Goal: Transaction & Acquisition: Purchase product/service

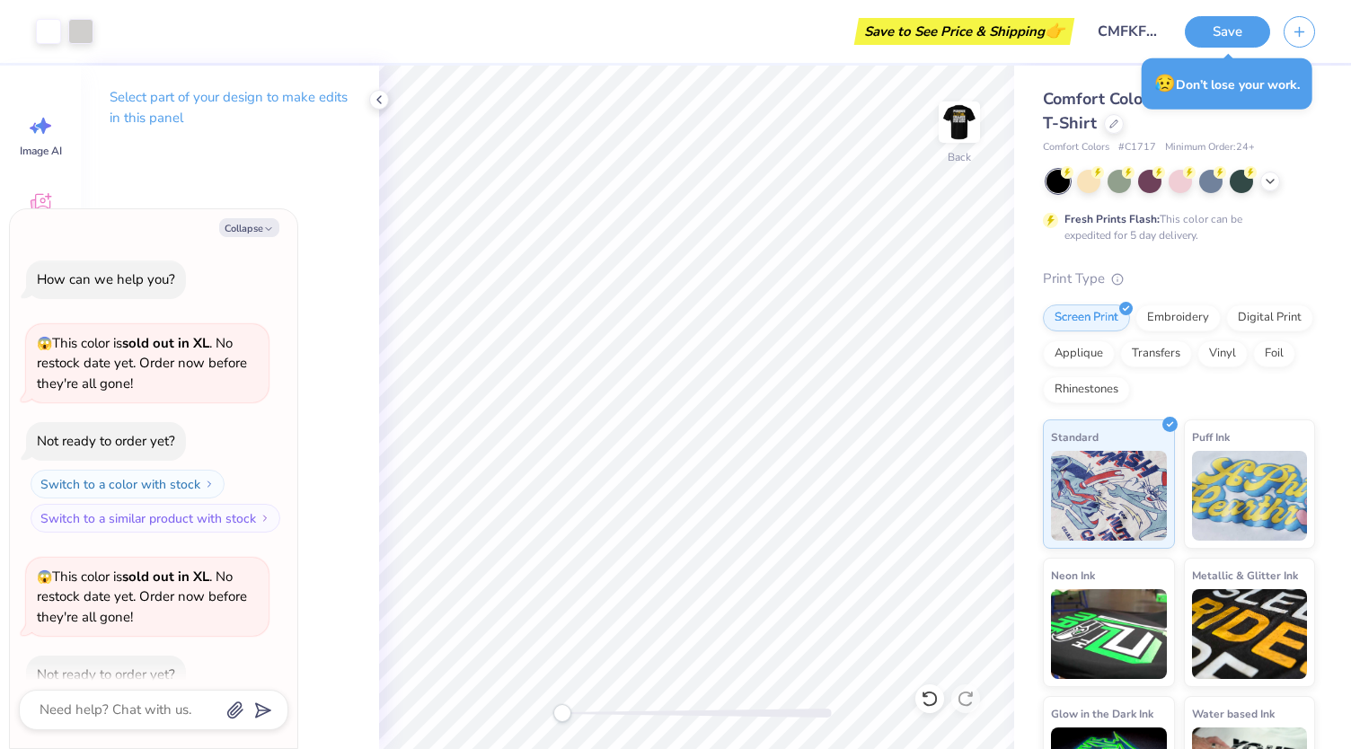
scroll to position [147, 0]
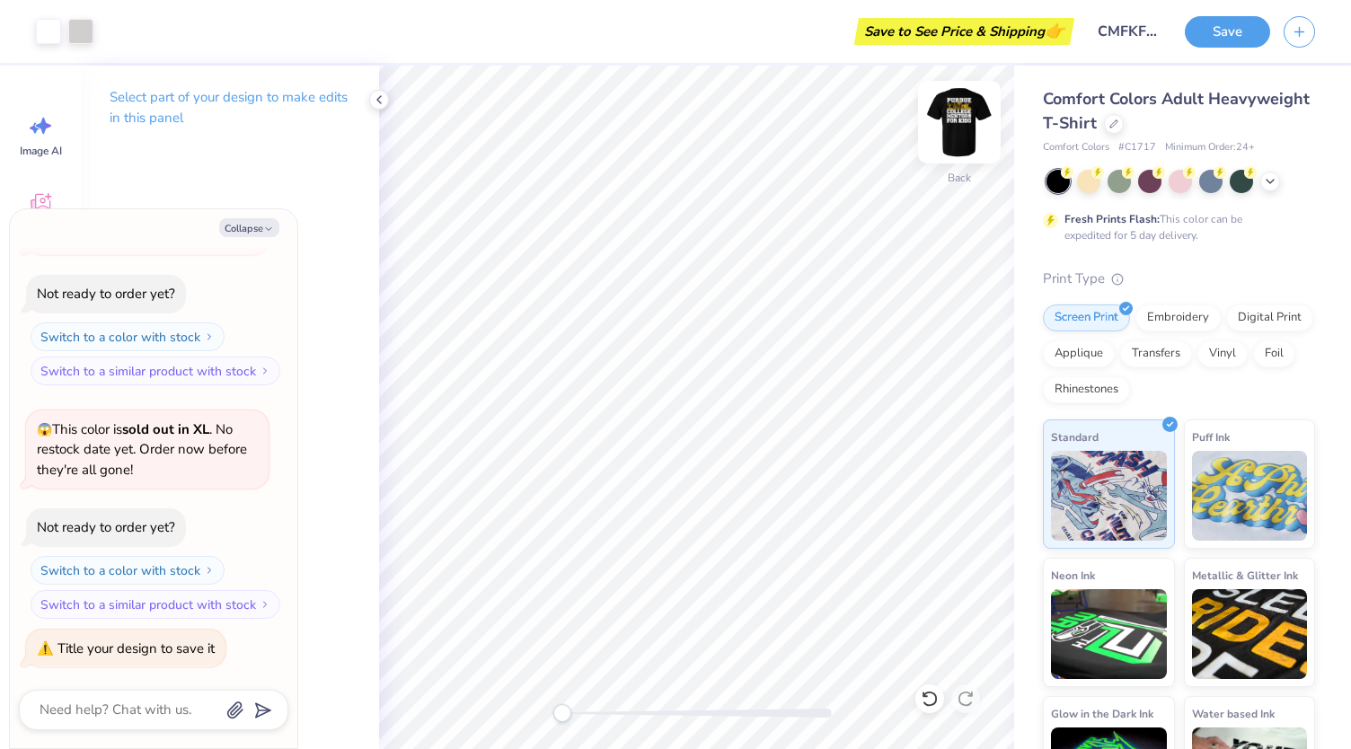
click at [970, 124] on img at bounding box center [959, 122] width 72 height 72
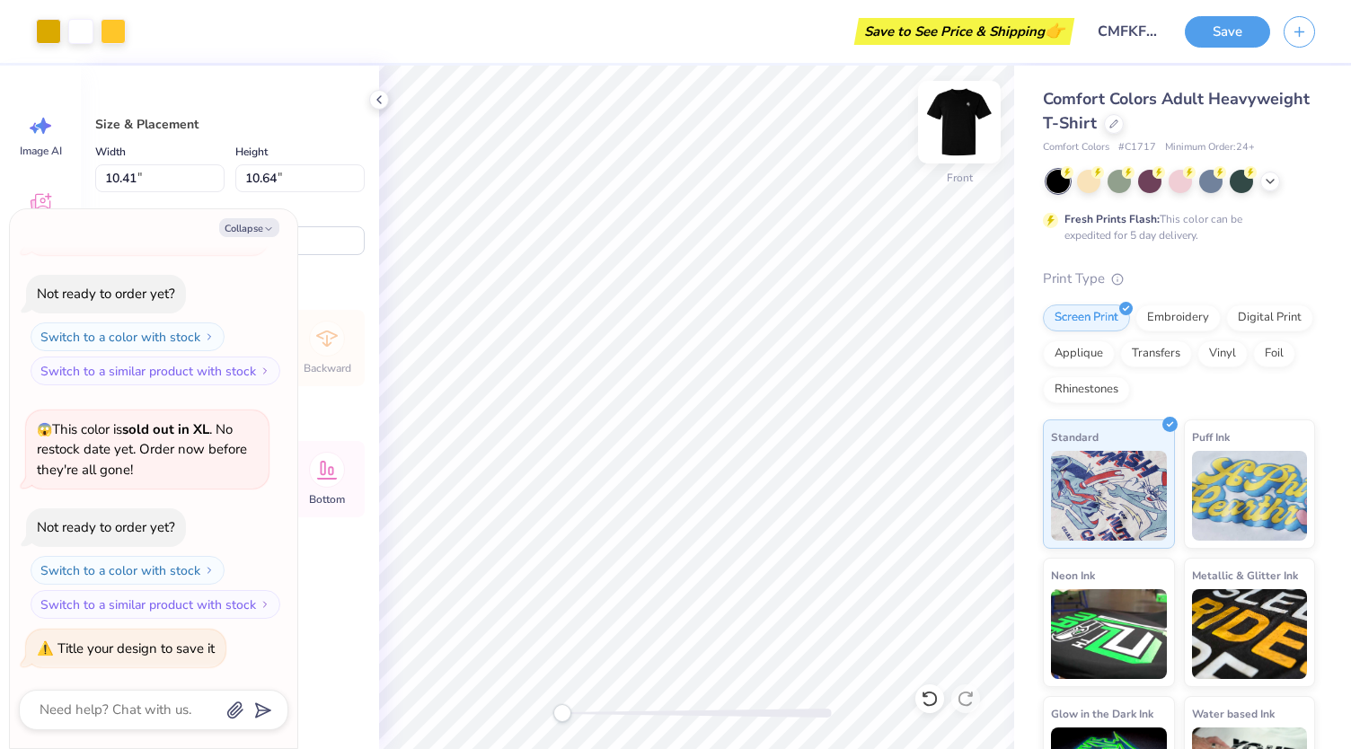
type textarea "x"
type input "9.99"
type input "10.21"
type input "3.89"
type textarea "x"
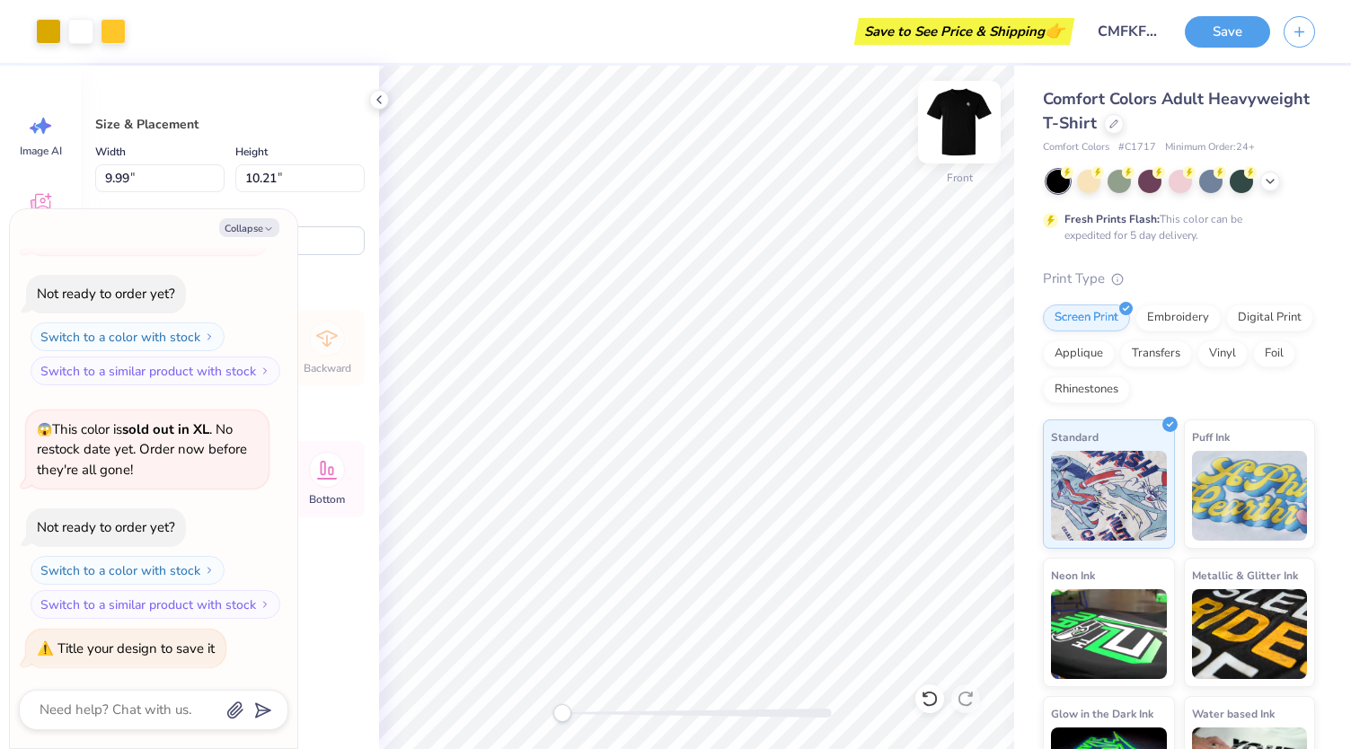
type input "3.54"
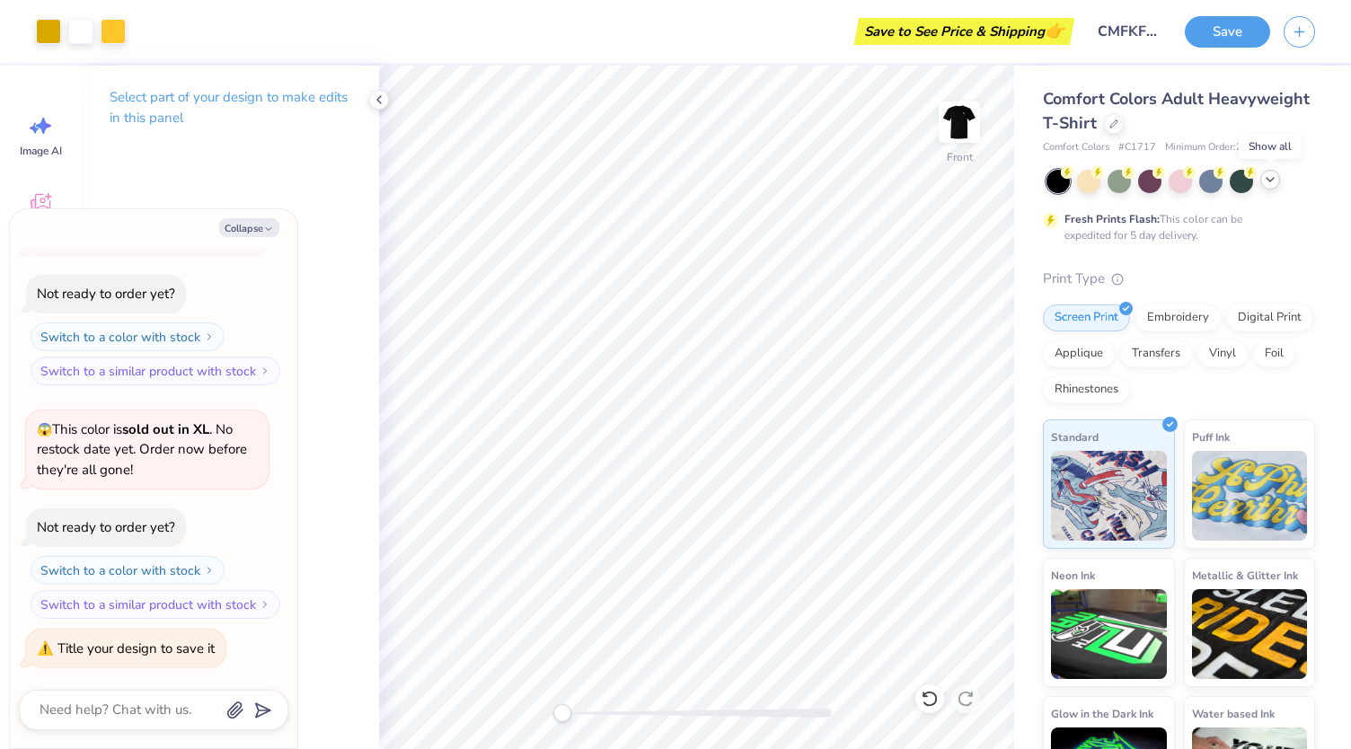
click at [1273, 173] on icon at bounding box center [1270, 179] width 14 height 14
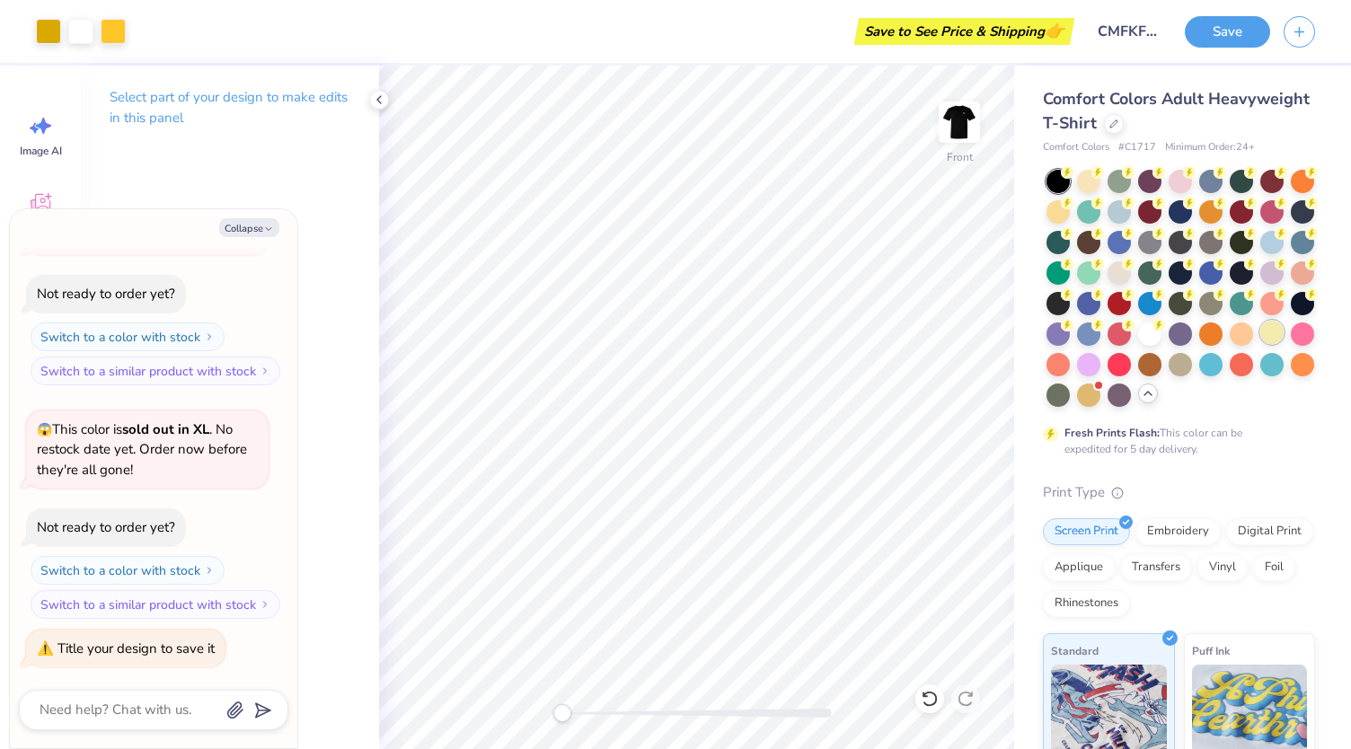
click at [1260, 344] on div at bounding box center [1271, 332] width 23 height 23
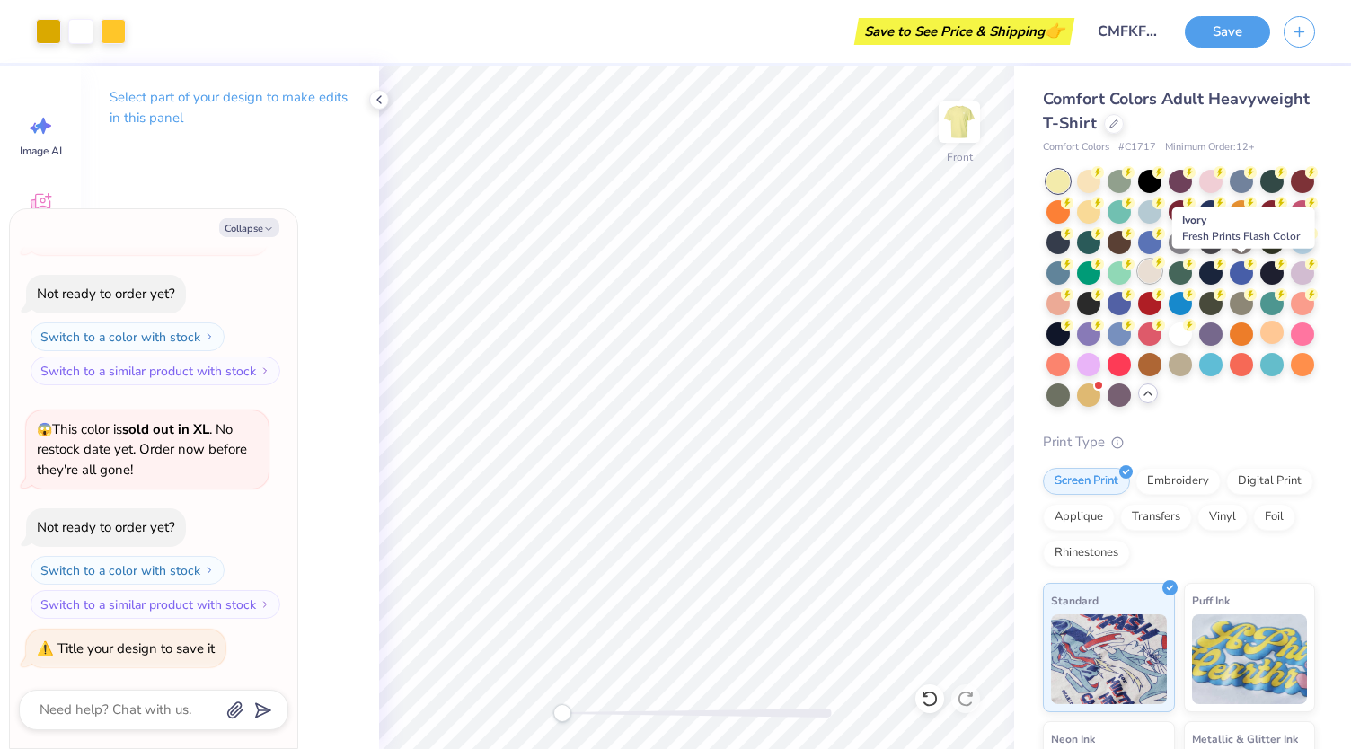
click at [1161, 268] on div at bounding box center [1149, 271] width 23 height 23
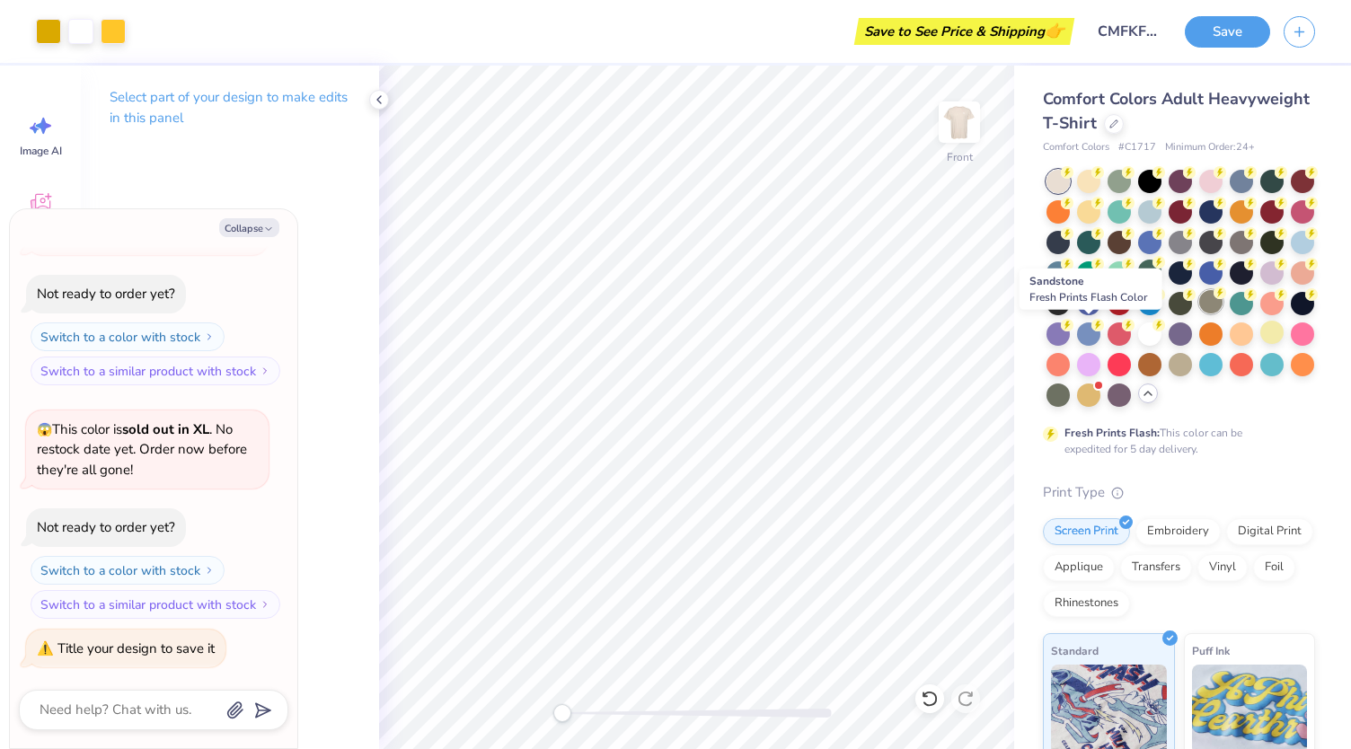
click at [1199, 313] on div at bounding box center [1210, 301] width 23 height 23
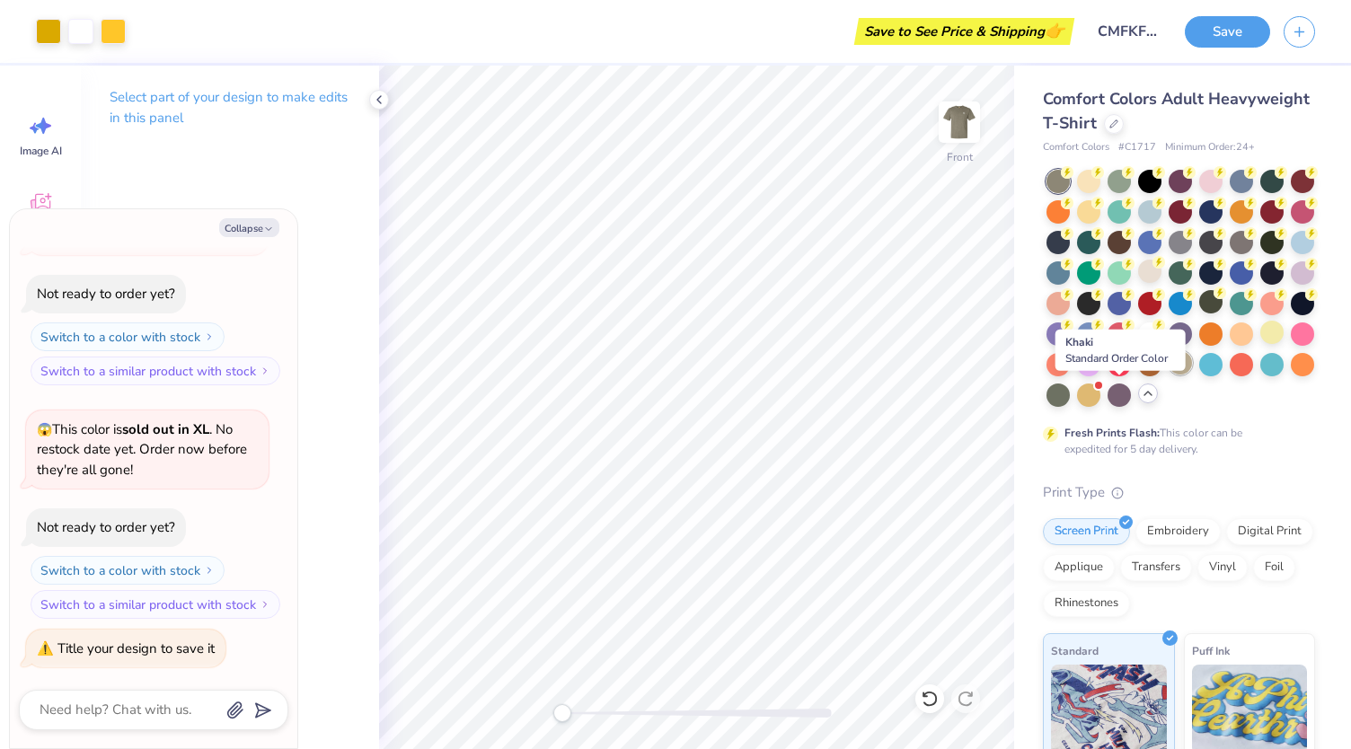
click at [1168, 374] on div at bounding box center [1179, 362] width 23 height 23
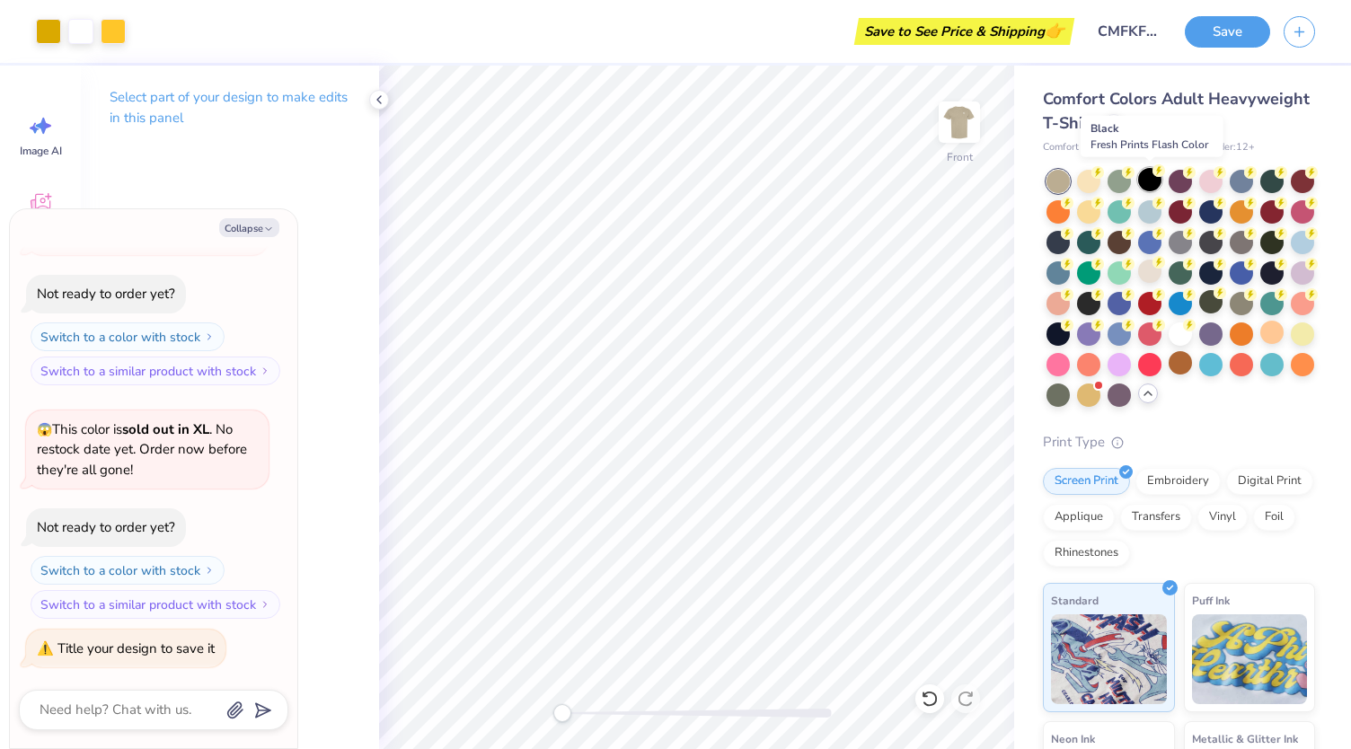
click at [1155, 177] on div at bounding box center [1149, 179] width 23 height 23
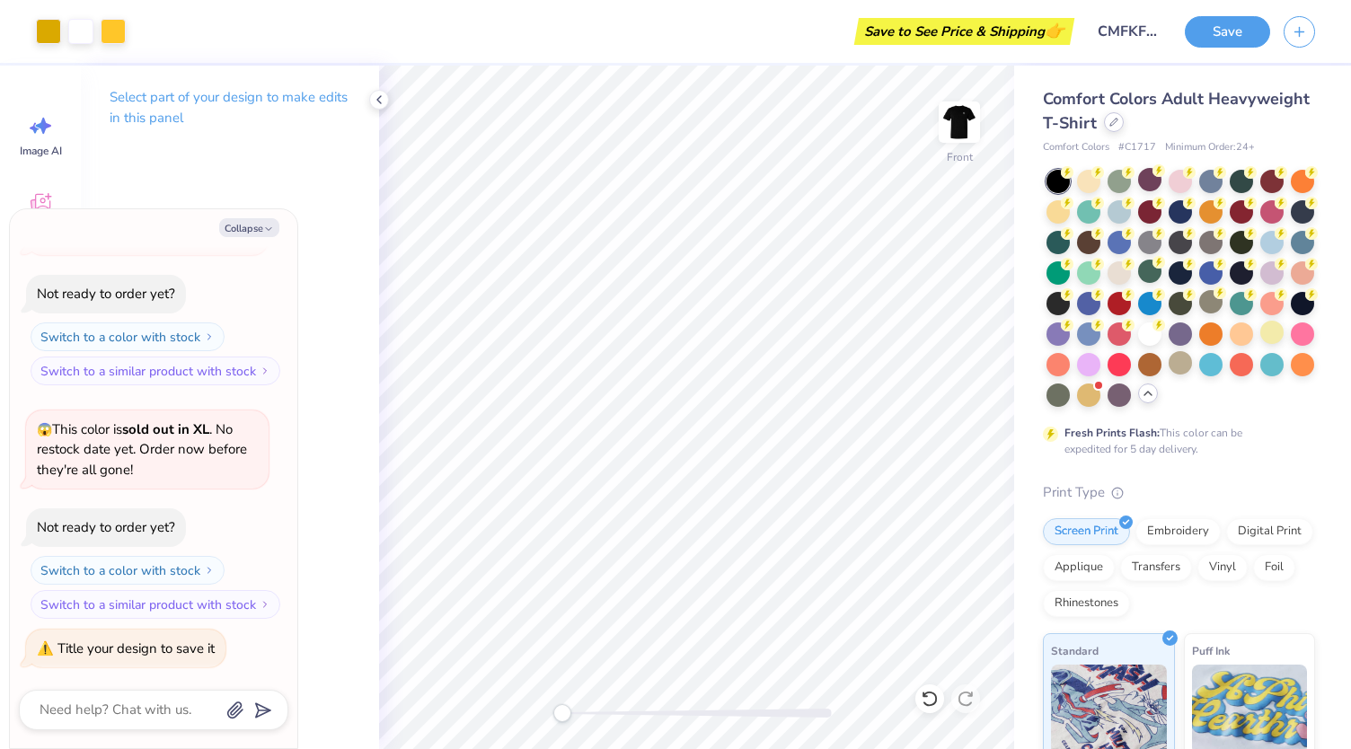
click at [1118, 121] on icon at bounding box center [1113, 122] width 9 height 9
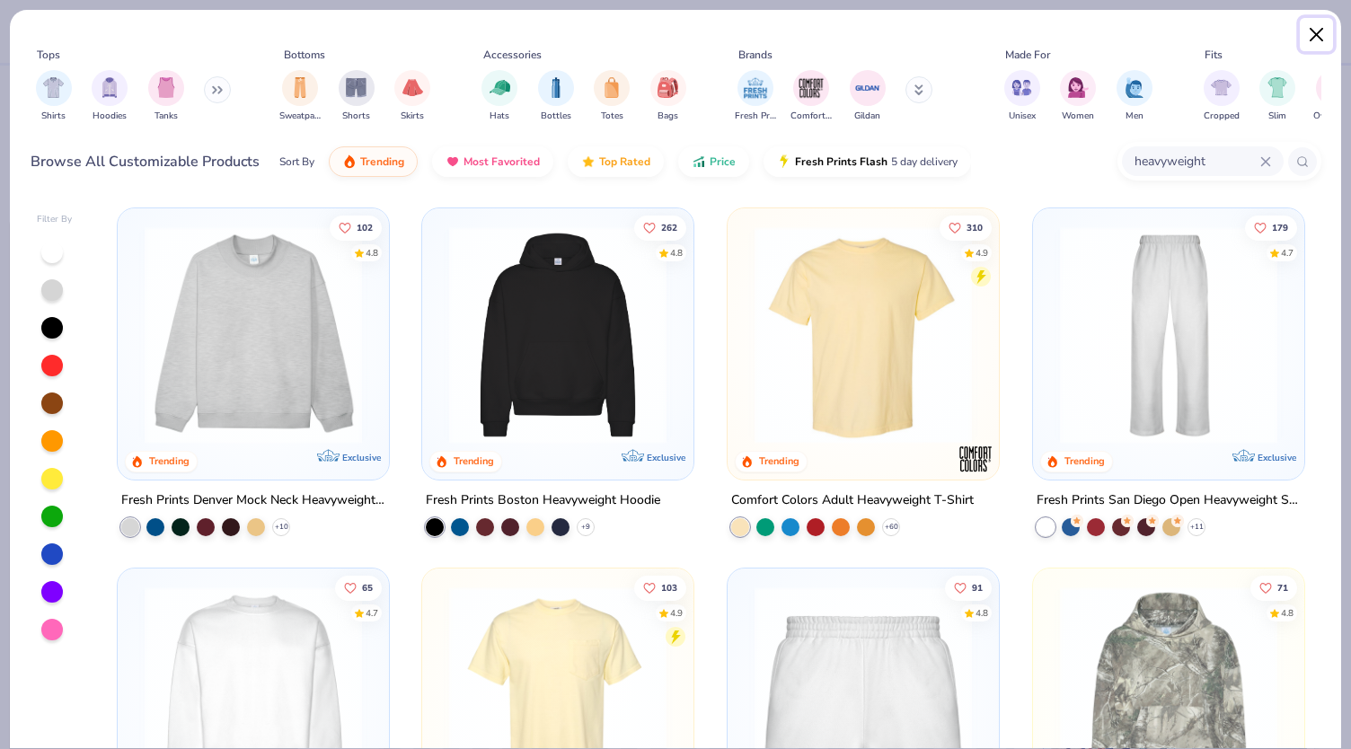
click at [1304, 37] on button "Close" at bounding box center [1316, 35] width 34 height 34
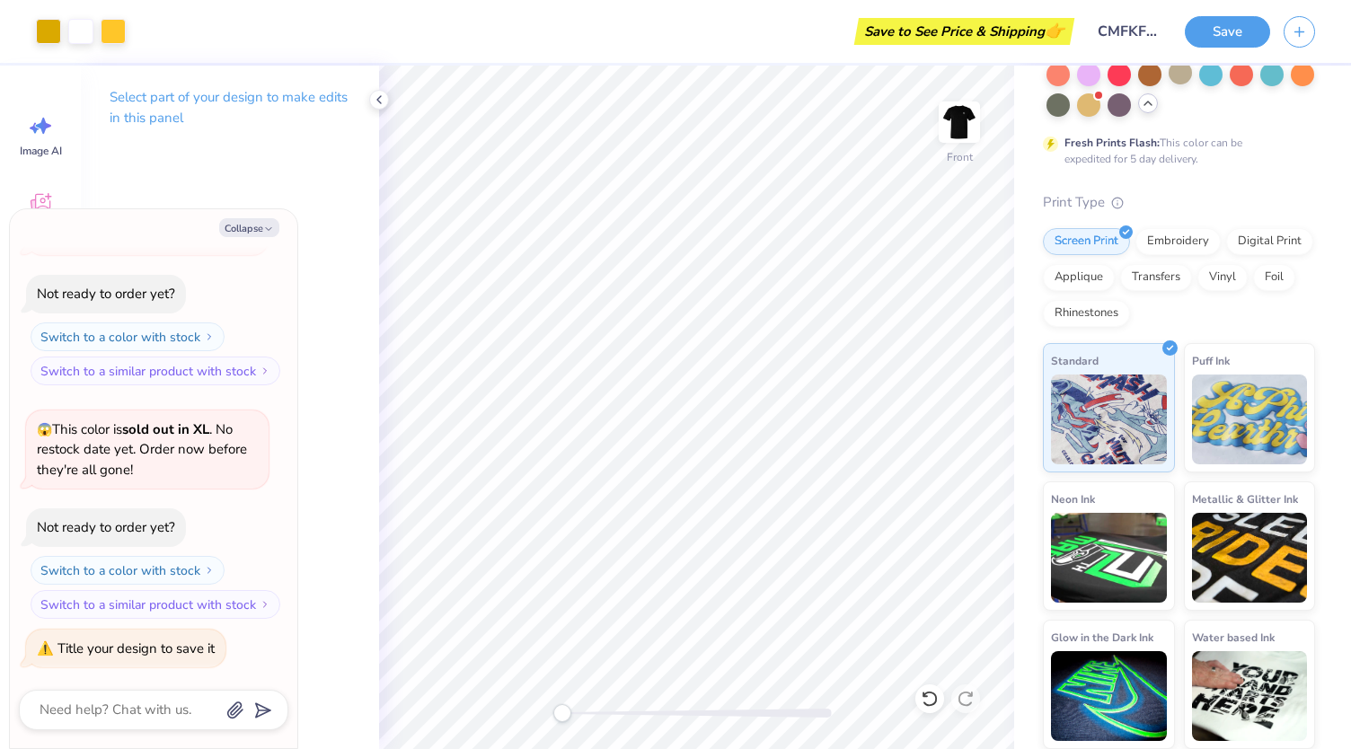
scroll to position [320, 0]
click at [92, 703] on textarea at bounding box center [129, 710] width 182 height 24
type textarea "x"
type textarea "h"
type textarea "x"
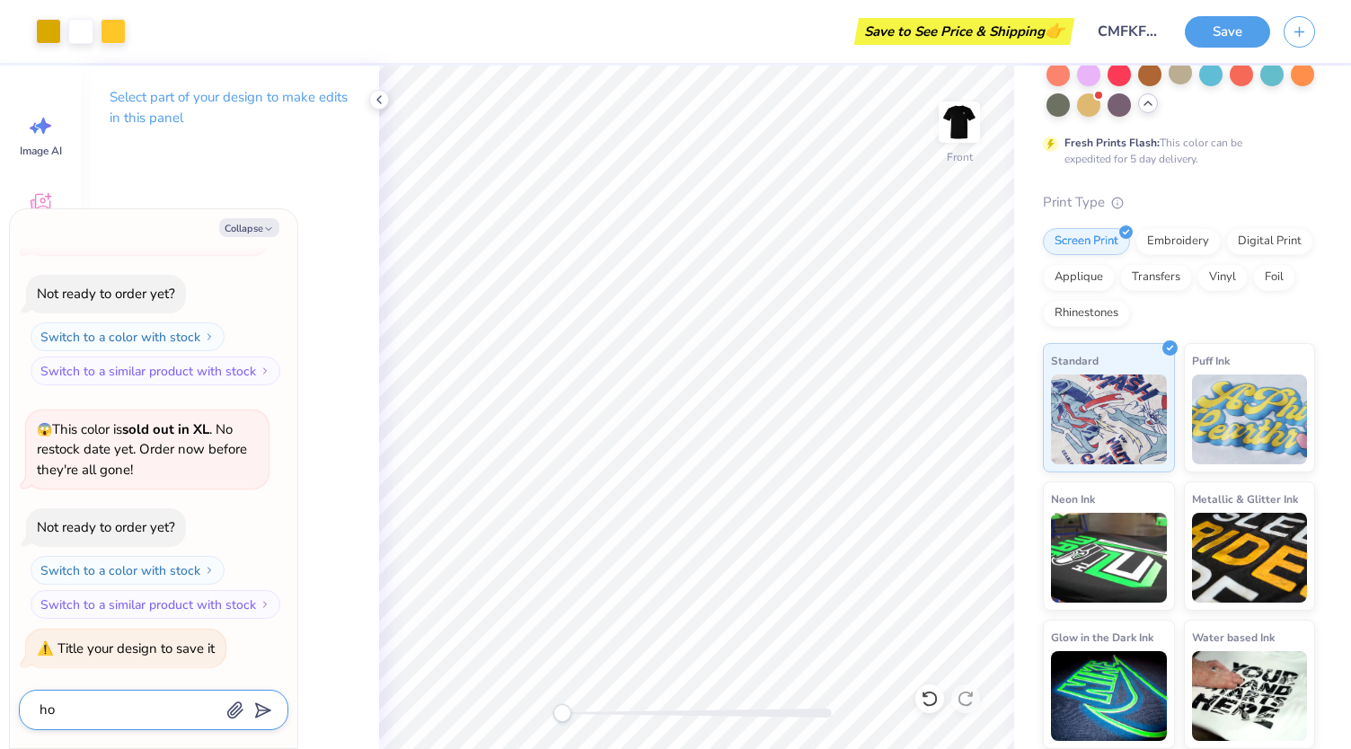
type textarea "how"
type textarea "x"
type textarea "how"
type textarea "x"
type textarea "how m"
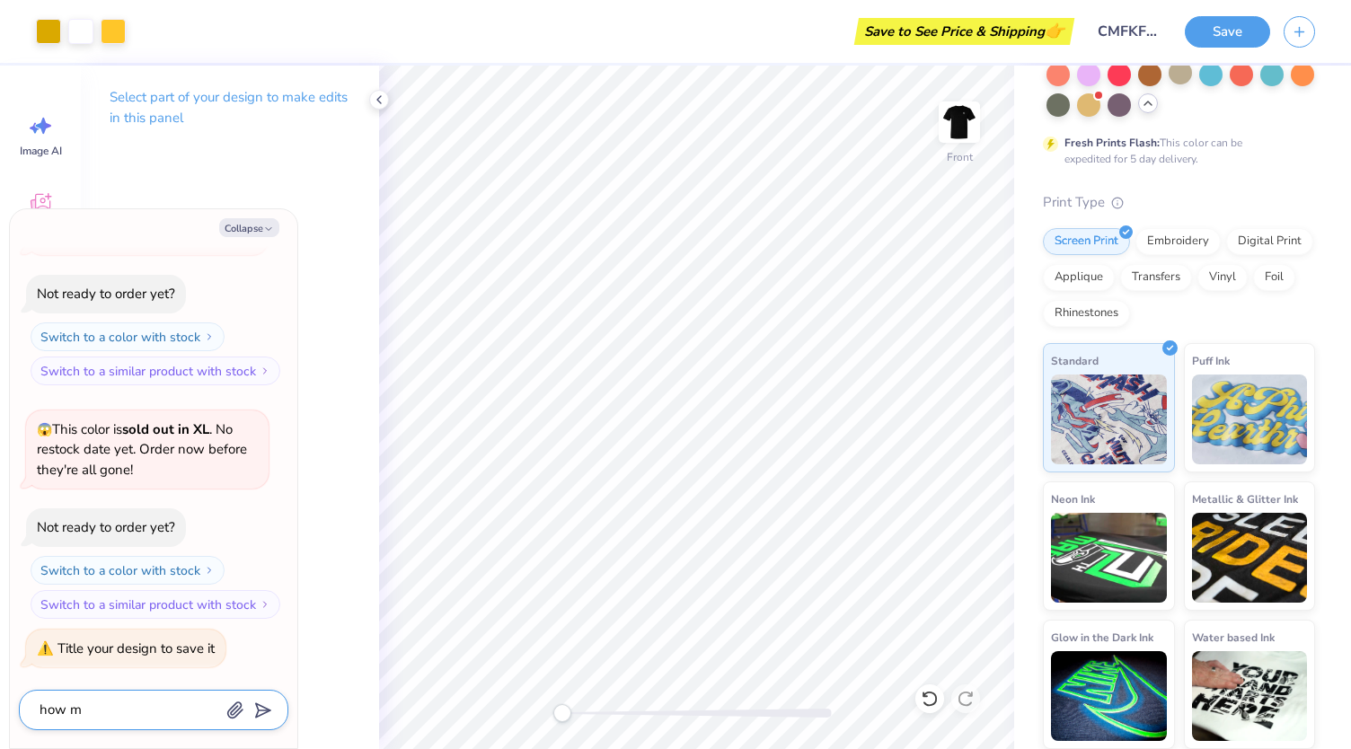
type textarea "x"
type textarea "how ma"
type textarea "x"
type textarea "how man"
type textarea "x"
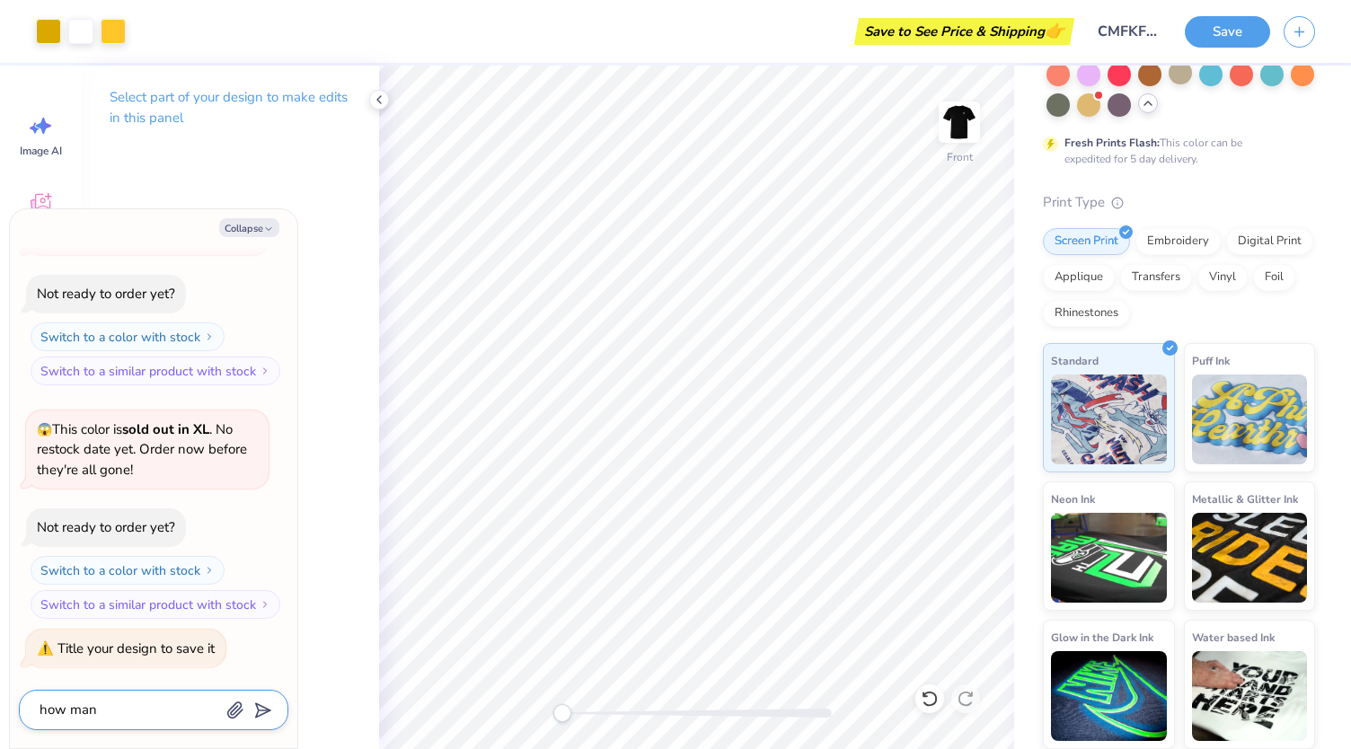
type textarea "how many"
type textarea "x"
type textarea "how many"
type textarea "x"
type textarea "how many o"
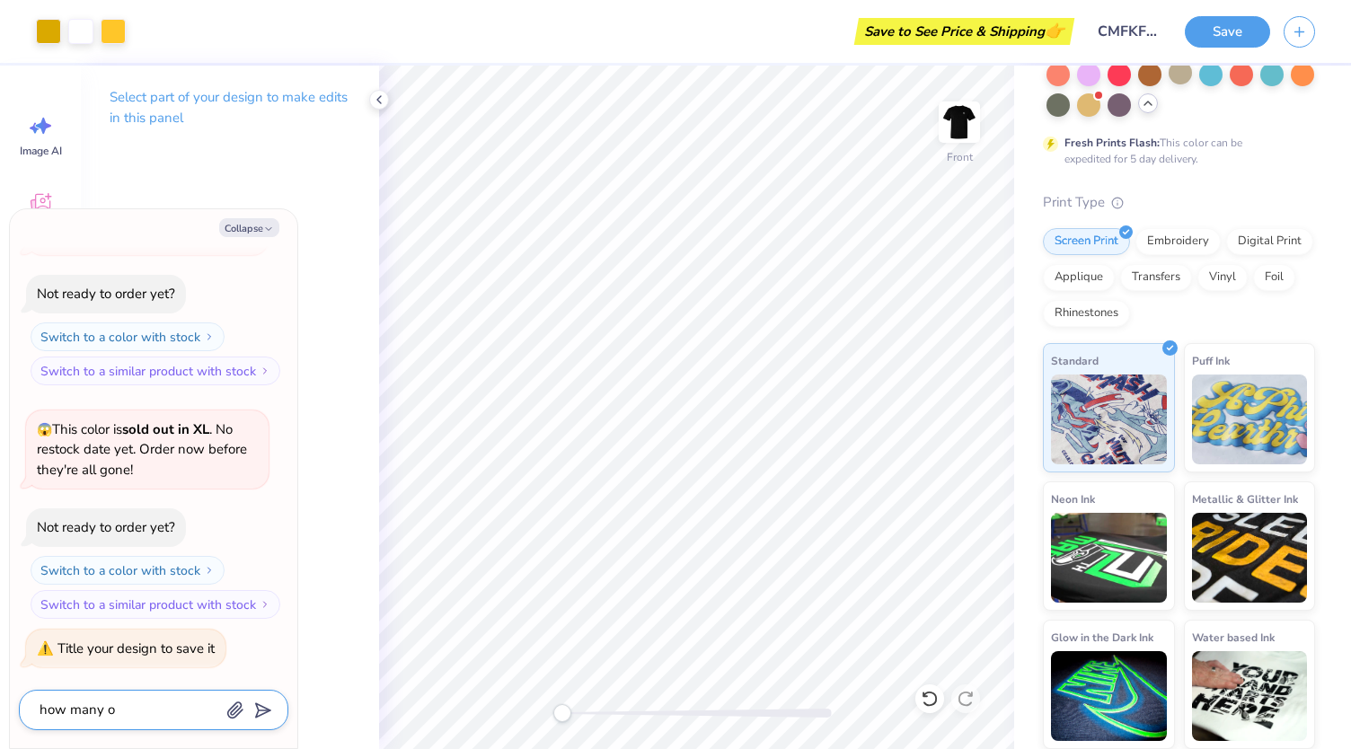
type textarea "x"
type textarea "how many ou"
type textarea "x"
type textarea "how many oun"
type textarea "x"
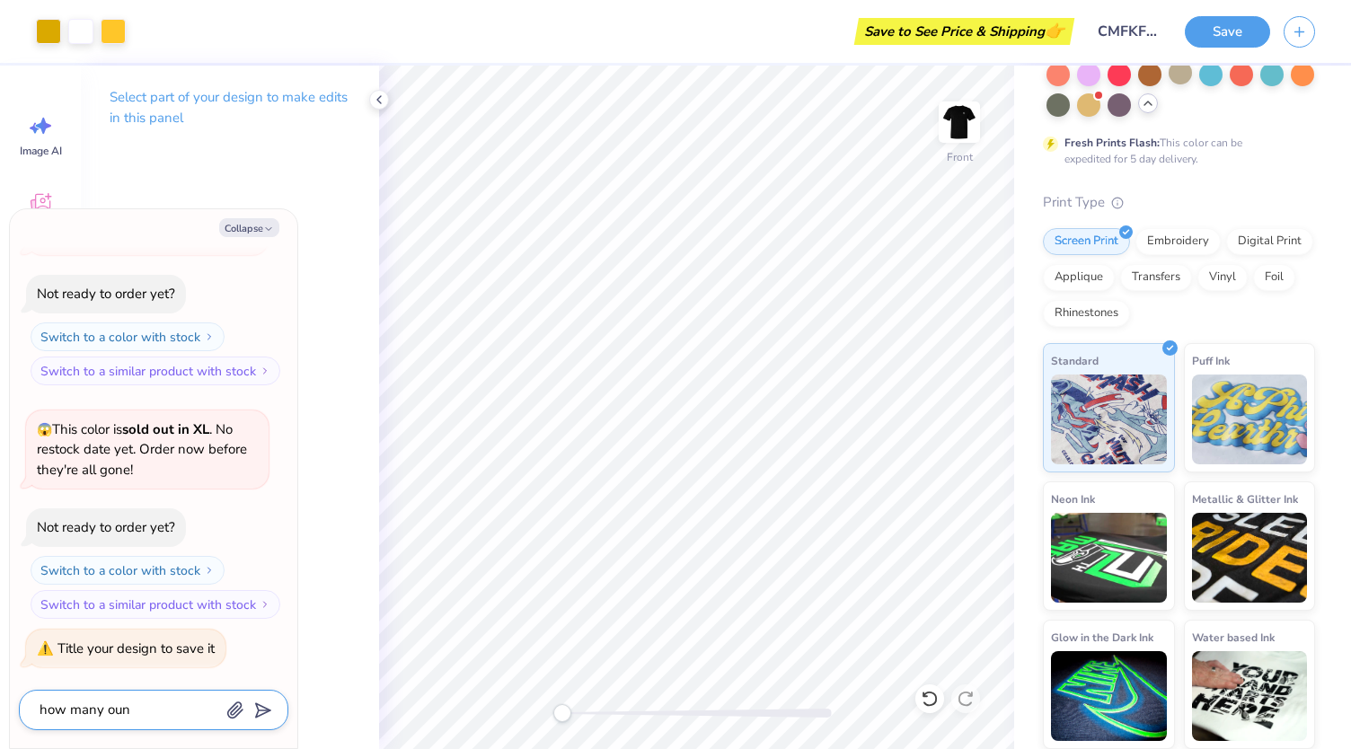
type textarea "how many ounc"
type textarea "x"
type textarea "how many ounce"
type textarea "x"
type textarea "how many ounces"
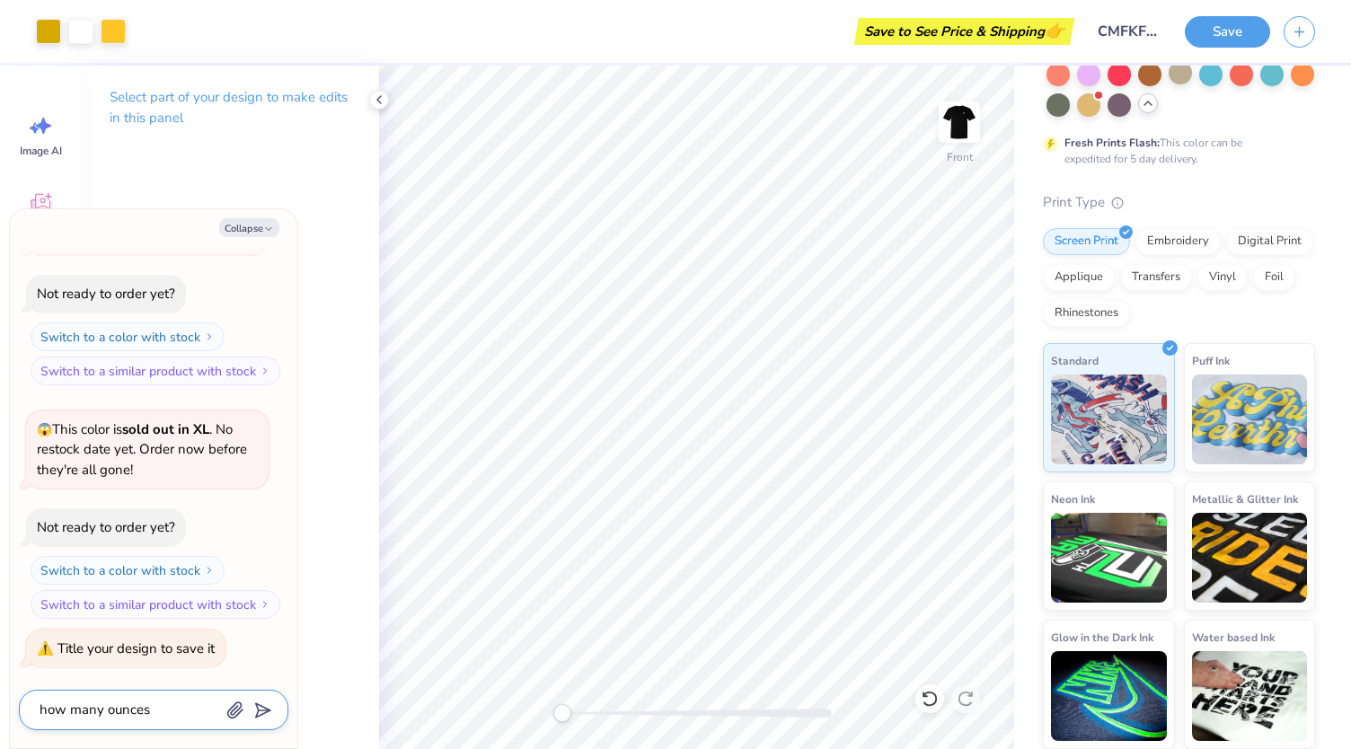
type textarea "x"
type textarea "how many ounces"
type textarea "x"
type textarea "how many ounces i"
type textarea "x"
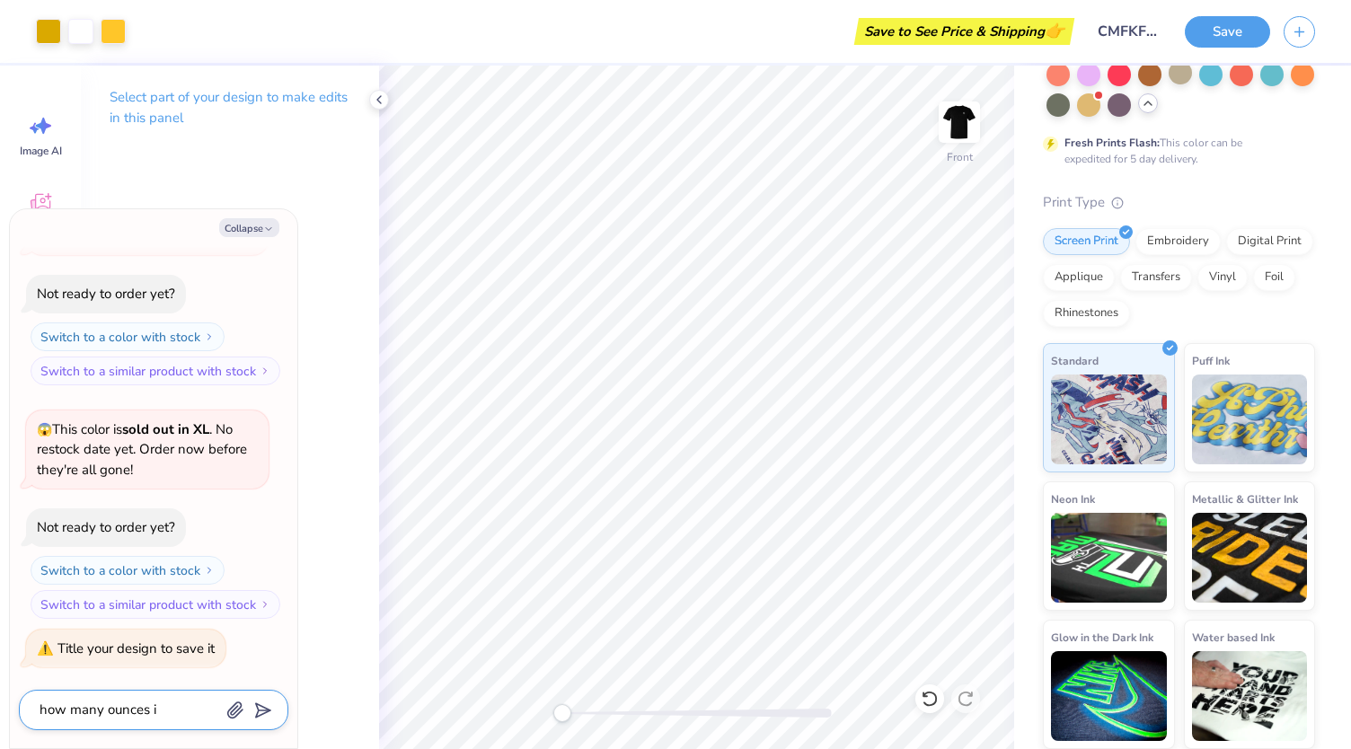
type textarea "how many ounces is"
type textarea "x"
type textarea "how many ounces is t"
type textarea "x"
type textarea "how many ounces is th"
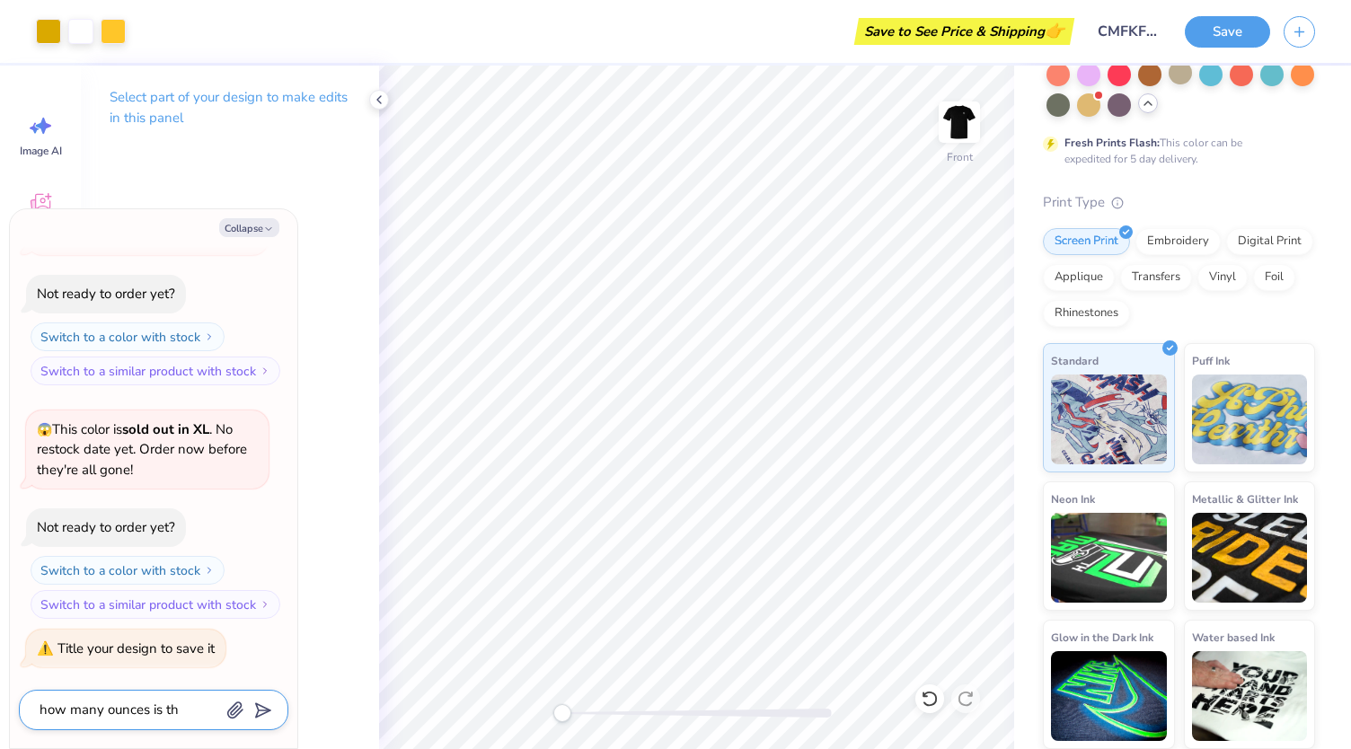
type textarea "x"
type textarea "how many ounces is thi"
type textarea "x"
type textarea "how many ounces is this"
type textarea "x"
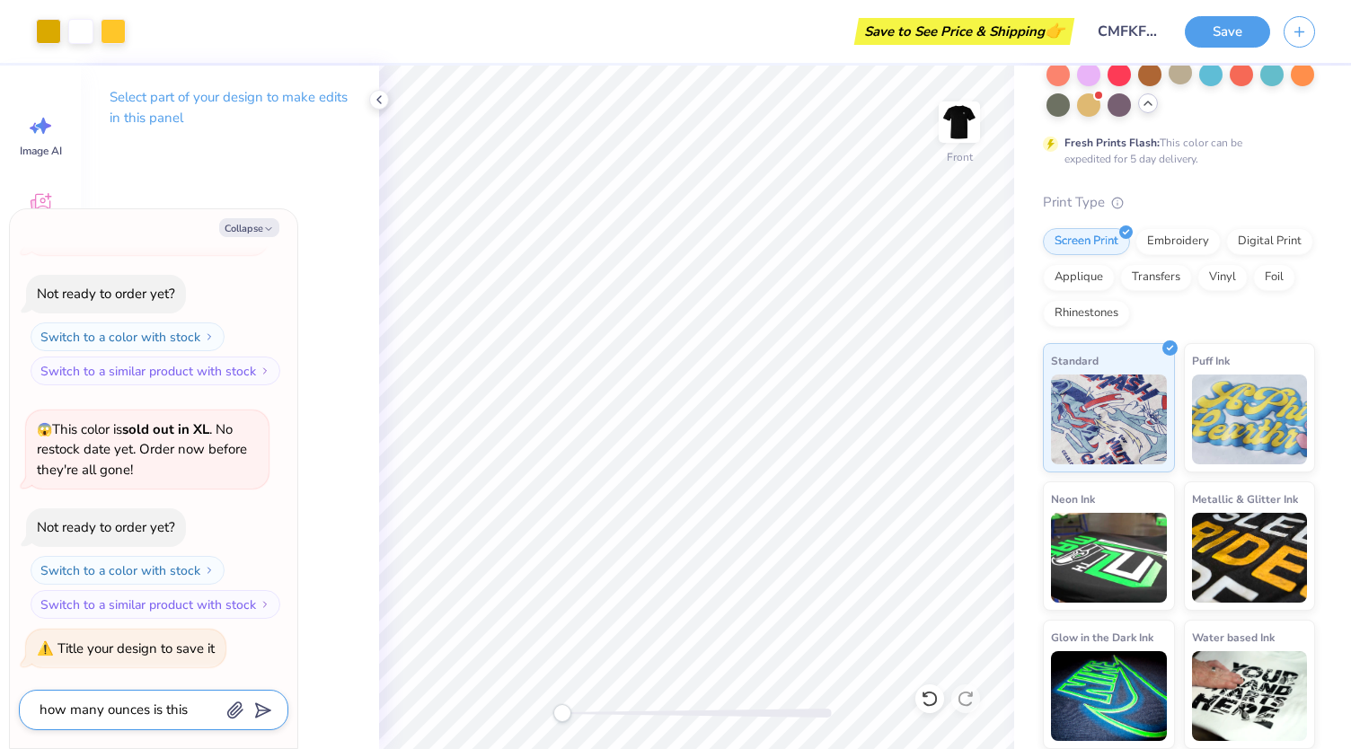
type textarea "how many ounces is this"
type textarea "x"
type textarea "how many ounces is this s"
type textarea "x"
type textarea "how many ounces is this shi"
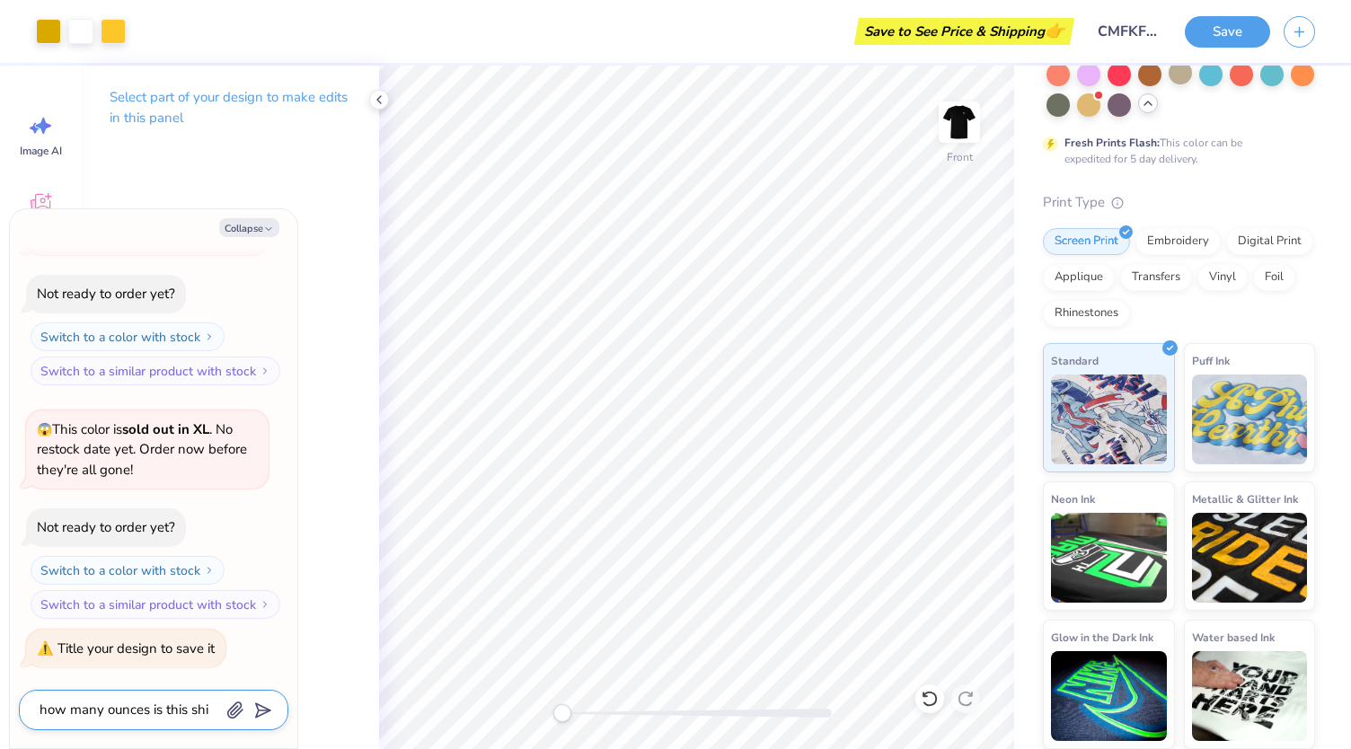
type textarea "x"
type textarea "how many ounces is this shir"
type textarea "x"
type textarea "how many ounces is this shirt"
type input "how many ounces is this shirt"
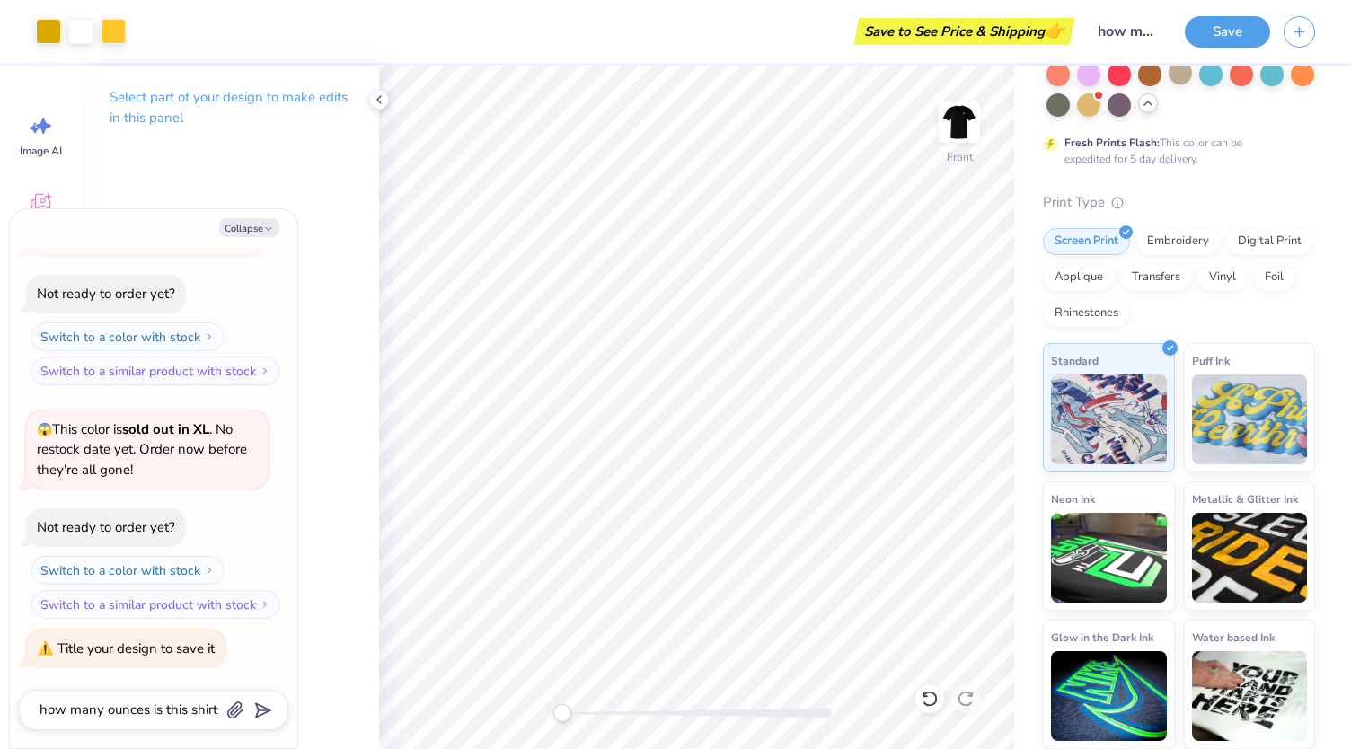
scroll to position [266, 0]
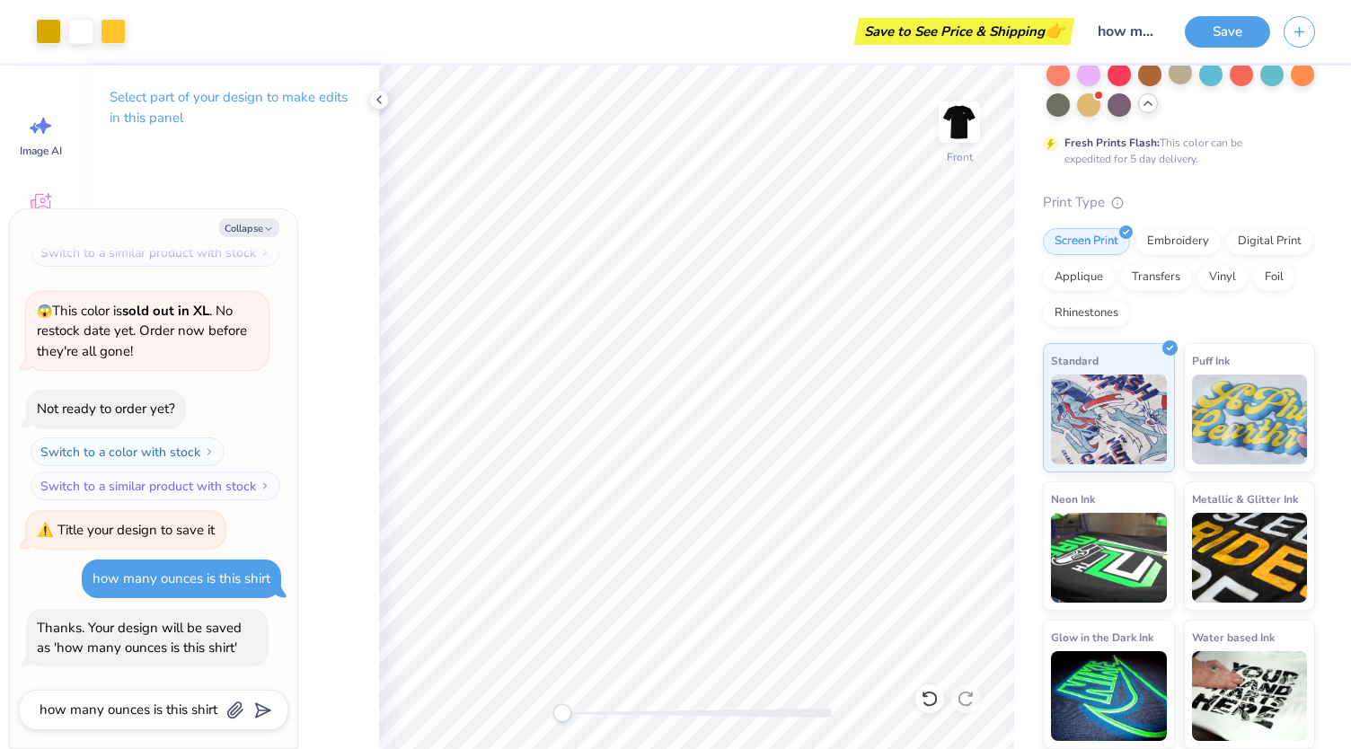
type textarea "x"
click at [92, 703] on textarea "how many ounces is this shirt" at bounding box center [129, 710] width 182 height 24
type textarea "x"
type textarea "n"
type textarea "x"
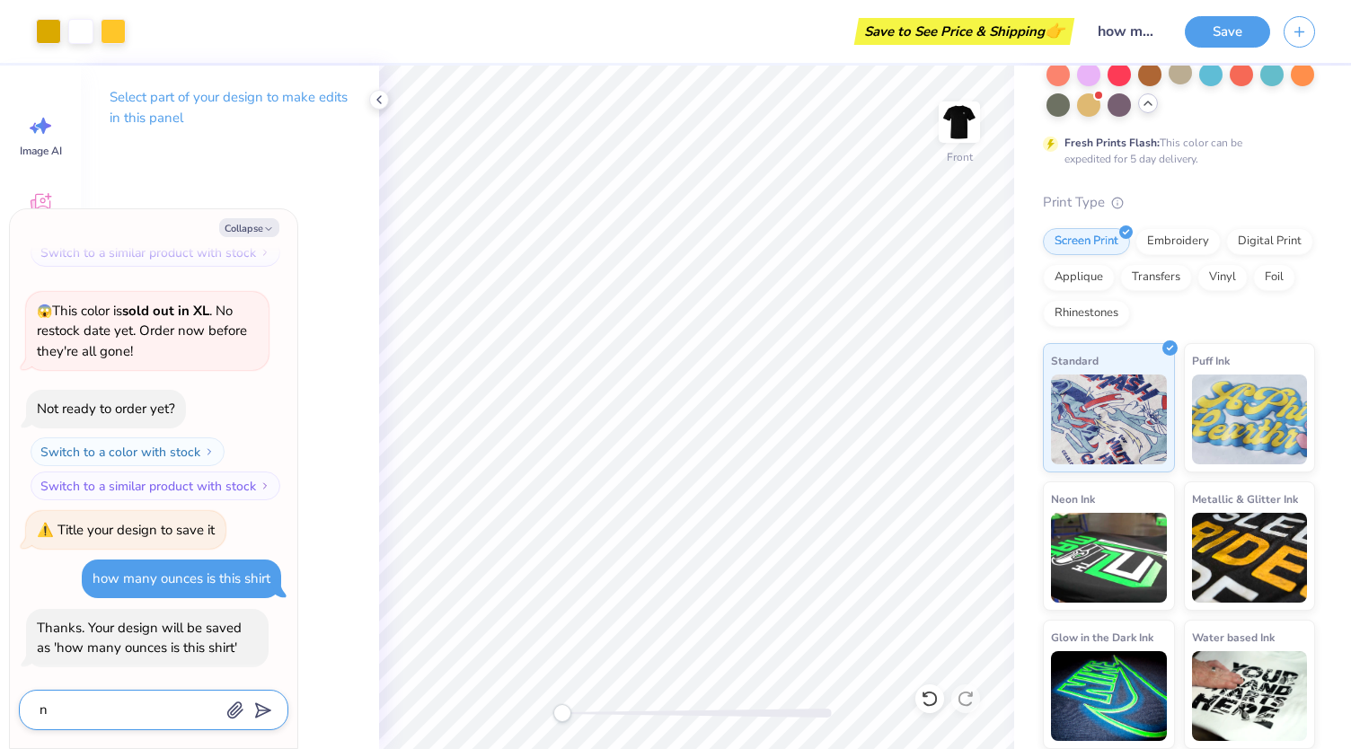
type textarea "no"
type textarea "x"
type textarea "no."
type textarea "x"
type textarea "no. O"
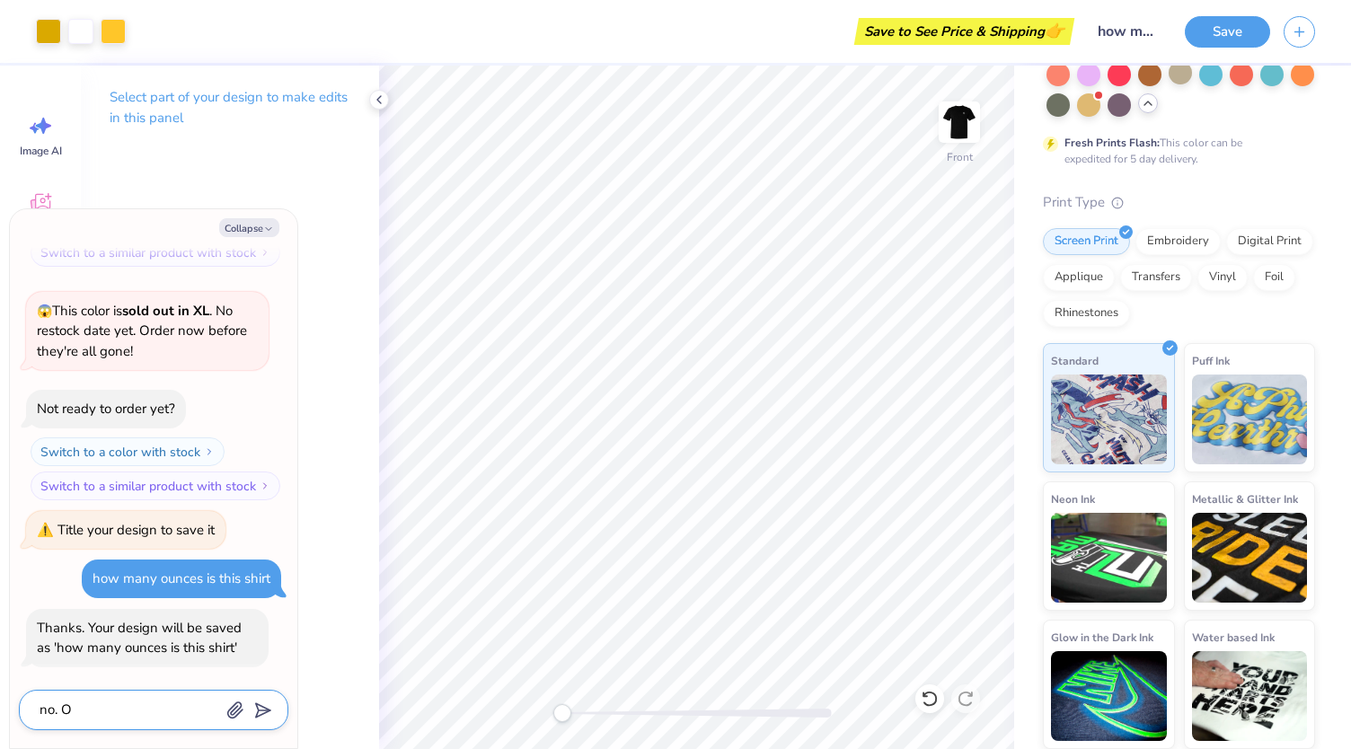
type textarea "x"
type textarea "no."
type textarea "x"
type textarea "no. H"
type textarea "x"
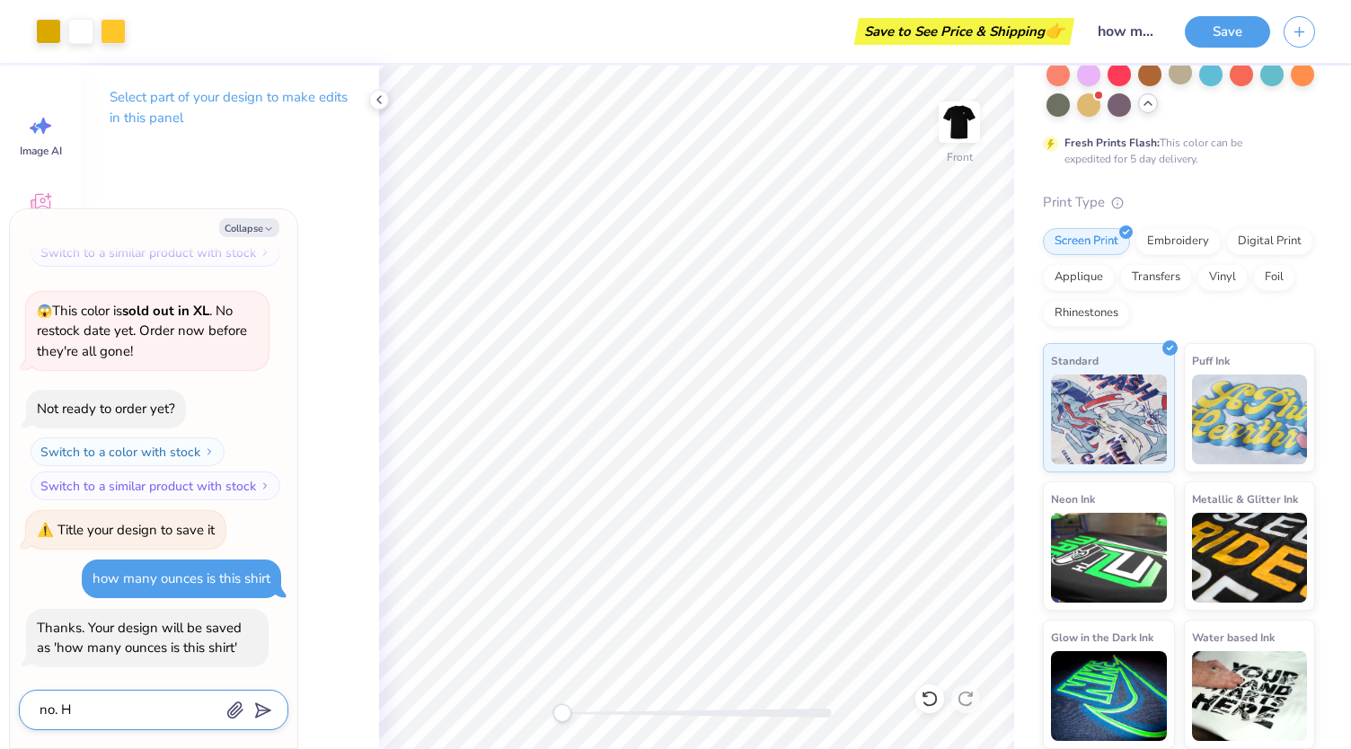
type textarea "no. Ho"
type textarea "x"
type textarea "no. How"
type textarea "x"
type textarea "no. How"
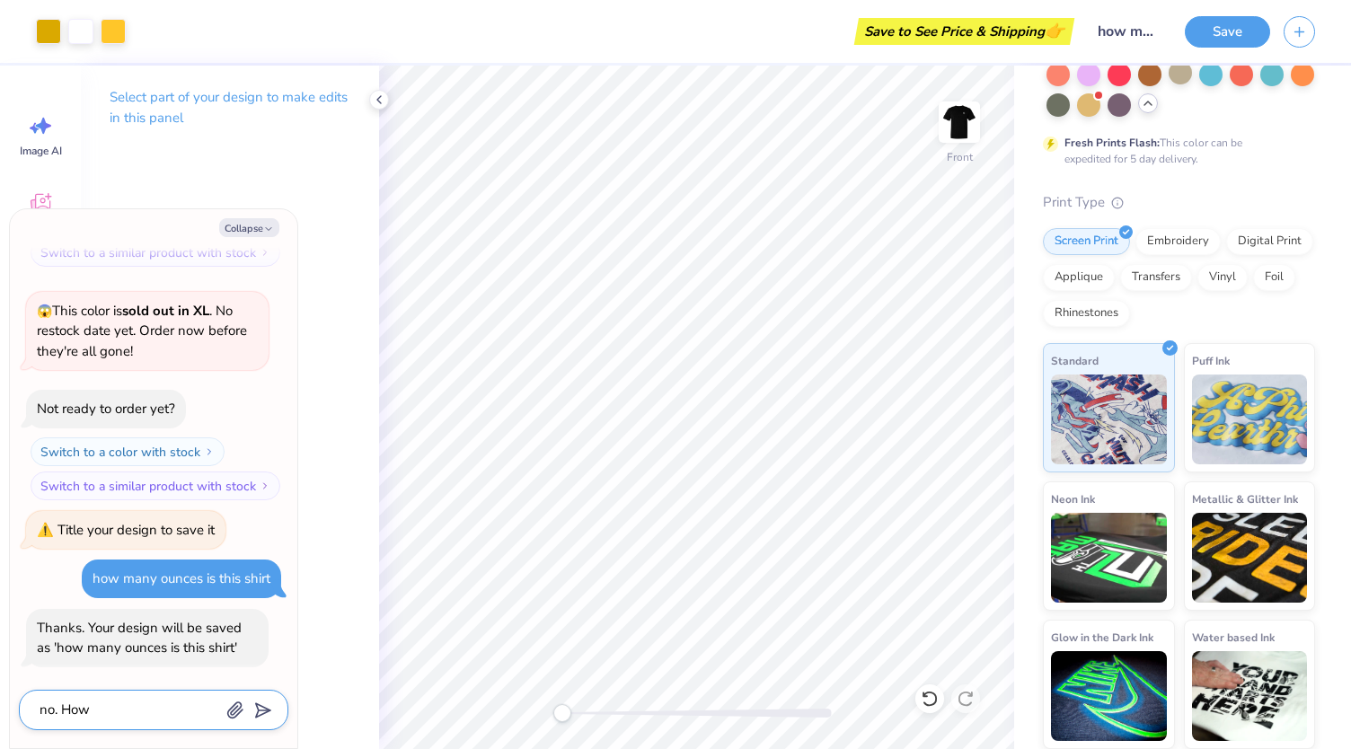
type textarea "x"
type textarea "no. How m"
type textarea "x"
type textarea "no. How ma"
type textarea "x"
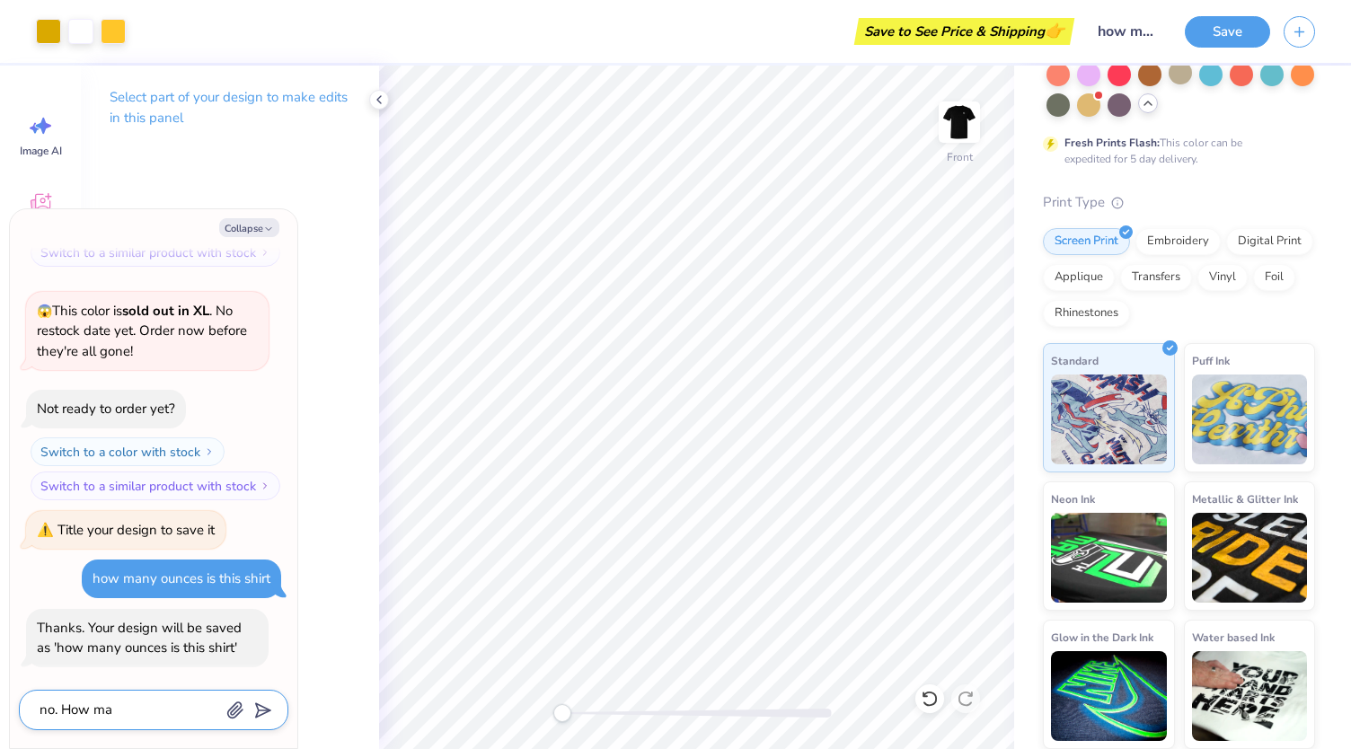
type textarea "no. How man"
type textarea "x"
type textarea "no. How mant"
type textarea "x"
type textarea "no. How mant"
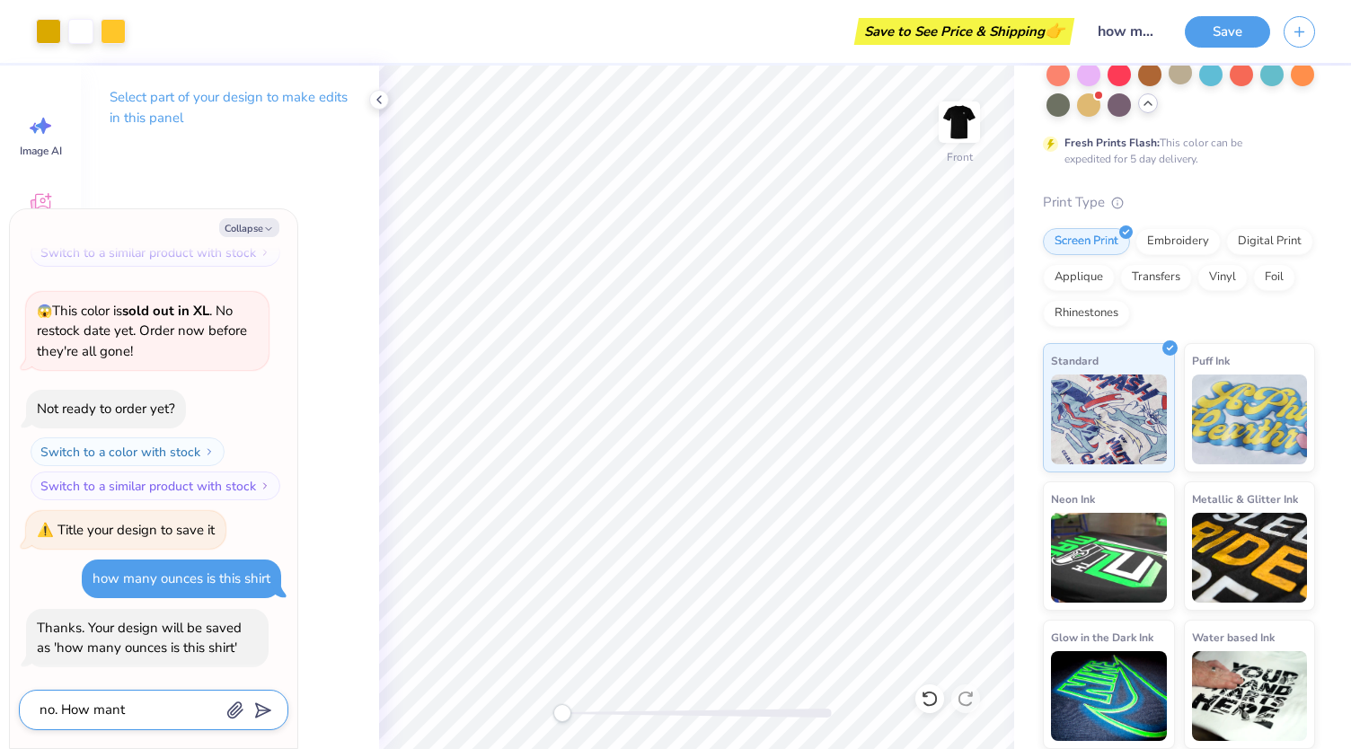
type textarea "x"
type textarea "no. How mant"
type textarea "x"
type textarea "no. How man"
type textarea "x"
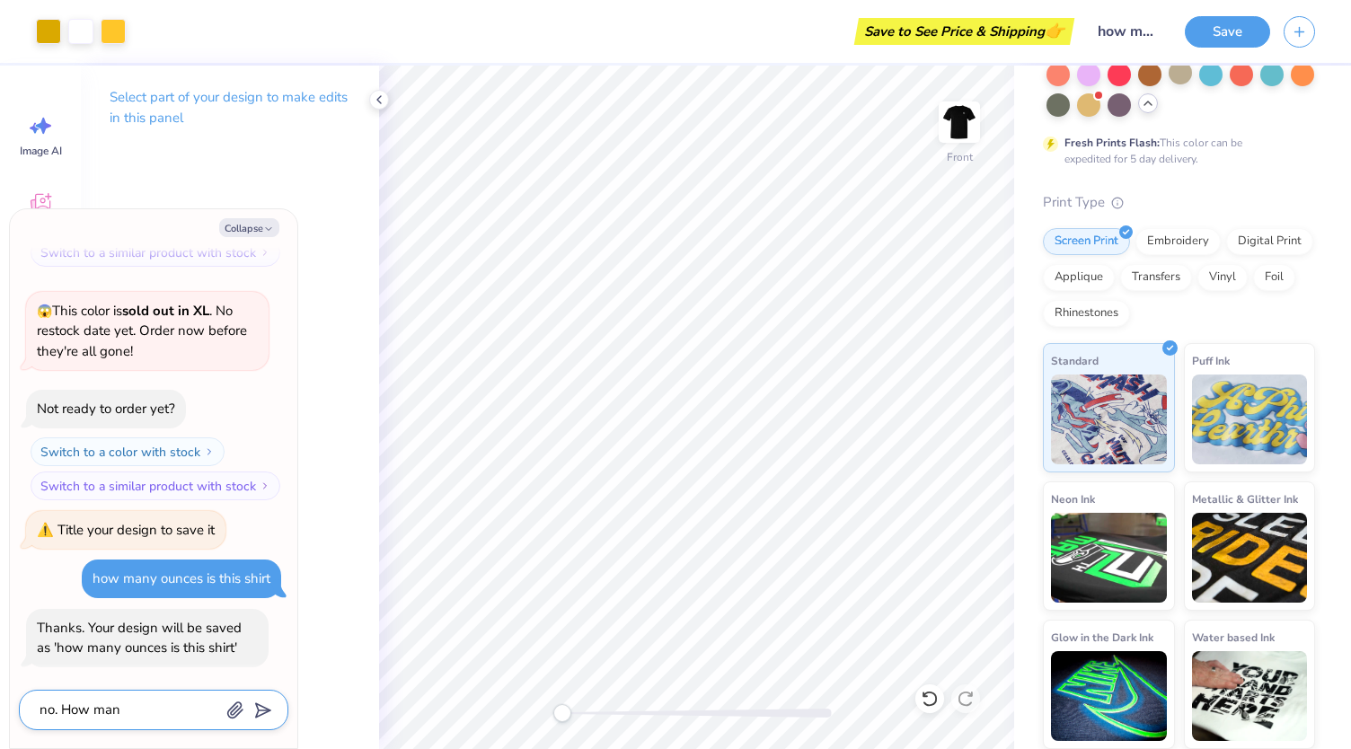
type textarea "no. How many"
type textarea "x"
type textarea "no. How many"
type textarea "x"
type textarea "no. How many o"
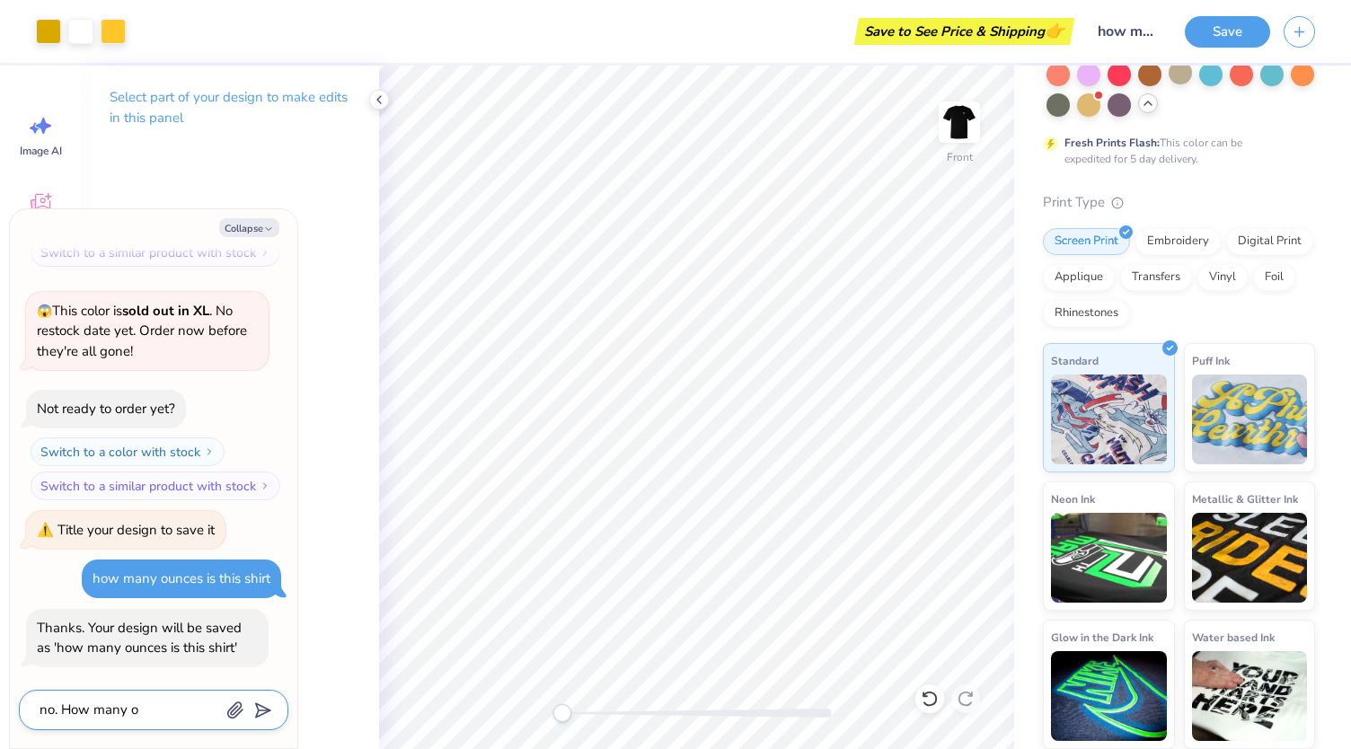
type textarea "x"
type textarea "no. How many ou"
type textarea "x"
type textarea "no. How many oun"
type textarea "x"
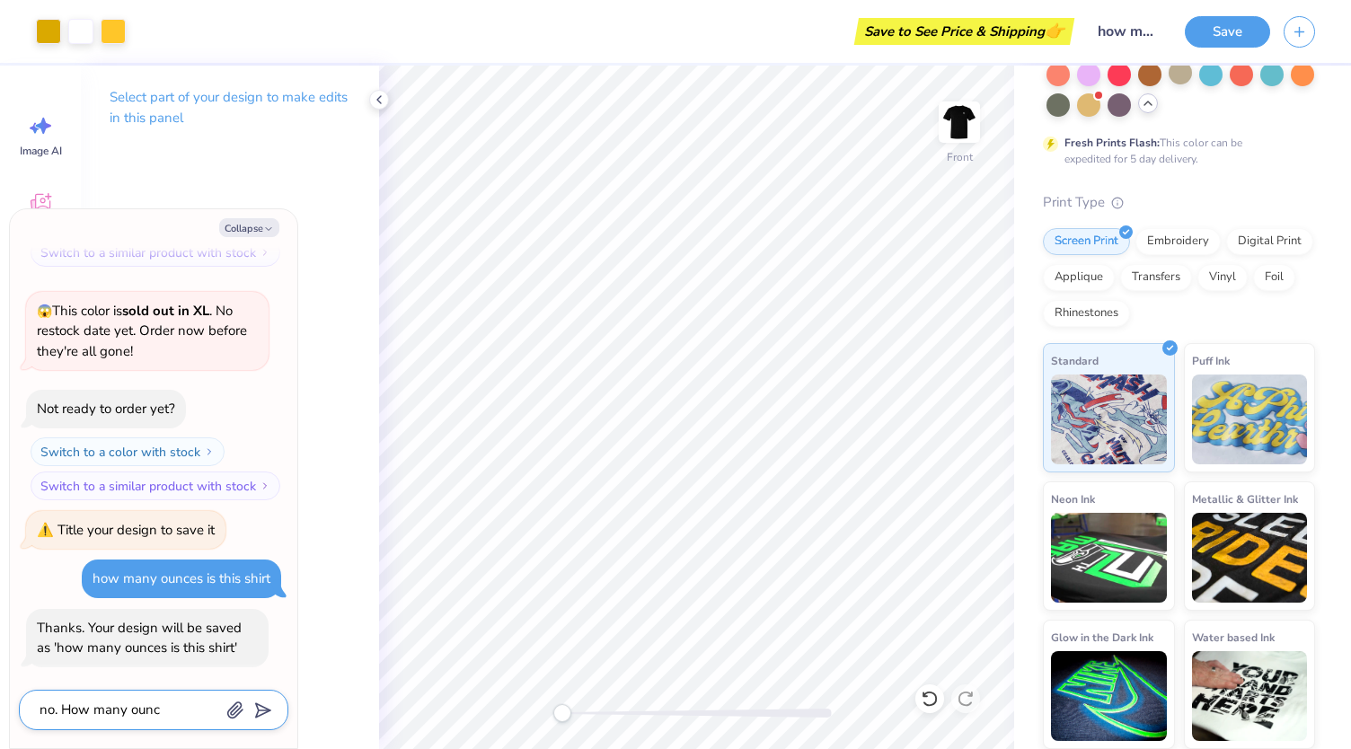
type textarea "no. How many ounce"
type textarea "x"
type textarea "no. How many ounces"
type textarea "x"
type textarea "no. How many ounces i"
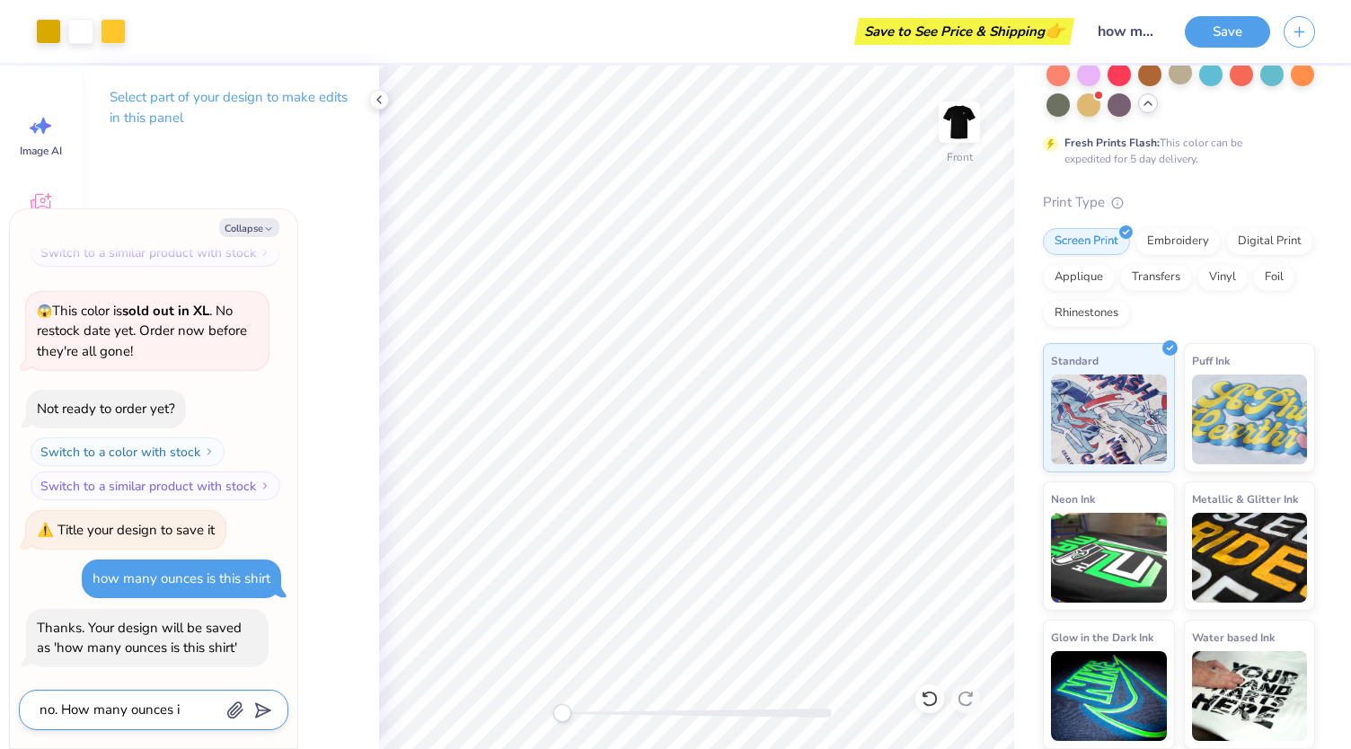
type textarea "x"
type textarea "no. How many ounces is"
type textarea "x"
type textarea "no. How many ounces is"
type textarea "x"
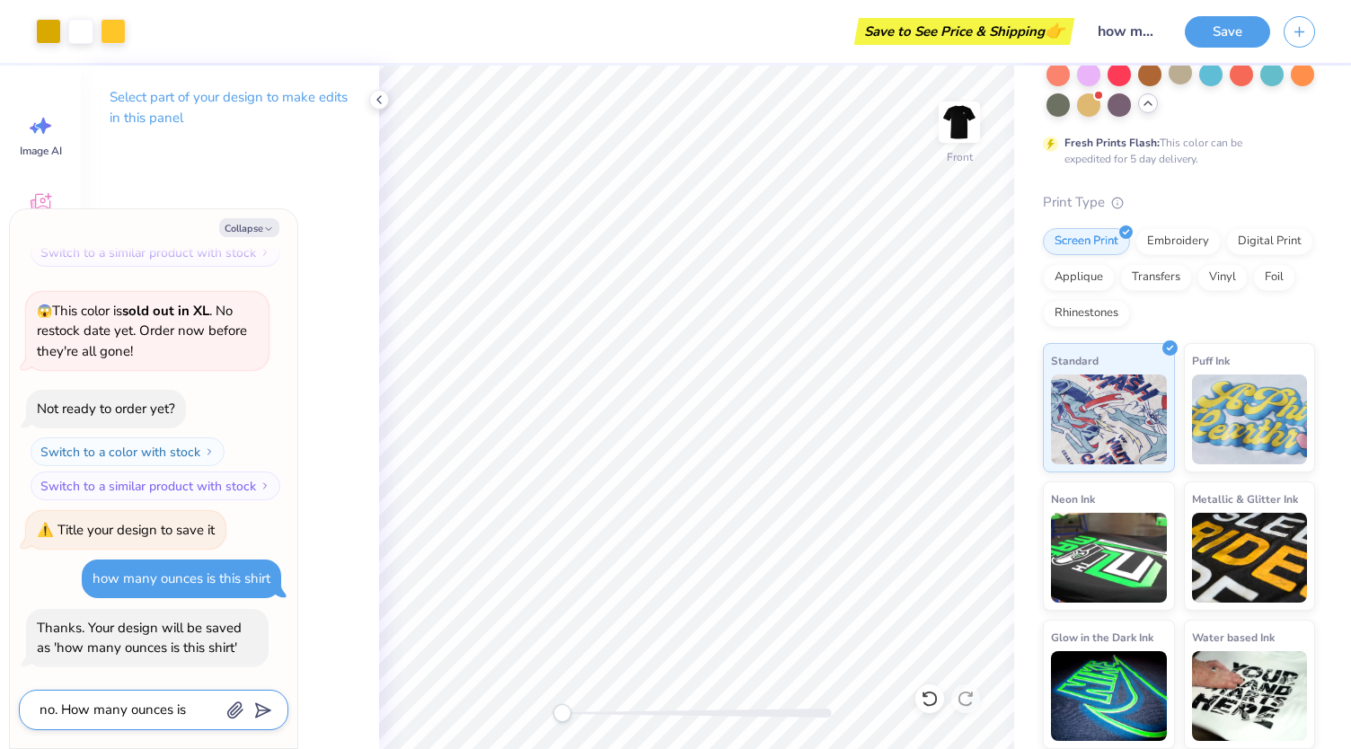
type textarea "no. How many ounces is t"
type textarea "x"
type textarea "no. How many ounces is thi"
type textarea "x"
type textarea "no. How many ounces is this"
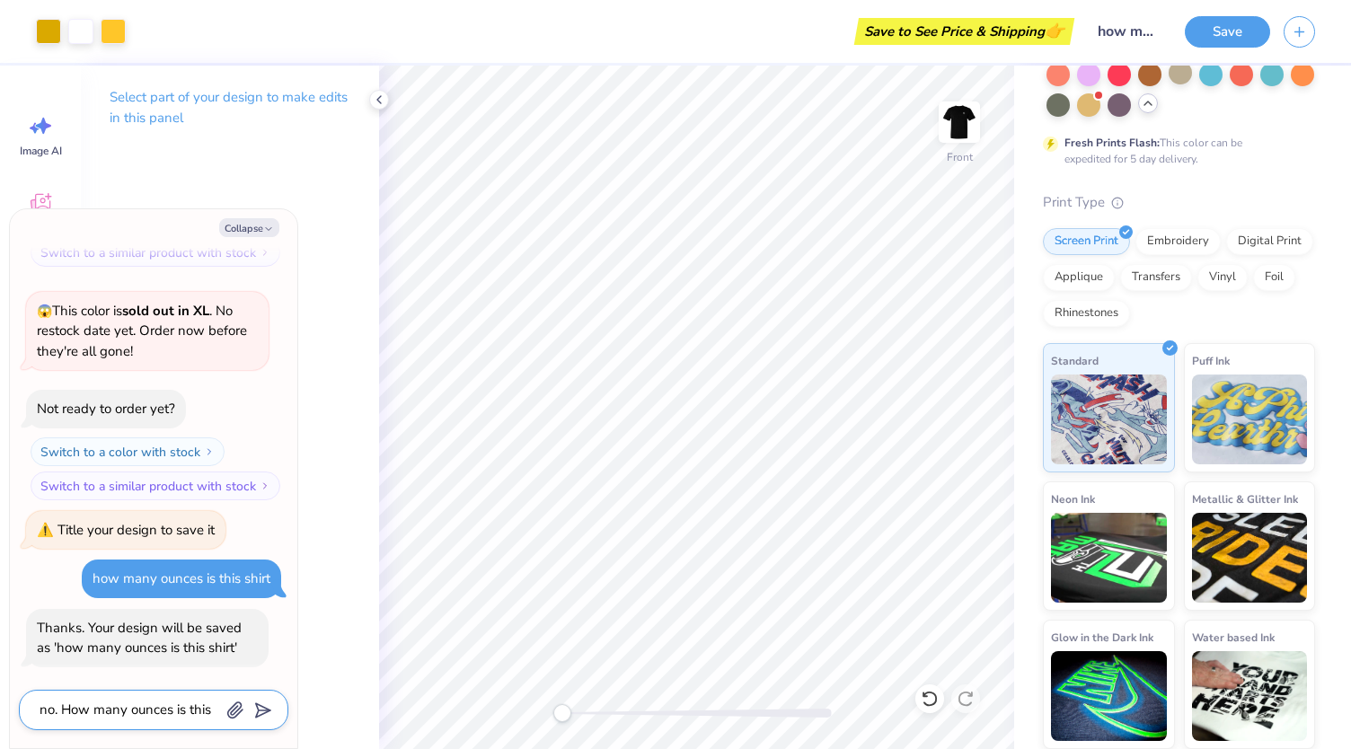
type textarea "x"
type textarea "no. How many ounces is this"
type textarea "x"
type textarea "no. How many ounces is this s"
type textarea "x"
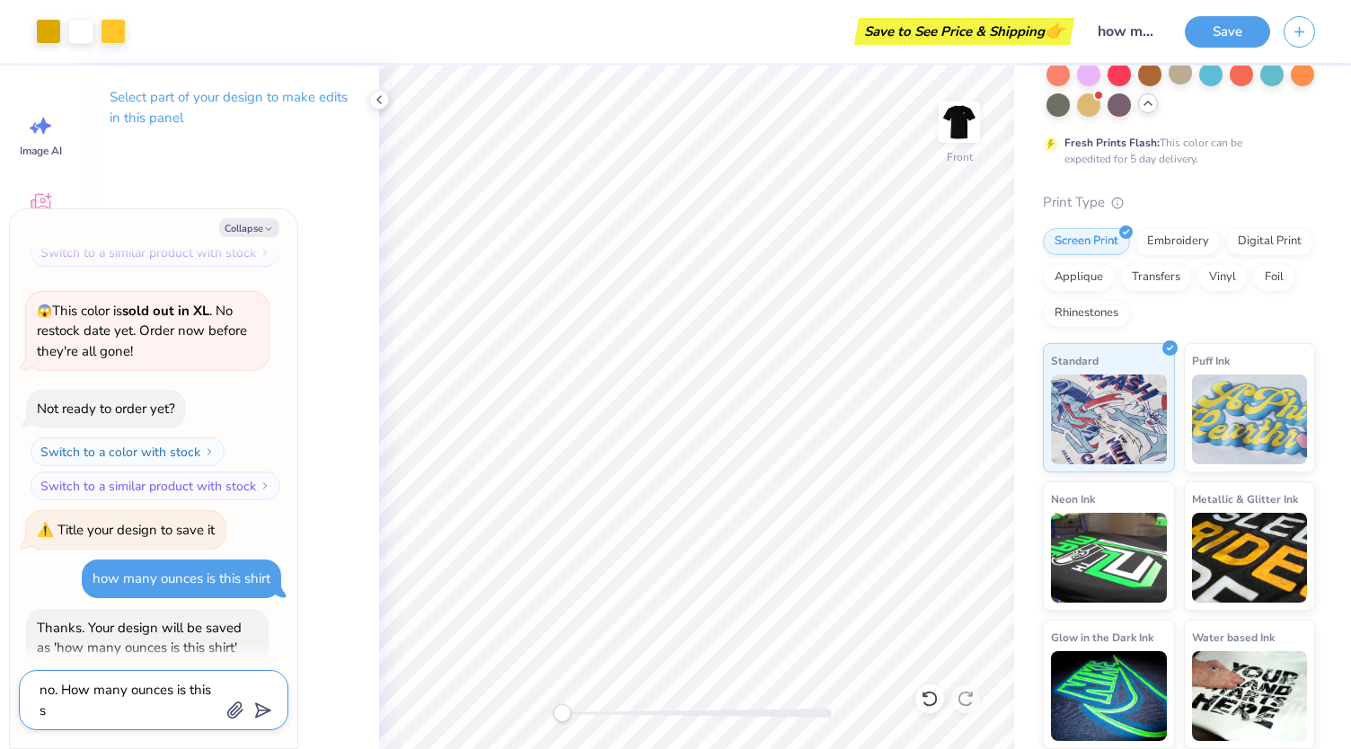
type textarea "no. How many ounces is this sh"
type textarea "x"
type textarea "no. How many ounces is this shi"
type textarea "x"
type textarea "no. How many ounces is this shir"
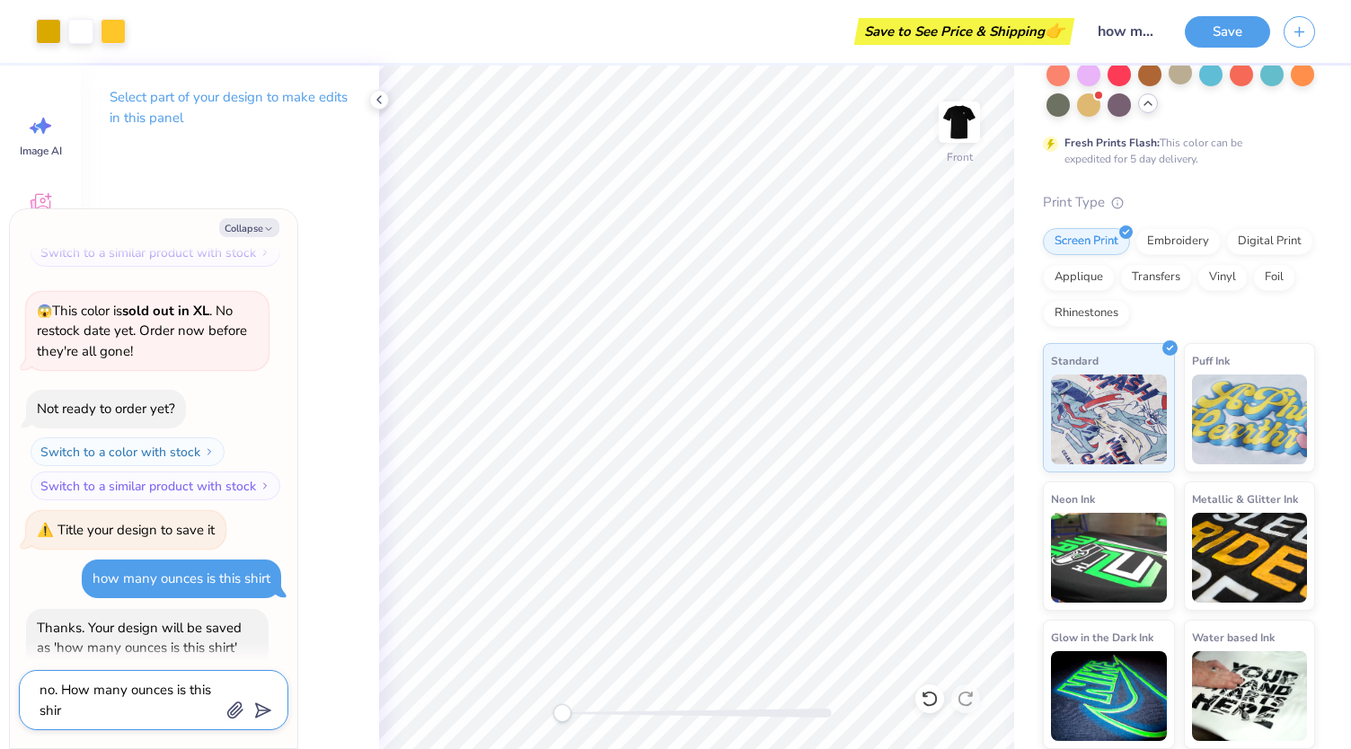
type textarea "x"
type textarea "no. How many ounces is this shirt"
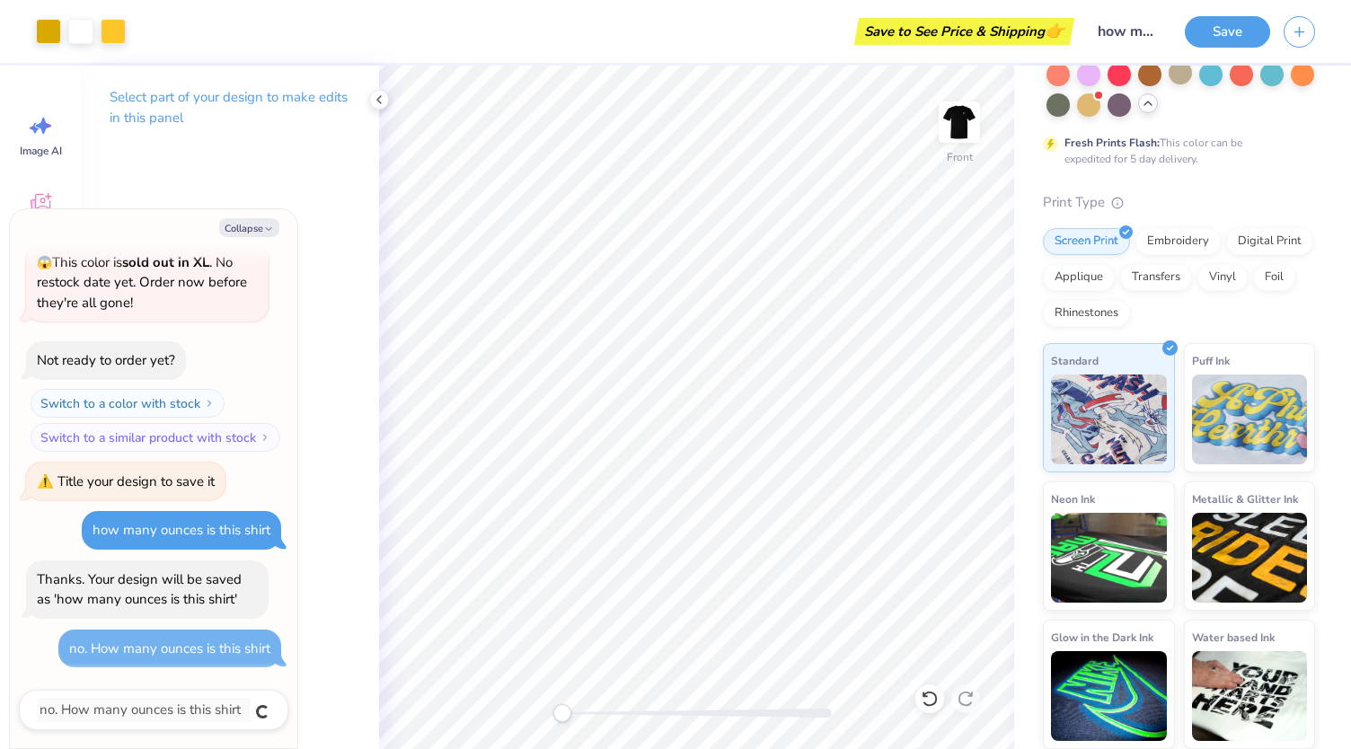
type textarea "x"
click at [1131, 31] on input "how many ounces is this shirt" at bounding box center [1127, 31] width 88 height 36
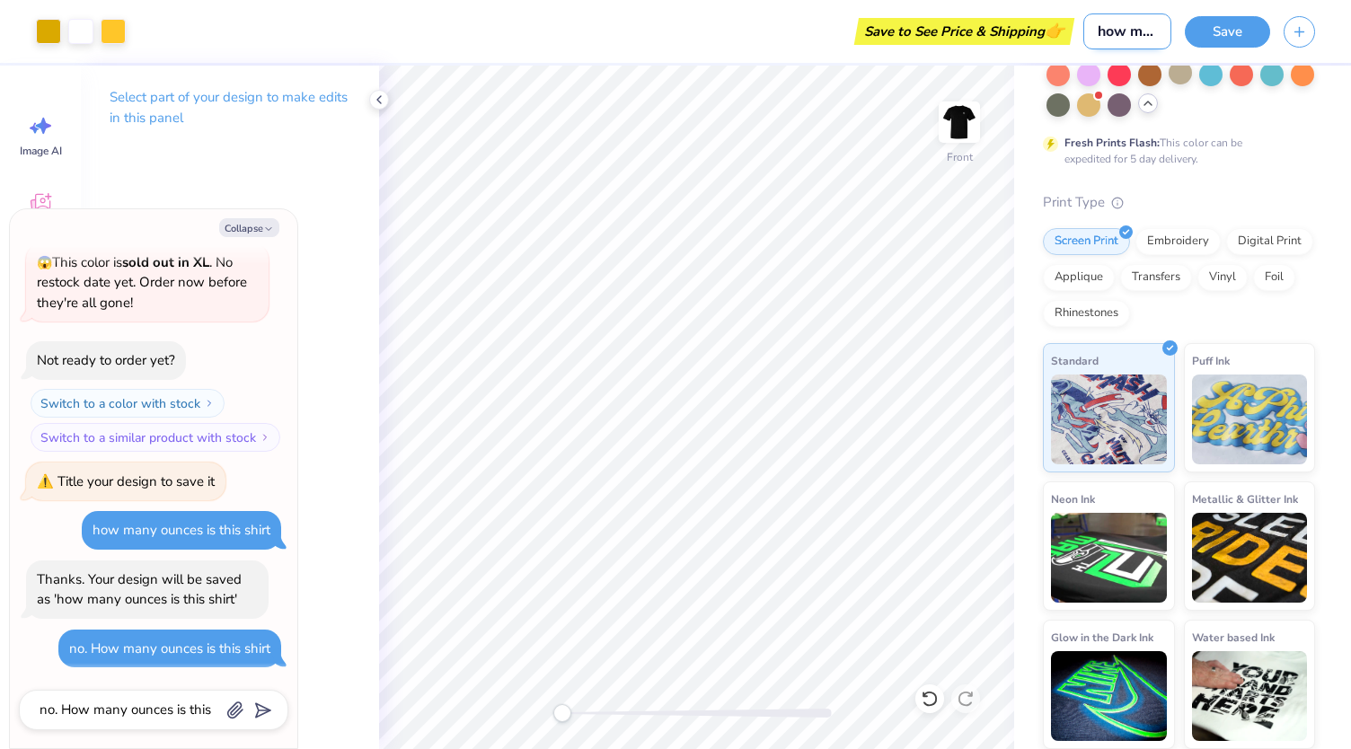
type input "C"
type textarea "x"
type input "CM"
type textarea "x"
type input "CMF"
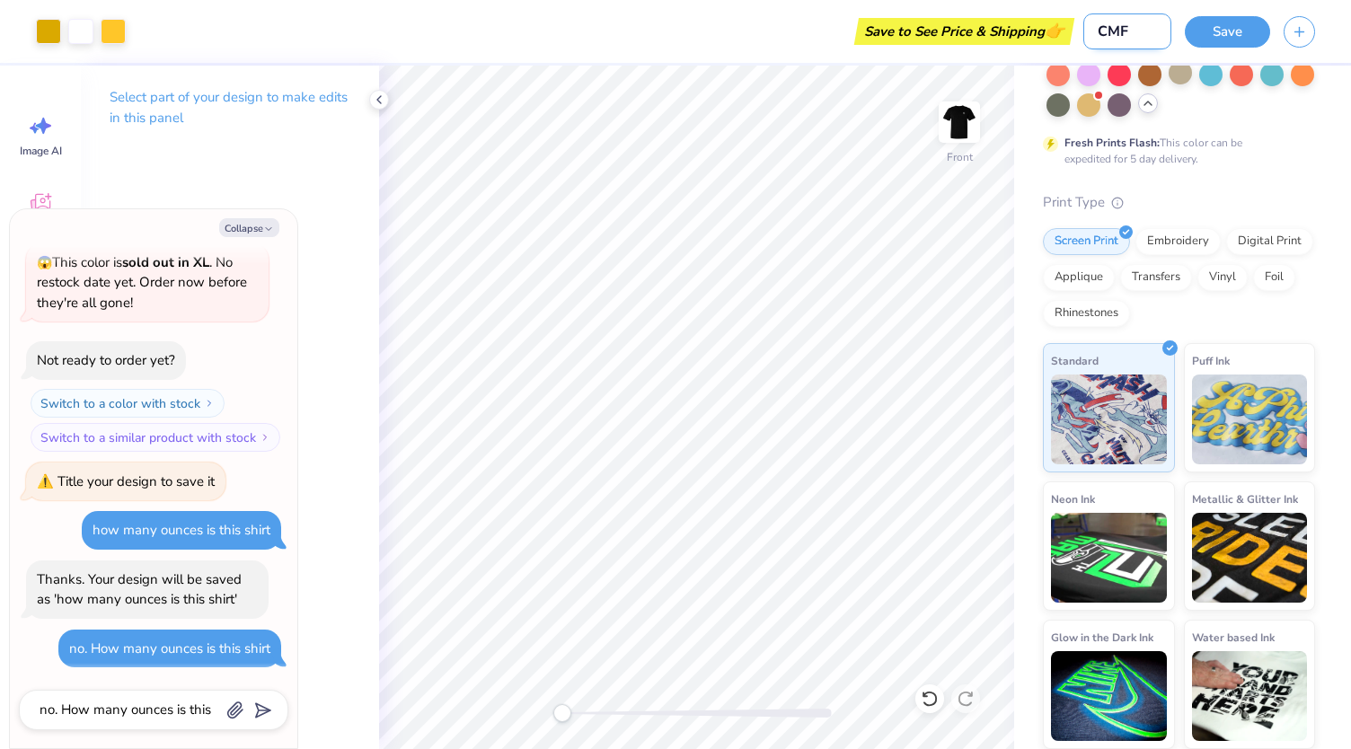
type textarea "x"
type input "CMFK"
type textarea "x"
type input "CMFKF"
type textarea "x"
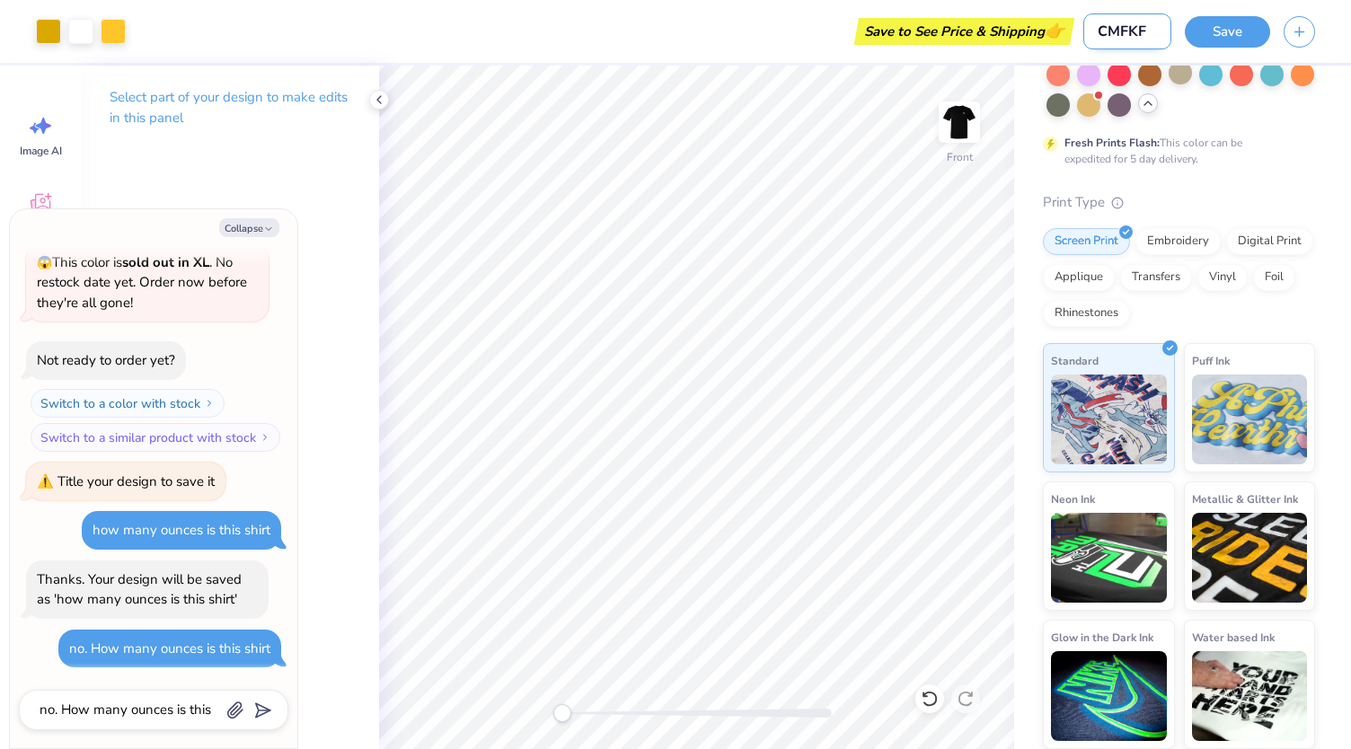
type input "CMFKF2"
type textarea "x"
type input "CMFKF24"
type textarea "x"
type input "CMFKF245"
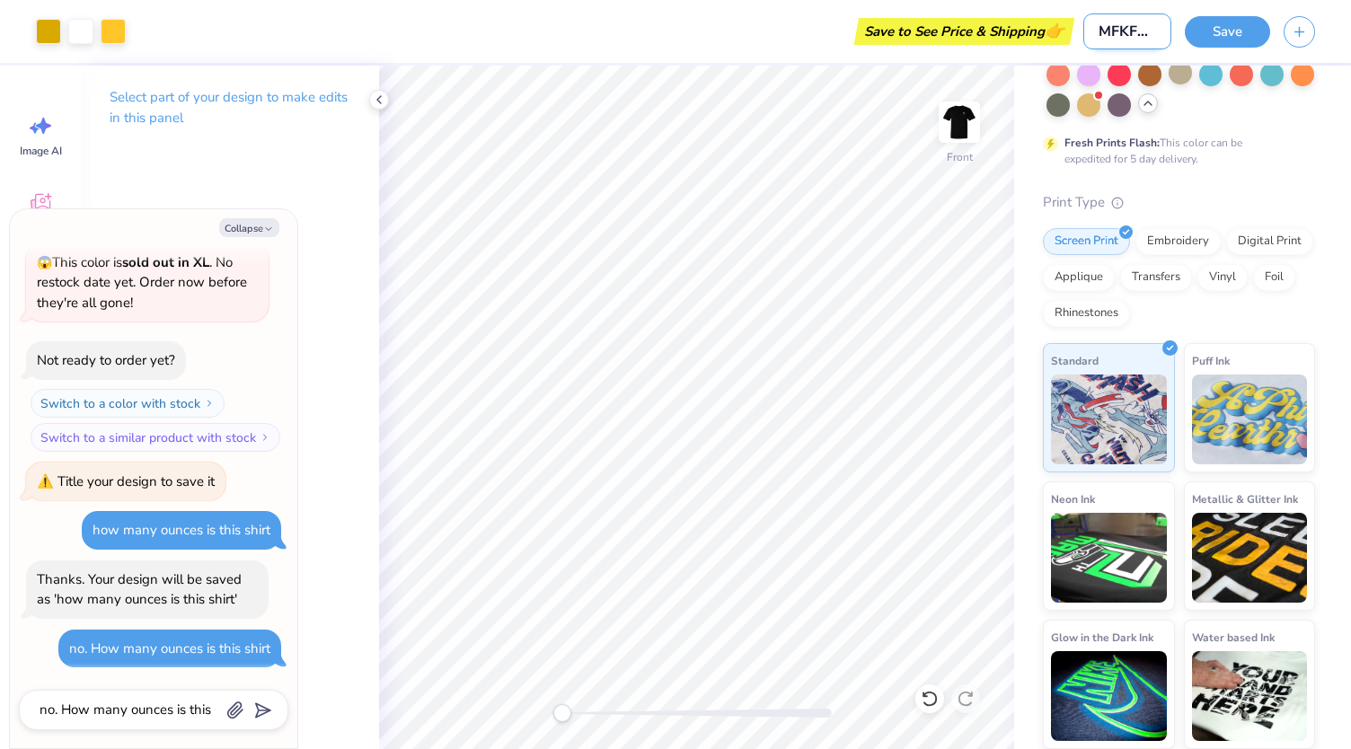
type textarea "x"
type input "CMFKF24"
type textarea "x"
type input "CMFKF2"
type textarea "x"
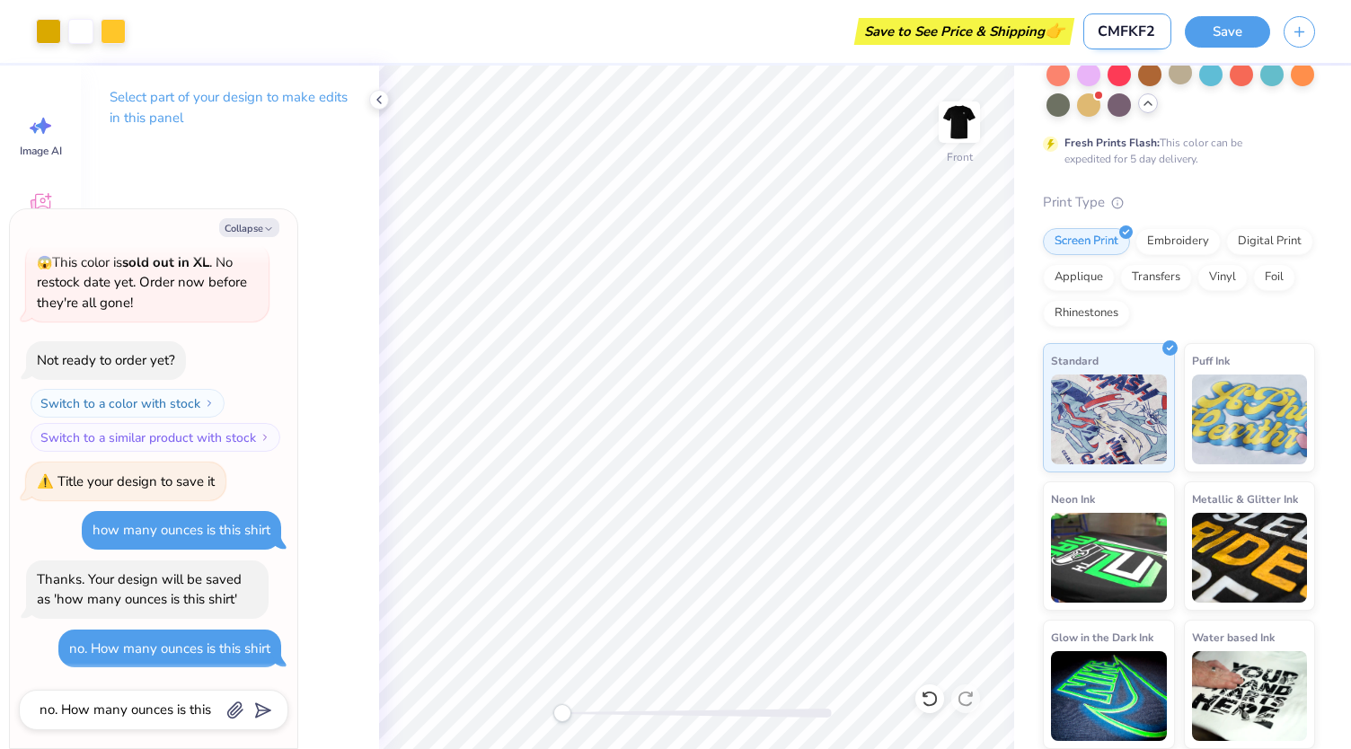
type input "CMFKF25"
type textarea "x"
type input "CMFKF25"
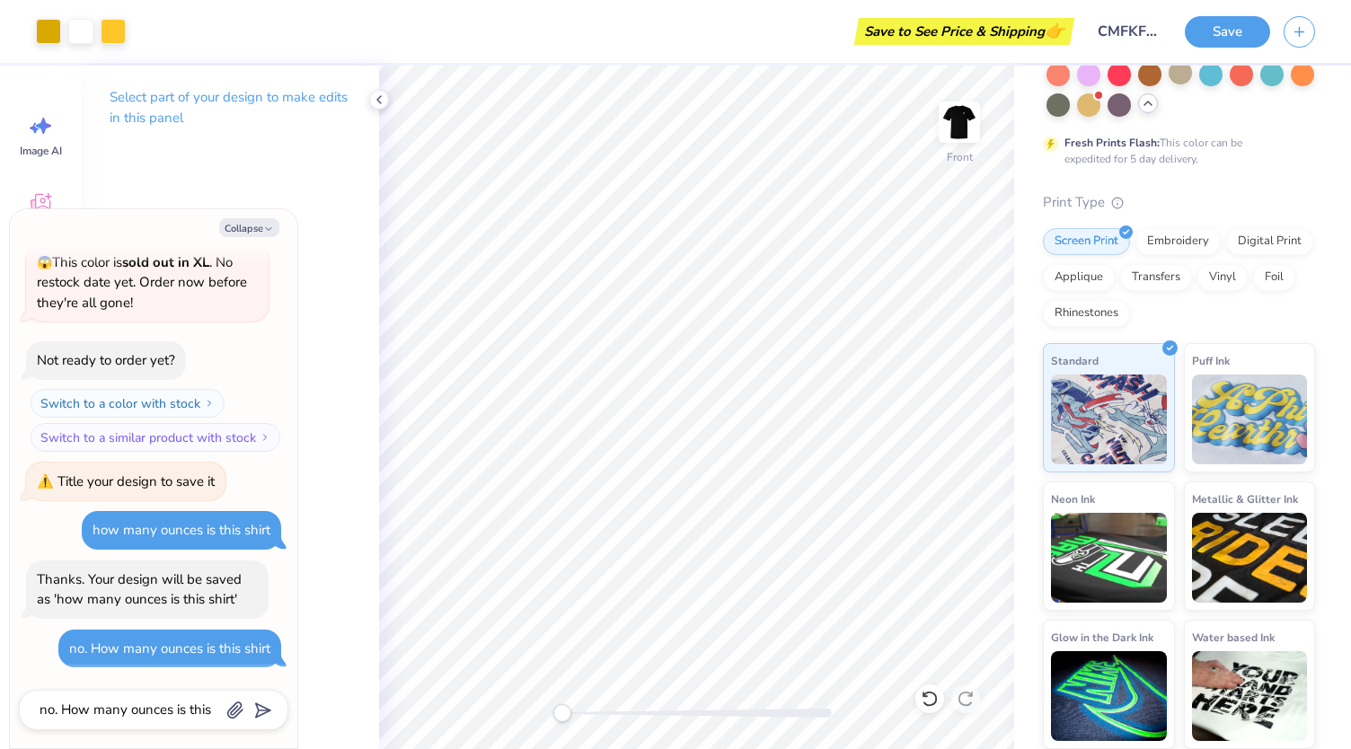
click at [804, 41] on div "Save to See Price & Shipping 👉" at bounding box center [604, 31] width 930 height 63
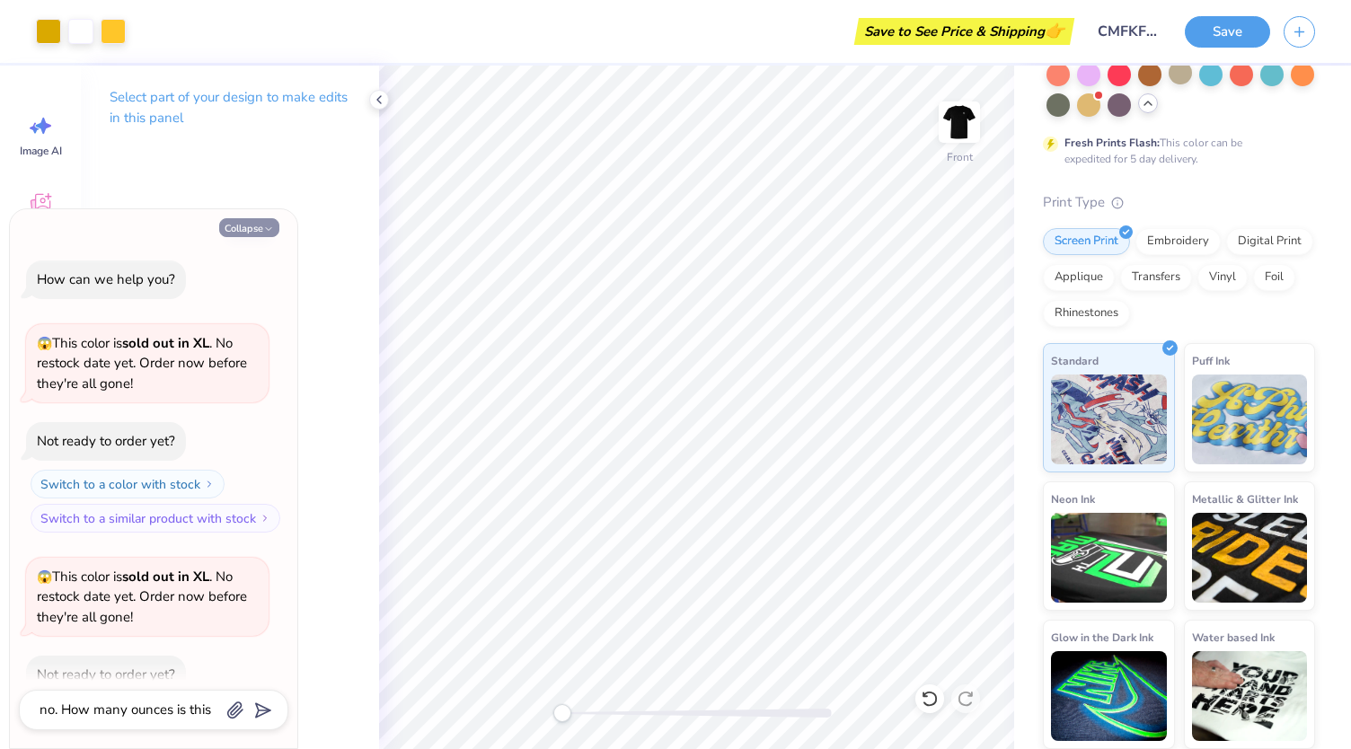
click at [226, 227] on button "Collapse" at bounding box center [249, 227] width 60 height 19
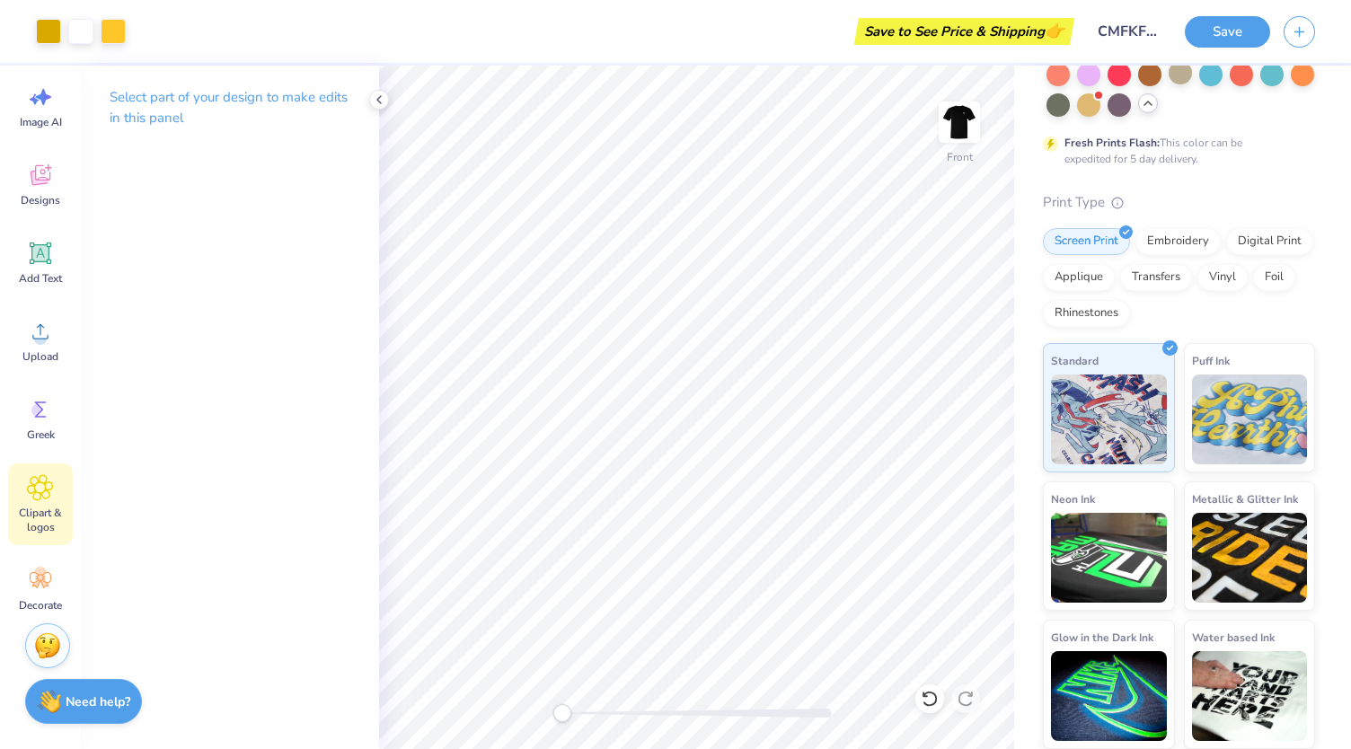
scroll to position [38, 0]
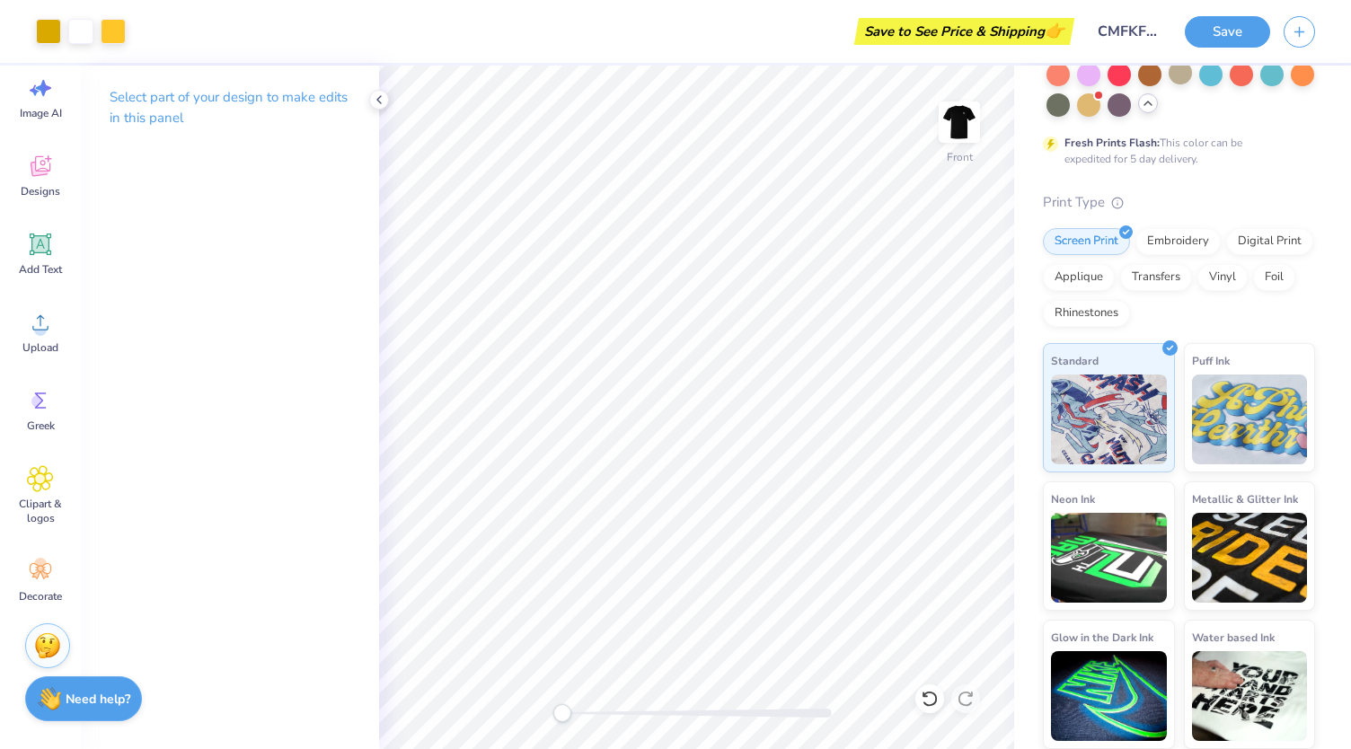
click at [46, 707] on img at bounding box center [49, 698] width 23 height 23
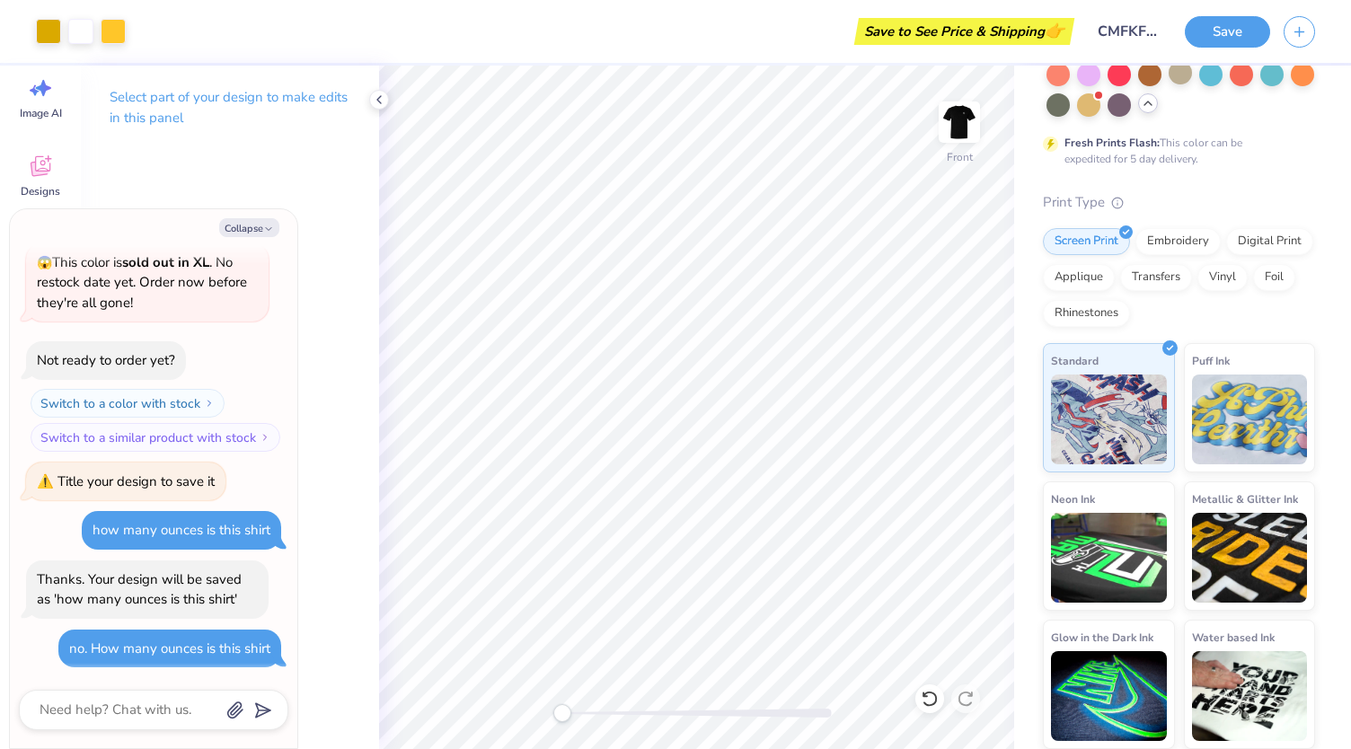
scroll to position [314, 0]
click at [77, 700] on textarea at bounding box center [129, 710] width 182 height 24
click at [379, 101] on polyline at bounding box center [379, 99] width 4 height 7
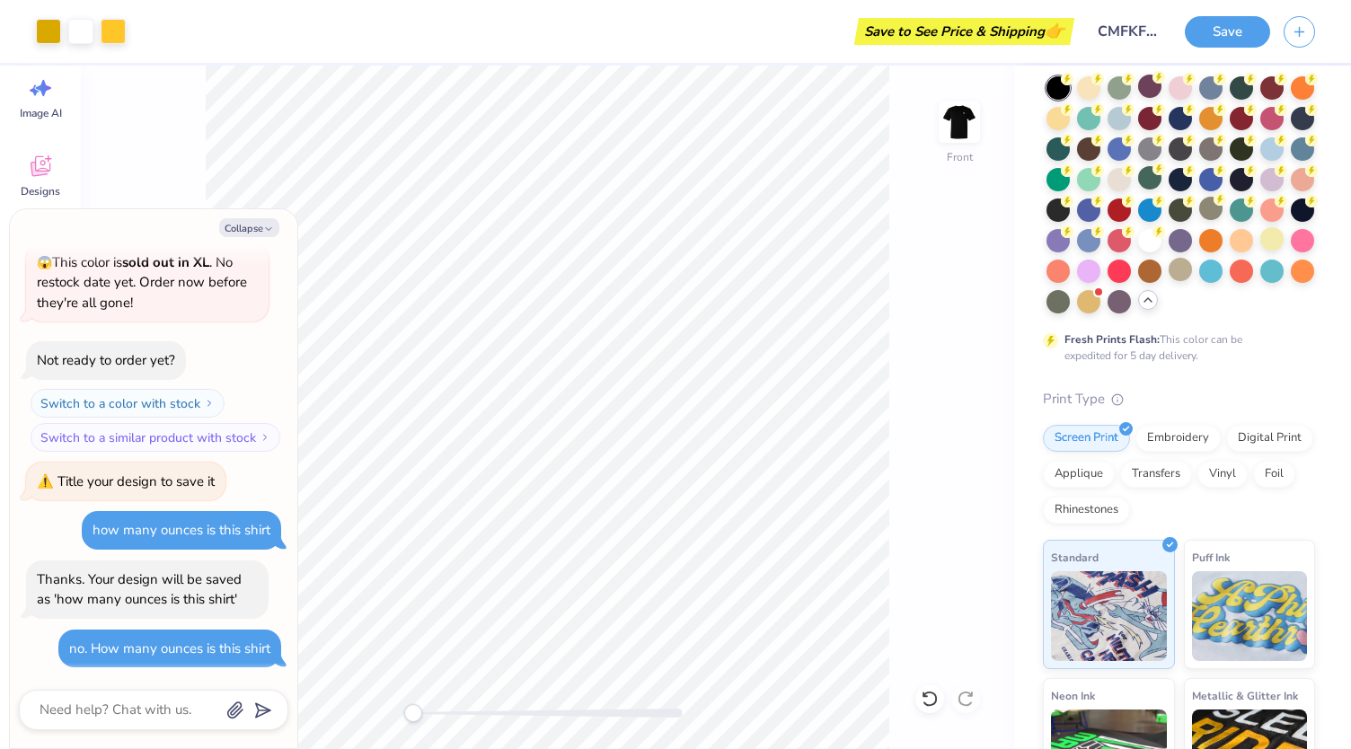
scroll to position [0, 0]
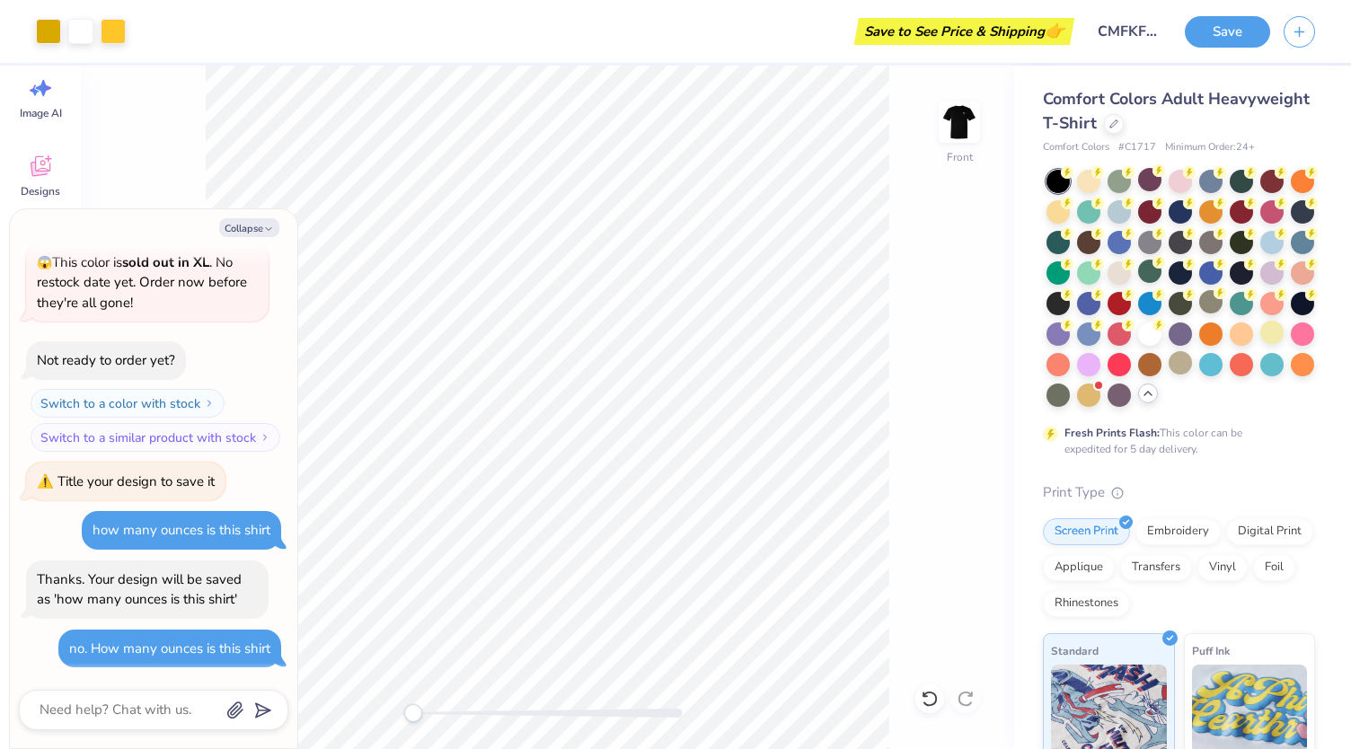
click at [1131, 146] on span "# C1717" at bounding box center [1137, 147] width 38 height 15
click at [1147, 143] on span "# C1717" at bounding box center [1137, 147] width 38 height 15
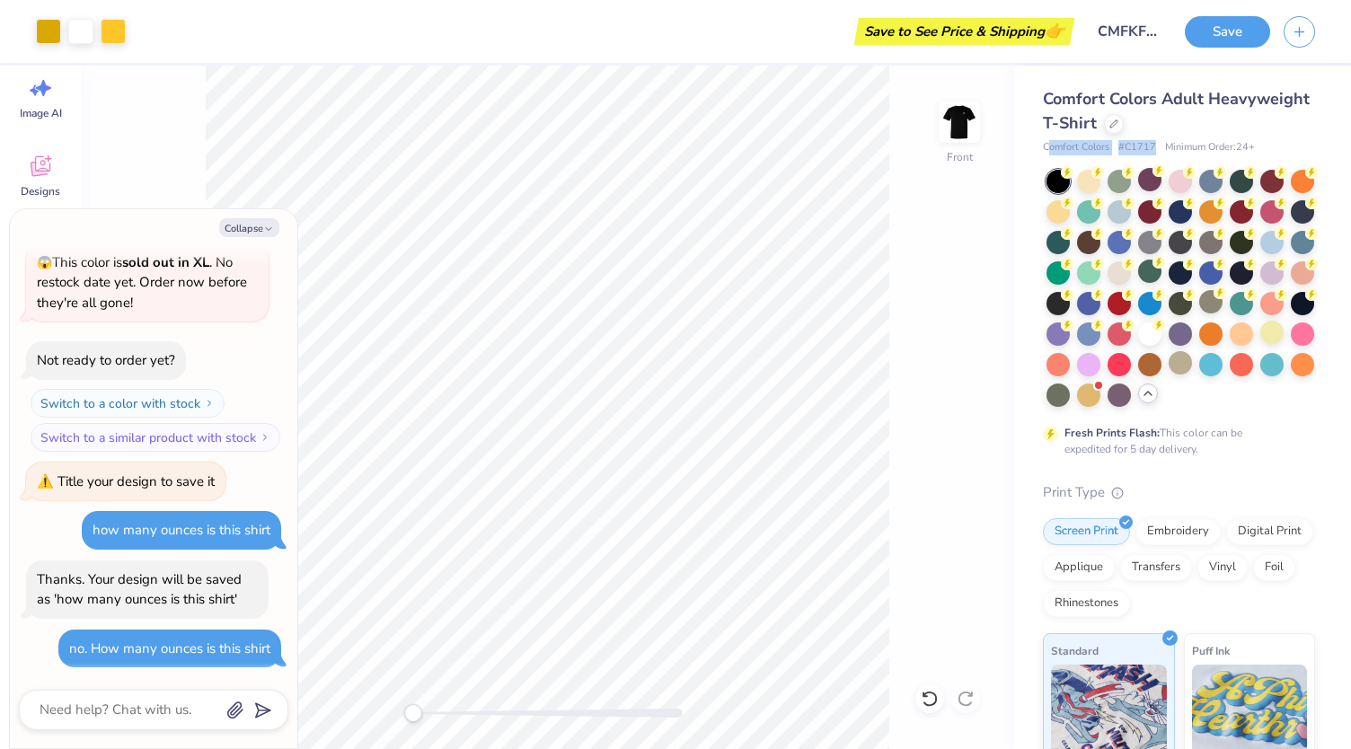
drag, startPoint x: 1047, startPoint y: 144, endPoint x: 1155, endPoint y: 147, distance: 107.8
click at [1155, 147] on div "Comfort Colors # C1717 Minimum Order: 24 +" at bounding box center [1179, 147] width 272 height 15
copy div "omfort Colors # C1717"
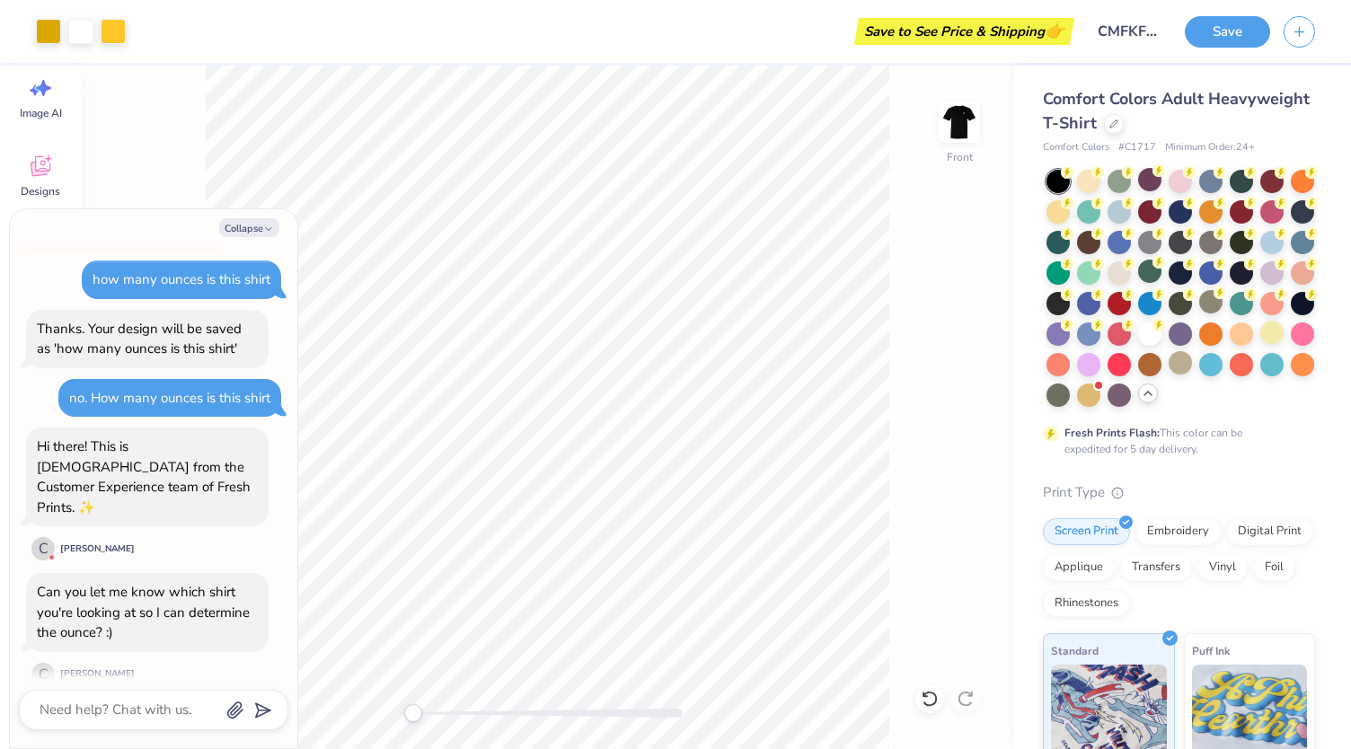
click at [1284, 107] on div "Comfort Colors Adult Heavyweight T-Shirt" at bounding box center [1179, 111] width 272 height 48
click at [1123, 122] on div at bounding box center [1114, 122] width 20 height 20
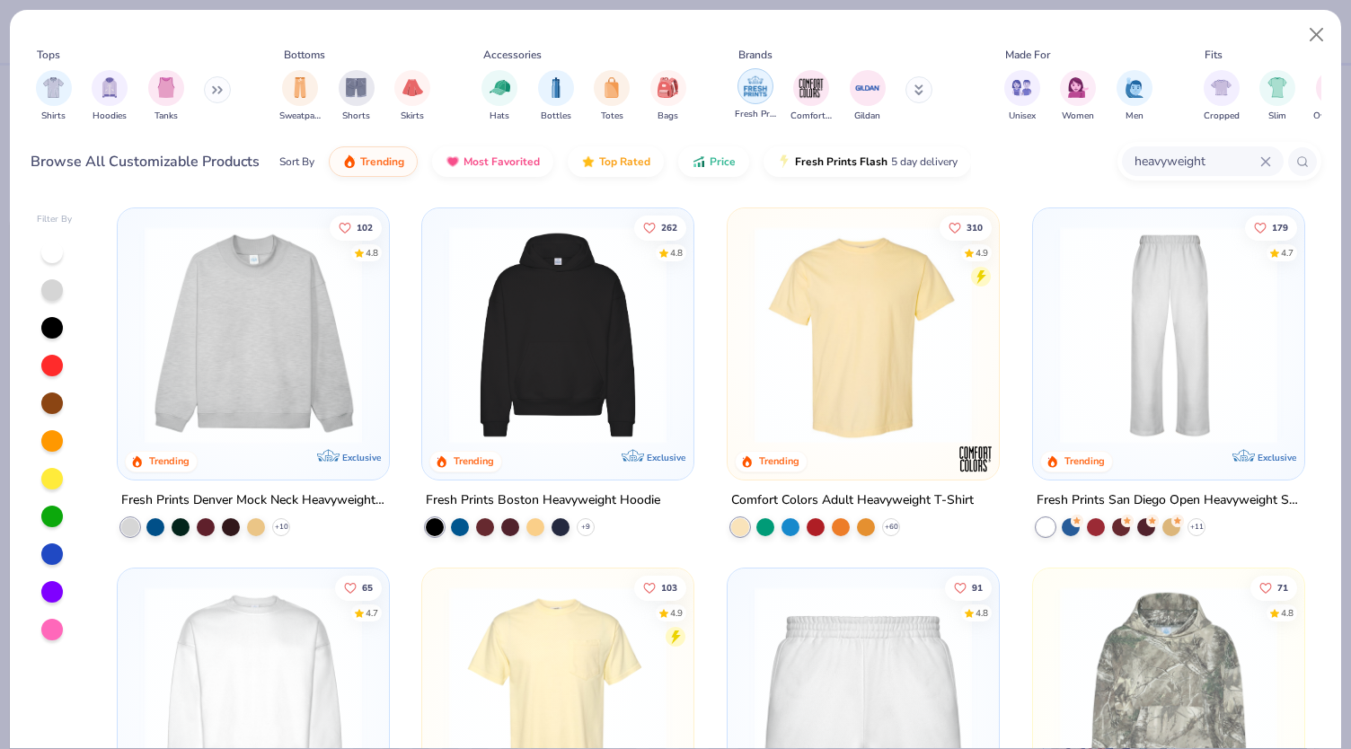
click at [765, 89] on img "filter for Fresh Prints" at bounding box center [755, 86] width 27 height 27
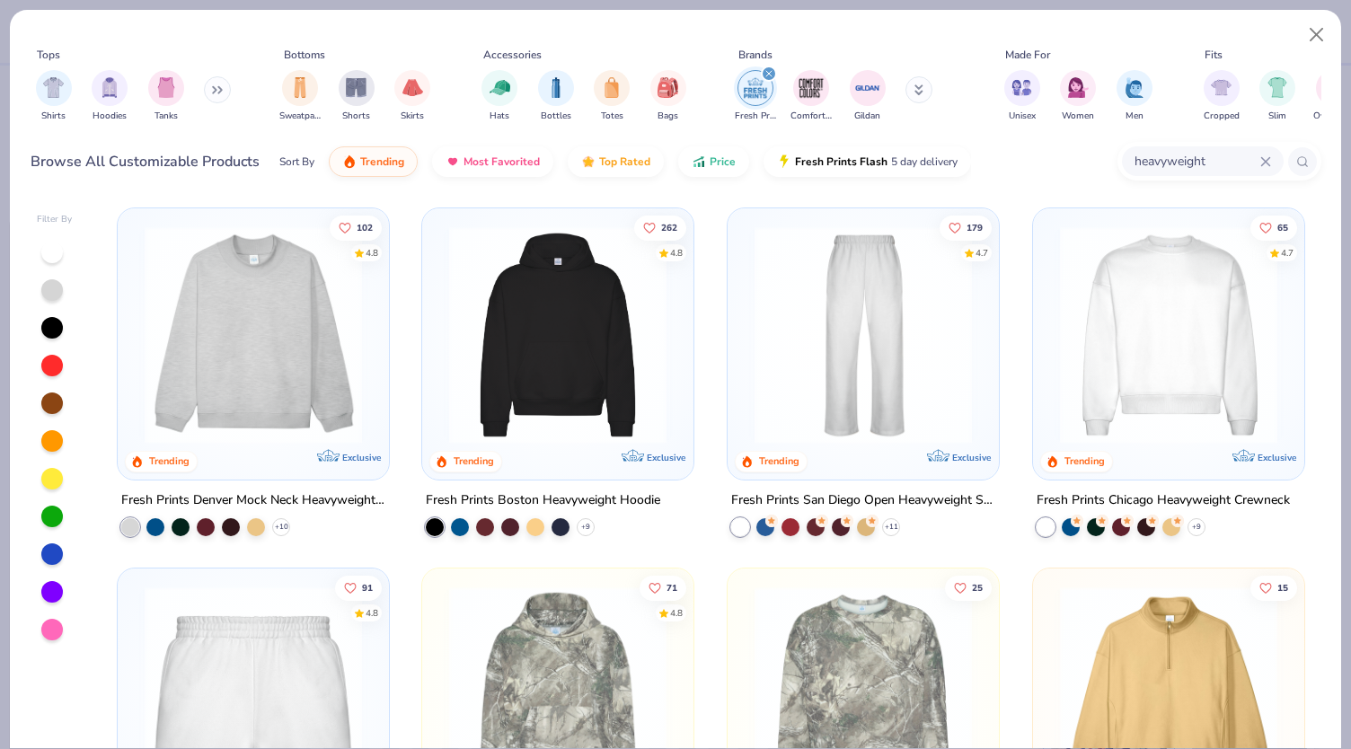
click at [756, 91] on img "filter for Fresh Prints" at bounding box center [755, 88] width 27 height 27
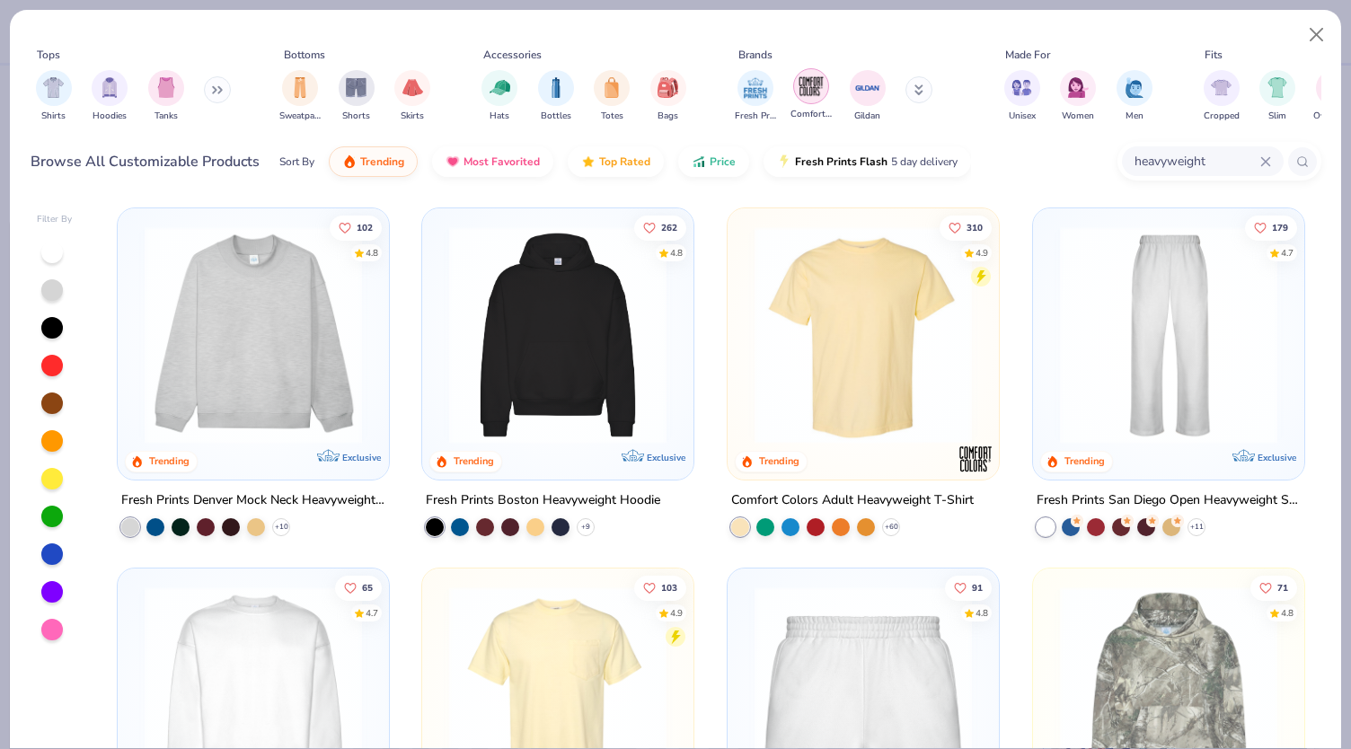
click at [823, 91] on img "filter for Comfort Colors" at bounding box center [810, 86] width 27 height 27
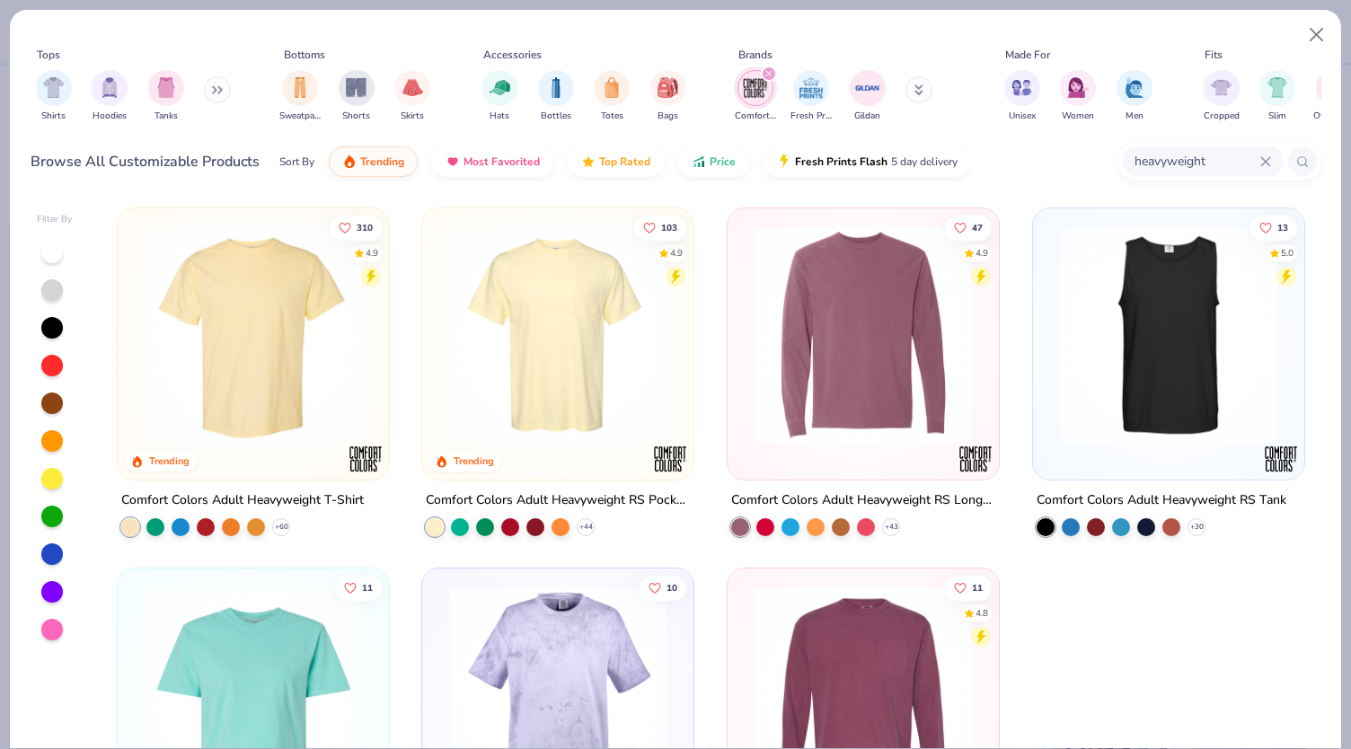
click at [769, 66] on div "filter for Comfort Colors" at bounding box center [769, 74] width 16 height 16
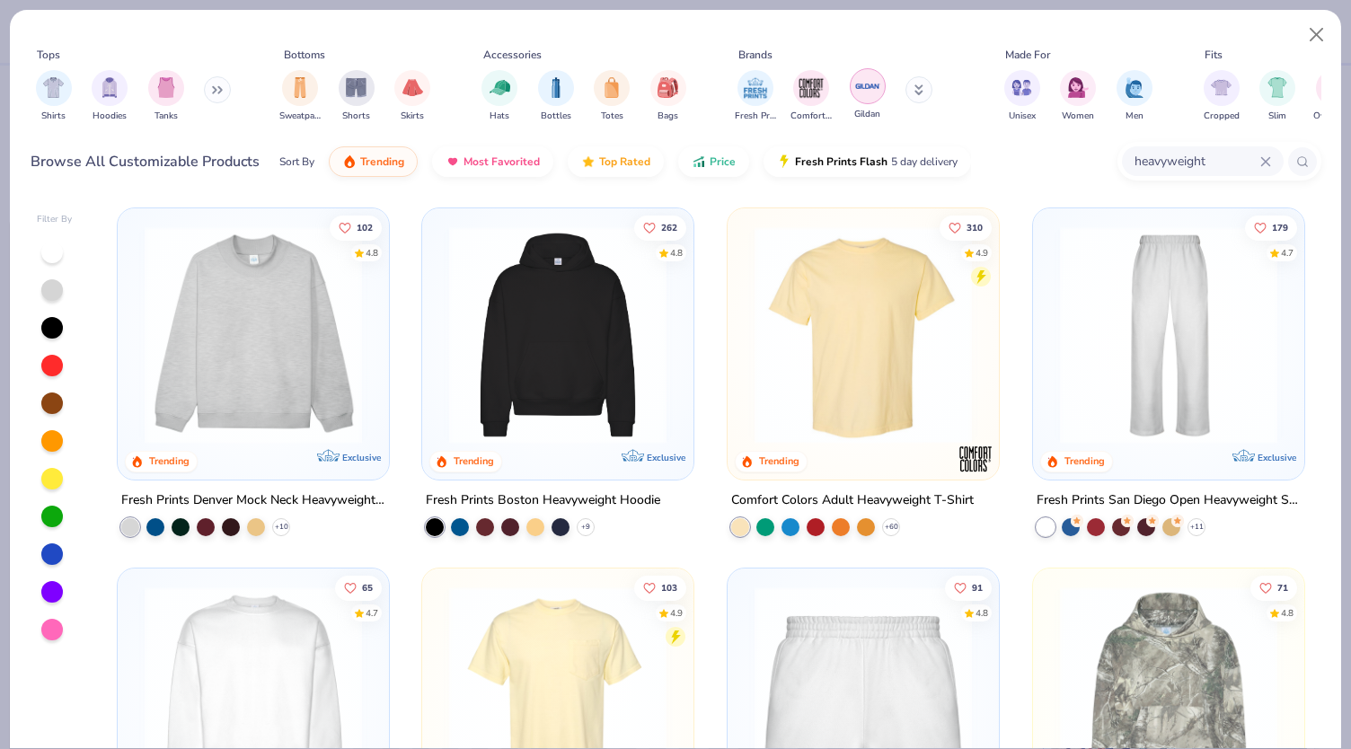
click at [873, 73] on img "filter for Gildan" at bounding box center [867, 86] width 27 height 27
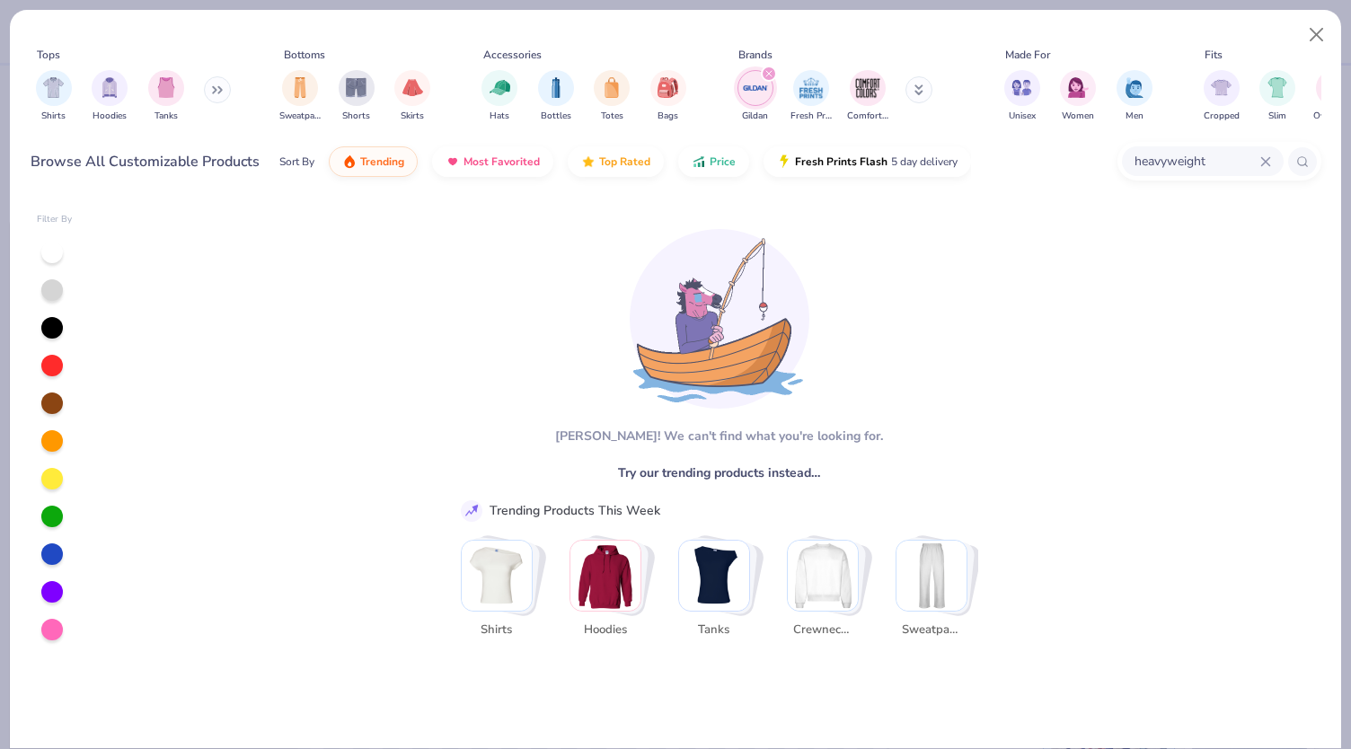
click at [767, 72] on icon "filter for Gildan" at bounding box center [768, 73] width 5 height 5
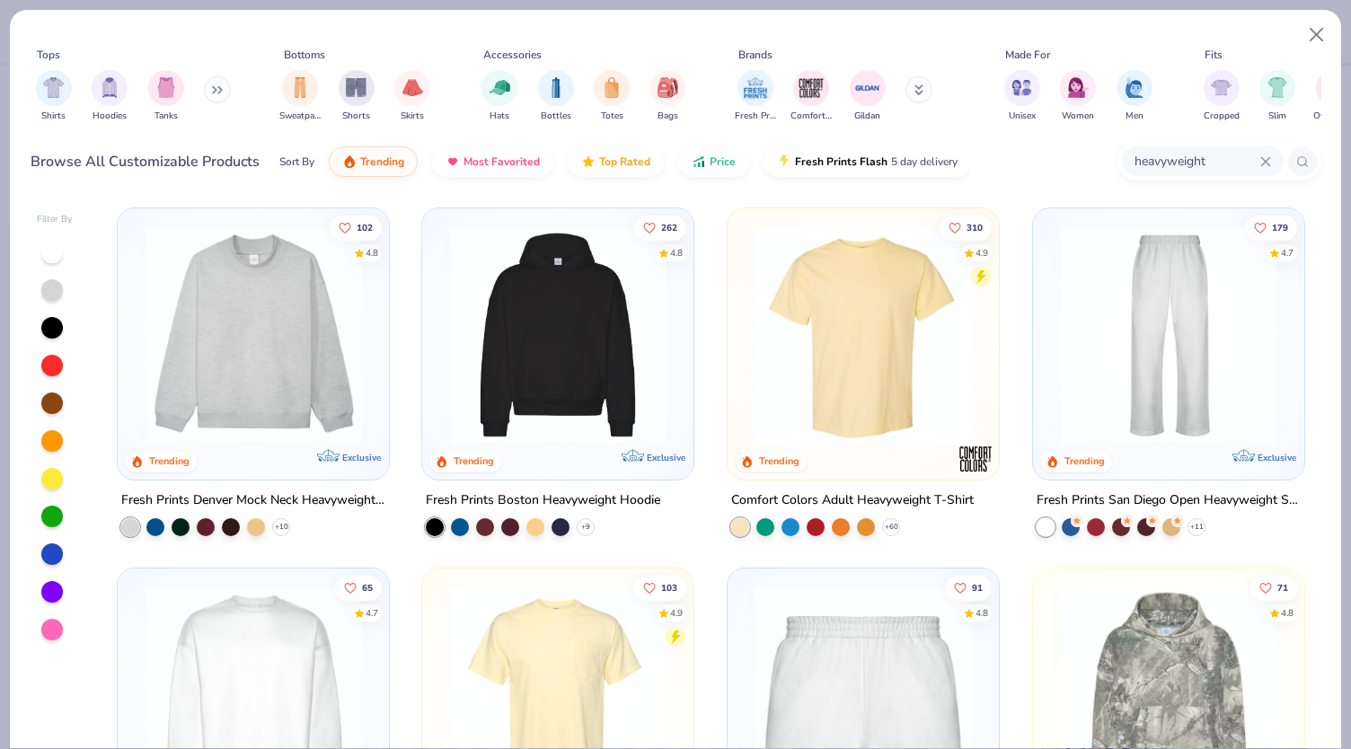
click at [921, 85] on button at bounding box center [918, 89] width 27 height 27
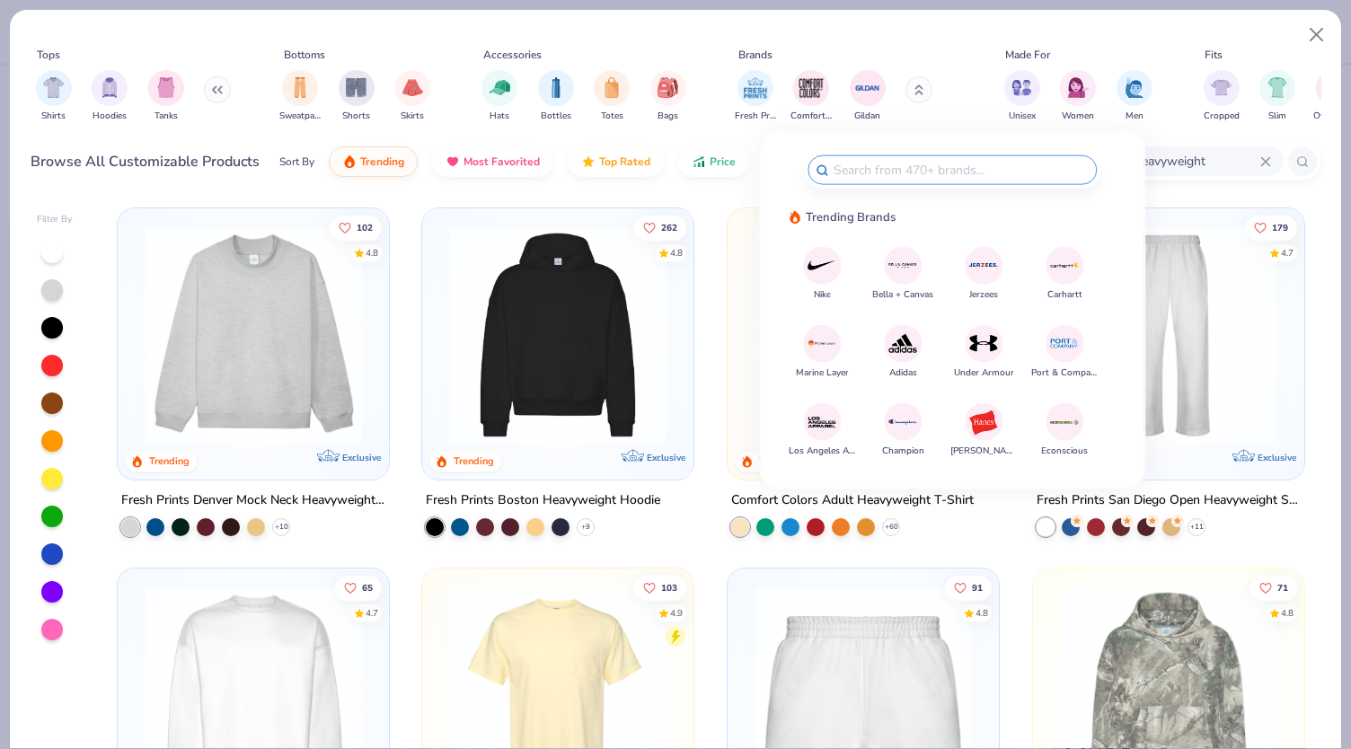
click at [921, 85] on icon at bounding box center [919, 86] width 6 height 3
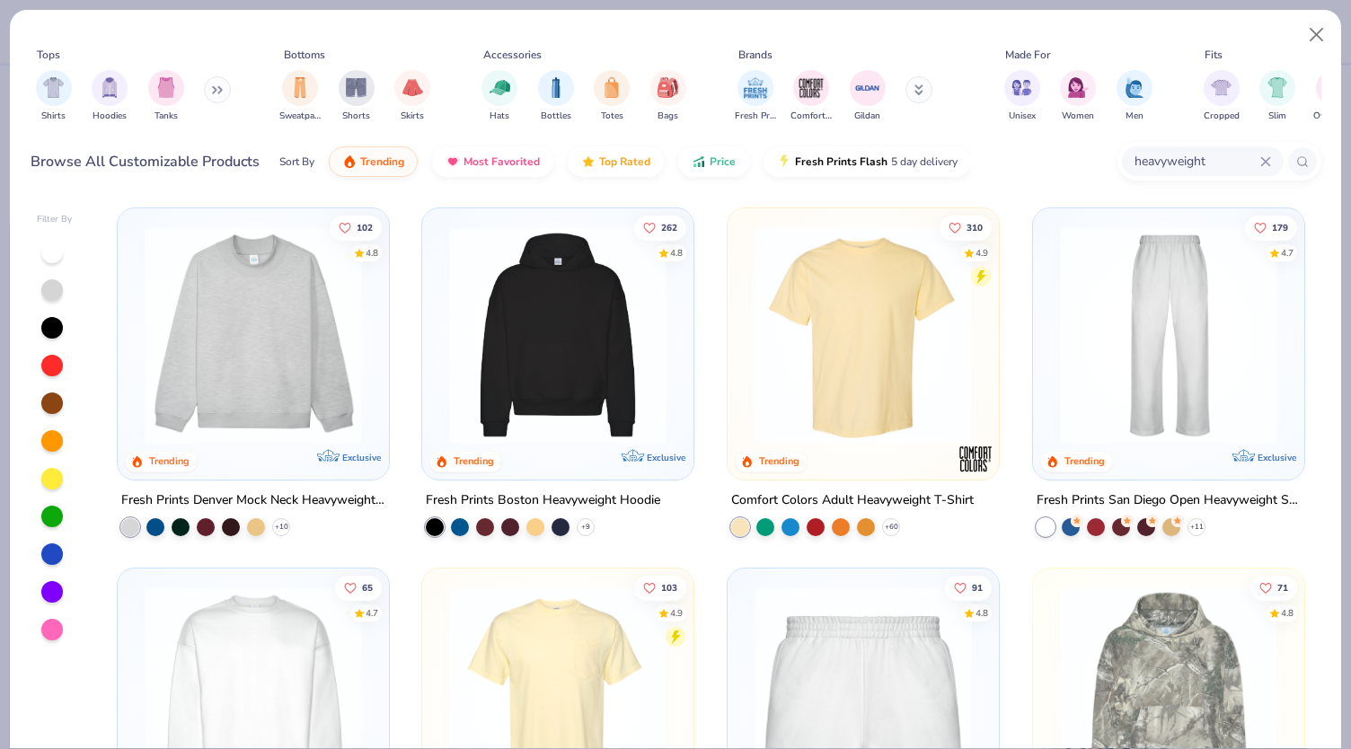
click at [942, 48] on div "Brands" at bounding box center [845, 55] width 226 height 16
click at [868, 80] on img "filter for Gildan" at bounding box center [867, 86] width 27 height 27
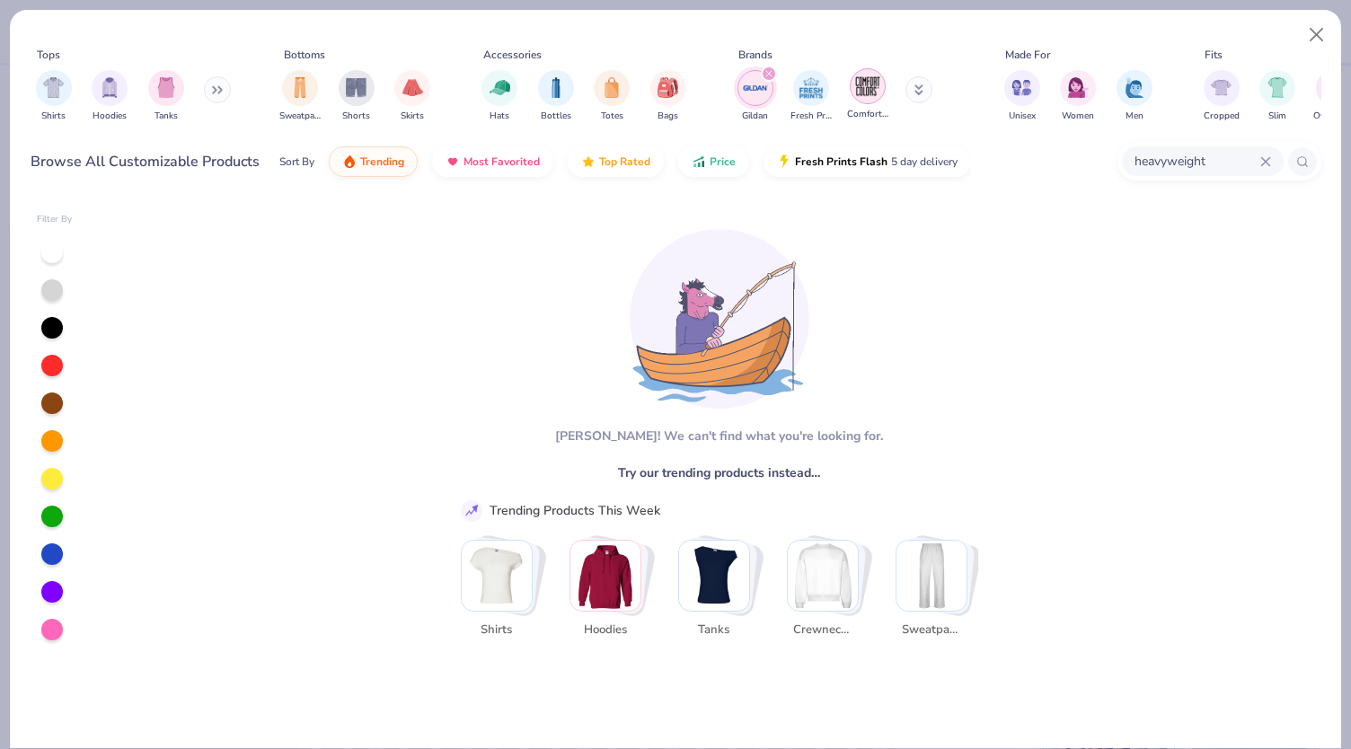
click at [872, 80] on img "filter for Comfort Colors" at bounding box center [867, 86] width 27 height 27
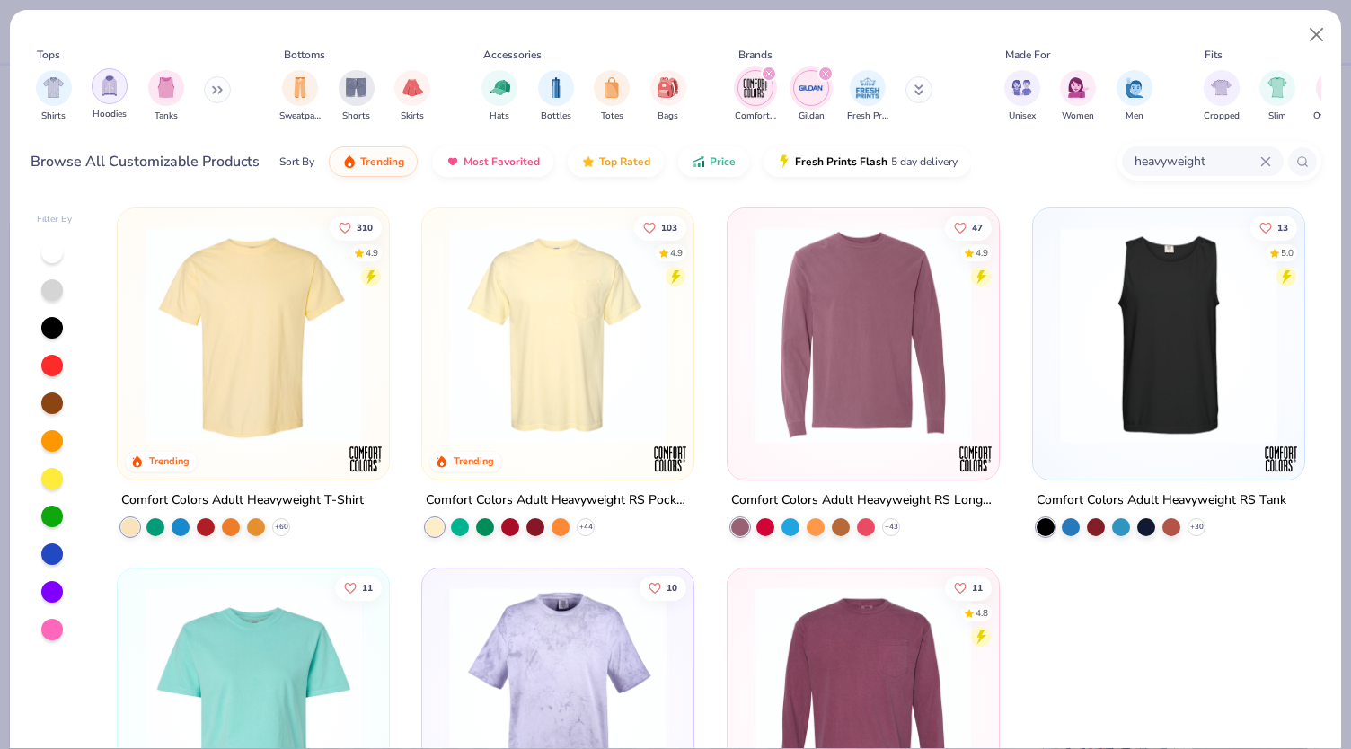
click at [99, 96] on div "filter for Hoodies" at bounding box center [110, 86] width 36 height 36
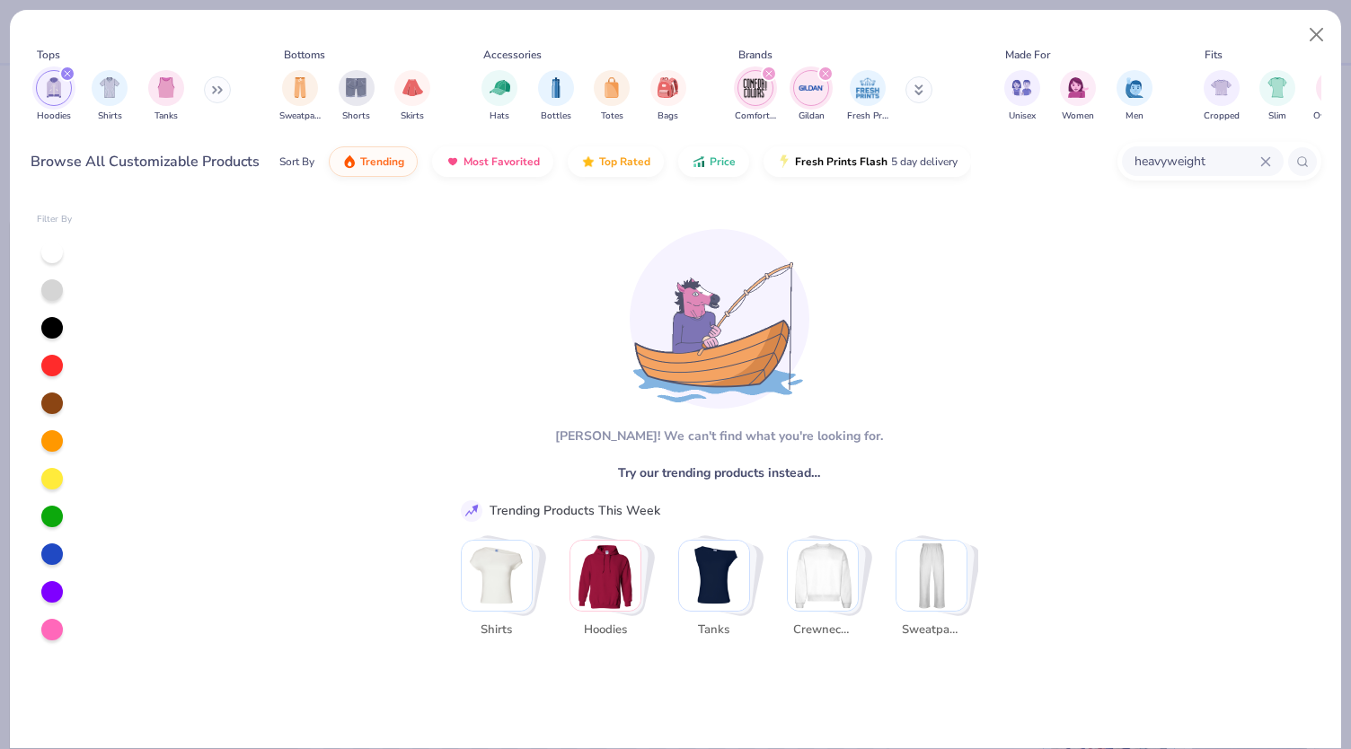
click at [80, 79] on div "Hoodies Shirts Tanks" at bounding box center [134, 96] width 207 height 66
click at [770, 73] on icon "filter for Comfort Colors" at bounding box center [768, 73] width 7 height 7
click at [770, 73] on icon "filter for Gildan" at bounding box center [768, 73] width 5 height 5
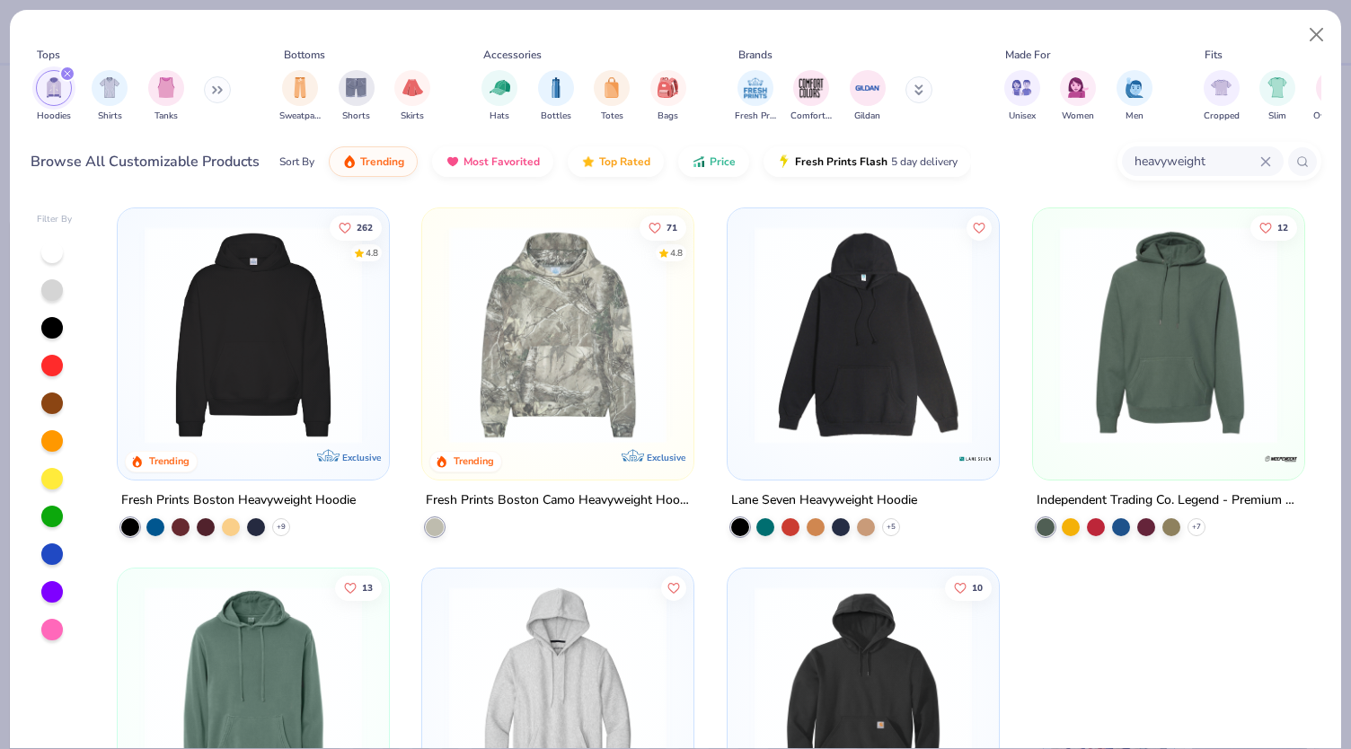
click at [211, 89] on button at bounding box center [217, 89] width 27 height 27
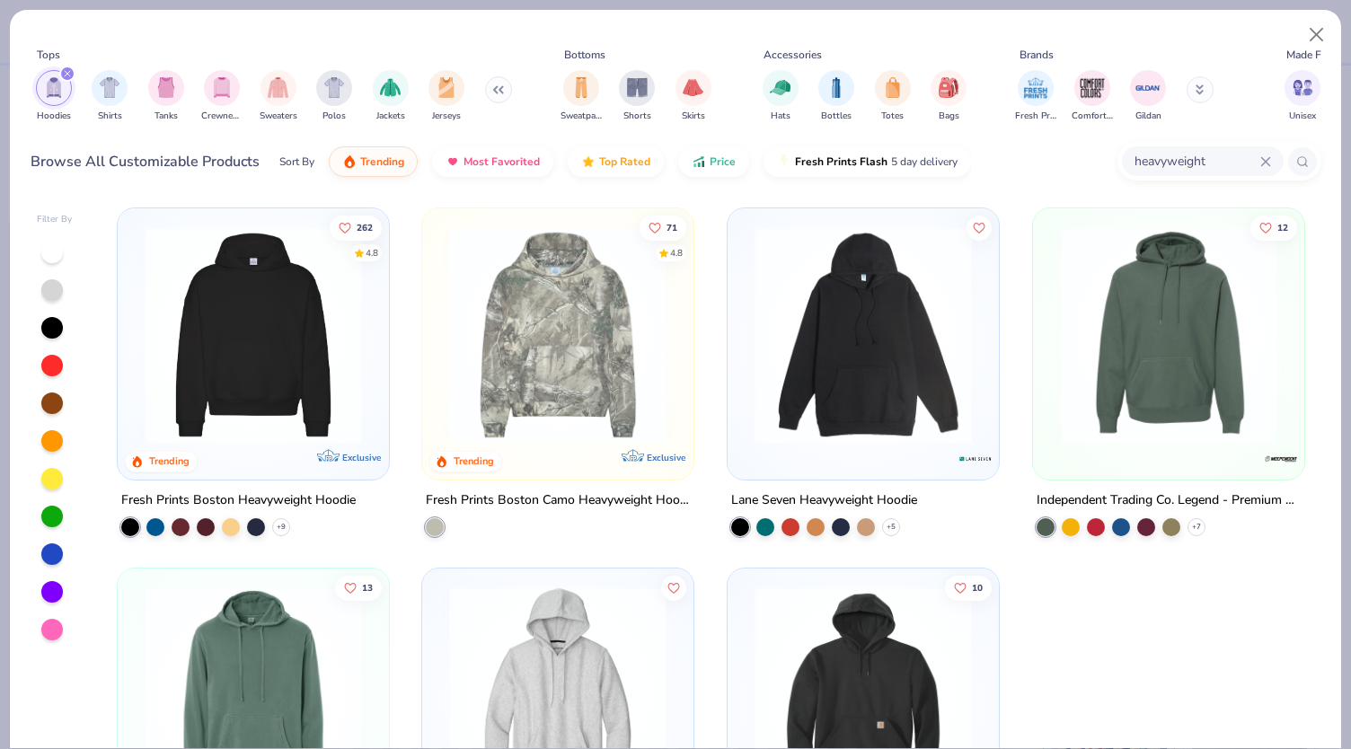
click at [70, 67] on div "filter for Hoodies" at bounding box center [67, 74] width 16 height 16
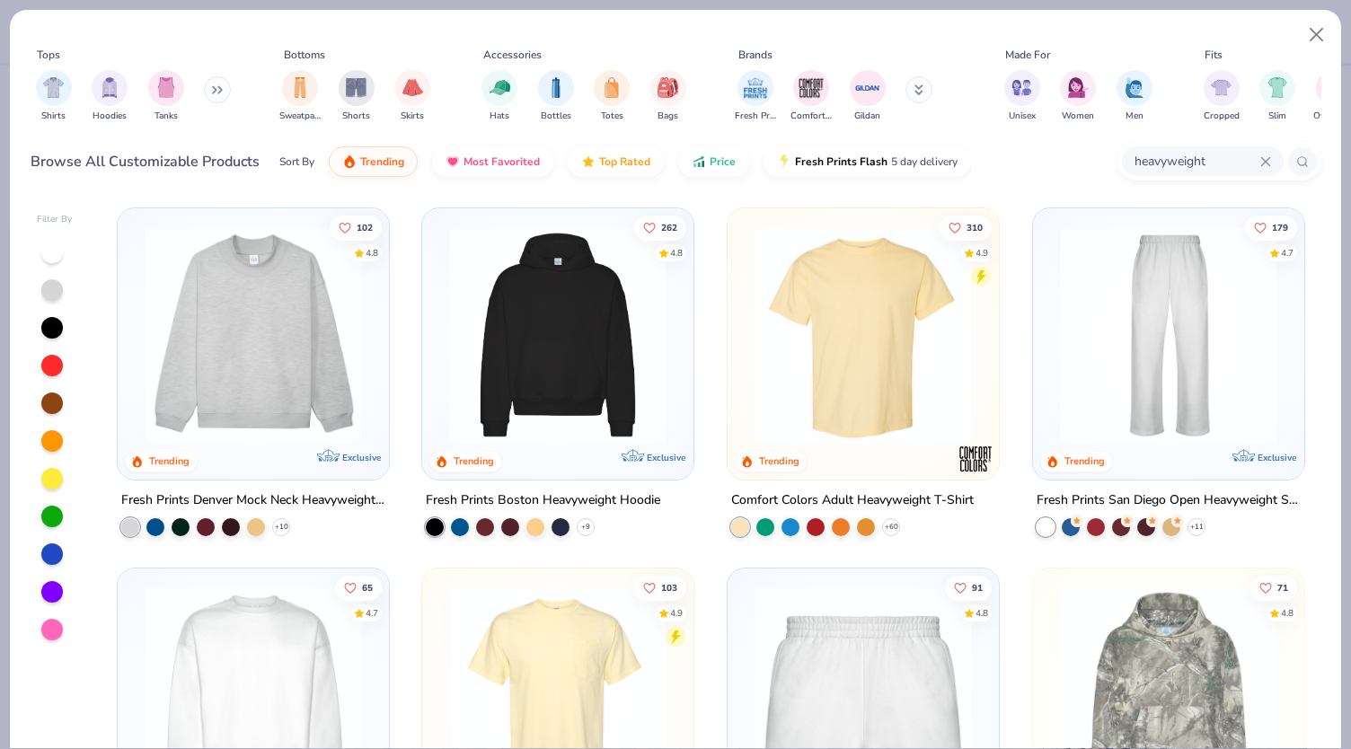
click at [205, 80] on div "Shirts Hoodies Tanks" at bounding box center [134, 96] width 207 height 66
click at [216, 88] on icon at bounding box center [217, 89] width 11 height 9
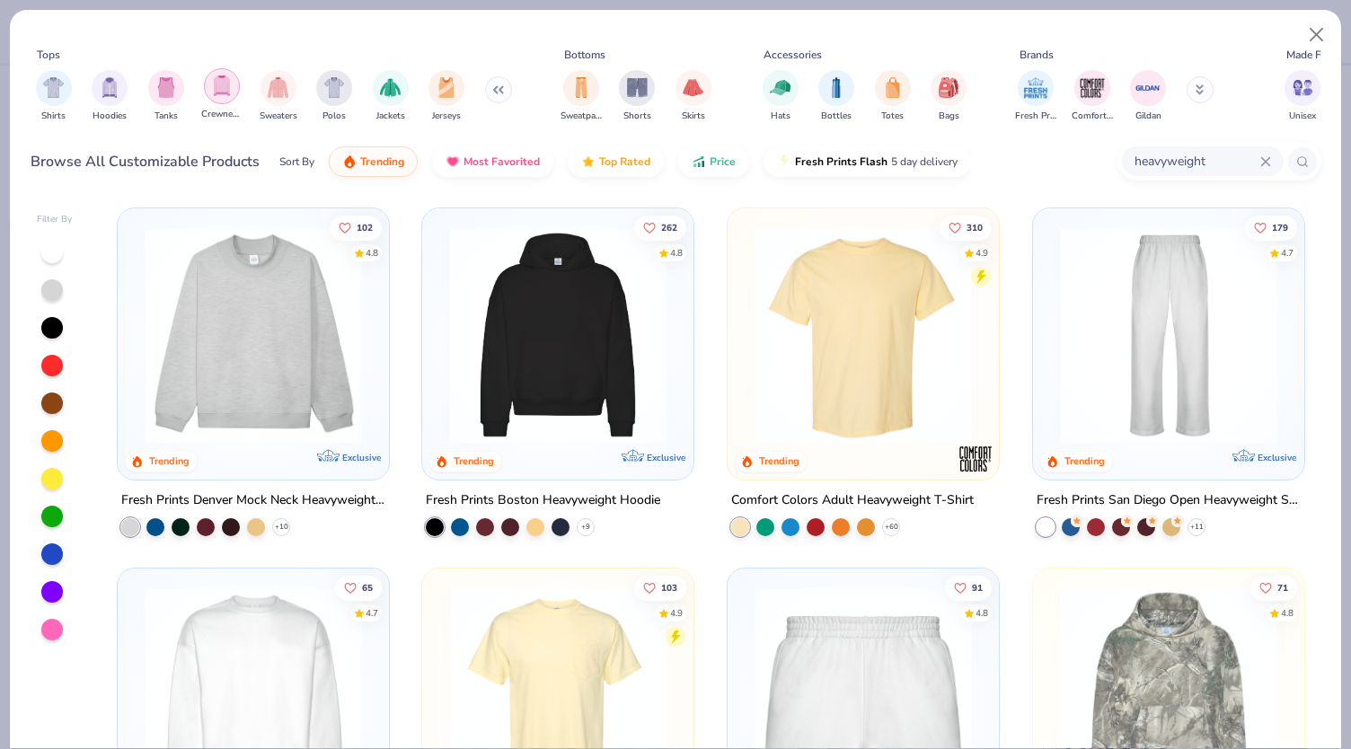
click at [215, 91] on img "filter for Crewnecks" at bounding box center [222, 85] width 20 height 21
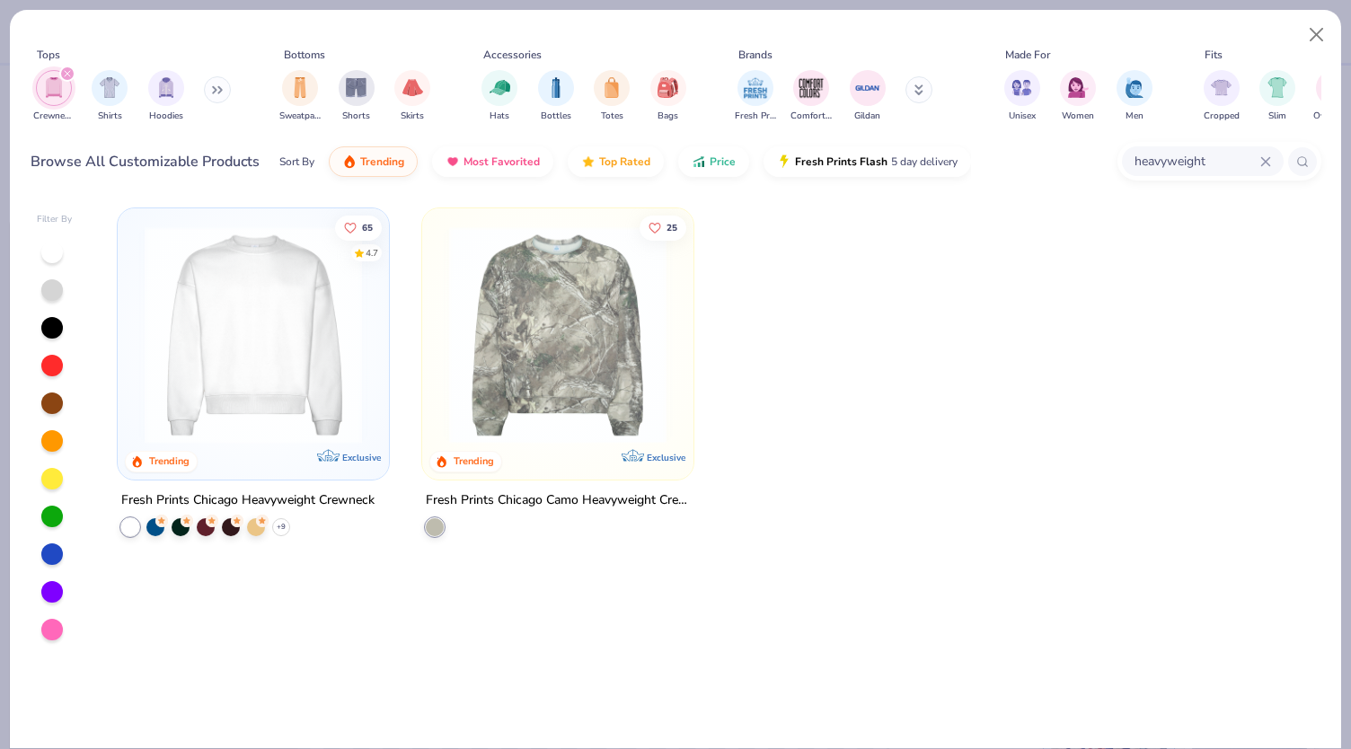
click at [277, 405] on img at bounding box center [253, 334] width 235 height 217
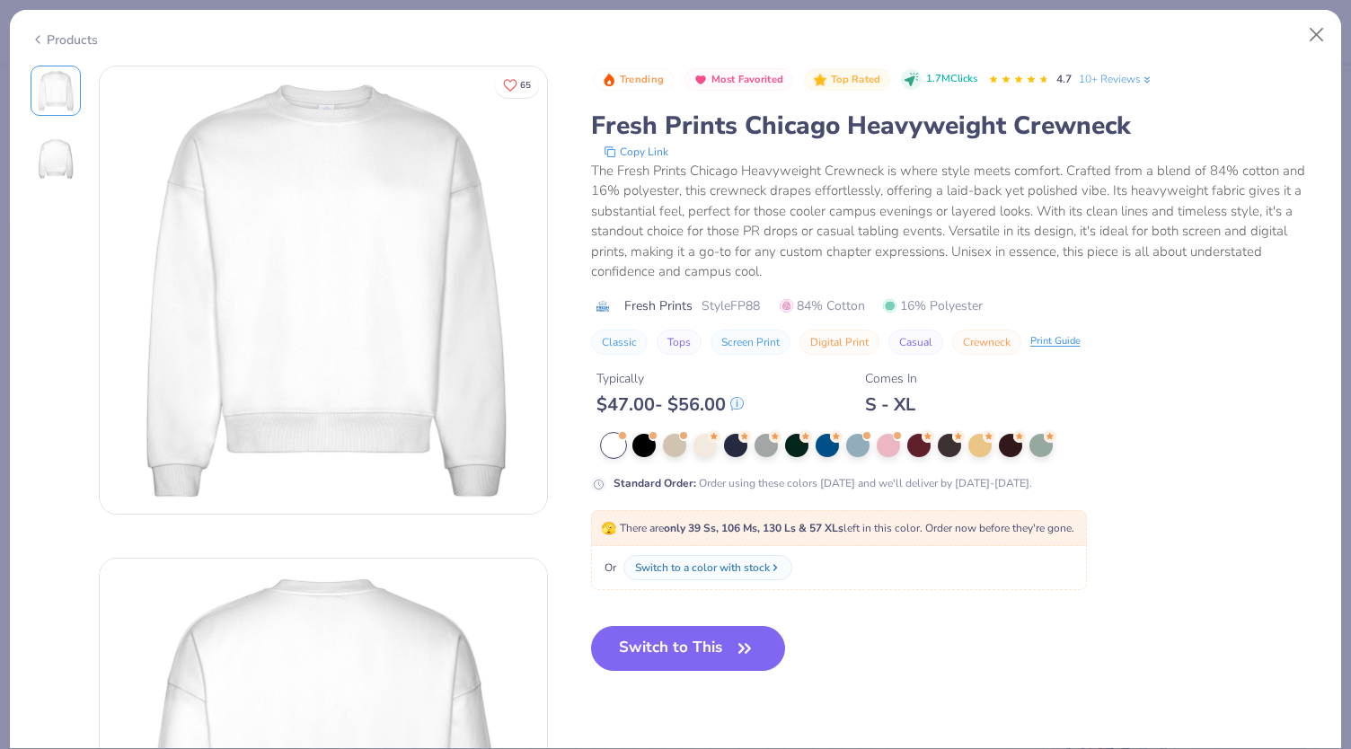
click at [873, 444] on div at bounding box center [956, 445] width 708 height 23
click at [862, 444] on div at bounding box center [857, 443] width 23 height 23
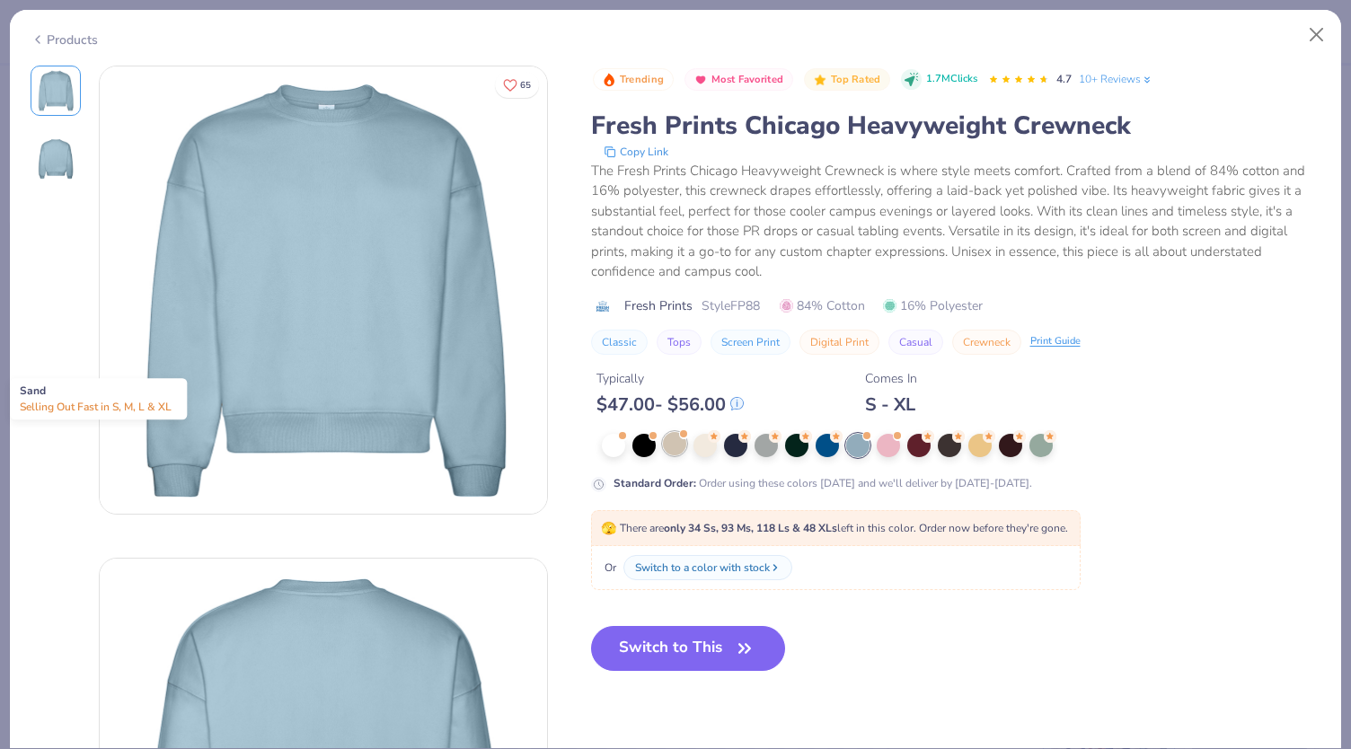
click at [668, 445] on div at bounding box center [674, 443] width 23 height 23
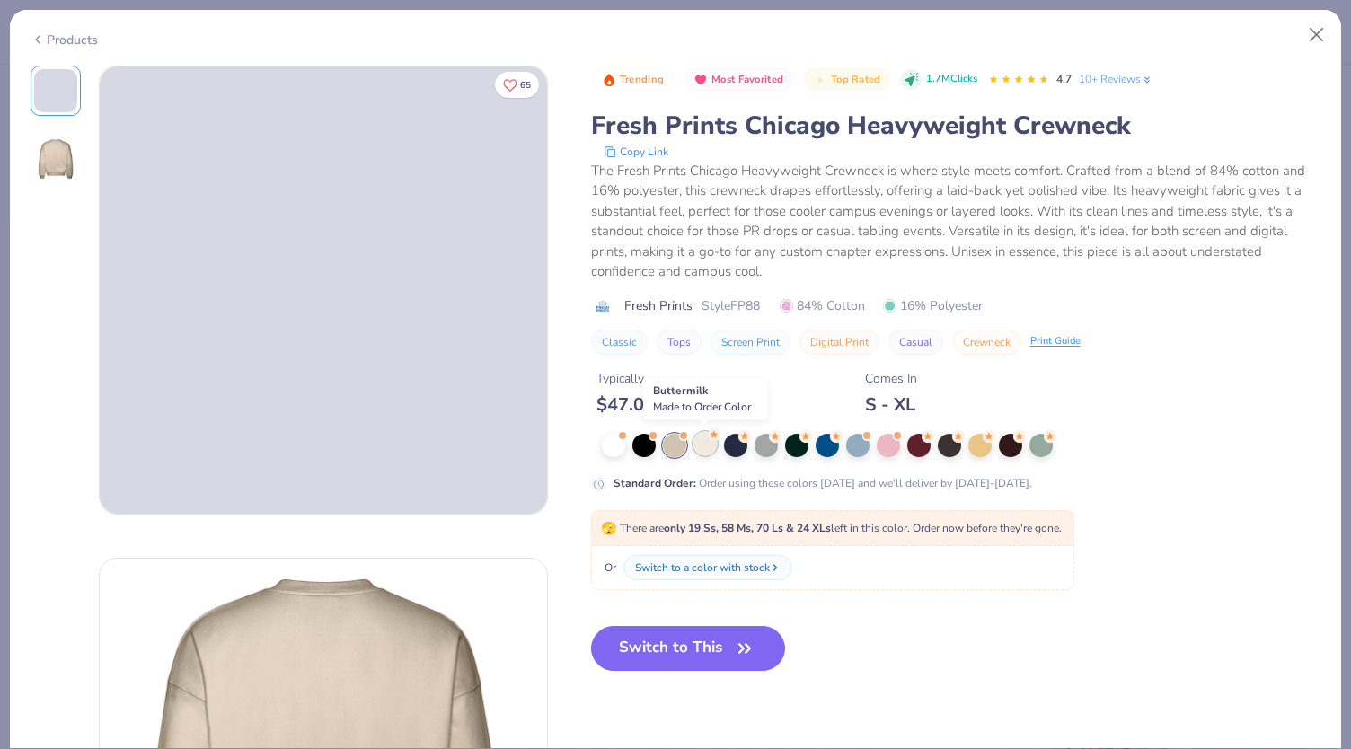
click at [708, 445] on div at bounding box center [704, 443] width 23 height 23
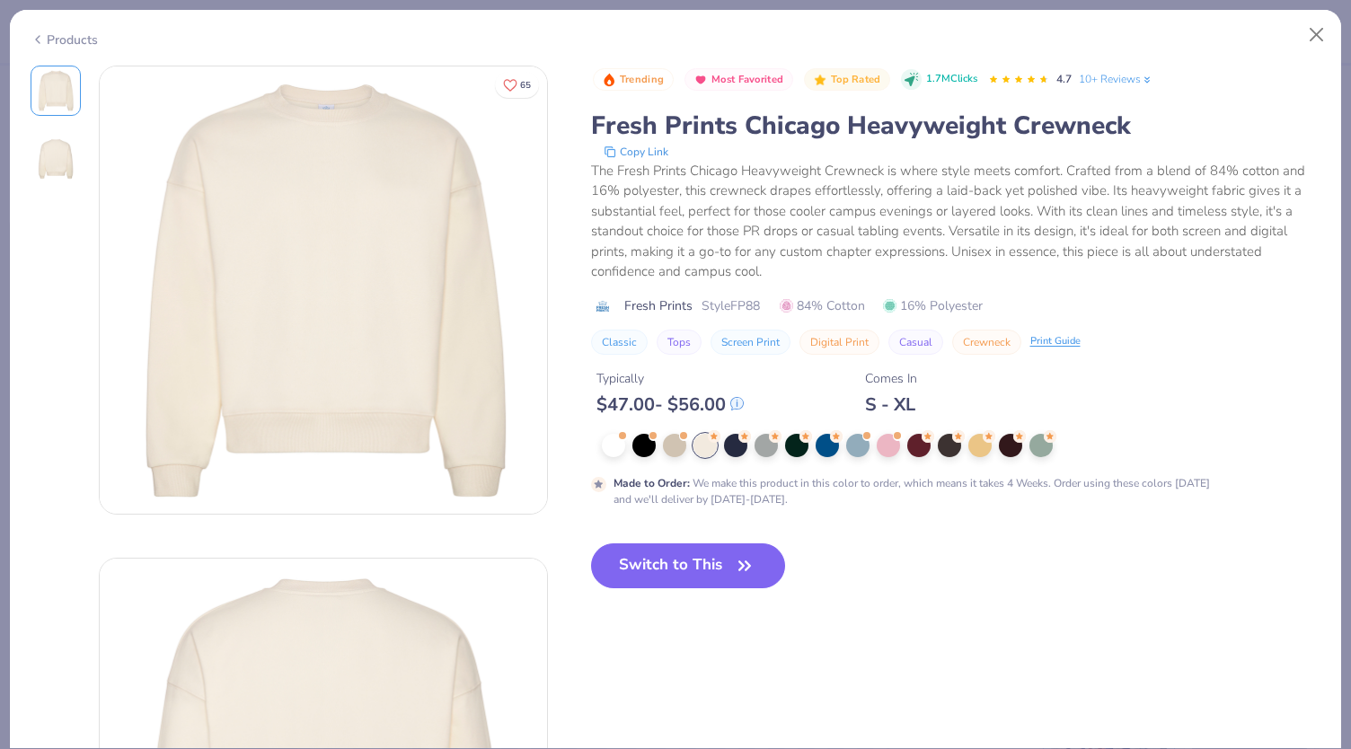
click at [964, 429] on div "Trending Most Favorited Top Rated 1.7M Clicks 4.7 10+ Reviews Fresh Prints Chic…" at bounding box center [956, 287] width 730 height 442
click at [982, 437] on icon at bounding box center [988, 434] width 13 height 13
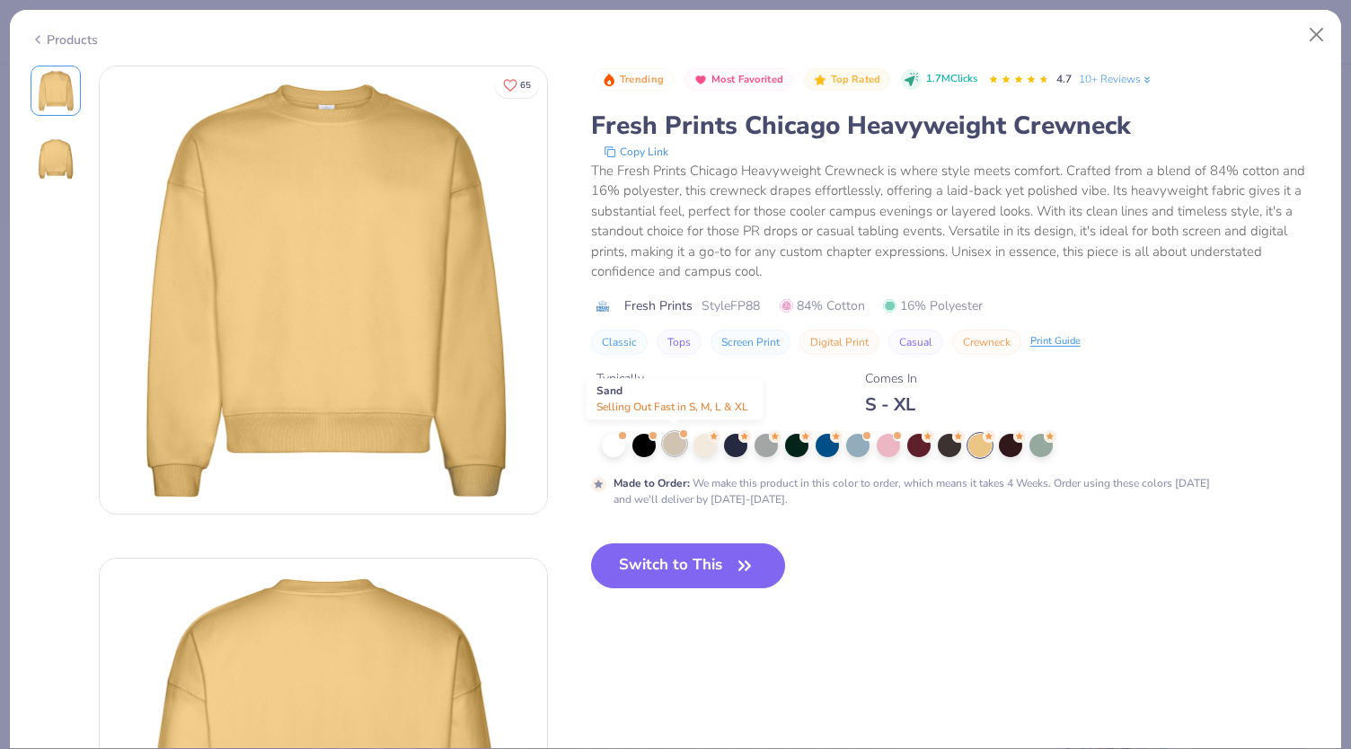
click at [672, 441] on div at bounding box center [674, 443] width 23 height 23
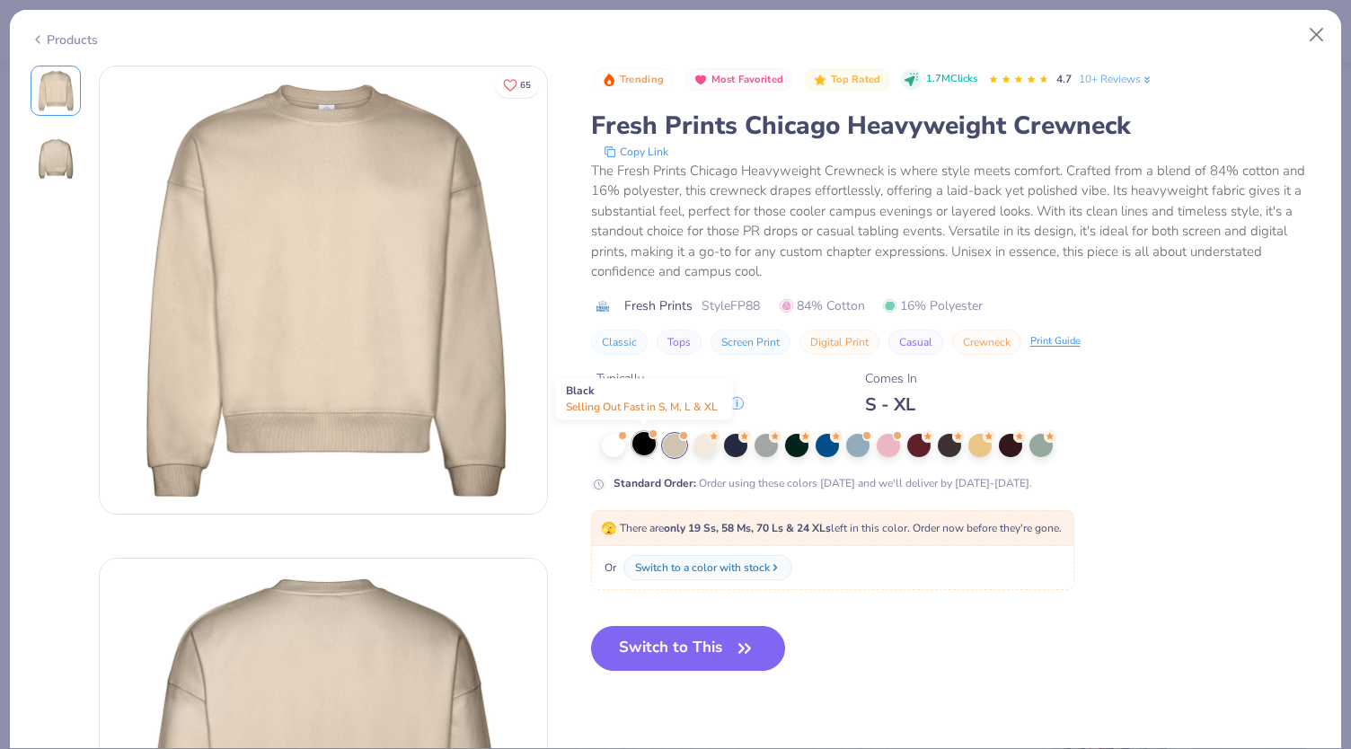
click at [636, 439] on div at bounding box center [643, 443] width 23 height 23
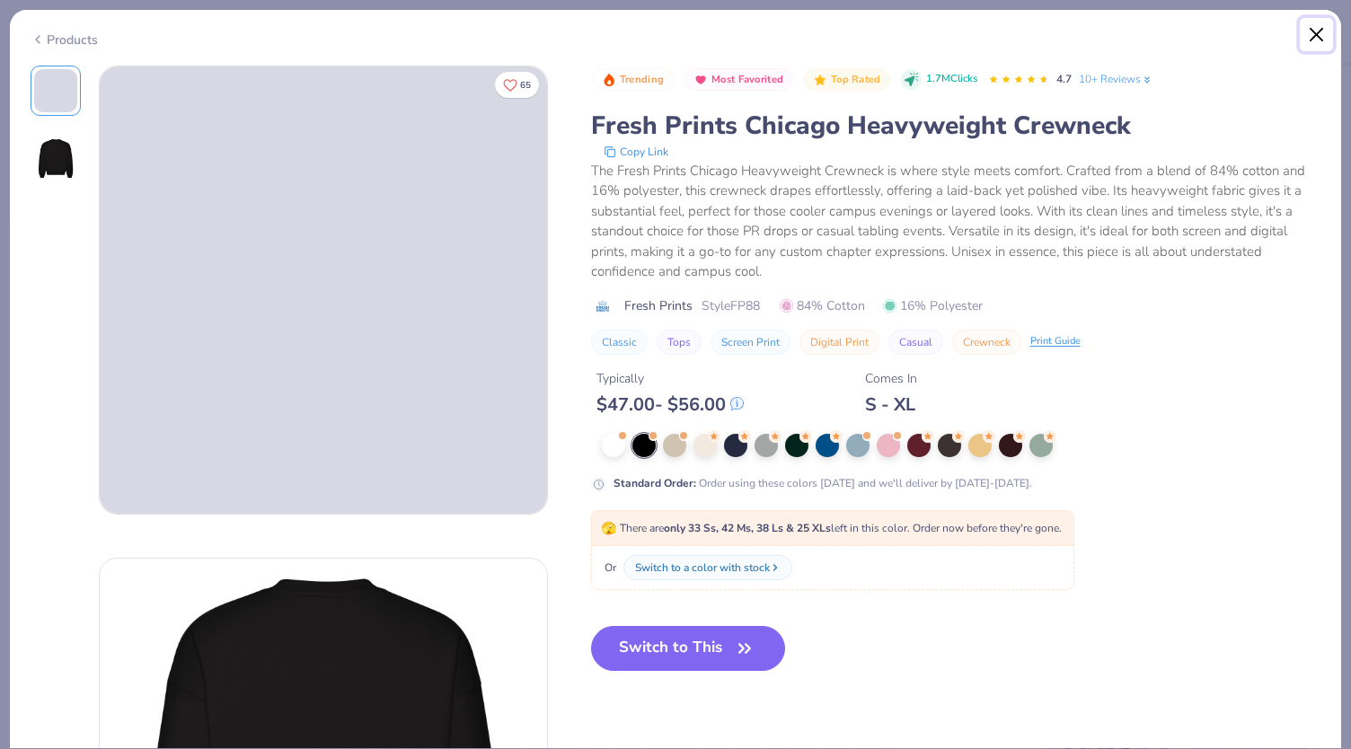
click at [1329, 38] on button "Close" at bounding box center [1316, 35] width 34 height 34
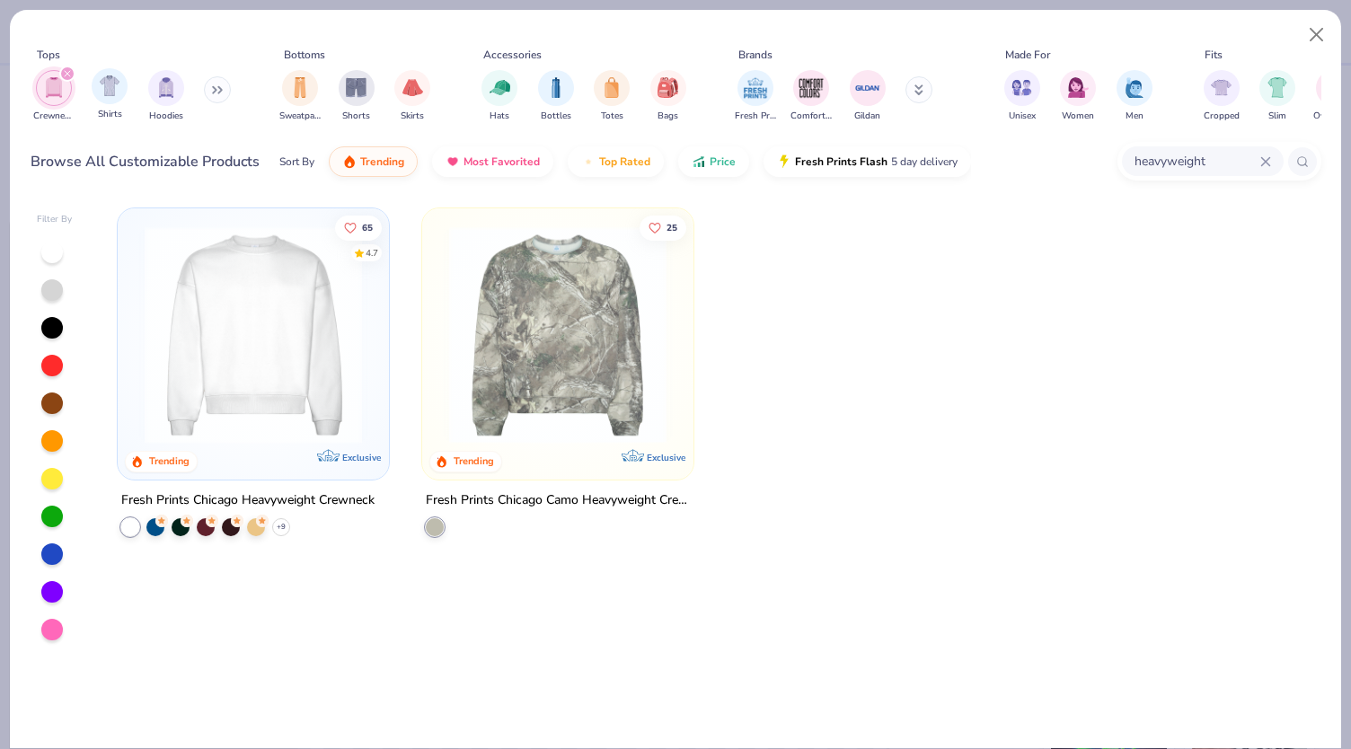
drag, startPoint x: 167, startPoint y: 99, endPoint x: 149, endPoint y: 105, distance: 19.0
click at [169, 99] on div "filter for Hoodies" at bounding box center [166, 88] width 36 height 36
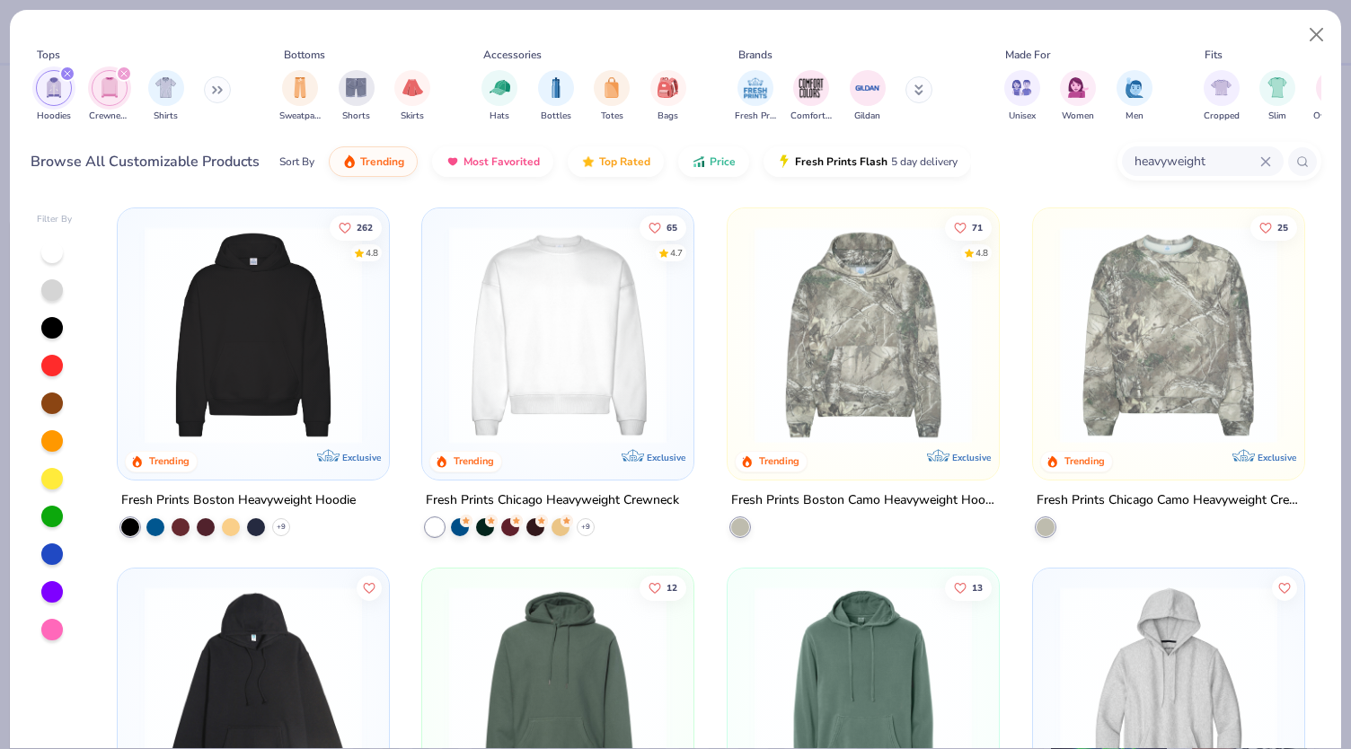
drag, startPoint x: 65, startPoint y: 75, endPoint x: 124, endPoint y: 78, distance: 59.4
click at [124, 78] on div "Hoodies Crewnecks Shirts" at bounding box center [134, 96] width 207 height 66
click at [122, 75] on icon "filter for Crewnecks" at bounding box center [123, 73] width 7 height 7
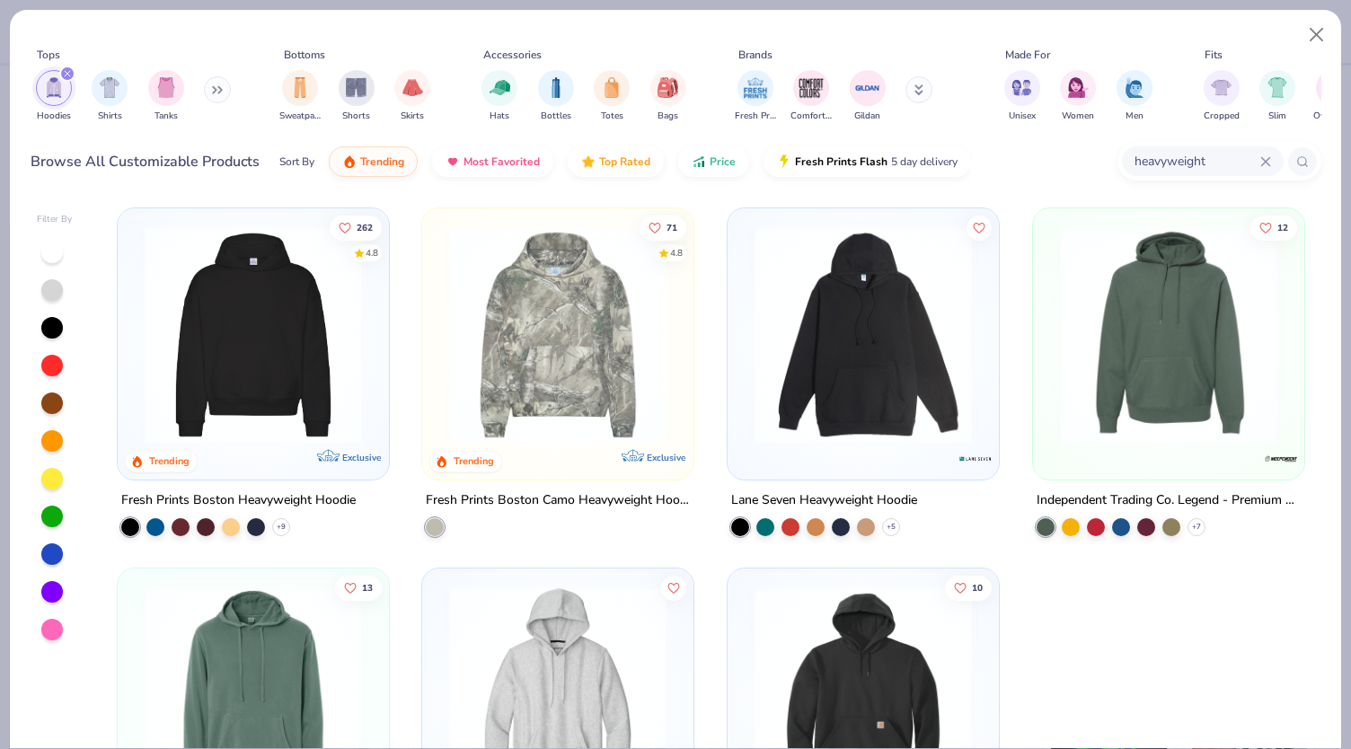
click at [1096, 441] on div at bounding box center [1168, 339] width 253 height 244
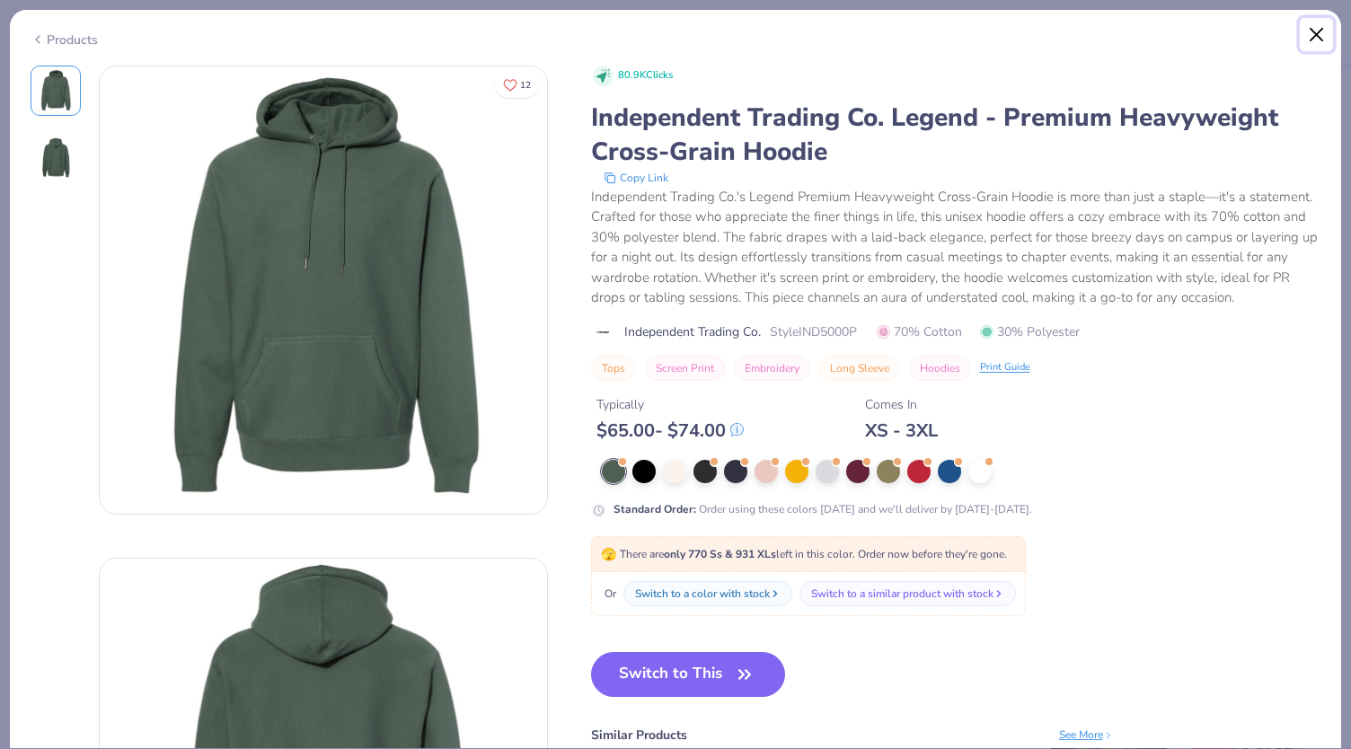
click at [1300, 38] on button "Close" at bounding box center [1316, 35] width 34 height 34
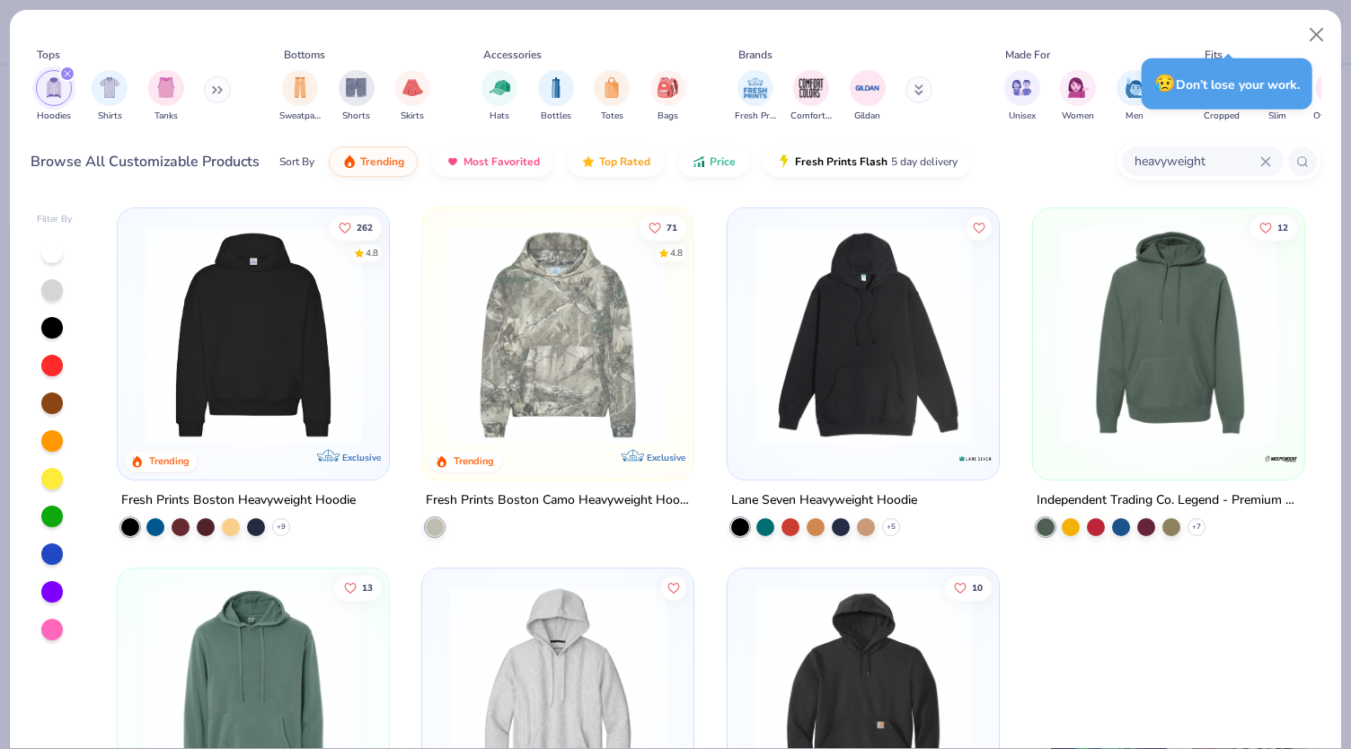
click at [244, 307] on img at bounding box center [253, 334] width 235 height 217
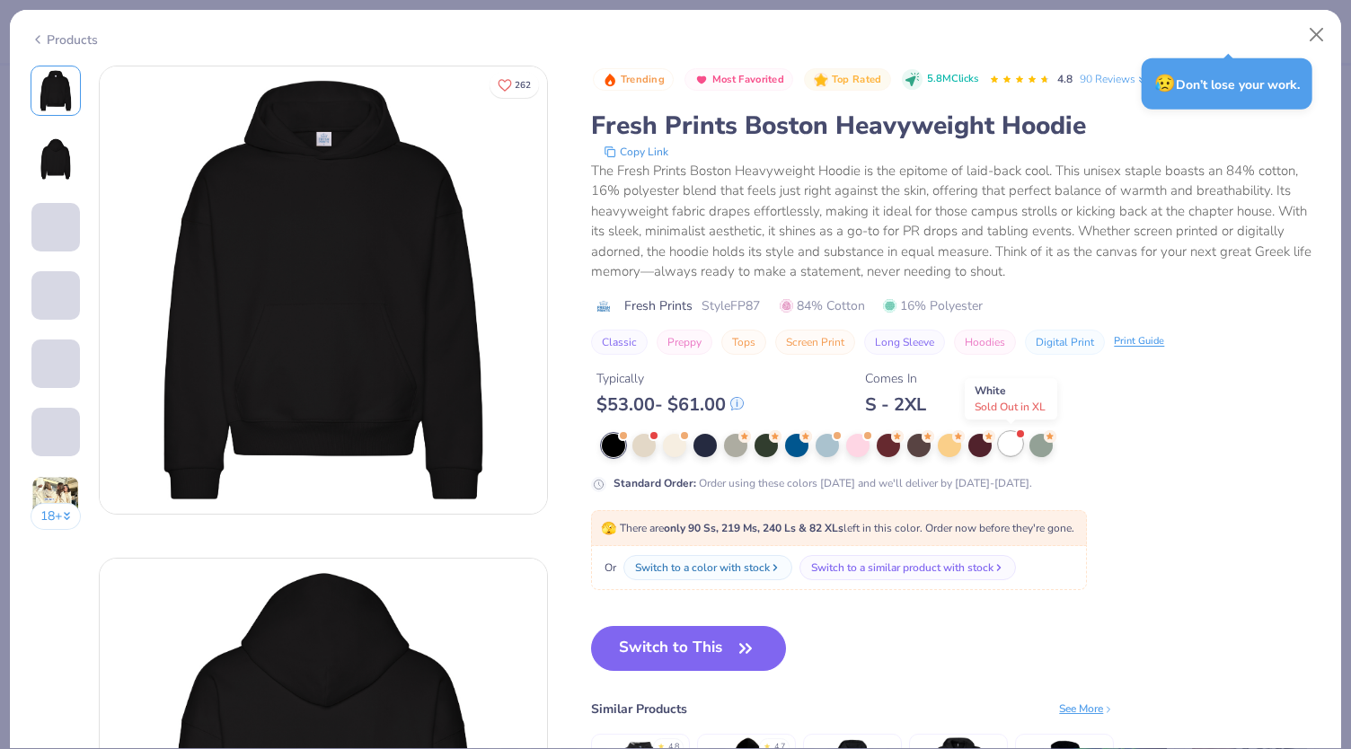
click at [1008, 446] on div at bounding box center [1010, 443] width 23 height 23
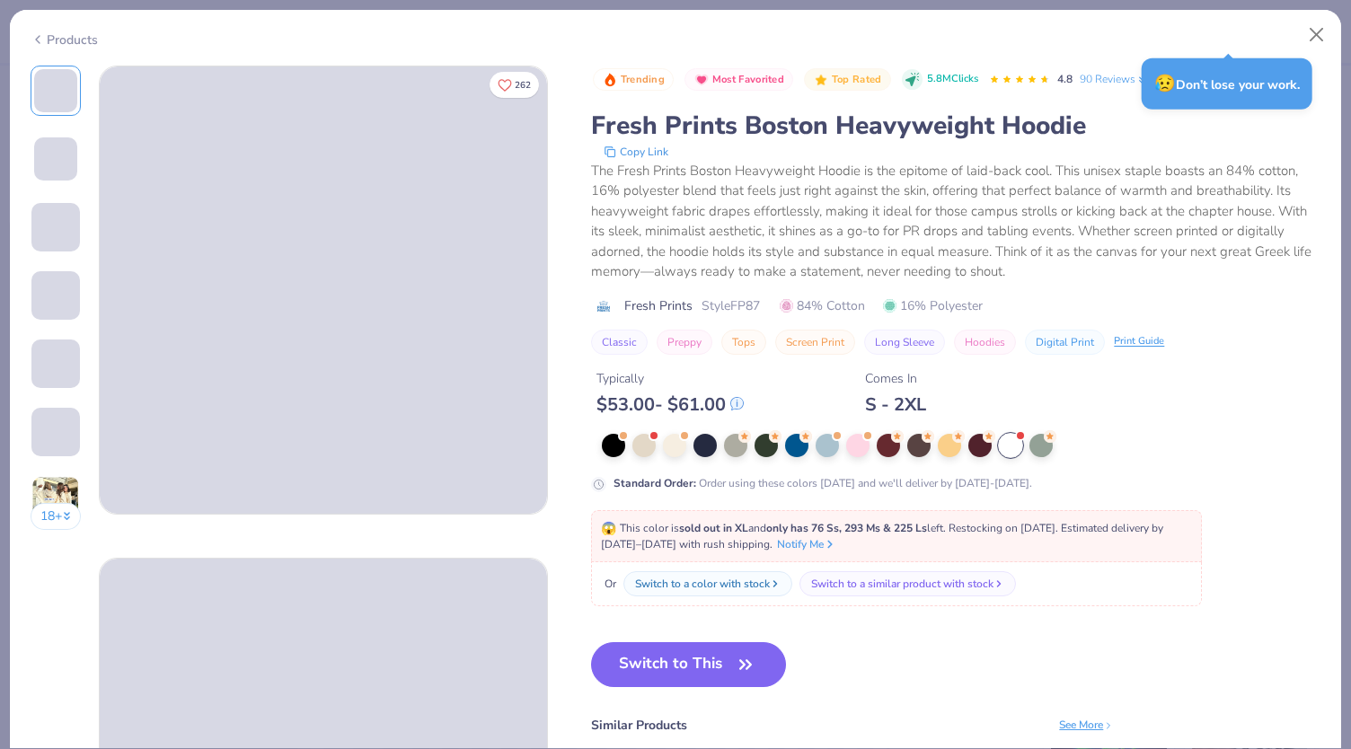
click at [627, 443] on div at bounding box center [956, 445] width 708 height 23
click at [691, 447] on div at bounding box center [956, 445] width 708 height 23
drag, startPoint x: 681, startPoint y: 446, endPoint x: 592, endPoint y: 486, distance: 97.3
click at [681, 446] on div at bounding box center [674, 445] width 23 height 23
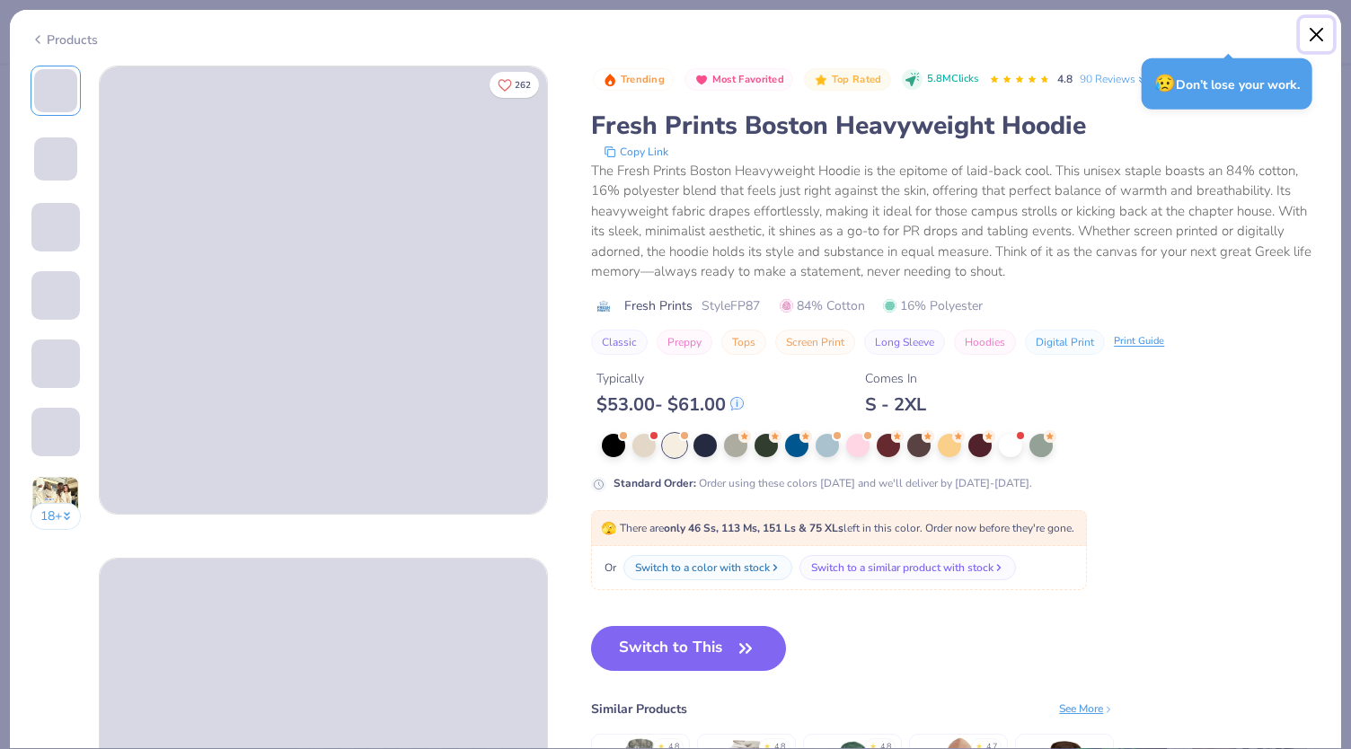
click at [1313, 35] on button "Close" at bounding box center [1316, 35] width 34 height 34
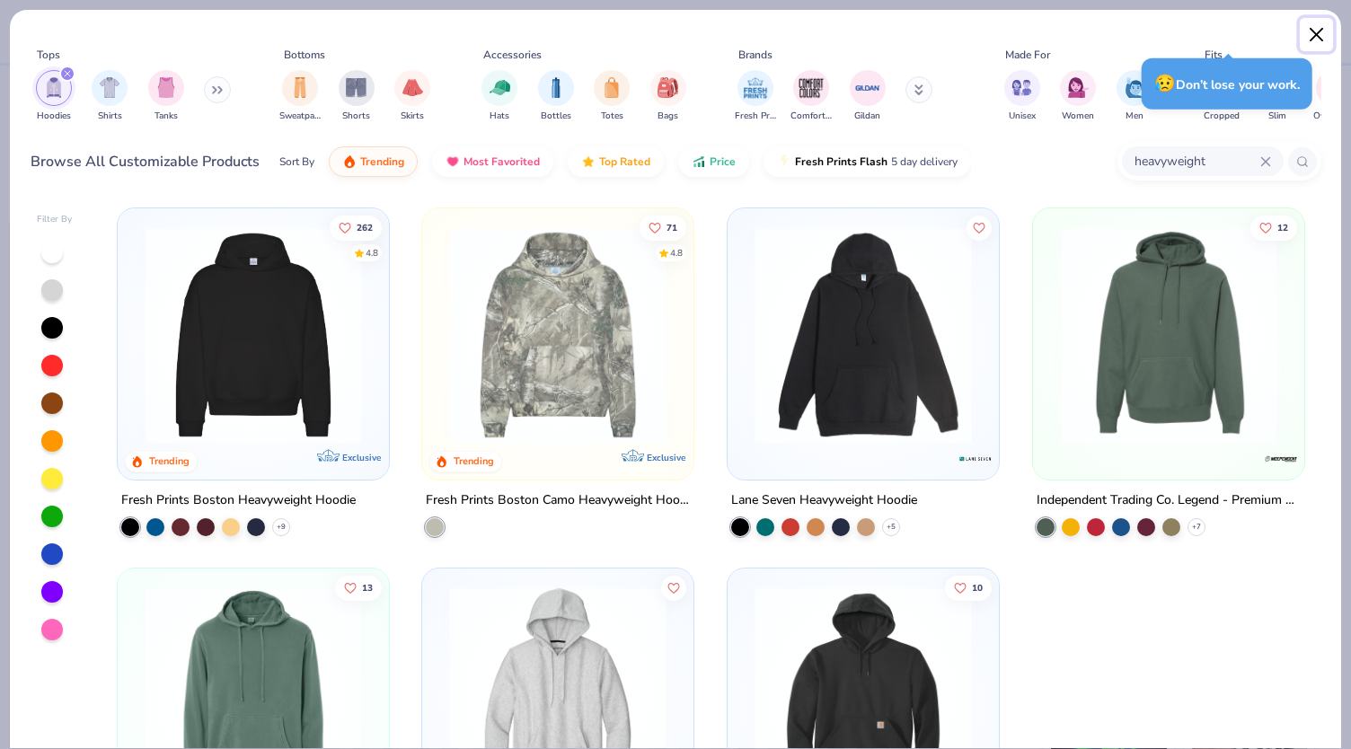
click at [1313, 29] on button "Close" at bounding box center [1316, 35] width 34 height 34
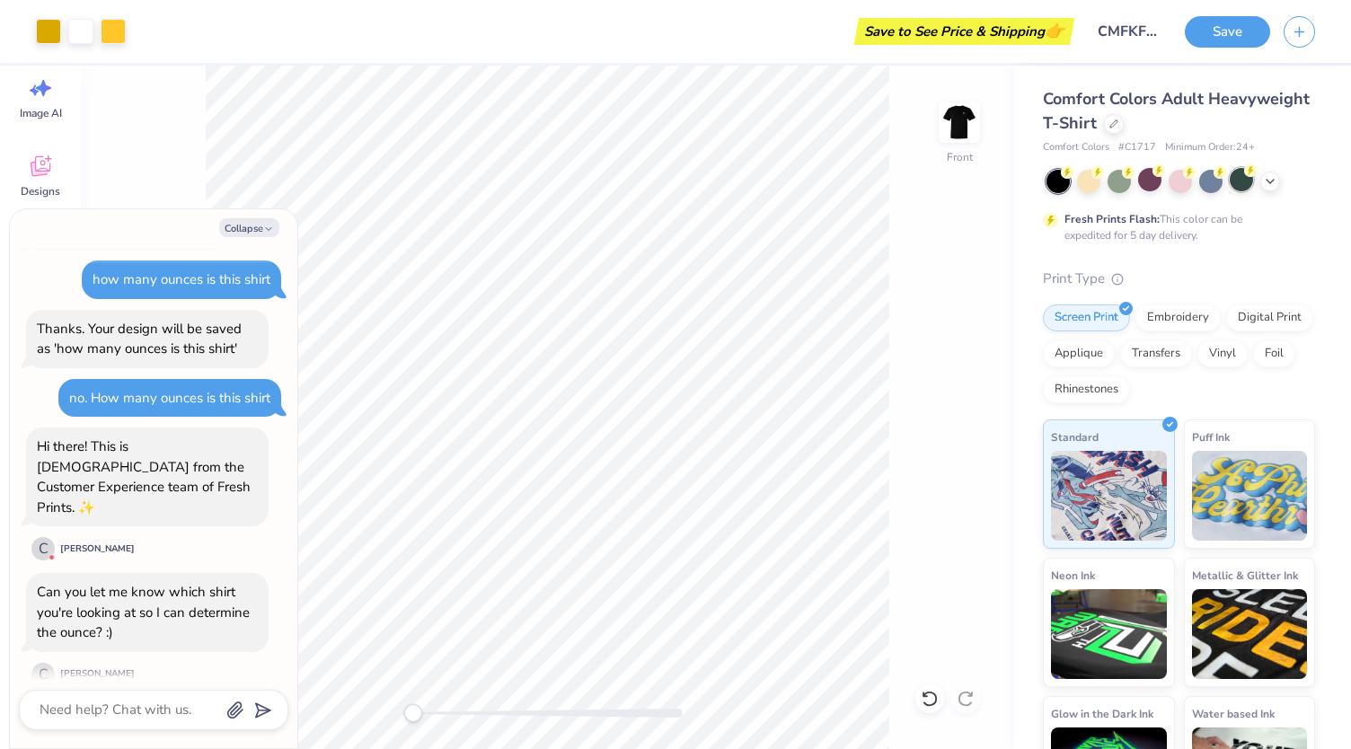
drag, startPoint x: 1268, startPoint y: 177, endPoint x: 1241, endPoint y: 189, distance: 29.7
click at [1266, 177] on icon at bounding box center [1270, 181] width 14 height 14
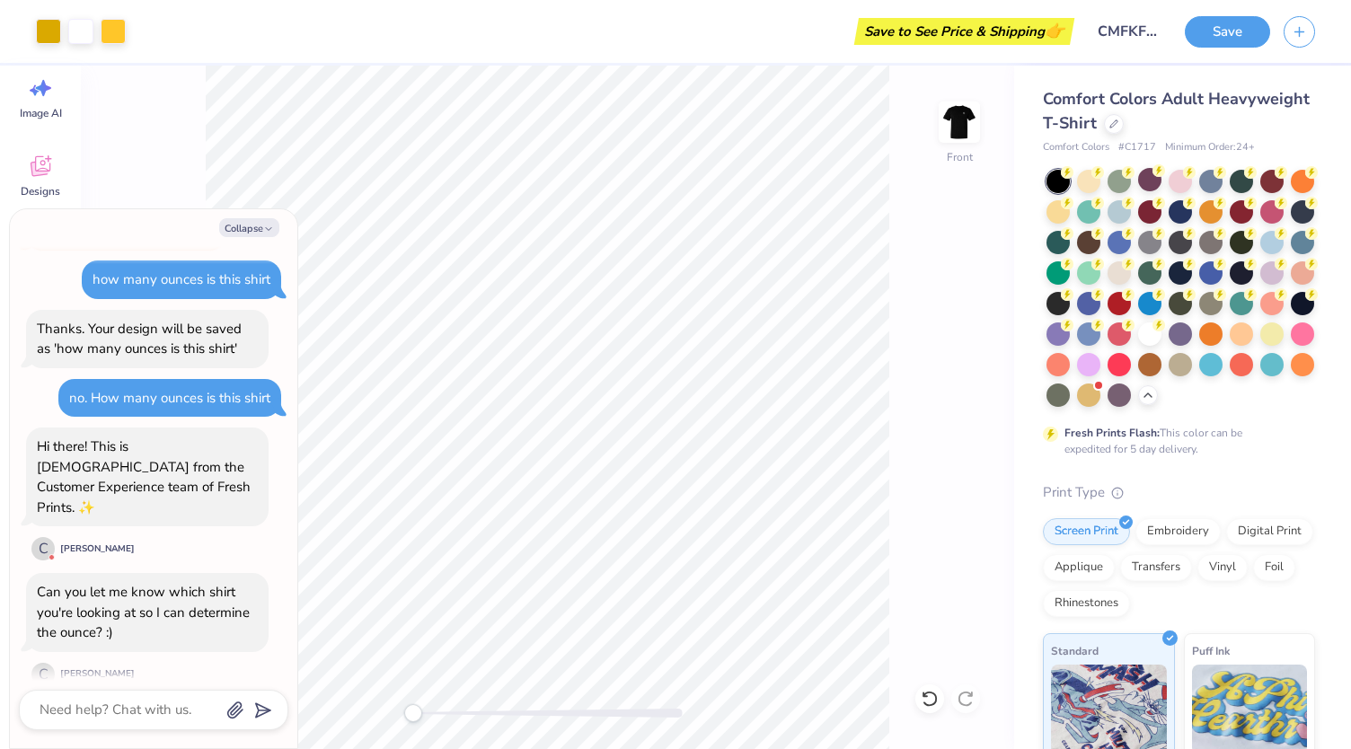
click at [240, 212] on div "Collapse How can we help you? 😱 This color is sold out in XL . No restock date …" at bounding box center [153, 478] width 287 height 539
click at [242, 226] on button "Collapse" at bounding box center [249, 227] width 60 height 19
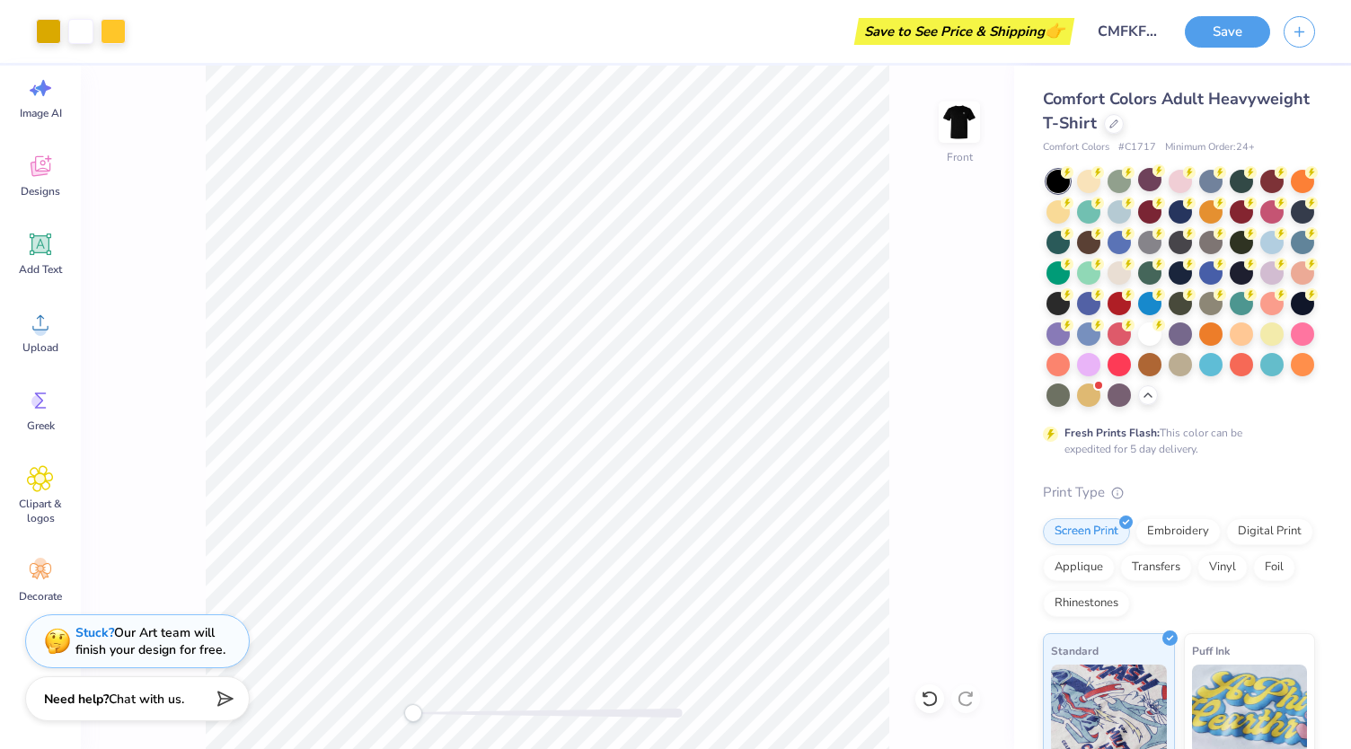
click at [210, 700] on div "Need help? Chat with us." at bounding box center [137, 698] width 224 height 45
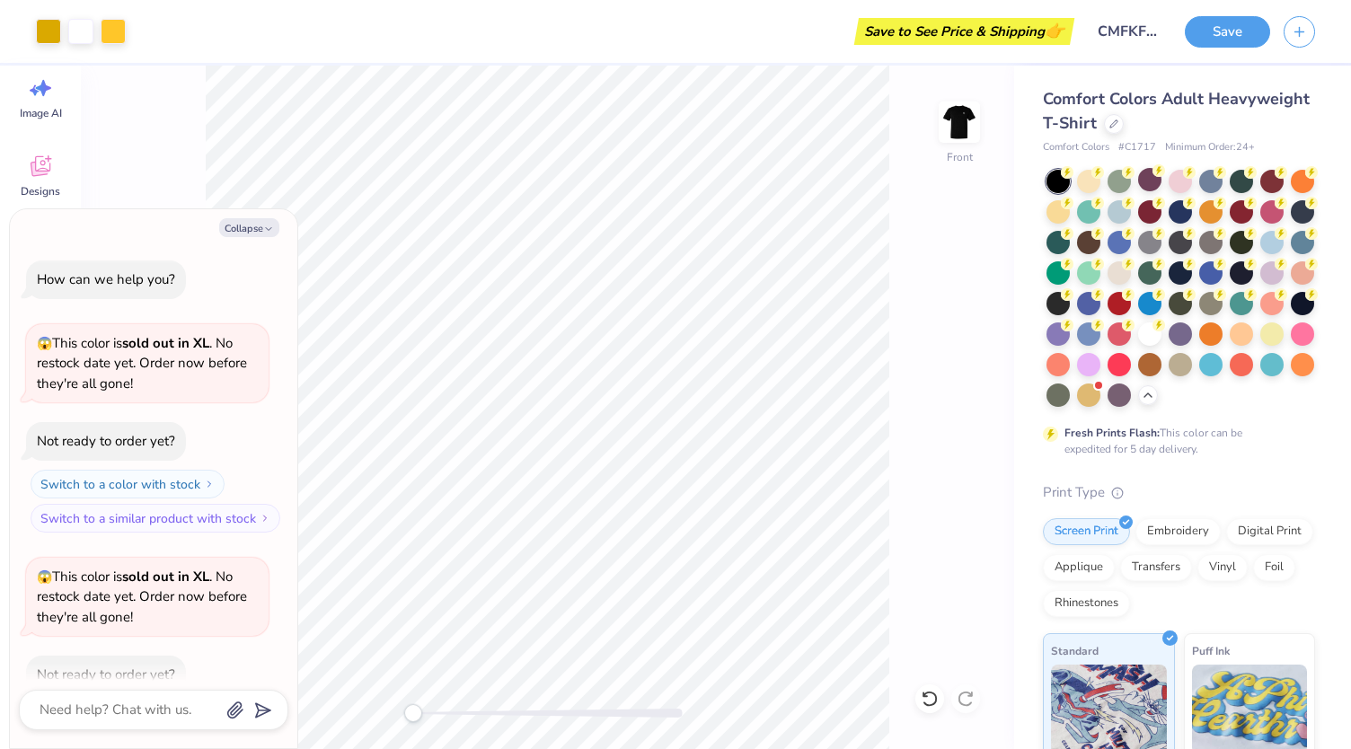
scroll to position [565, 0]
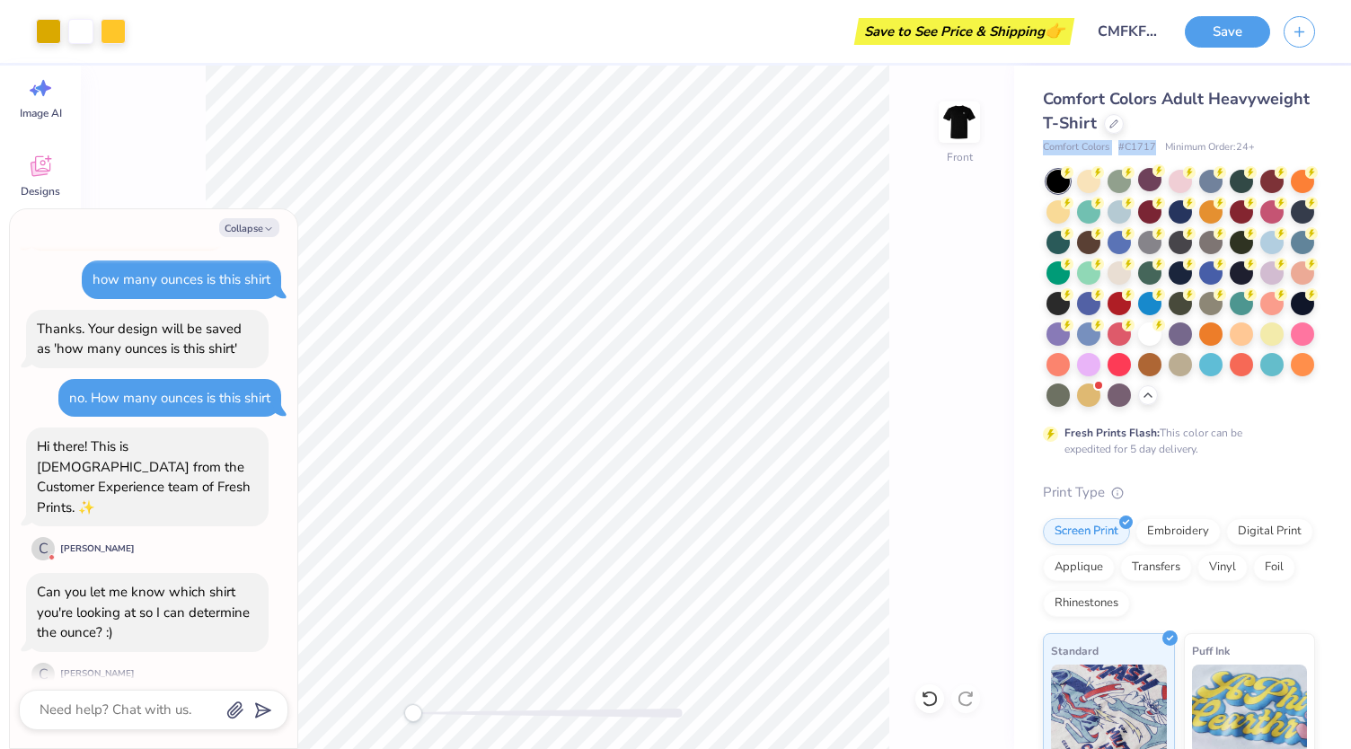
drag, startPoint x: 1155, startPoint y: 144, endPoint x: 1028, endPoint y: 148, distance: 126.7
click at [1028, 148] on div "Comfort Colors Adult Heavyweight T-Shirt Comfort Colors # C1717 Minimum Order: …" at bounding box center [1182, 552] width 337 height 973
click at [246, 229] on button "Collapse" at bounding box center [249, 227] width 60 height 19
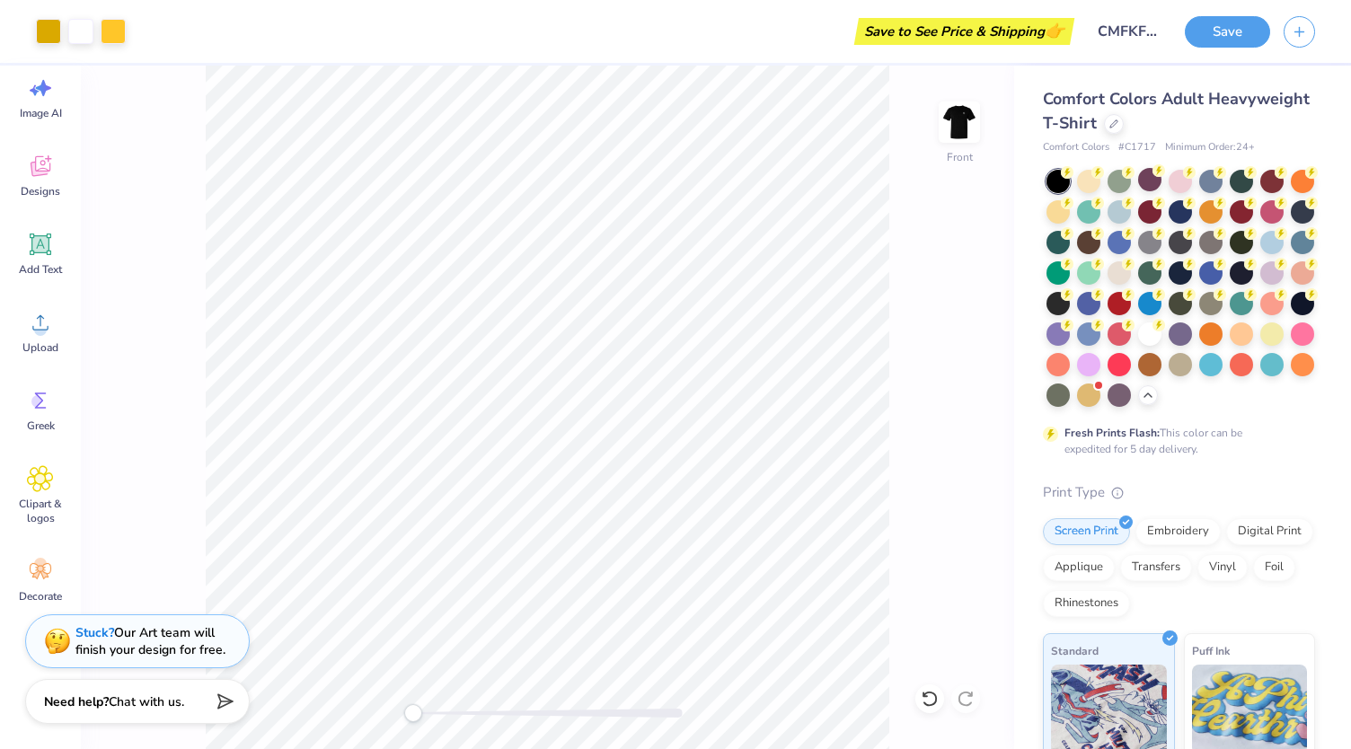
click at [1277, 128] on div "Comfort Colors Adult Heavyweight T-Shirt" at bounding box center [1179, 111] width 272 height 48
click at [158, 698] on span "Chat with us." at bounding box center [146, 699] width 75 height 17
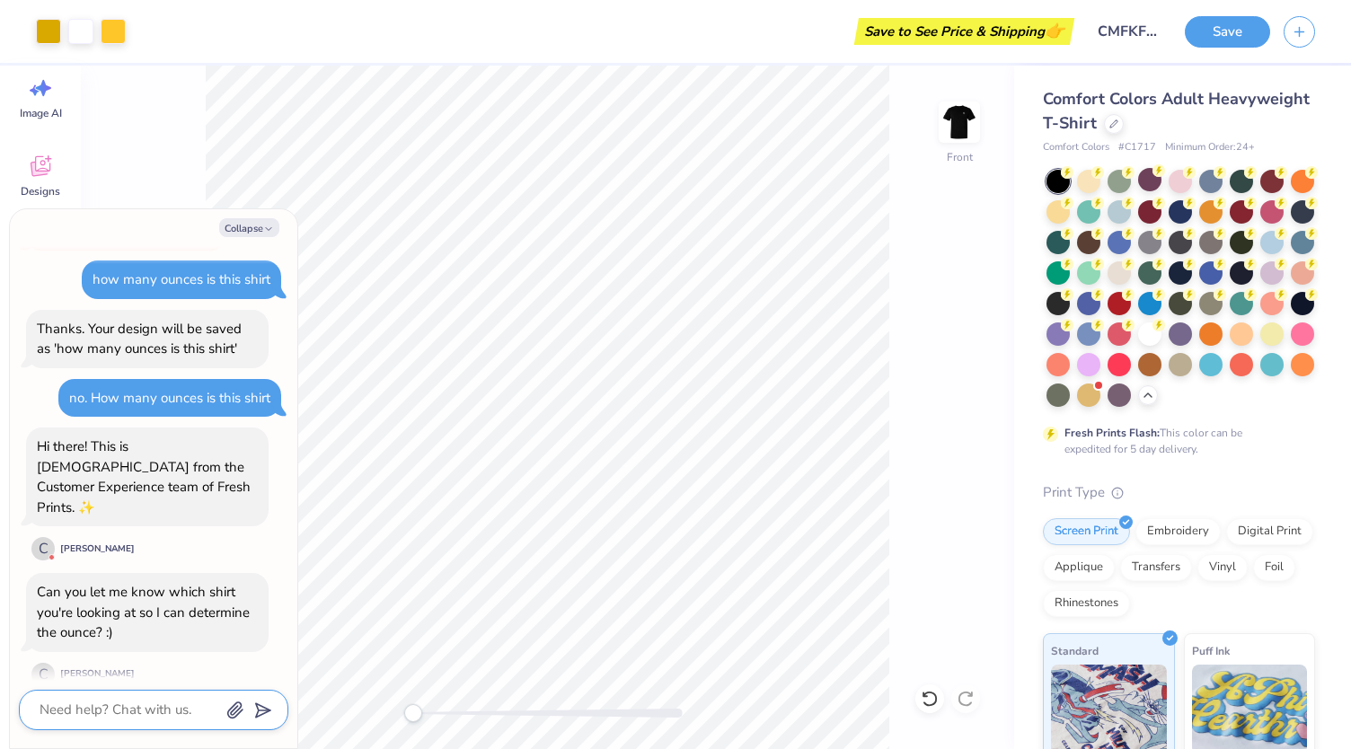
click at [113, 718] on textarea at bounding box center [129, 710] width 182 height 24
drag, startPoint x: 1153, startPoint y: 143, endPoint x: 1035, endPoint y: 145, distance: 117.6
click at [1035, 145] on div "Comfort Colors Adult Heavyweight T-Shirt Comfort Colors # C1717 Minimum Order: …" at bounding box center [1182, 552] width 337 height 973
copy div "Comfort Colors # C1717"
click at [94, 700] on textarea at bounding box center [129, 710] width 182 height 24
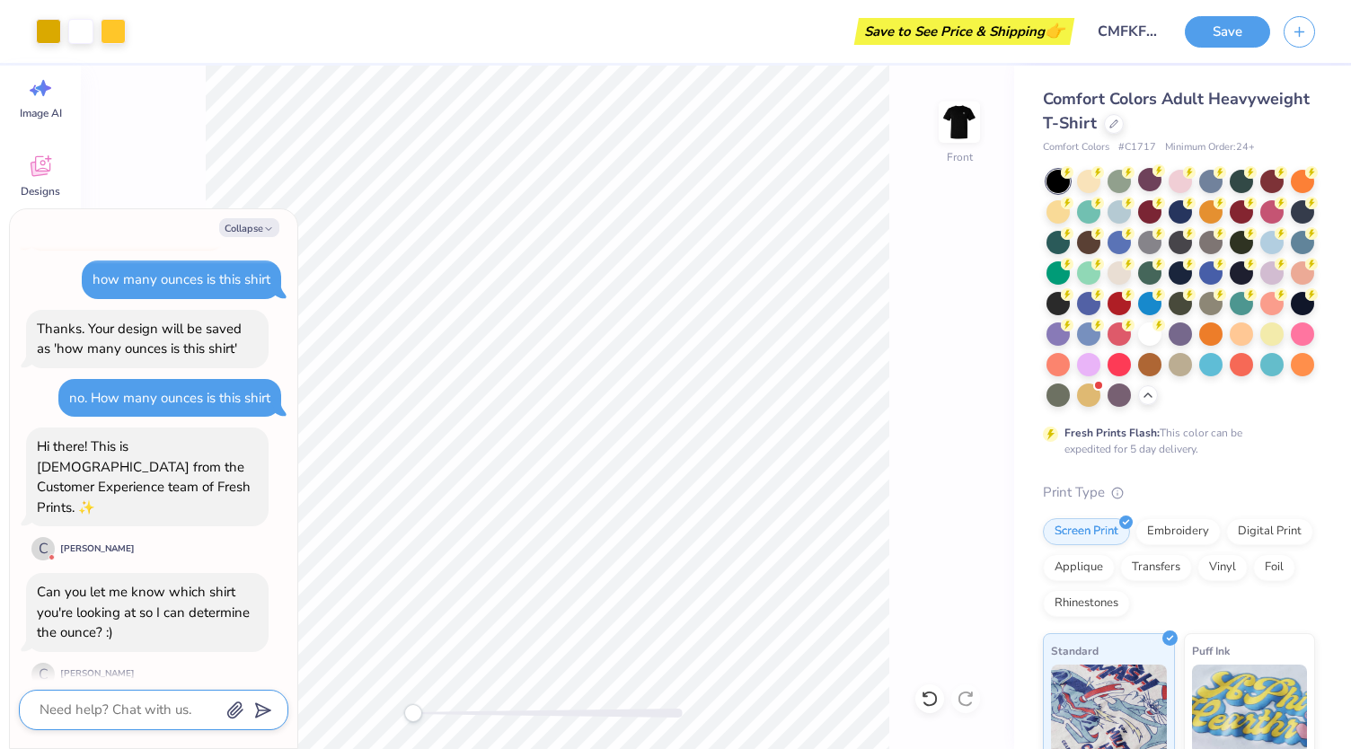
paste textarea "Comfort Colors #C1717"
type textarea "x"
type textarea "Comfort Colors #C1717"
click at [34, 707] on div "Comfort Colors #C1717" at bounding box center [153, 700] width 269 height 60
click at [41, 707] on textarea "Comfort Colors #C1717" at bounding box center [129, 700] width 182 height 44
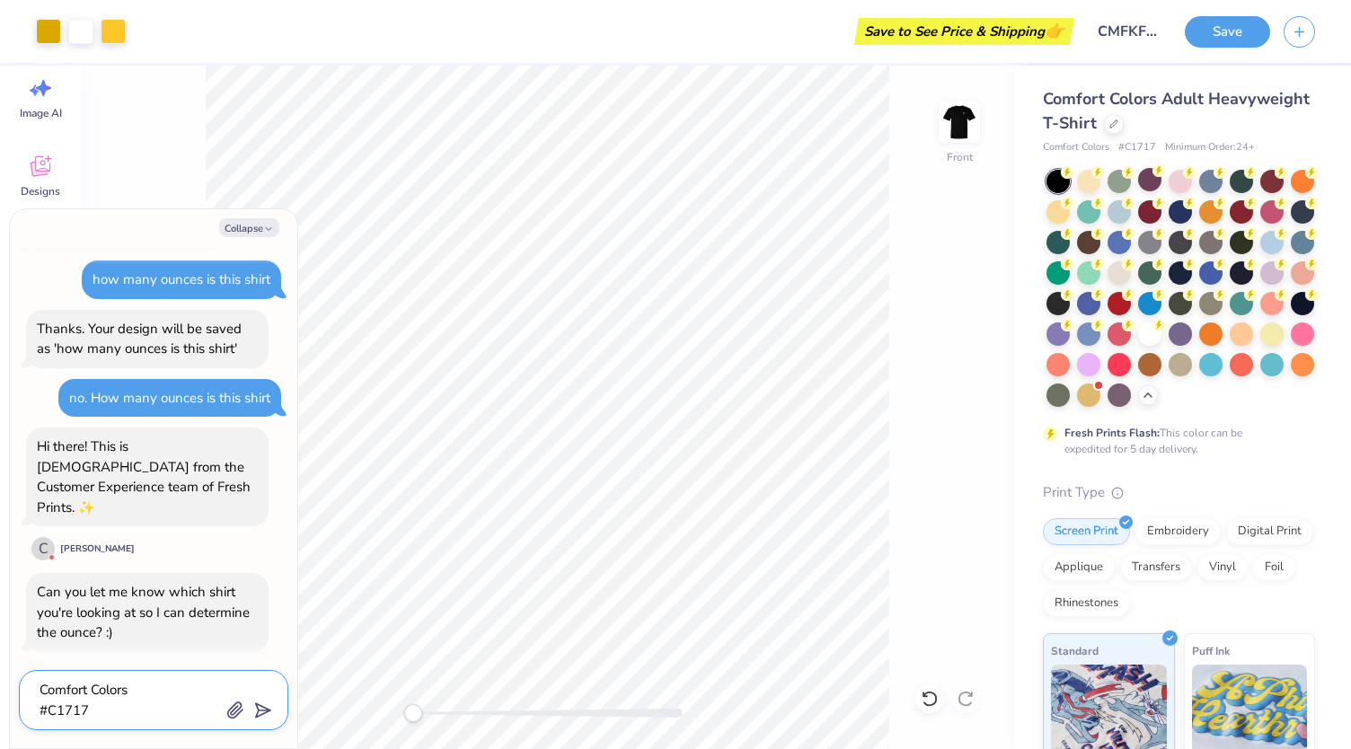
type textarea "x"
type textarea "Comfort Colors#C1717"
type textarea "x"
type textarea "Comfort Colors #C1717"
click at [41, 707] on textarea "Comfort Colors #C1717" at bounding box center [129, 710] width 182 height 24
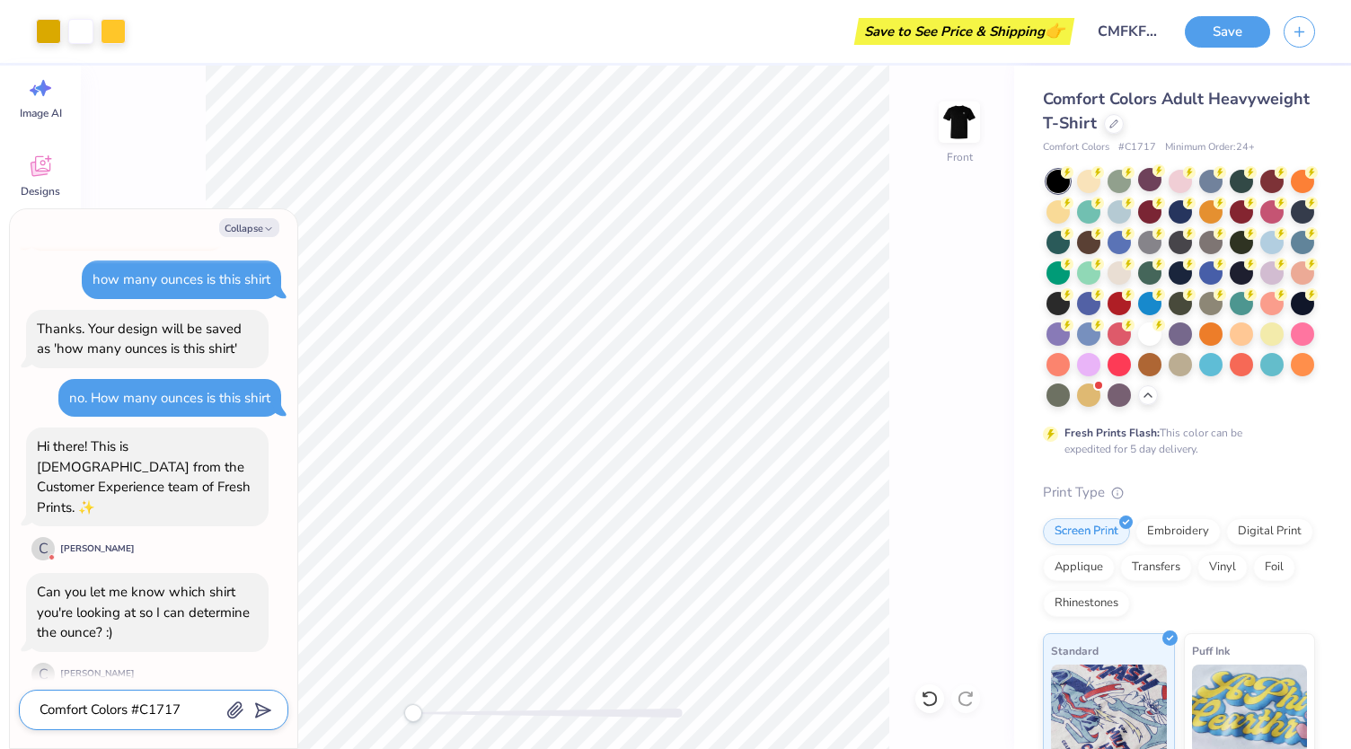
type textarea "x"
type textarea "HComfort Colors #C1717"
type textarea "x"
type textarea "HiComfort Colors #C1717"
type textarea "x"
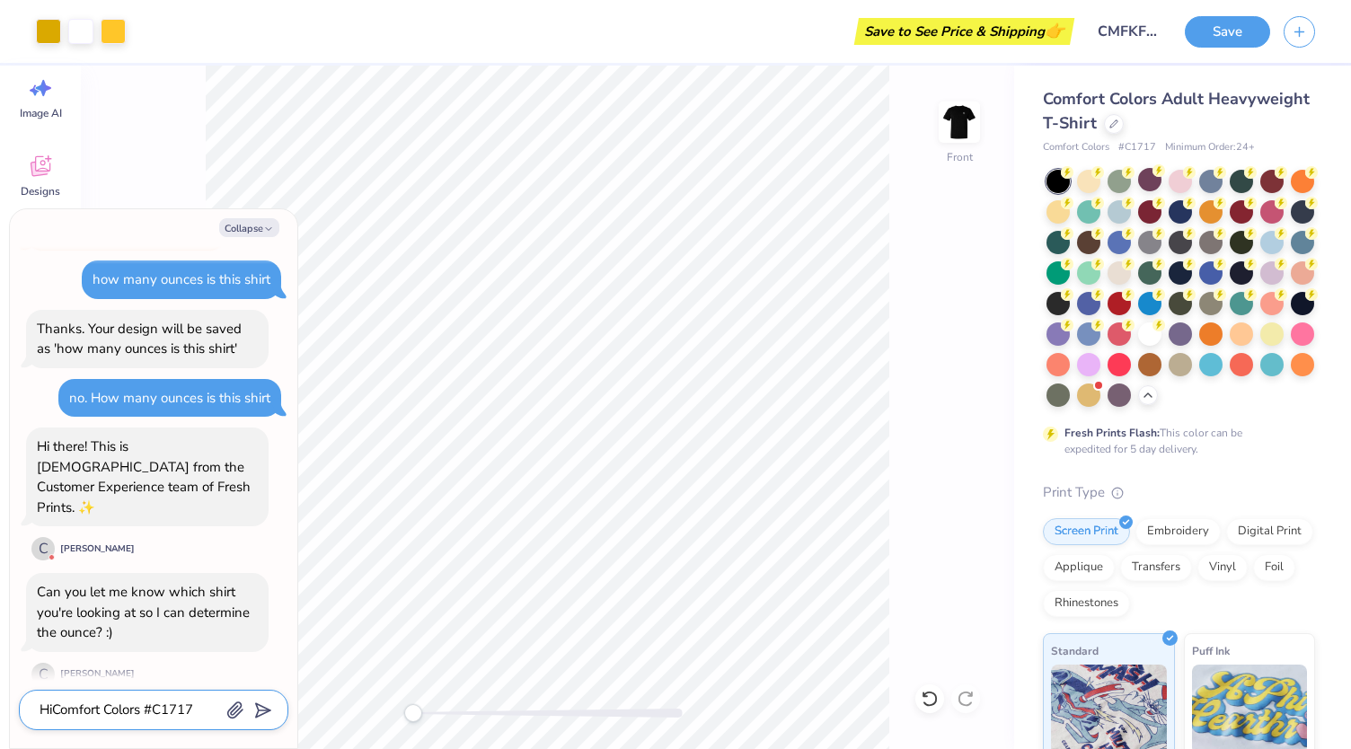
type textarea "Hi,Comfort Colors #C1717"
type textarea "x"
type textarea "Hi, Comfort Colors #C1717"
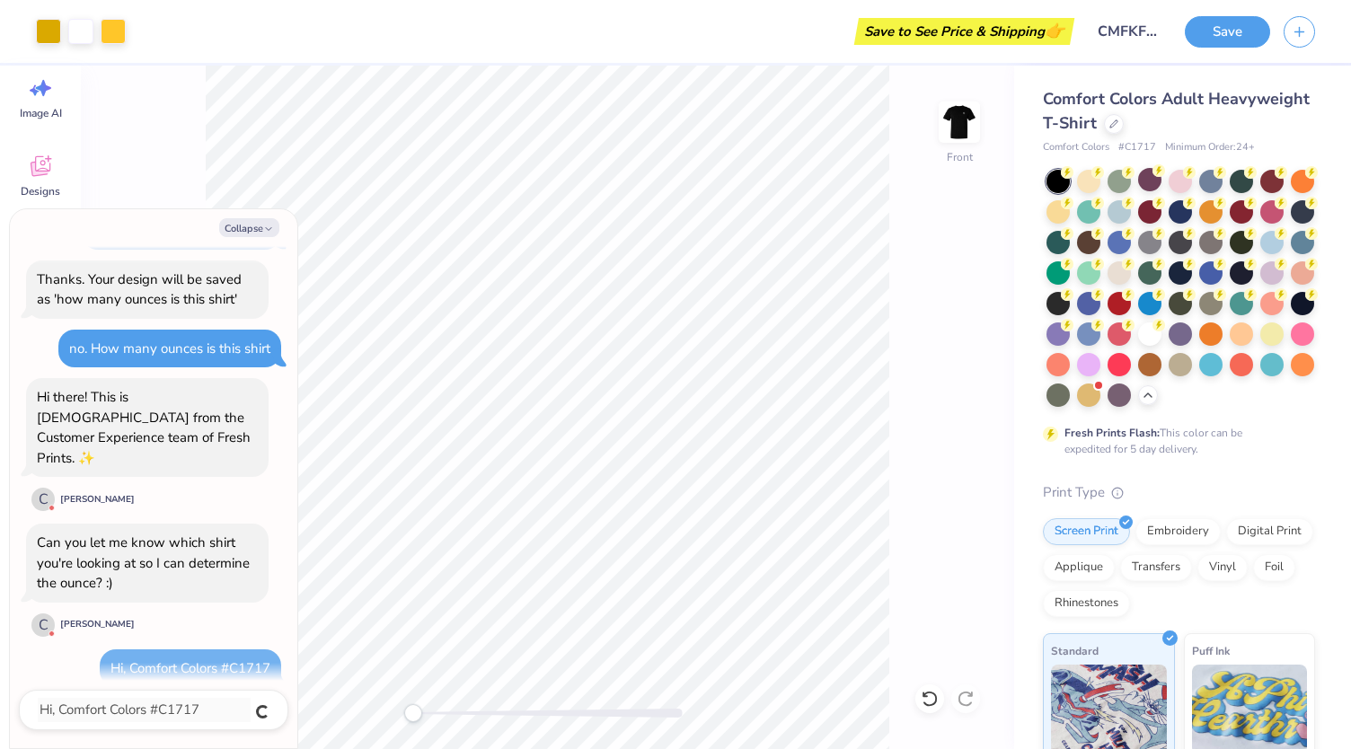
type textarea "x"
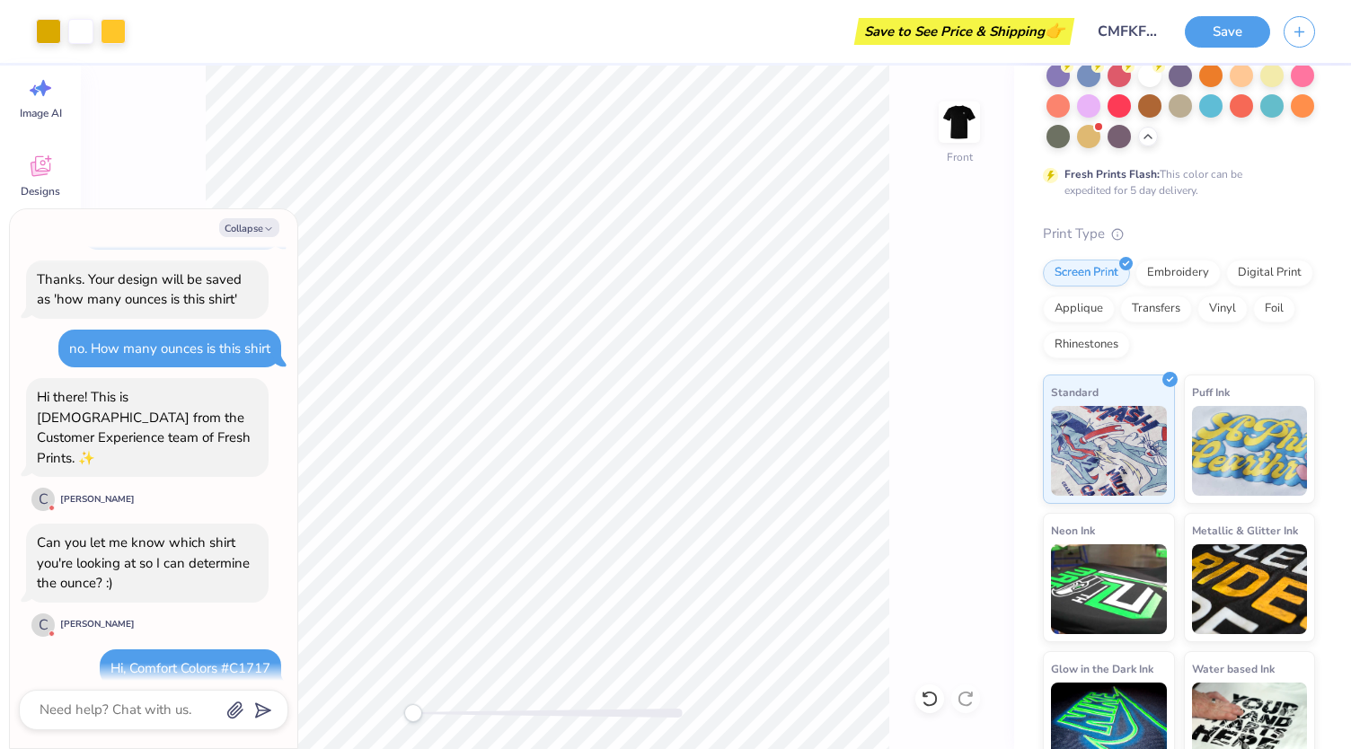
scroll to position [0, 0]
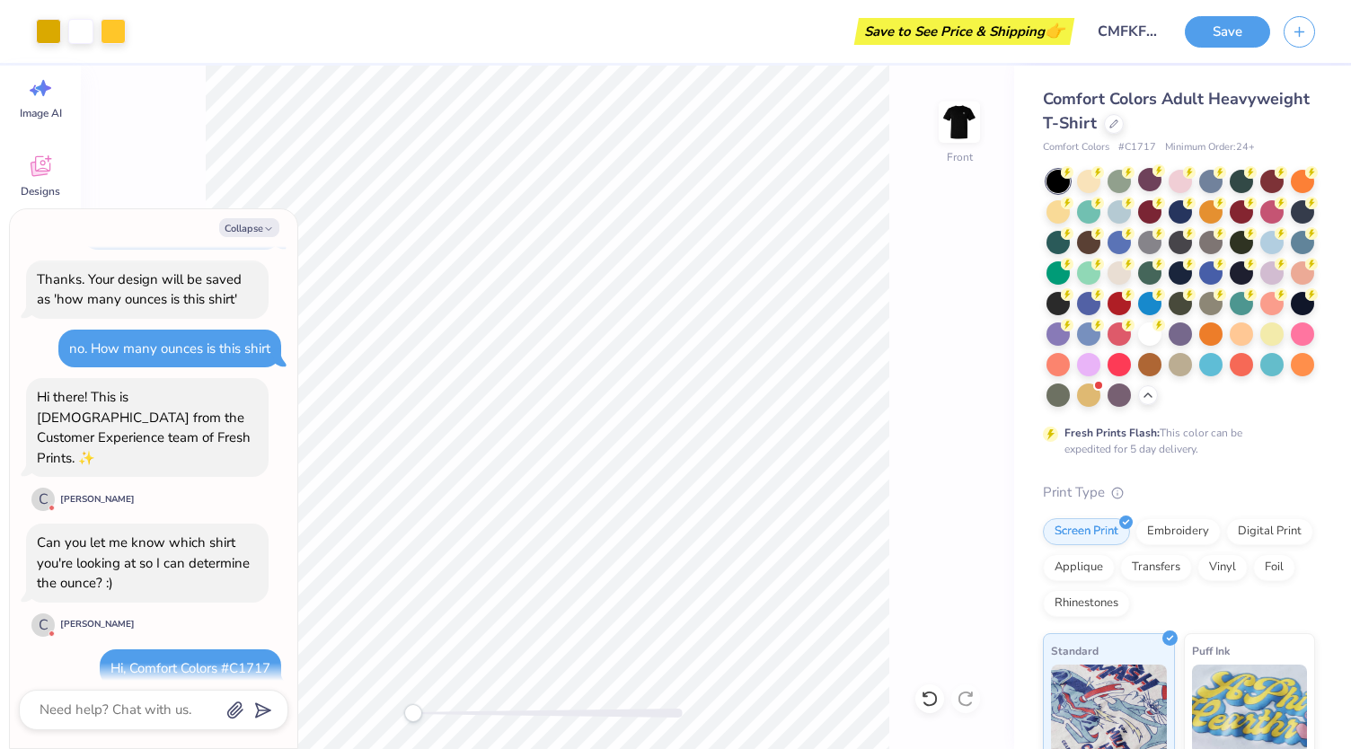
click at [1209, 285] on div at bounding box center [1180, 288] width 268 height 237
click at [1131, 270] on div at bounding box center [1118, 271] width 23 height 23
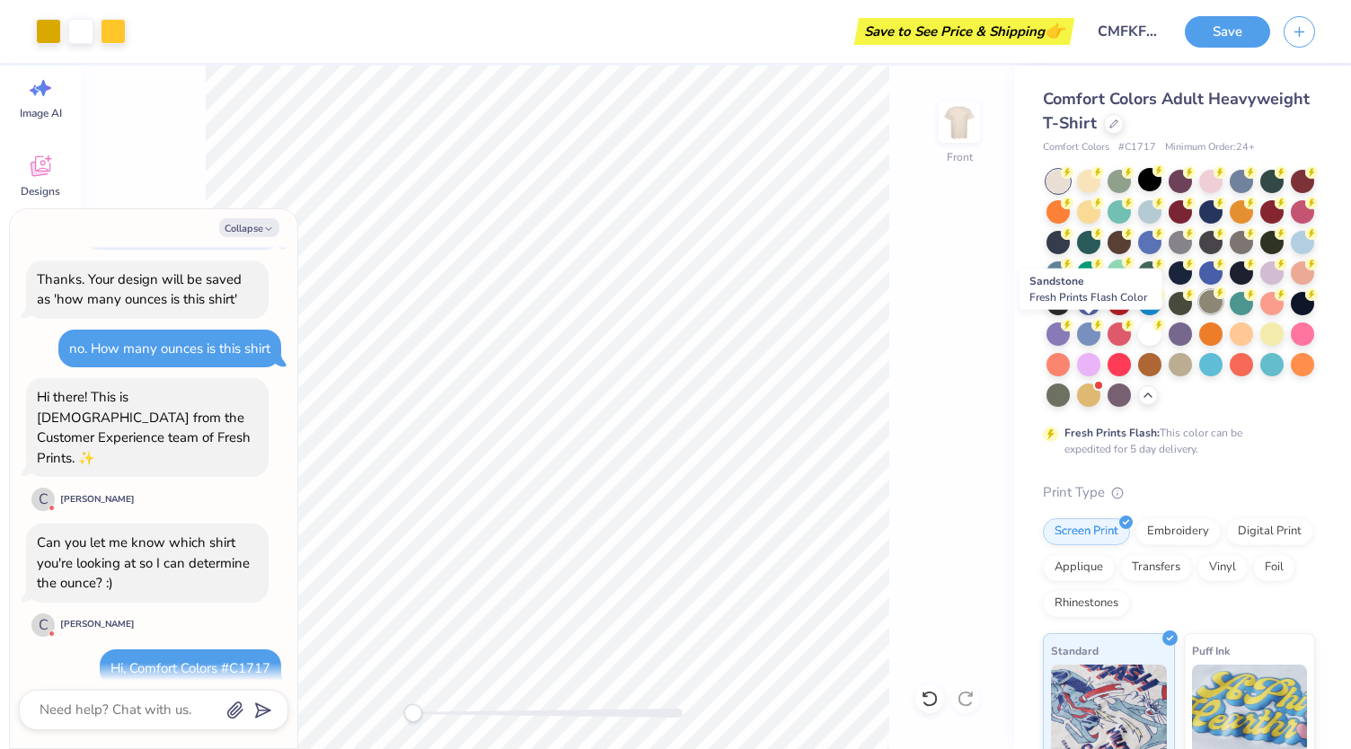
click at [1199, 313] on div at bounding box center [1210, 301] width 23 height 23
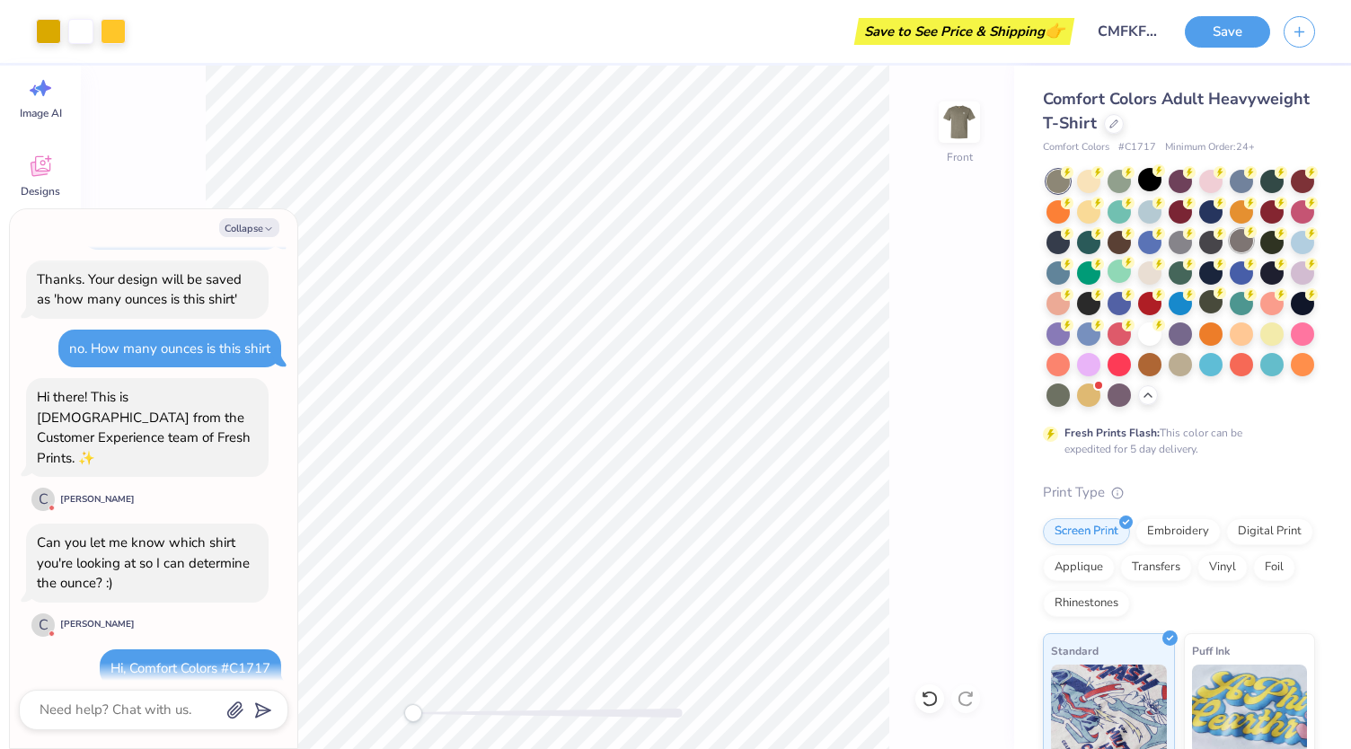
click at [1229, 252] on div at bounding box center [1240, 240] width 23 height 23
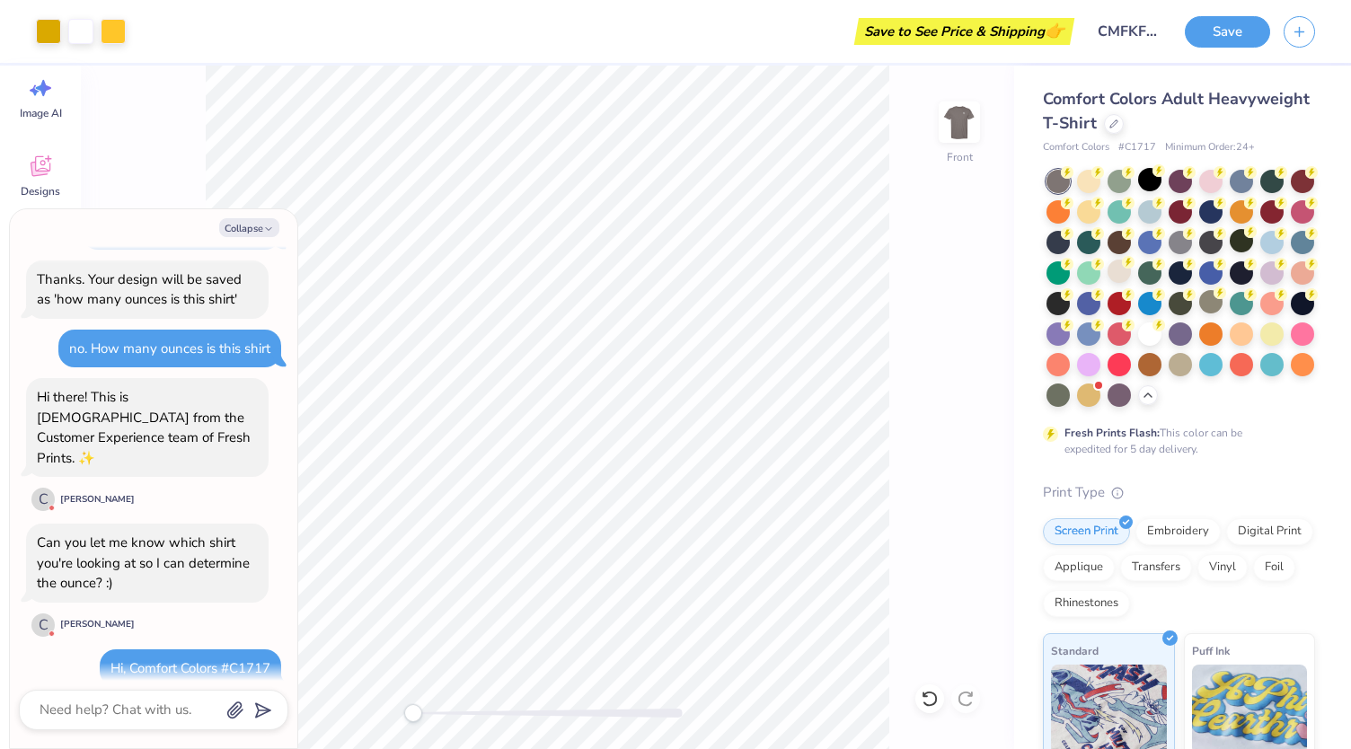
click at [1256, 234] on div at bounding box center [1180, 288] width 268 height 237
click at [1192, 240] on div at bounding box center [1179, 240] width 23 height 23
click at [1168, 374] on div at bounding box center [1179, 362] width 23 height 23
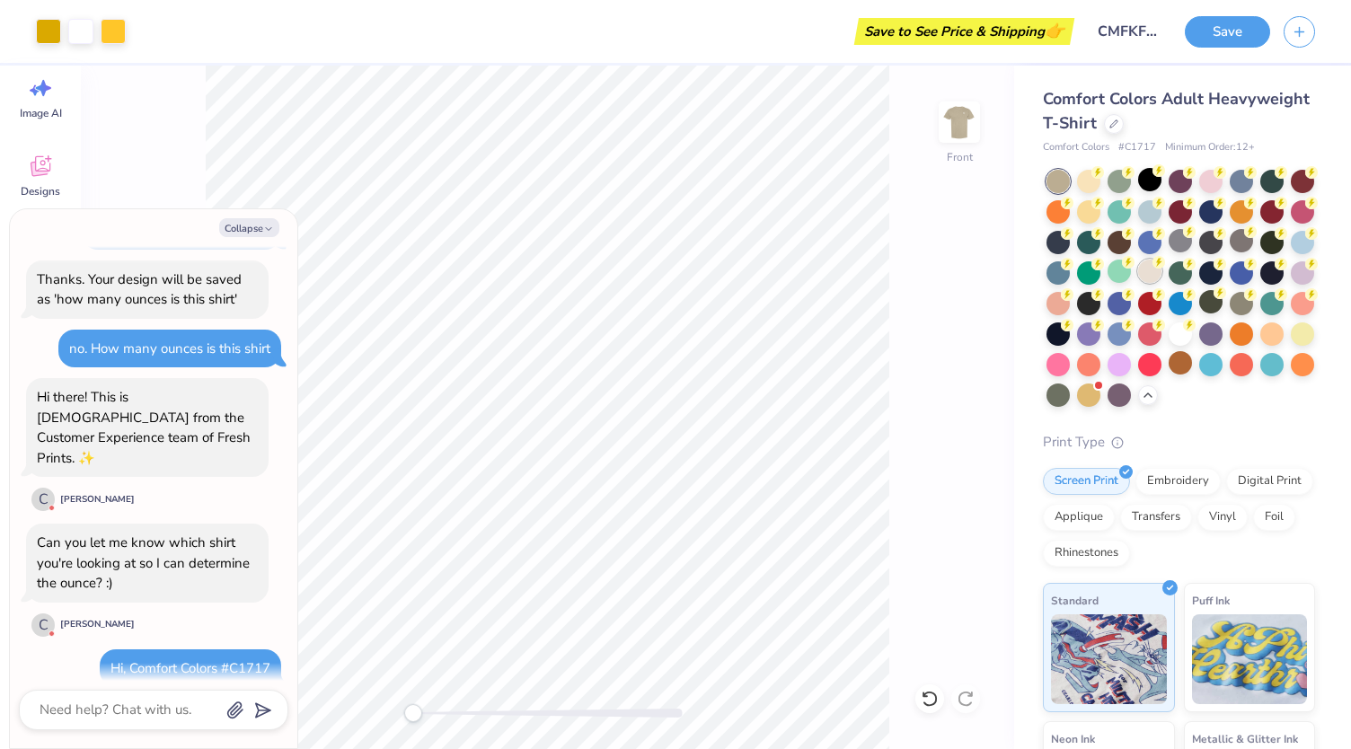
click at [1165, 267] on icon at bounding box center [1158, 262] width 13 height 13
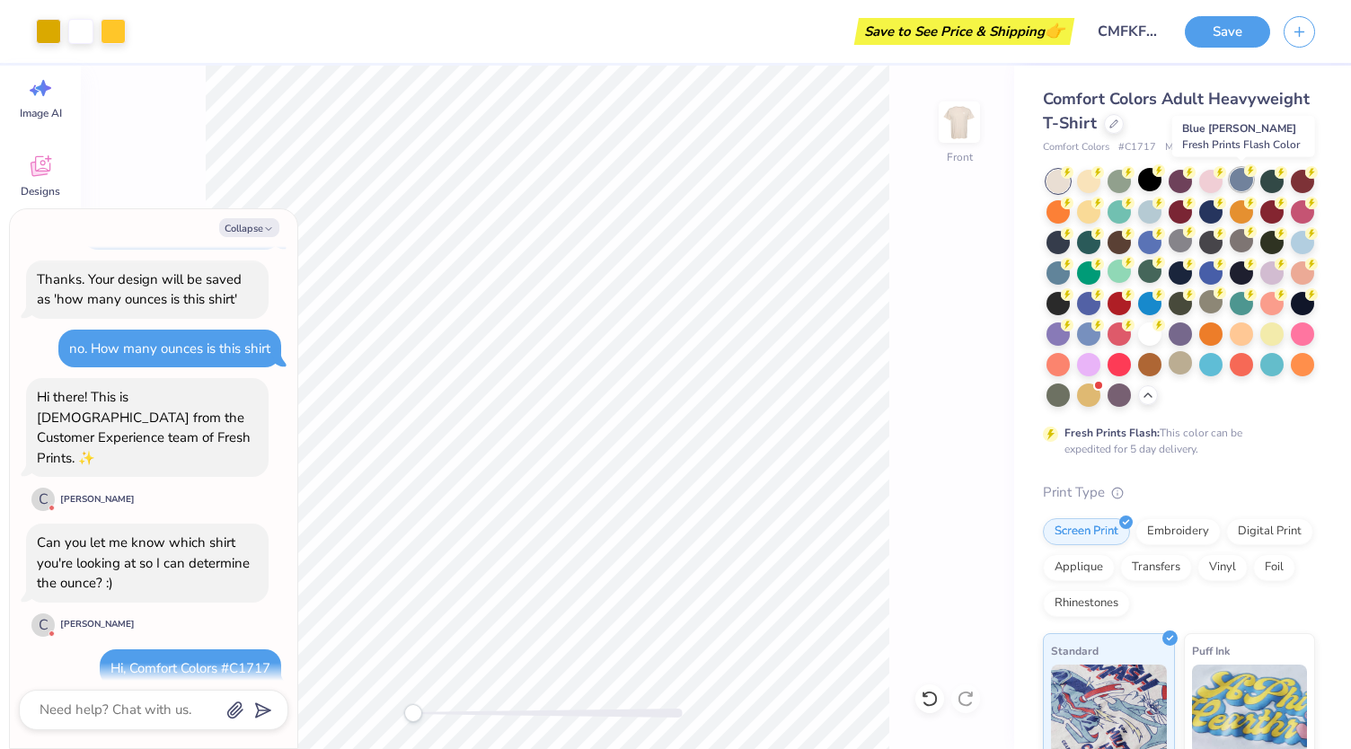
click at [1241, 184] on div at bounding box center [1240, 179] width 23 height 23
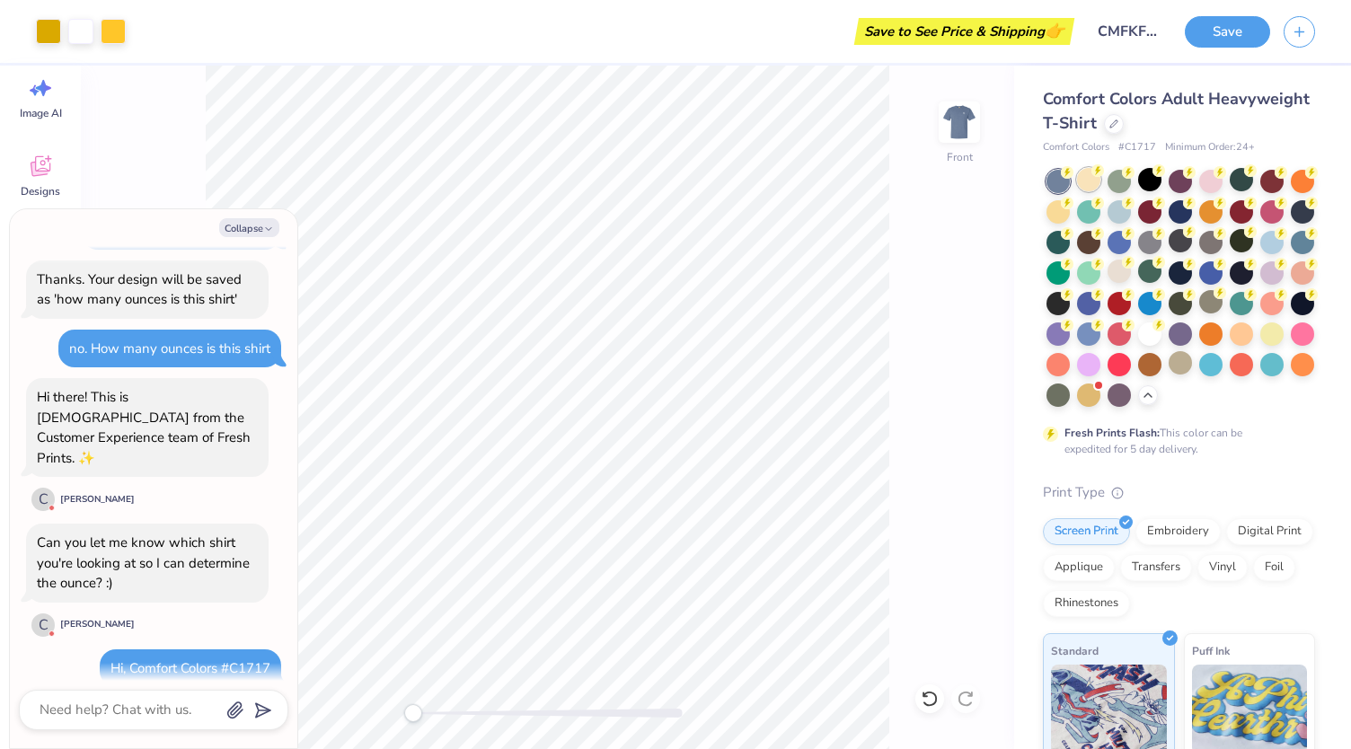
click at [1096, 177] on div at bounding box center [1088, 179] width 23 height 23
click at [1073, 205] on icon at bounding box center [1067, 201] width 13 height 13
click at [1091, 172] on icon at bounding box center [1097, 170] width 13 height 13
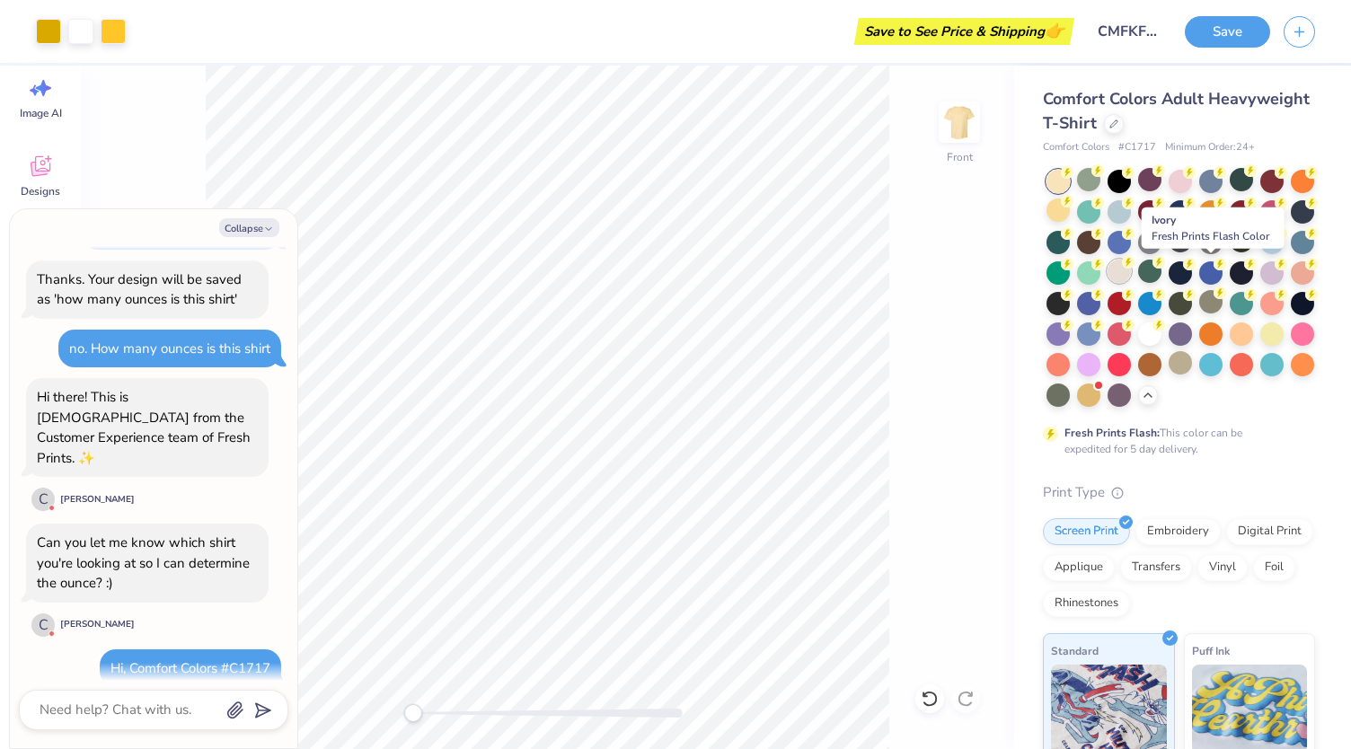
click at [1131, 273] on div at bounding box center [1118, 271] width 23 height 23
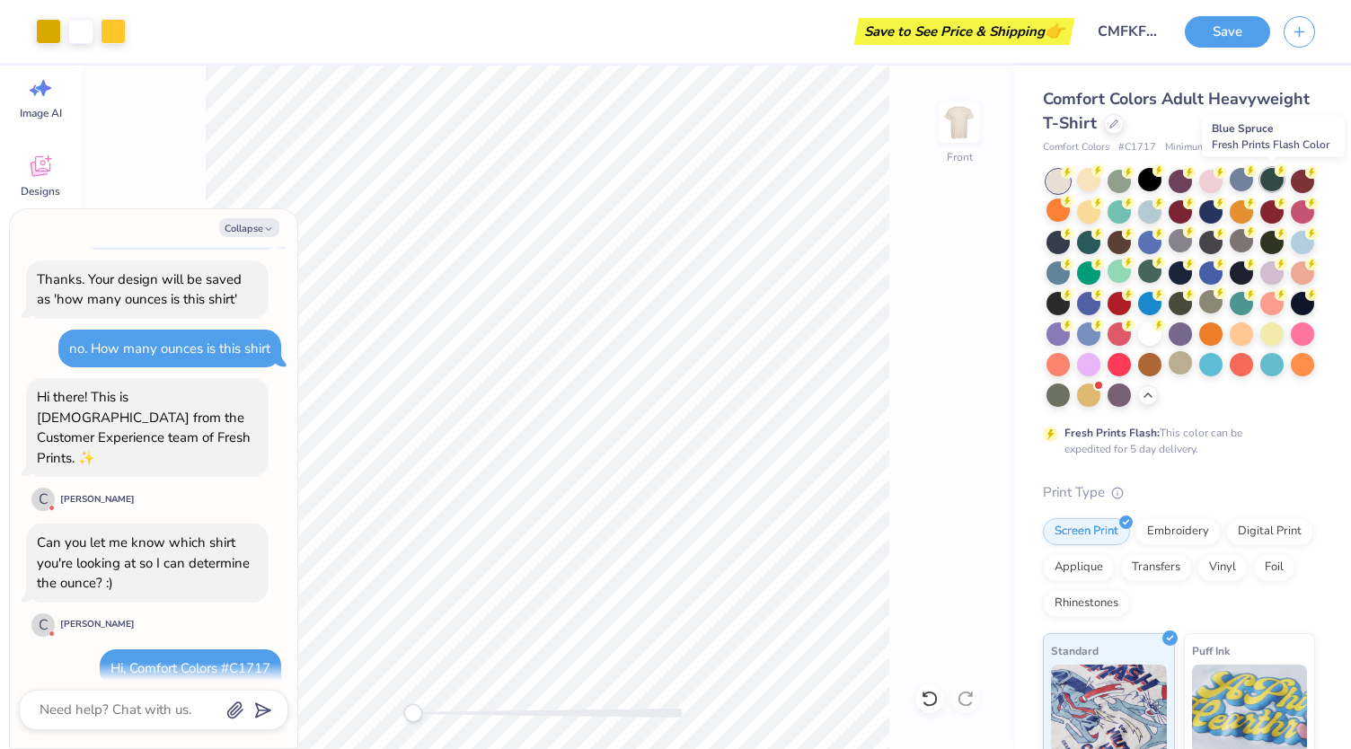
click at [1266, 182] on div at bounding box center [1271, 179] width 23 height 23
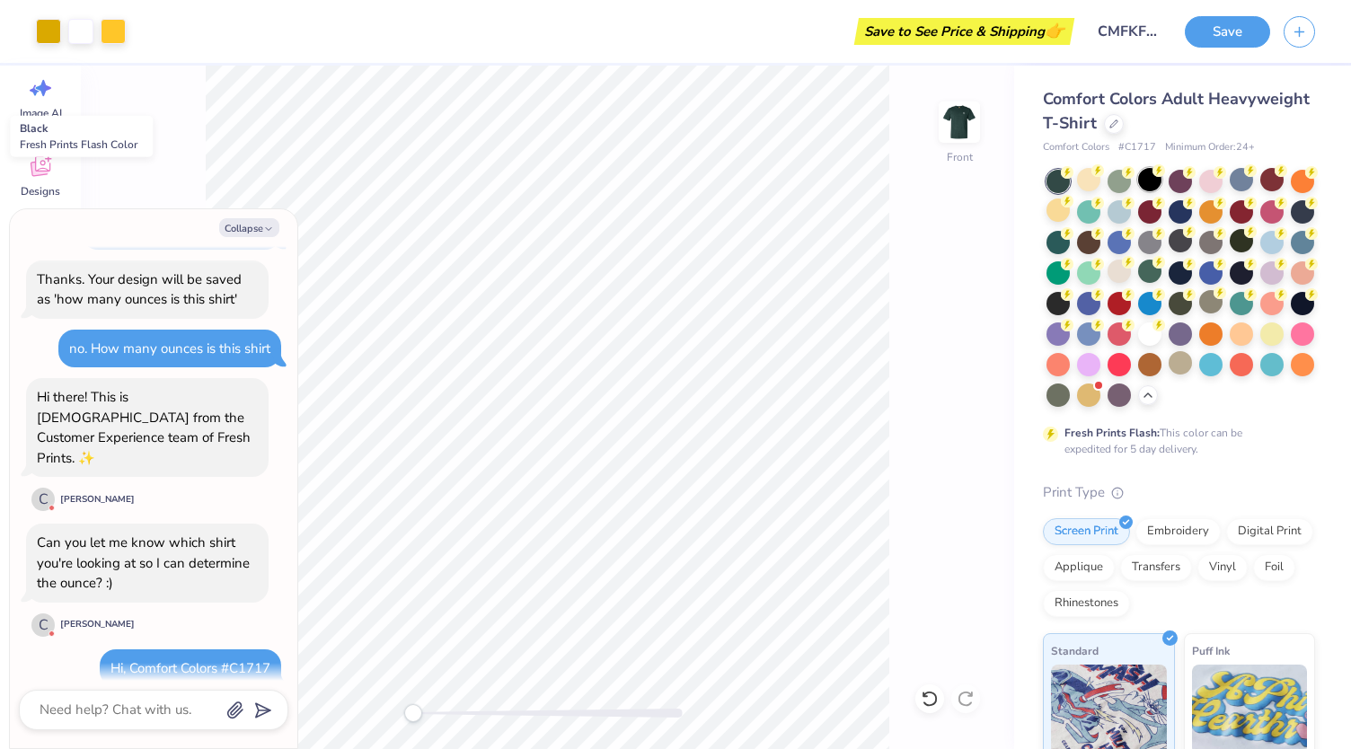
scroll to position [718, 0]
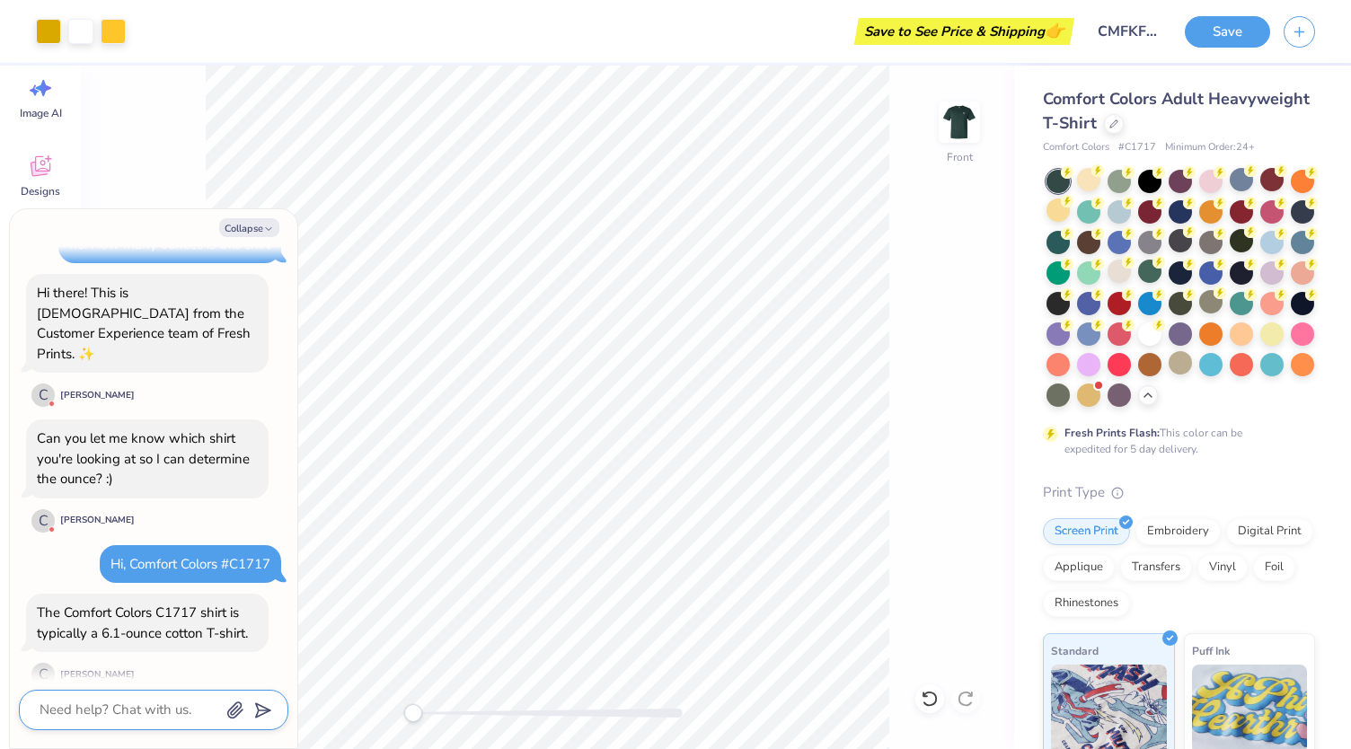
click at [158, 716] on textarea at bounding box center [129, 710] width 182 height 24
type textarea "x"
type textarea "G"
type textarea "x"
type textarea "Gr"
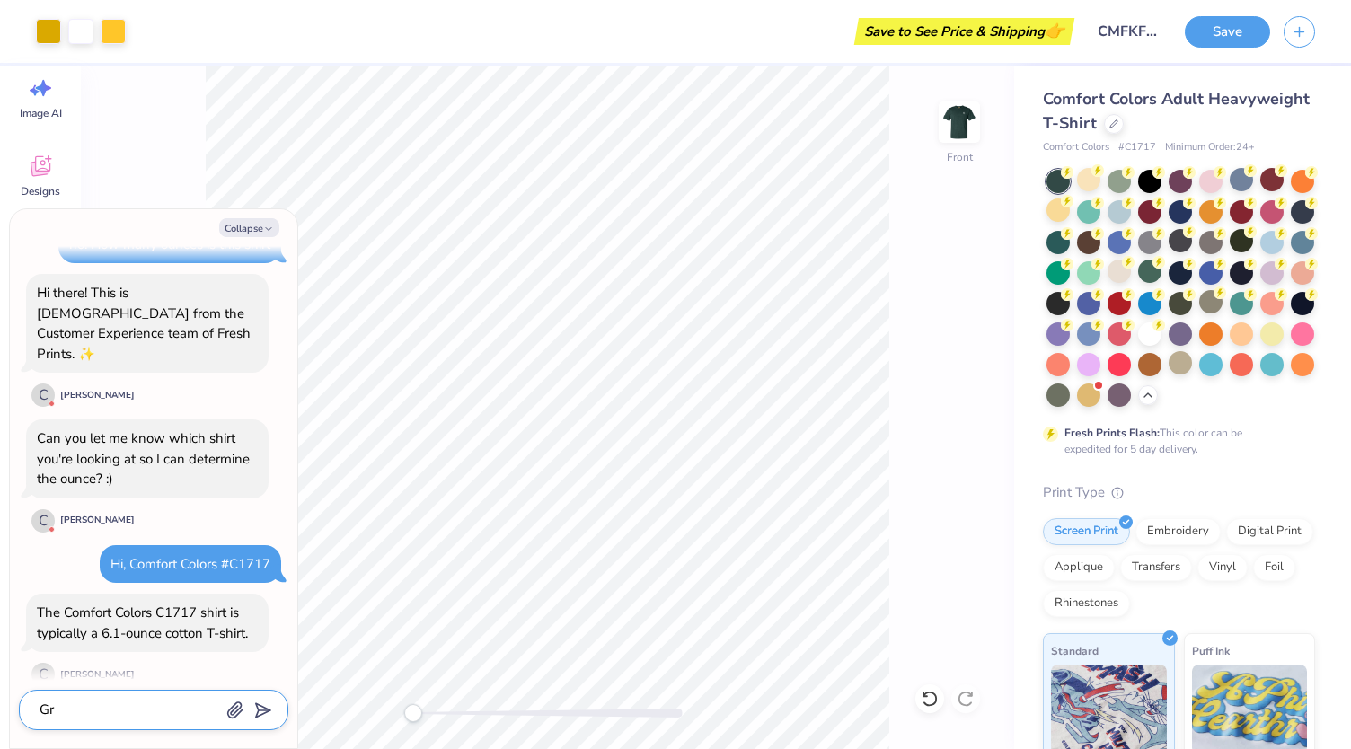
type textarea "x"
type textarea "Gre"
type textarea "x"
type textarea "Grea"
type textarea "x"
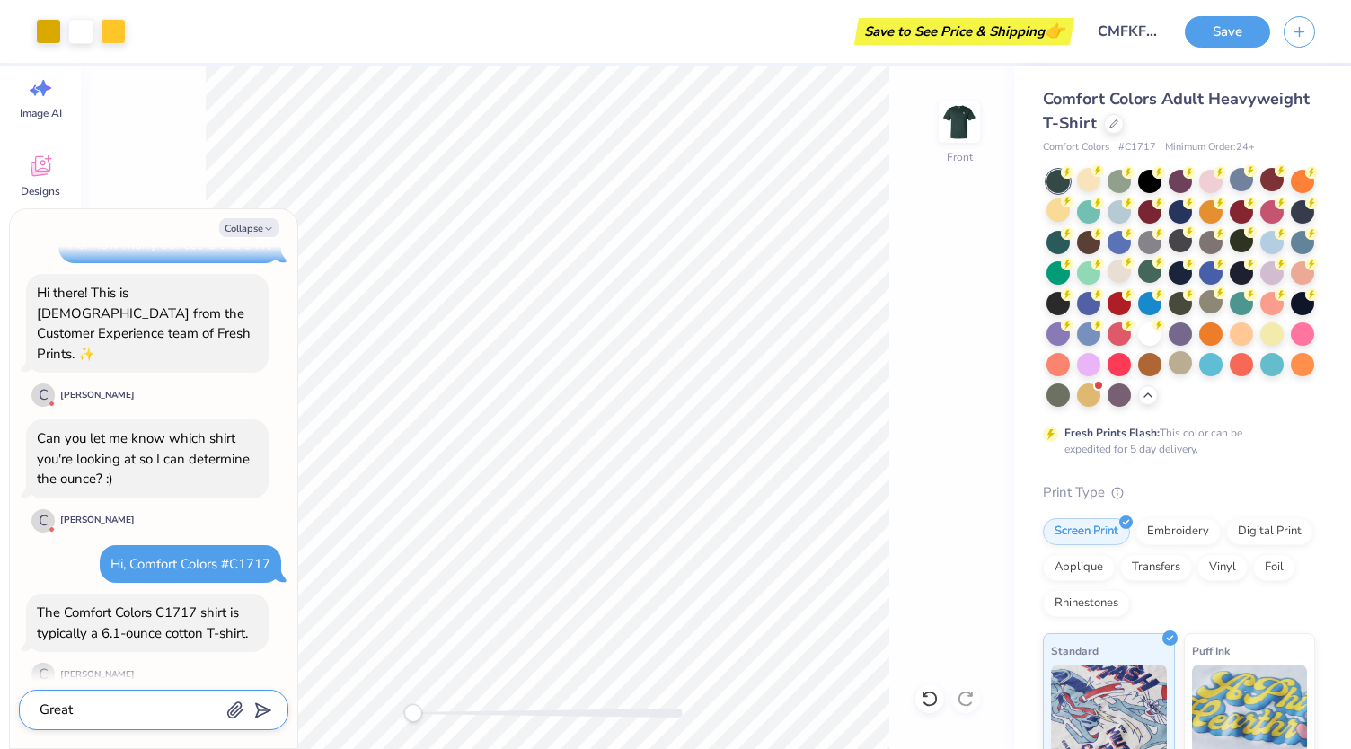
type textarea "Great."
type textarea "x"
type textarea "Great."
type textarea "x"
type textarea "Great. T"
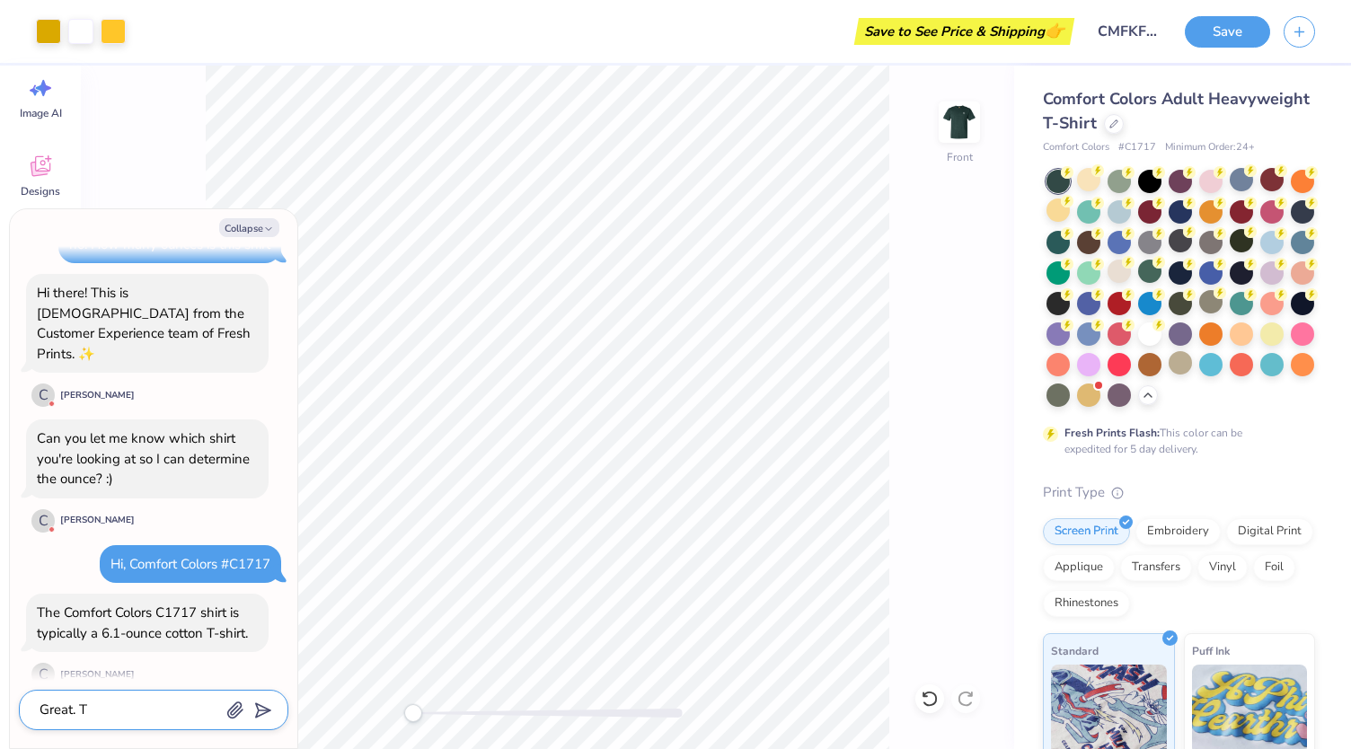
type textarea "x"
type textarea "Great. Tha"
type textarea "x"
type textarea "Great. Thank"
type textarea "x"
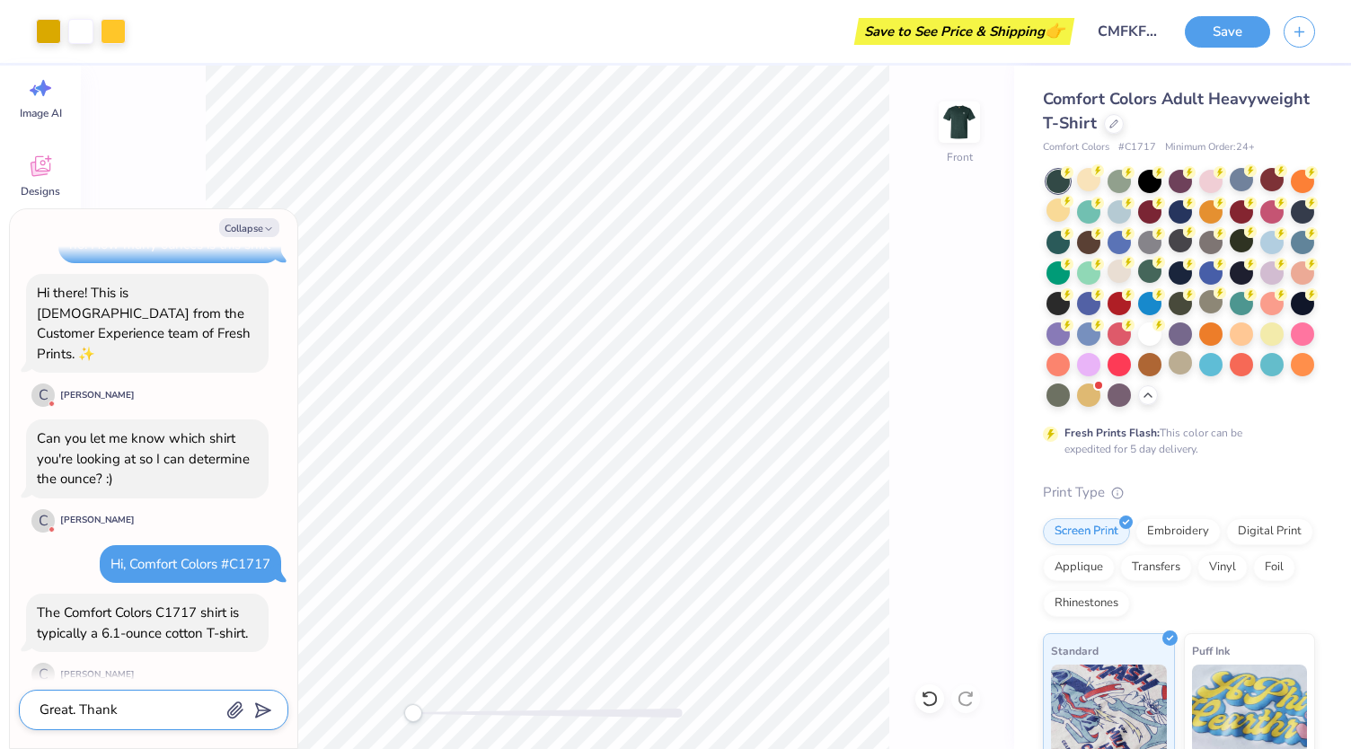
type textarea "Great. Thanks"
type textarea "x"
type textarea "Great. Thanks."
type textarea "x"
type textarea "Great. Thanks."
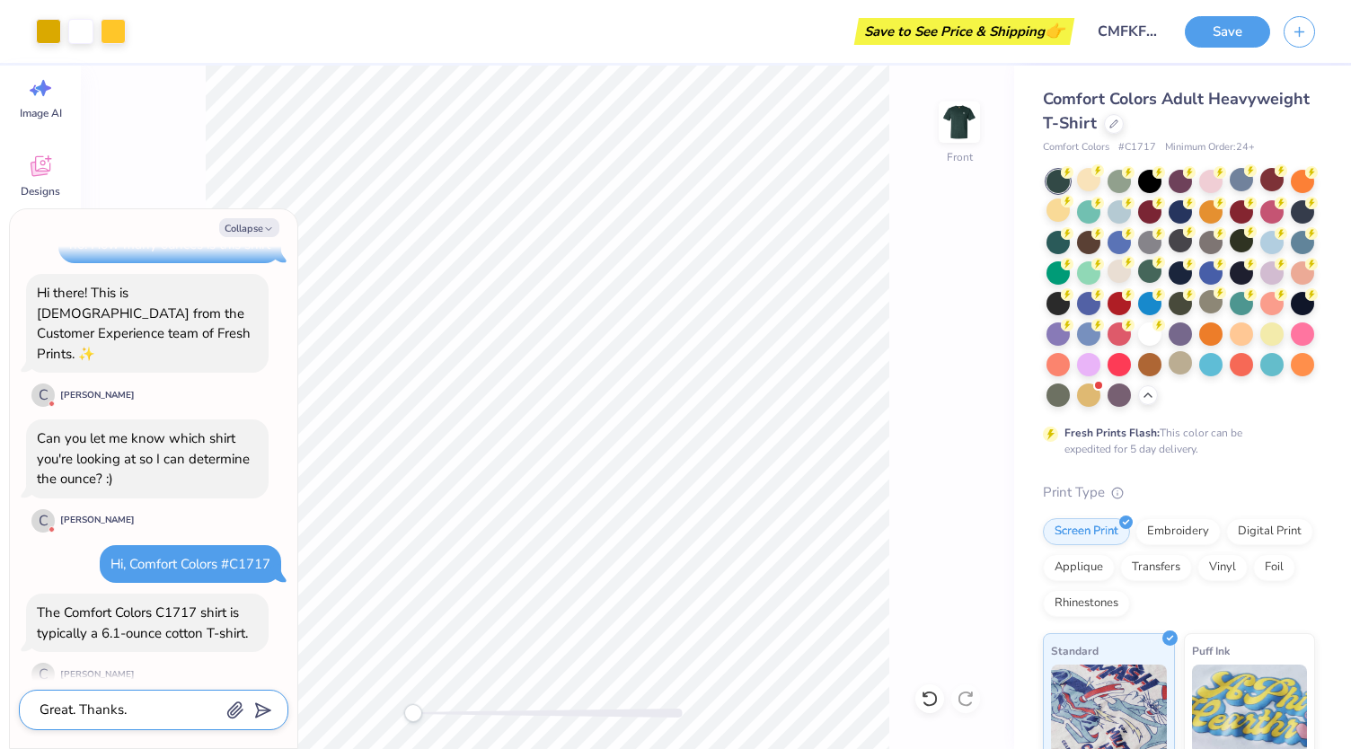
type textarea "x"
type textarea "Great. Thanks. A"
type textarea "x"
type textarea "Great. Thanks. AL"
type textarea "x"
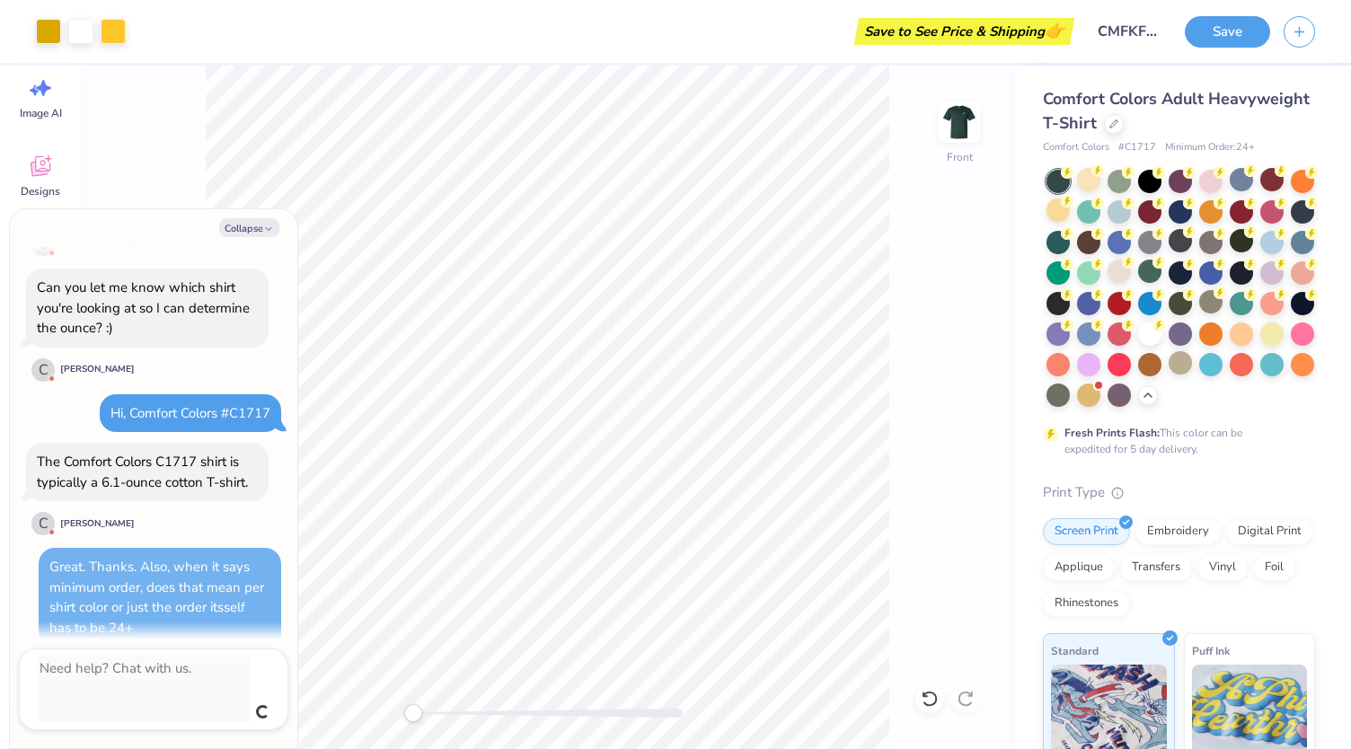
scroll to position [828, 0]
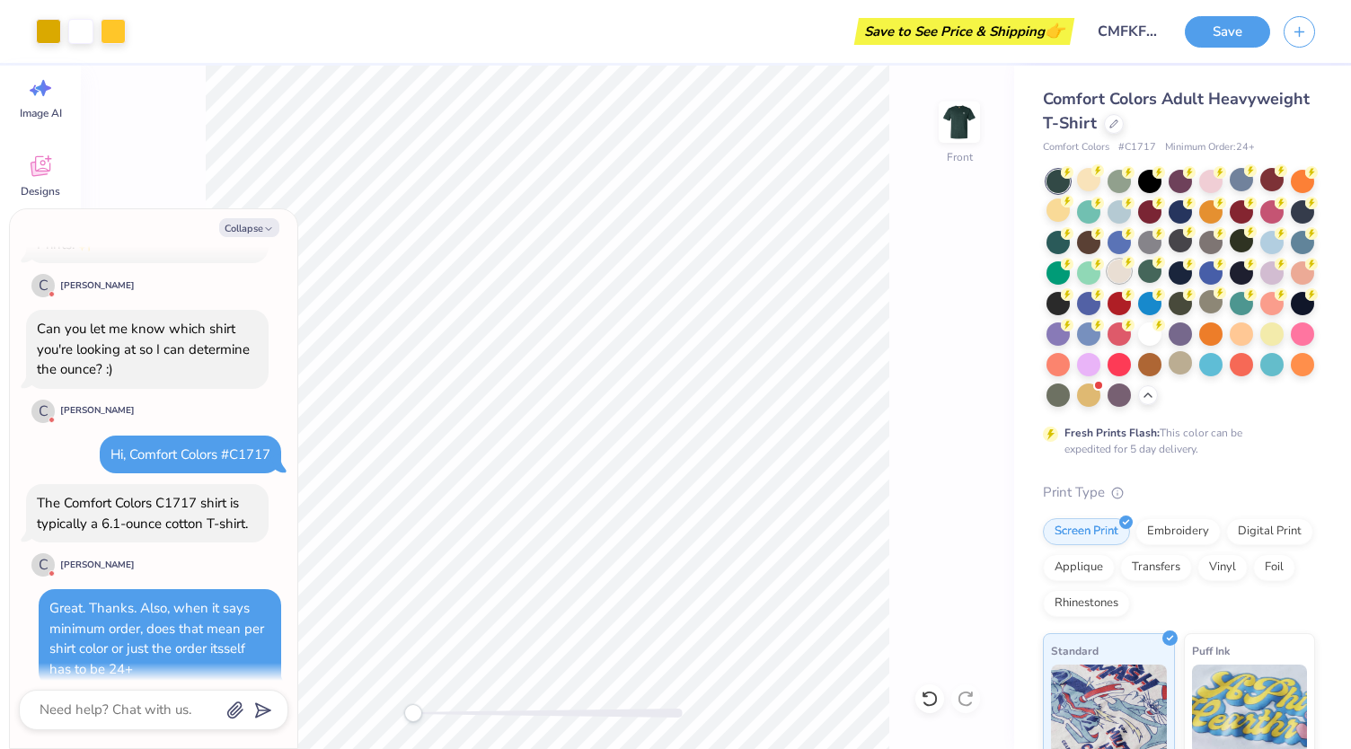
click at [1131, 272] on div at bounding box center [1118, 271] width 23 height 23
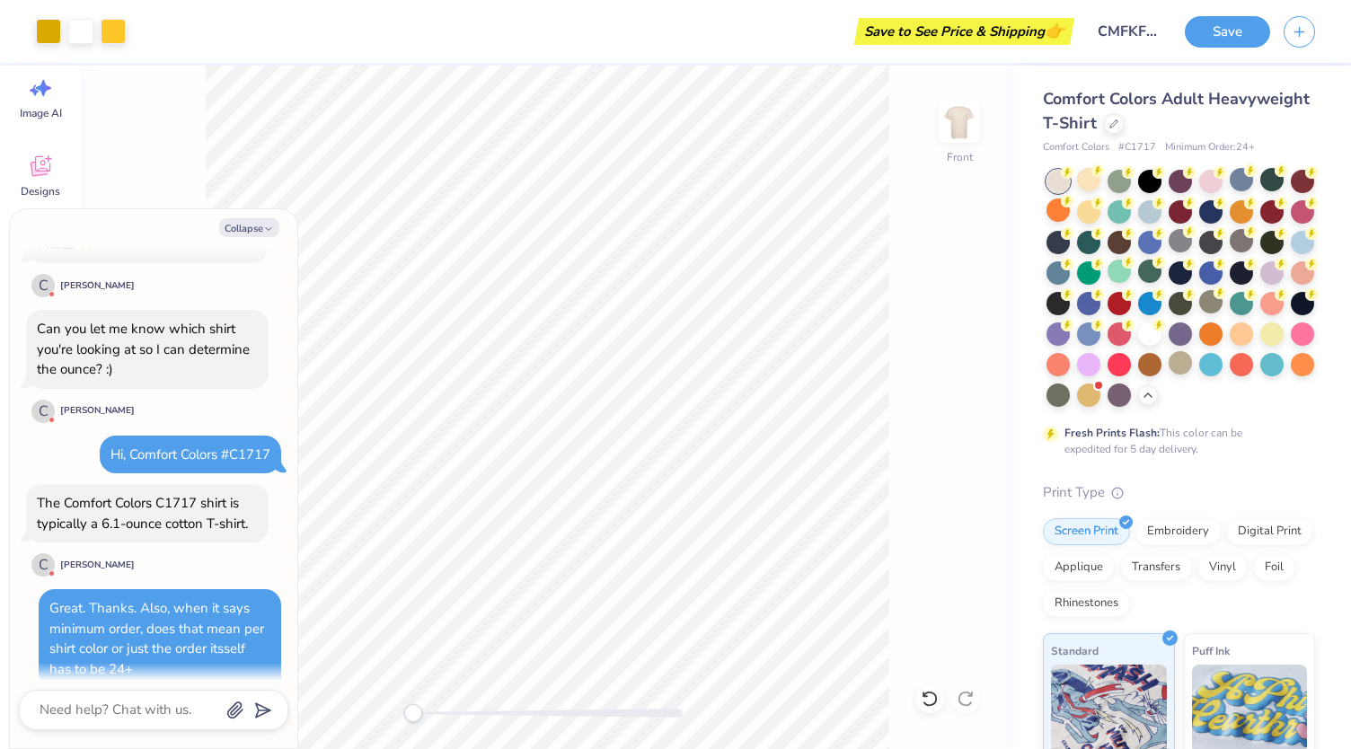
click at [1258, 263] on div at bounding box center [1180, 288] width 268 height 237
click at [1195, 237] on icon at bounding box center [1189, 231] width 13 height 13
click at [1290, 283] on div at bounding box center [1301, 271] width 23 height 23
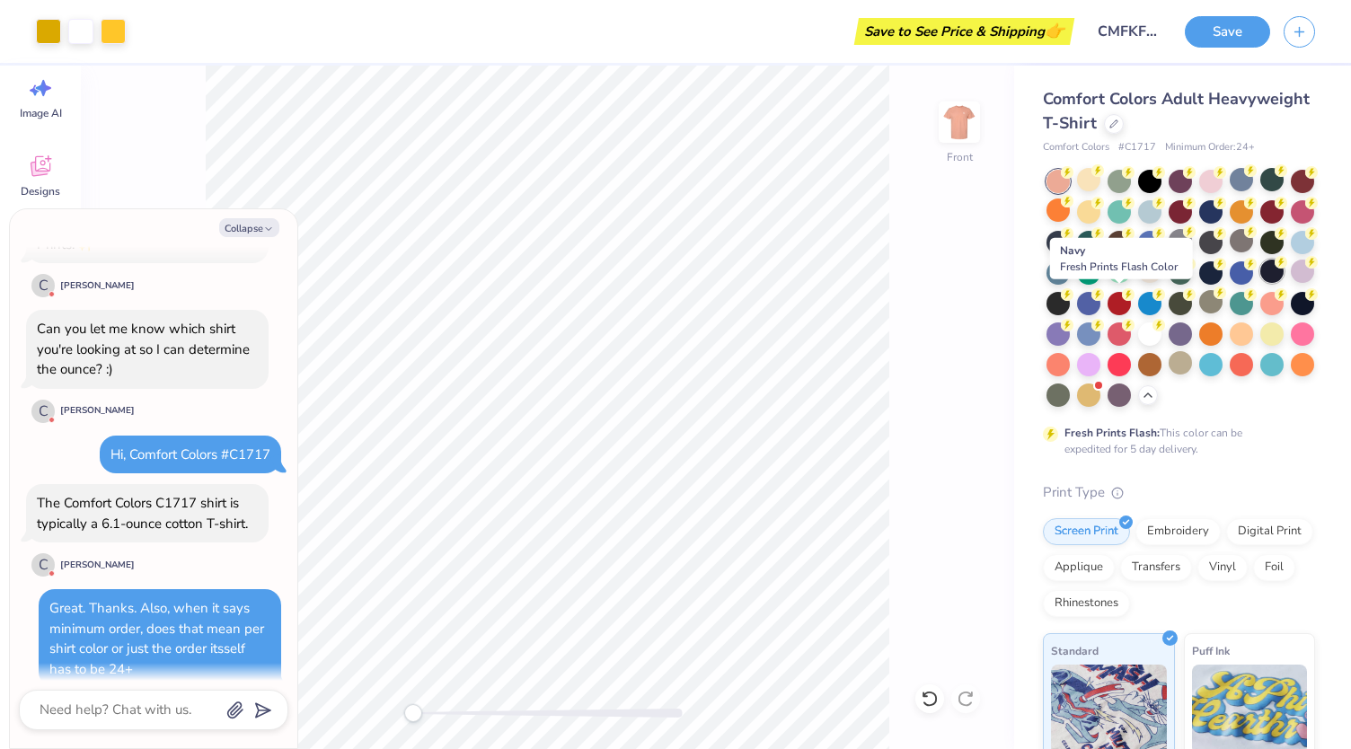
click at [1260, 283] on div at bounding box center [1271, 271] width 23 height 23
click at [1203, 167] on div "Comfort Colors Adult Heavyweight T-Shirt Comfort Colors # C1717 Minimum Order: …" at bounding box center [1179, 563] width 272 height 952
click at [1205, 176] on div at bounding box center [1210, 179] width 23 height 23
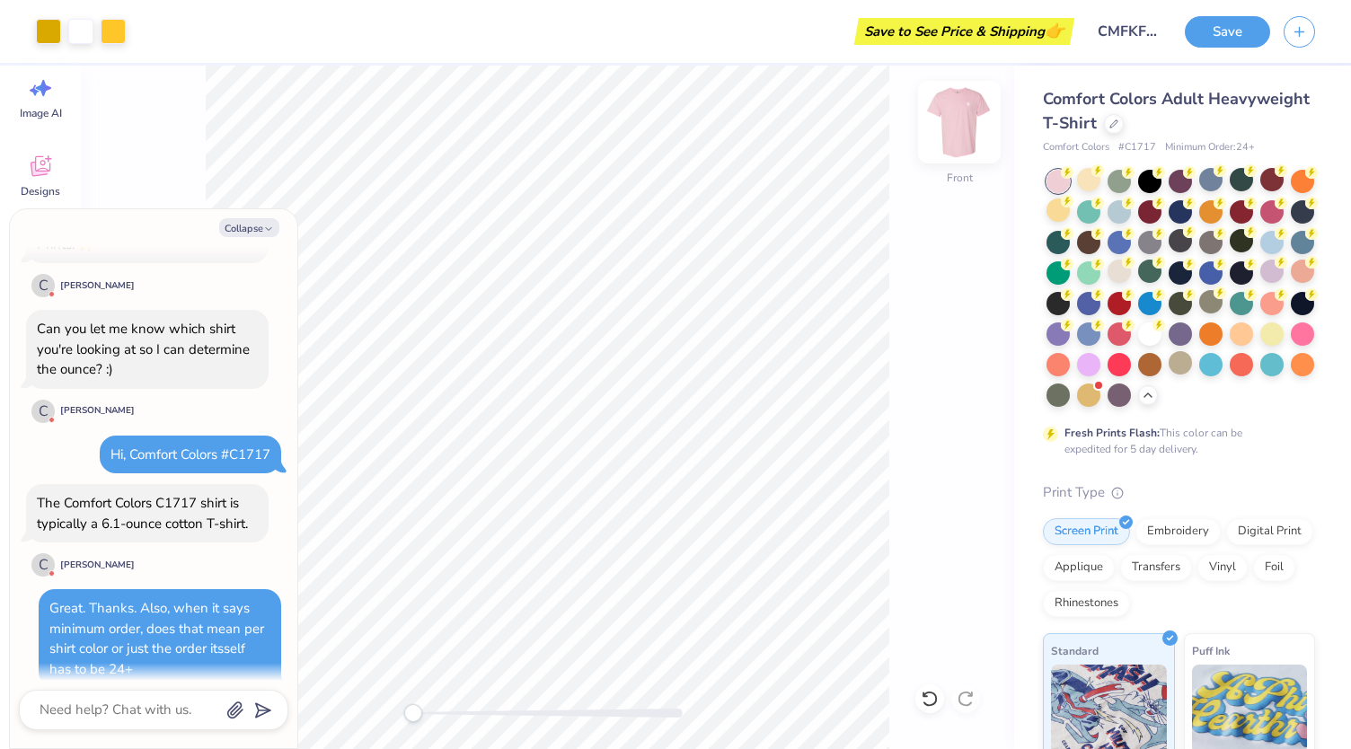
click at [970, 119] on img at bounding box center [959, 122] width 72 height 72
click at [966, 121] on img at bounding box center [959, 122] width 72 height 72
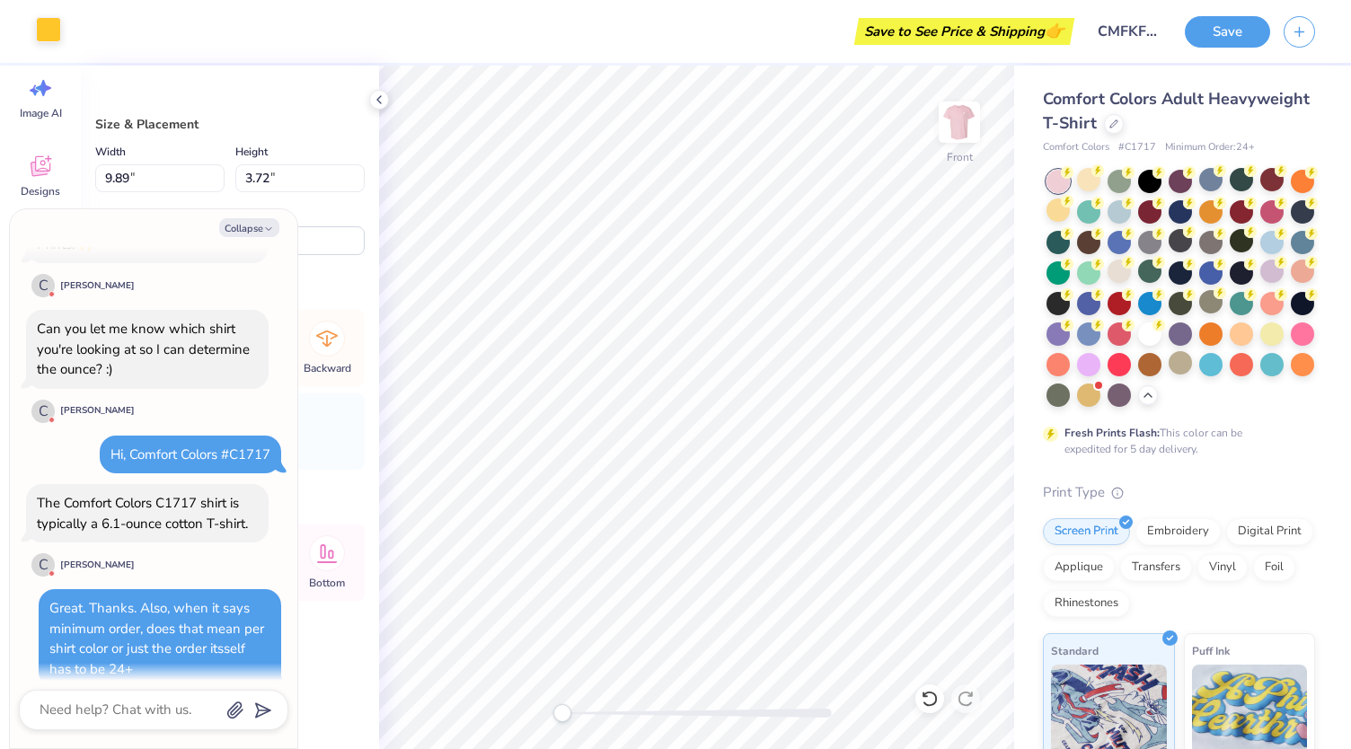
click at [42, 33] on div at bounding box center [48, 29] width 25 height 25
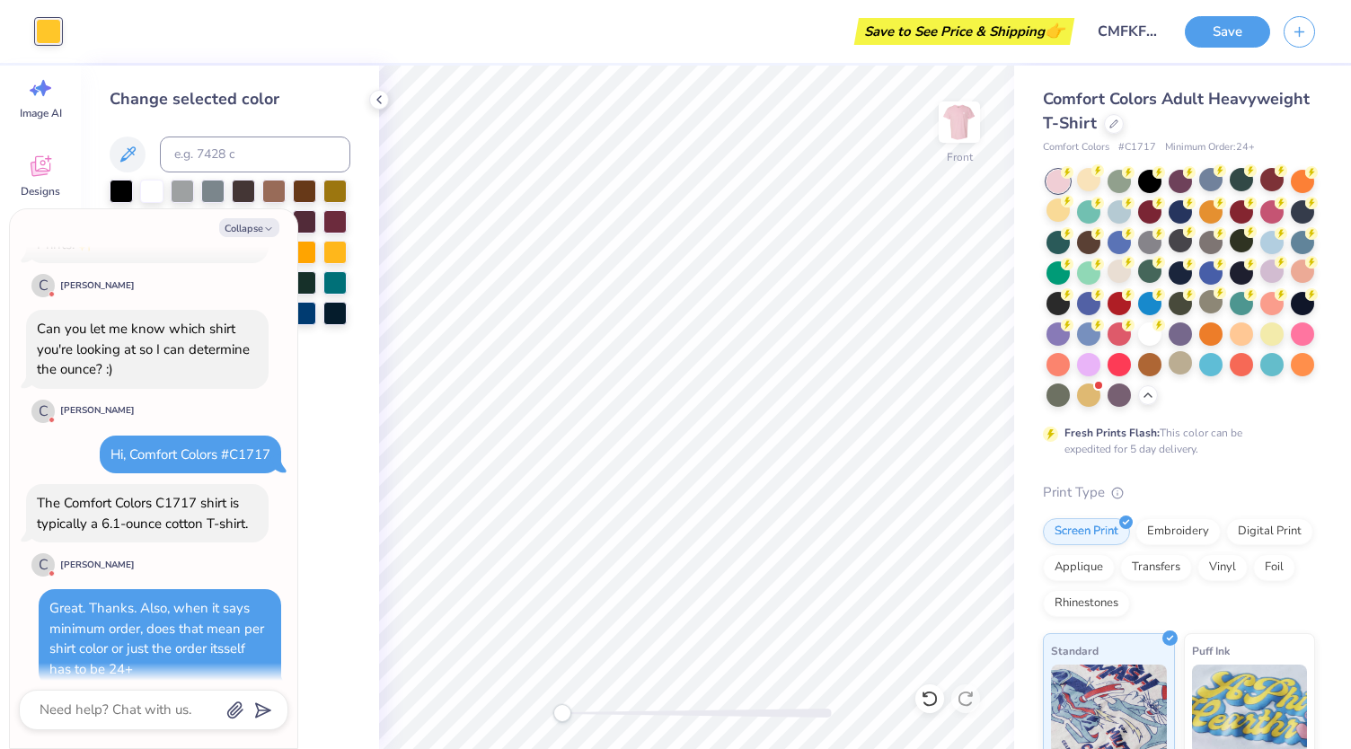
drag, startPoint x: 188, startPoint y: 213, endPoint x: 183, endPoint y: 234, distance: 22.0
click at [183, 234] on div "Collapse How can we help you? 😱 This color is sold out in XL . No restock date …" at bounding box center [153, 478] width 287 height 539
click at [236, 226] on button "Collapse" at bounding box center [249, 227] width 60 height 19
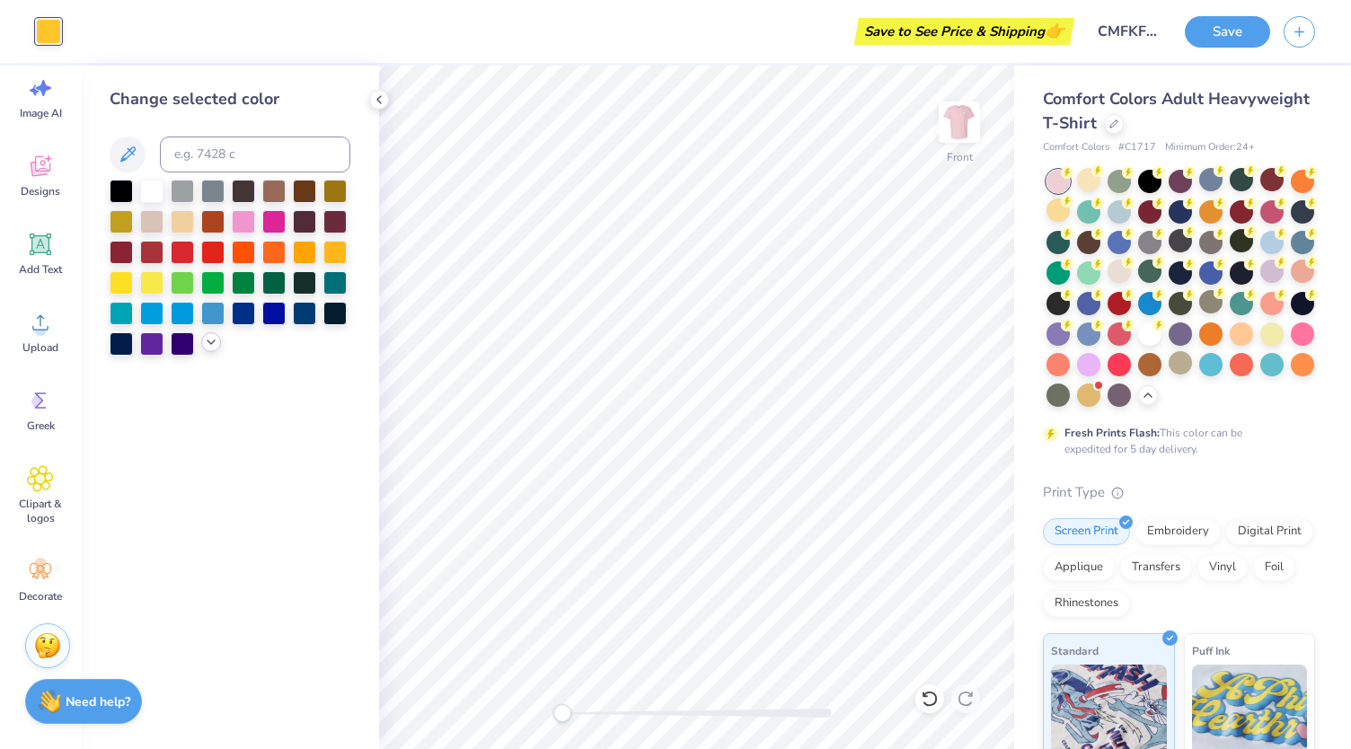
click at [209, 349] on div at bounding box center [211, 342] width 20 height 20
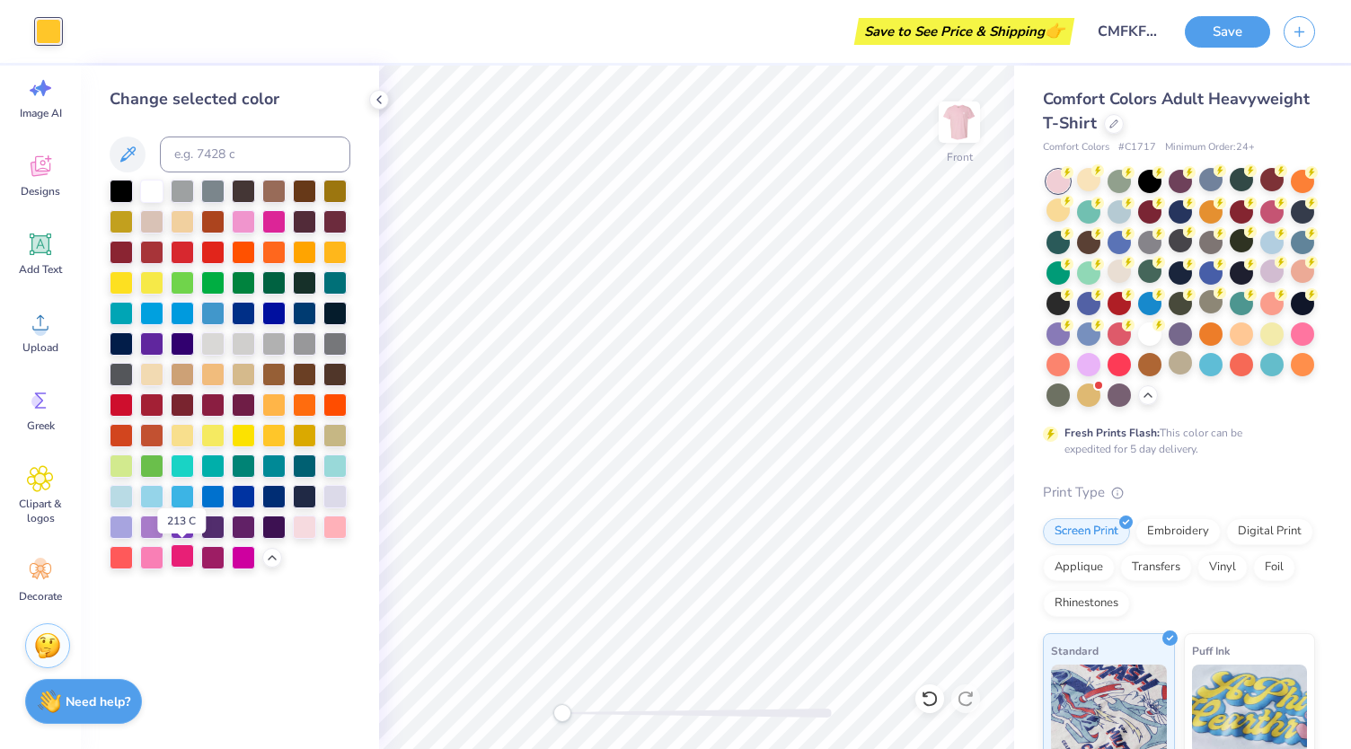
click at [178, 551] on div at bounding box center [182, 555] width 23 height 23
click at [130, 562] on div at bounding box center [121, 555] width 23 height 23
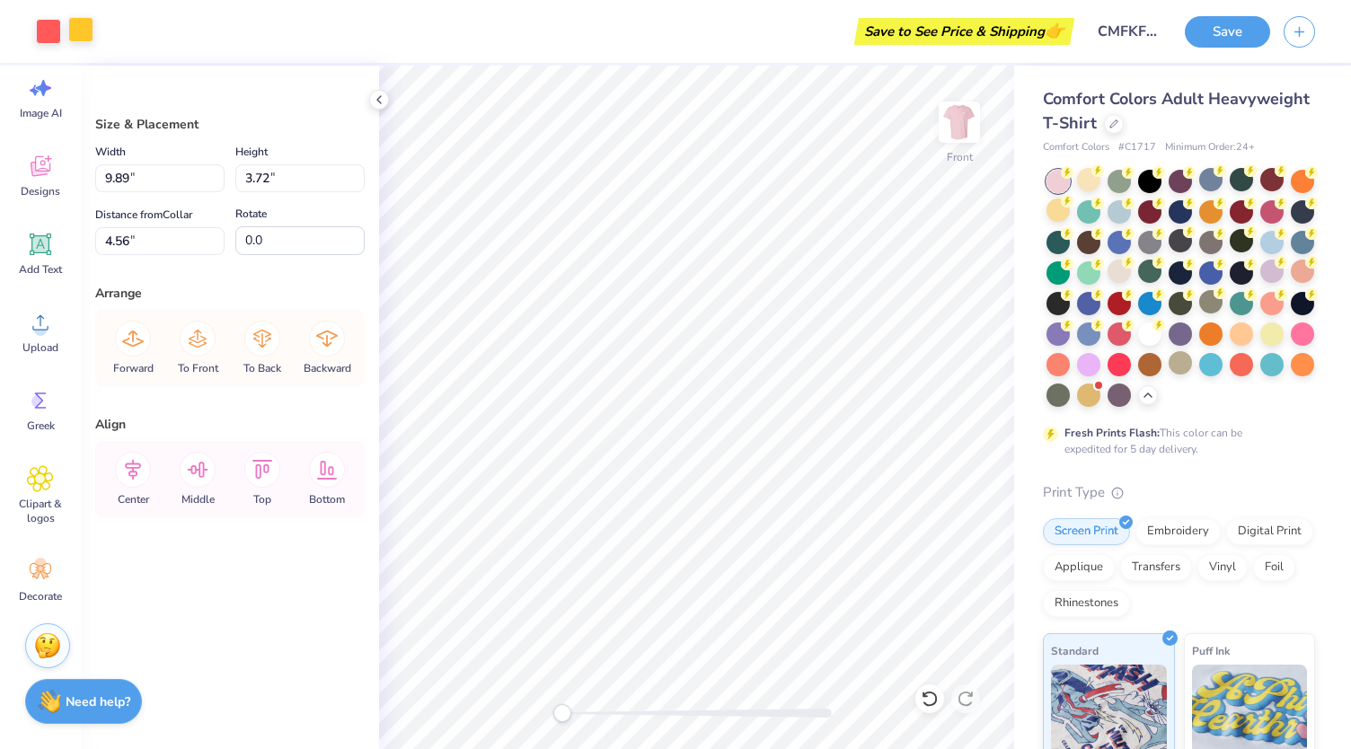
click at [78, 24] on div at bounding box center [80, 29] width 25 height 25
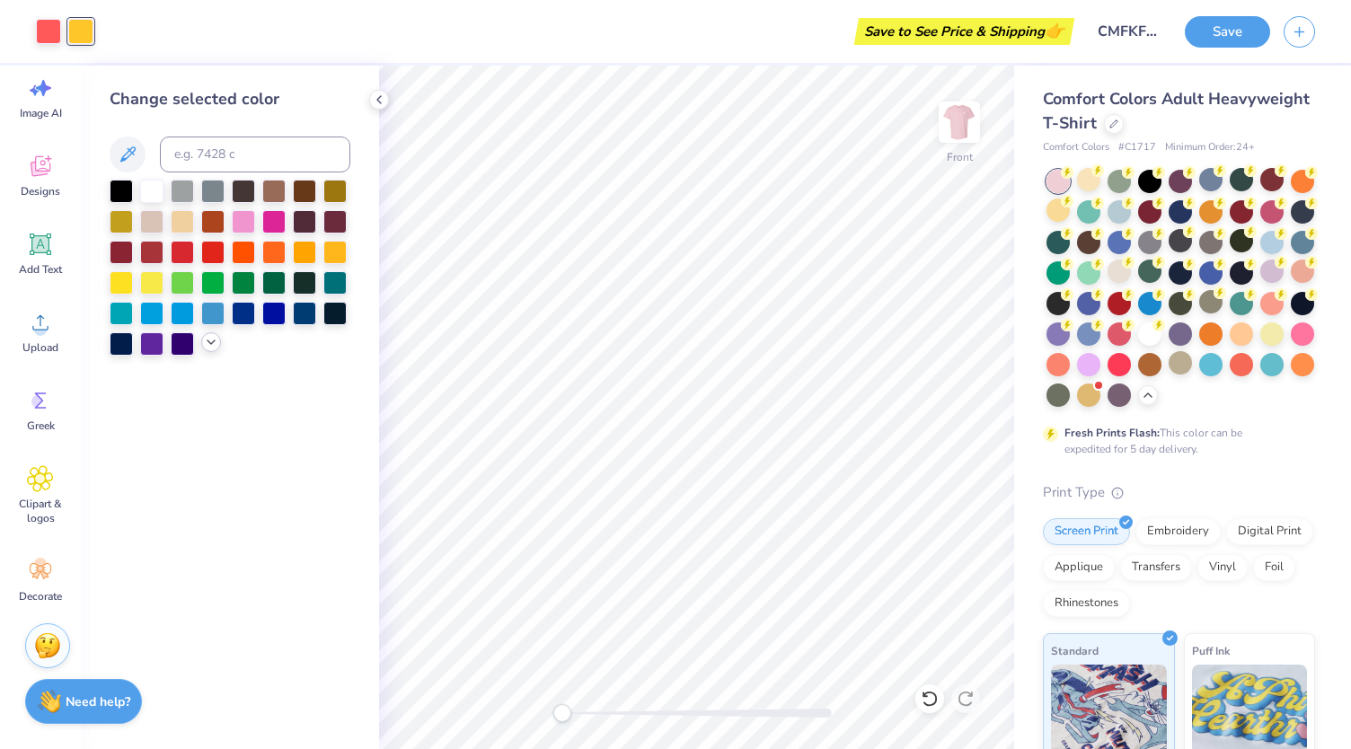
click at [215, 349] on div at bounding box center [211, 342] width 20 height 20
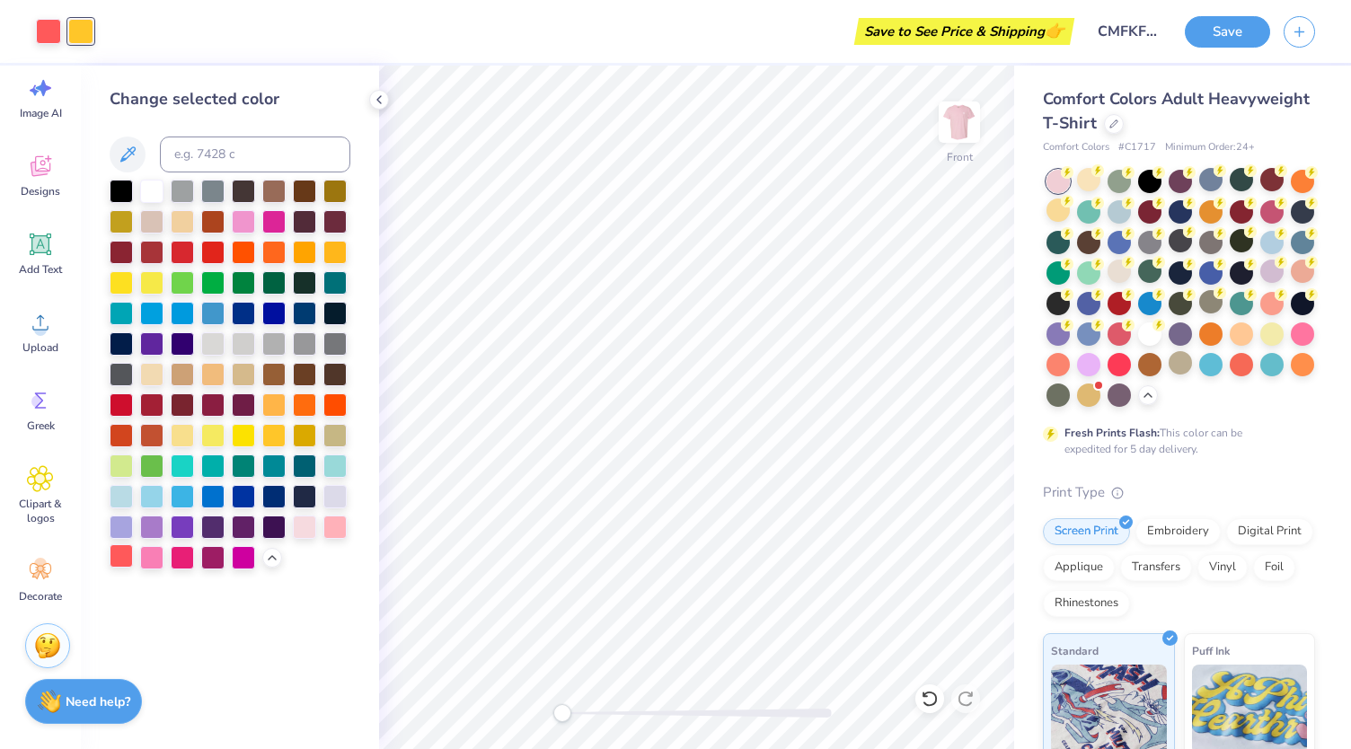
click at [113, 550] on div at bounding box center [121, 555] width 23 height 23
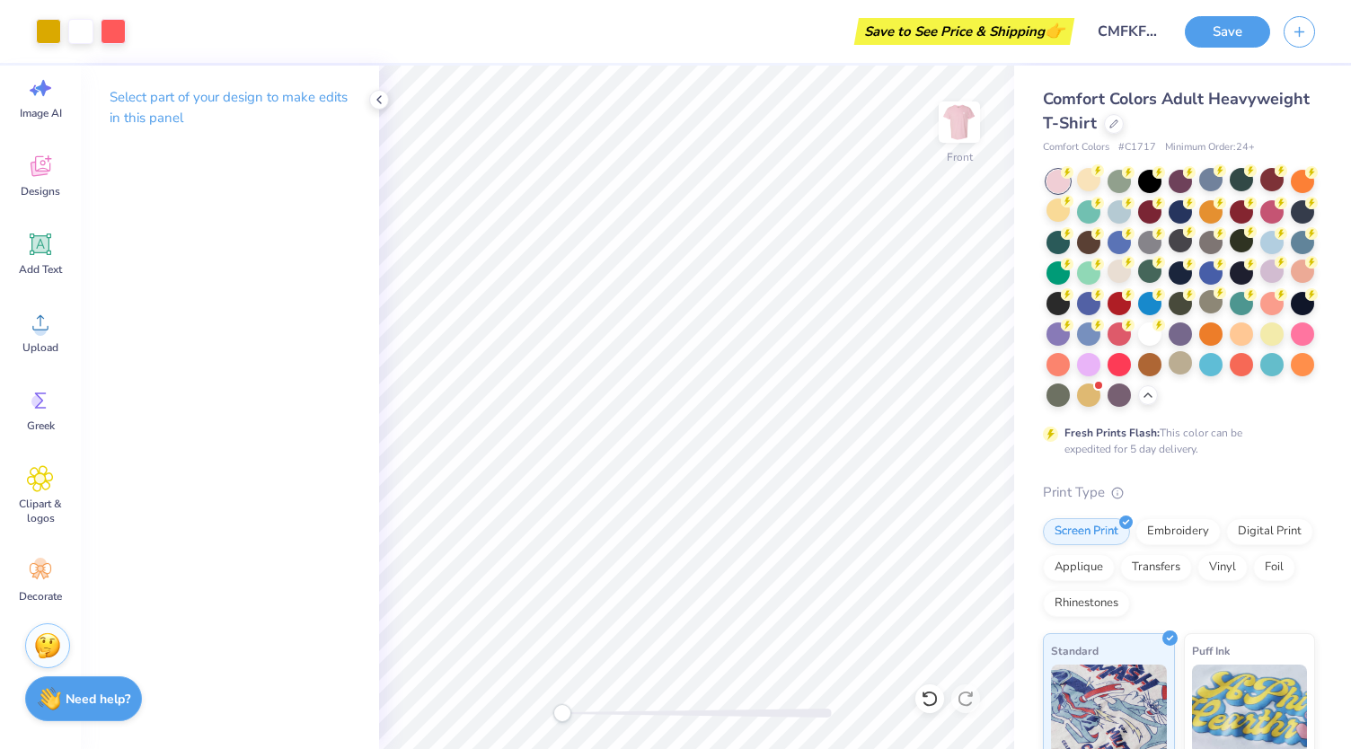
click at [84, 698] on strong "Need help?" at bounding box center [98, 699] width 65 height 17
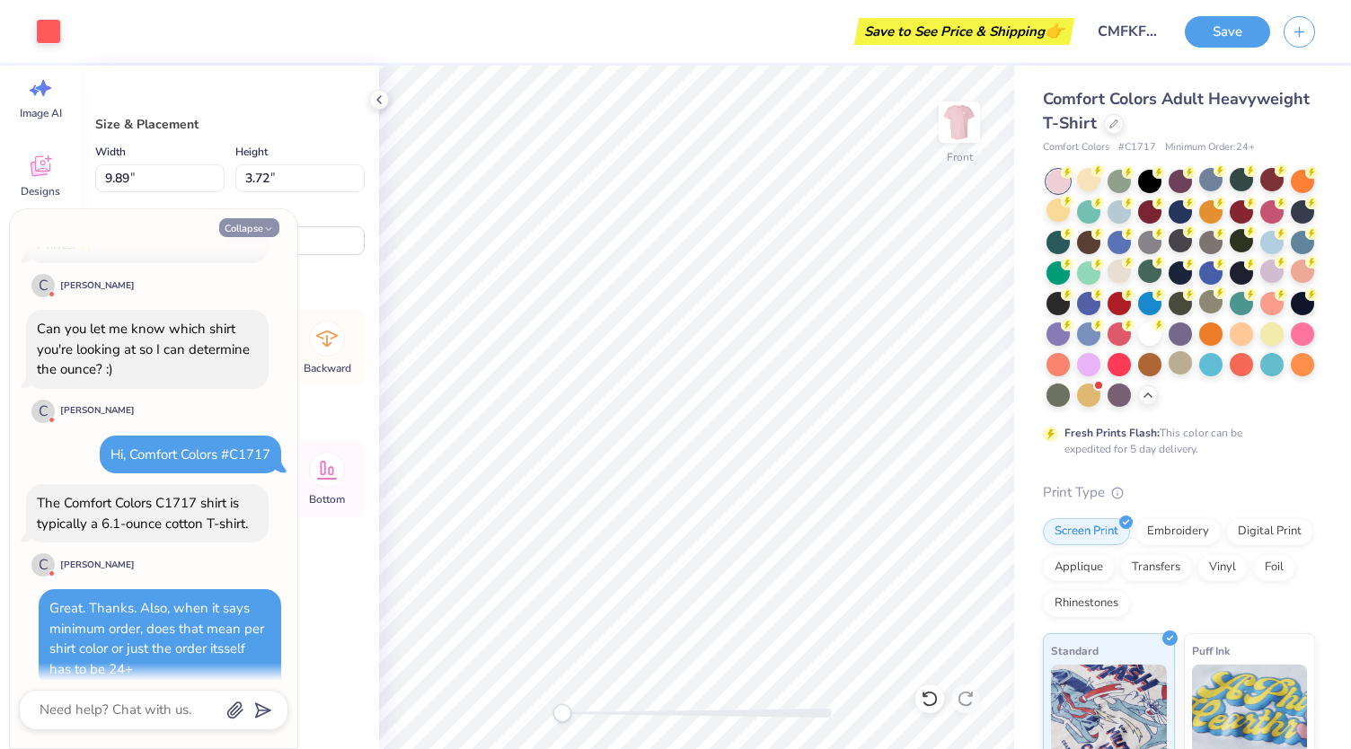
click at [273, 228] on icon "button" at bounding box center [268, 229] width 11 height 11
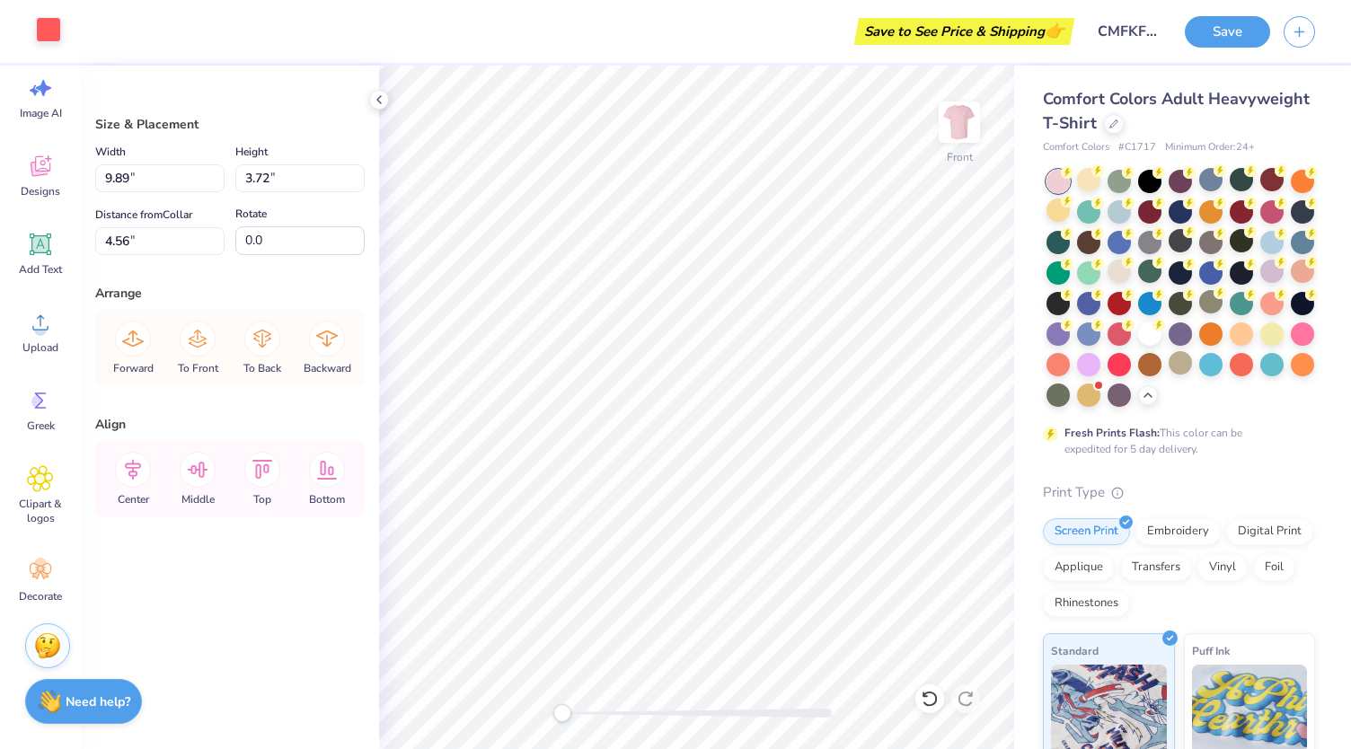
click at [46, 28] on div at bounding box center [48, 29] width 25 height 25
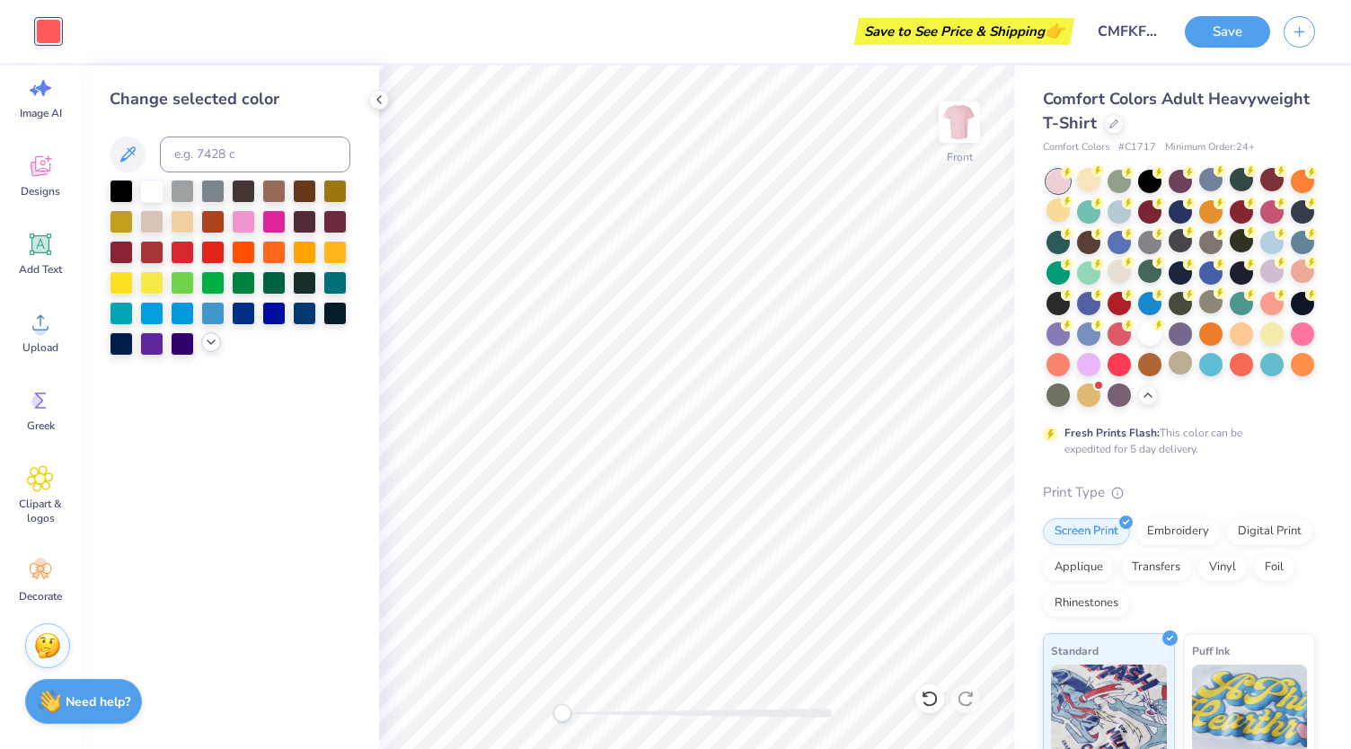
click at [212, 345] on icon at bounding box center [211, 342] width 14 height 14
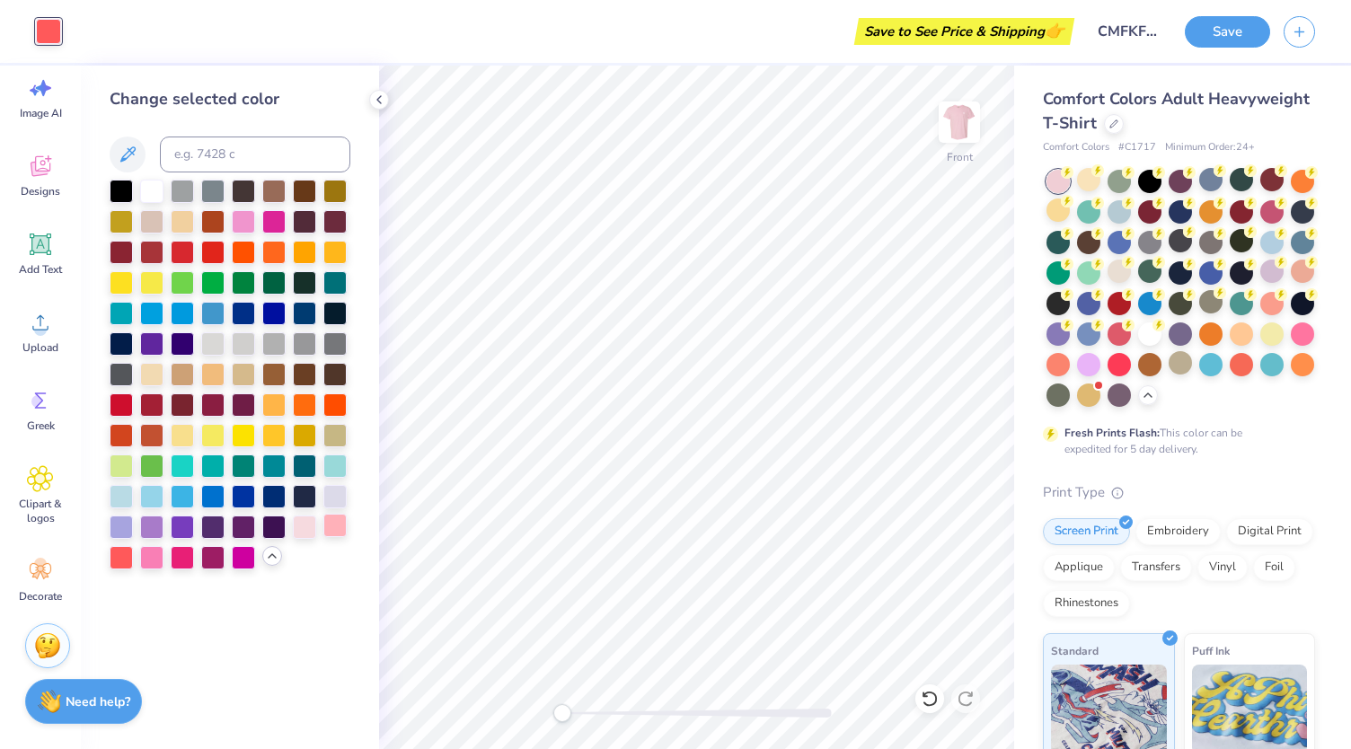
click at [338, 527] on div at bounding box center [334, 525] width 23 height 23
click at [339, 527] on div at bounding box center [334, 525] width 23 height 23
click at [147, 560] on div at bounding box center [151, 555] width 23 height 23
click at [125, 556] on div at bounding box center [121, 555] width 23 height 23
click at [237, 211] on div at bounding box center [243, 219] width 23 height 23
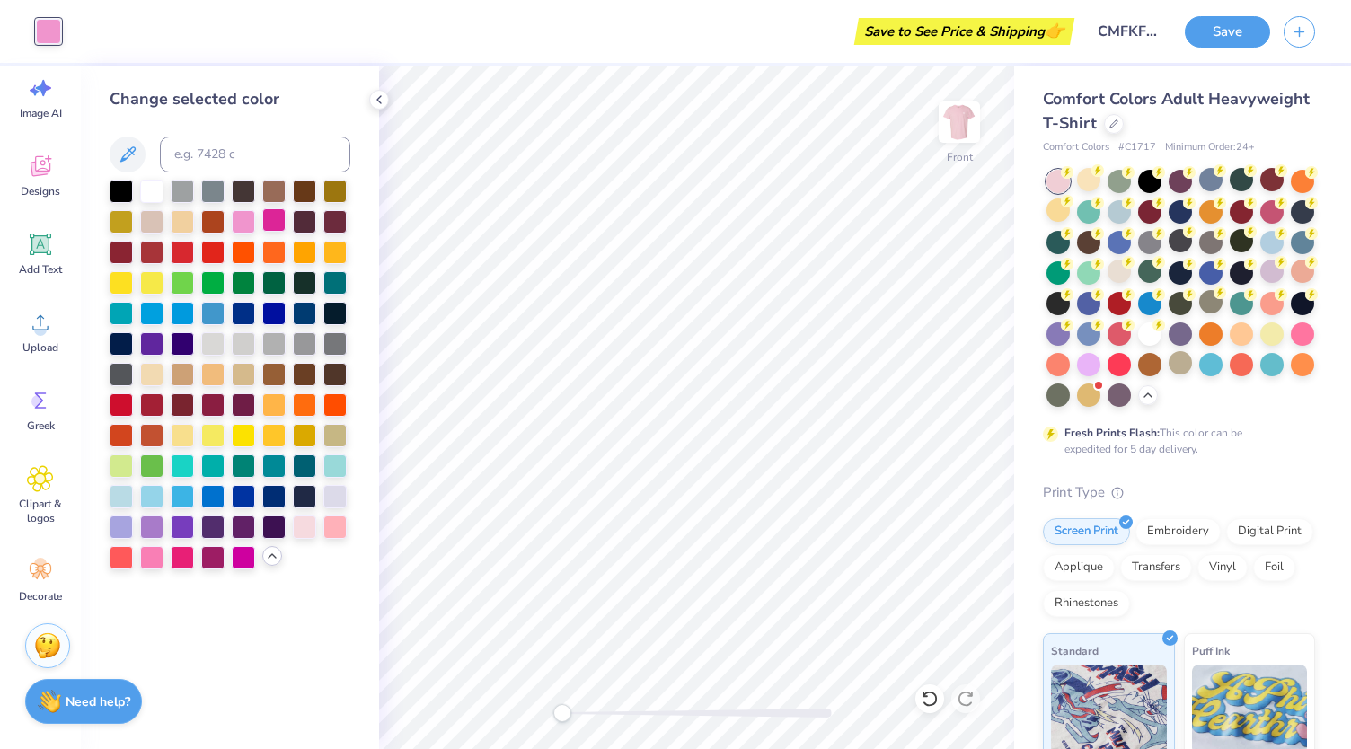
click at [266, 228] on div at bounding box center [273, 219] width 23 height 23
click at [338, 524] on div at bounding box center [334, 525] width 23 height 23
click at [300, 522] on div at bounding box center [304, 525] width 23 height 23
click at [338, 524] on div at bounding box center [334, 525] width 23 height 23
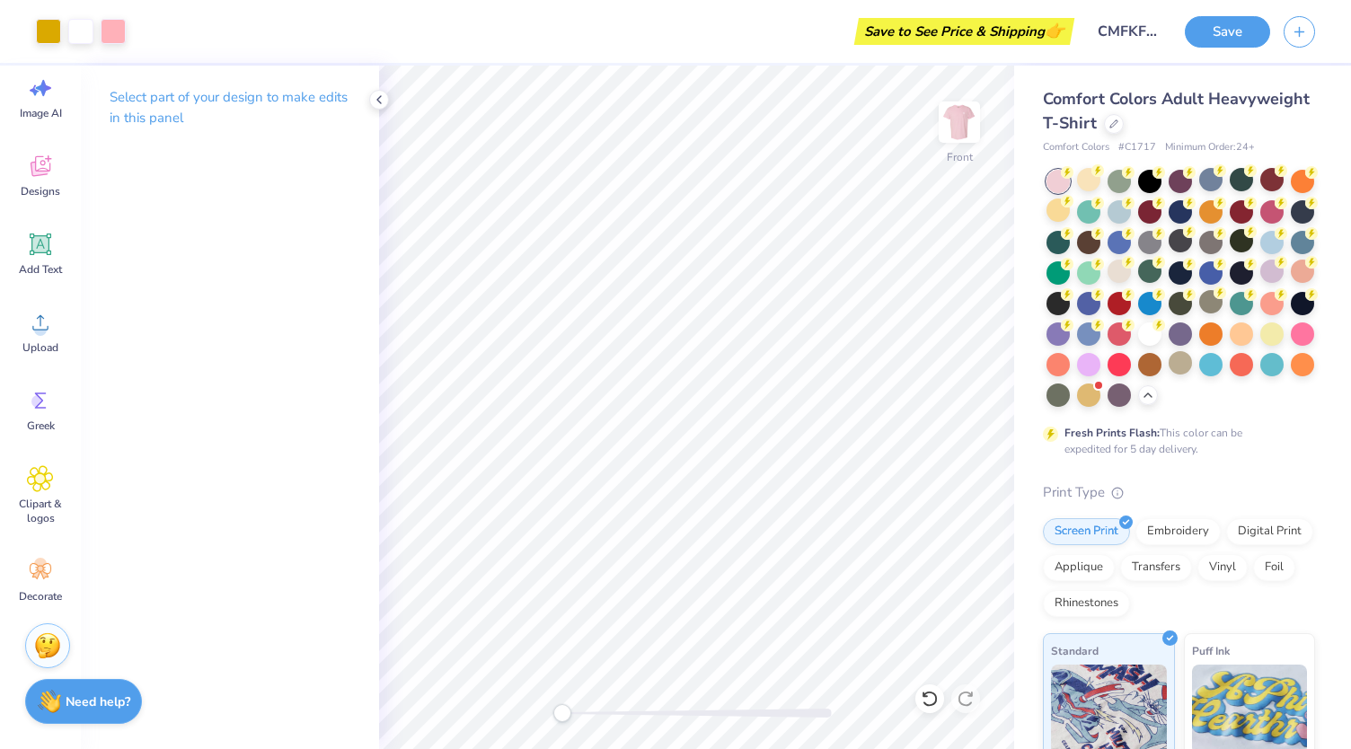
drag, startPoint x: 354, startPoint y: 612, endPoint x: 343, endPoint y: 612, distance: 10.8
click at [343, 612] on div "Select part of your design to make edits in this panel" at bounding box center [230, 407] width 298 height 683
click at [64, 701] on div "Need help? Chat with us." at bounding box center [83, 698] width 117 height 45
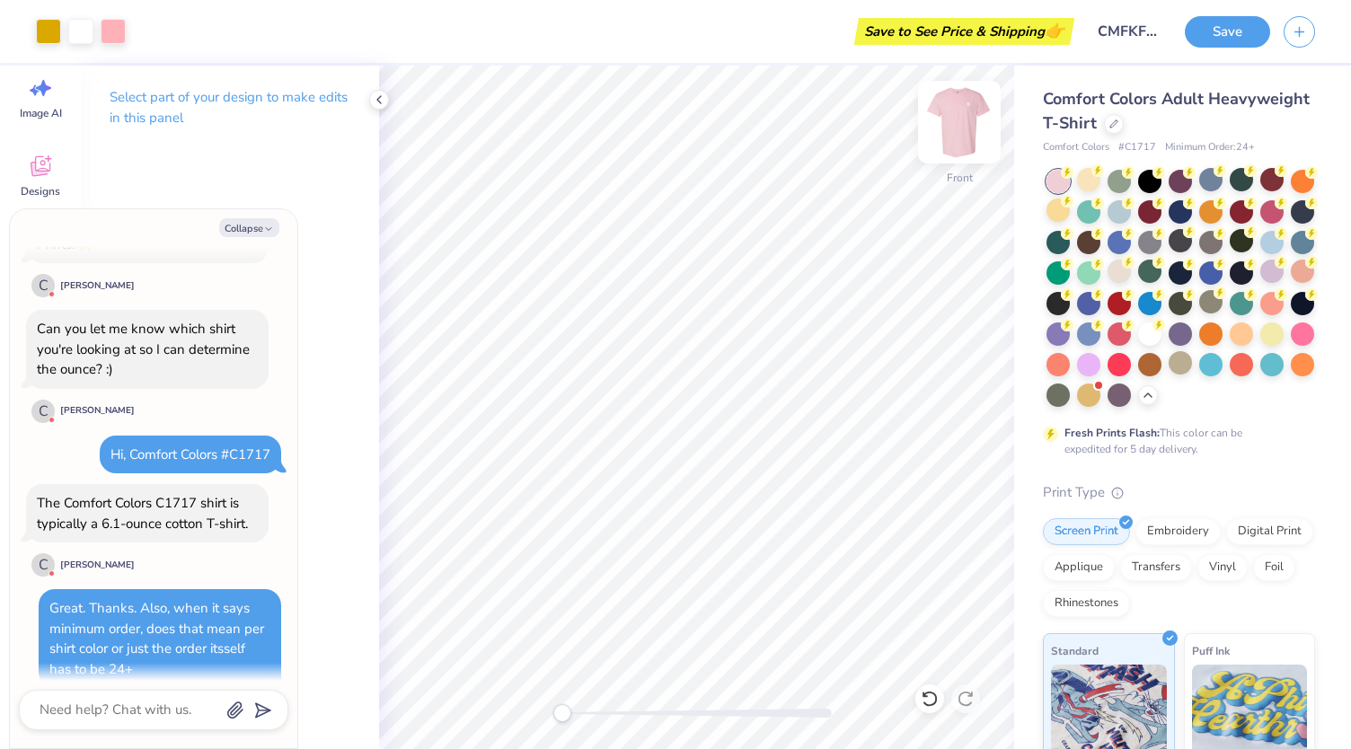
click at [948, 136] on img at bounding box center [959, 122] width 72 height 72
click at [957, 123] on img at bounding box center [959, 122] width 72 height 72
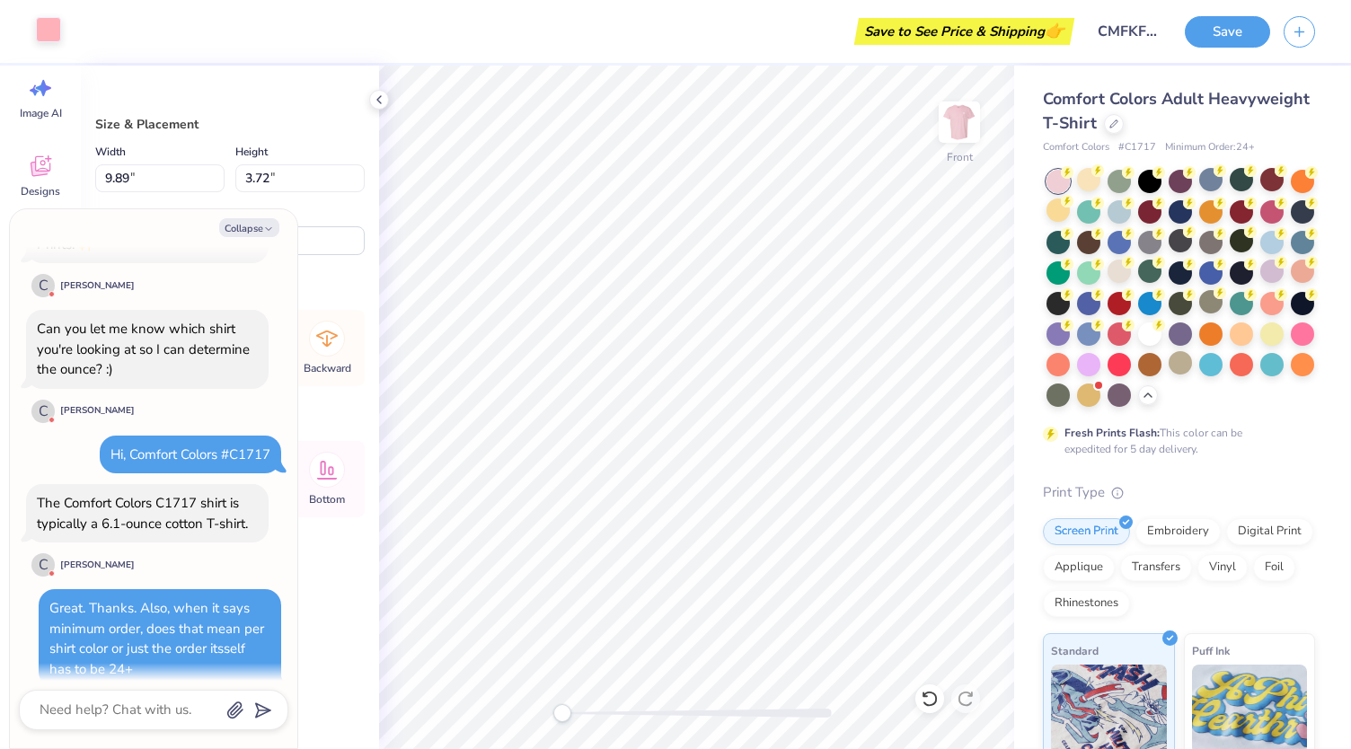
click at [40, 20] on div at bounding box center [48, 29] width 25 height 25
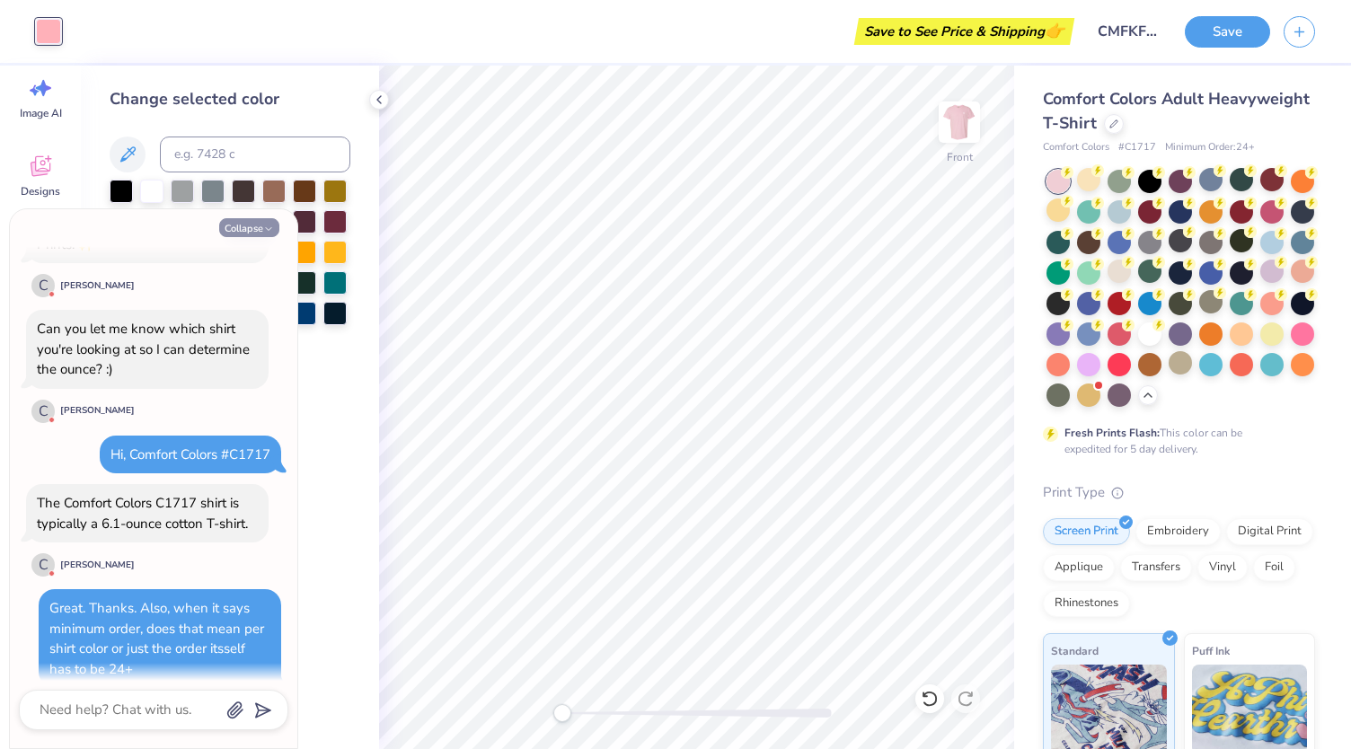
click at [262, 220] on div "Collapse How can we help you? 😱 This color is sold out in XL . No restock date …" at bounding box center [153, 478] width 287 height 539
click at [262, 223] on button "Collapse" at bounding box center [249, 227] width 60 height 19
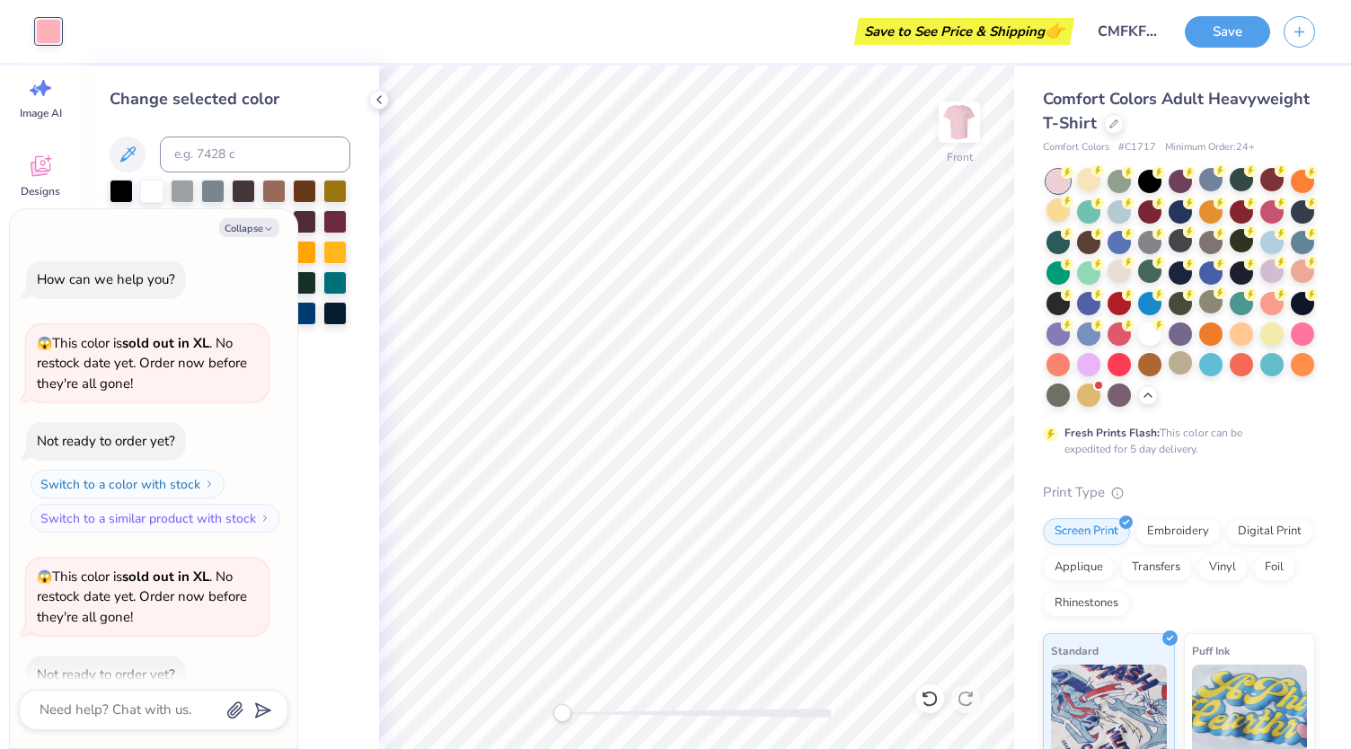
scroll to position [994, 0]
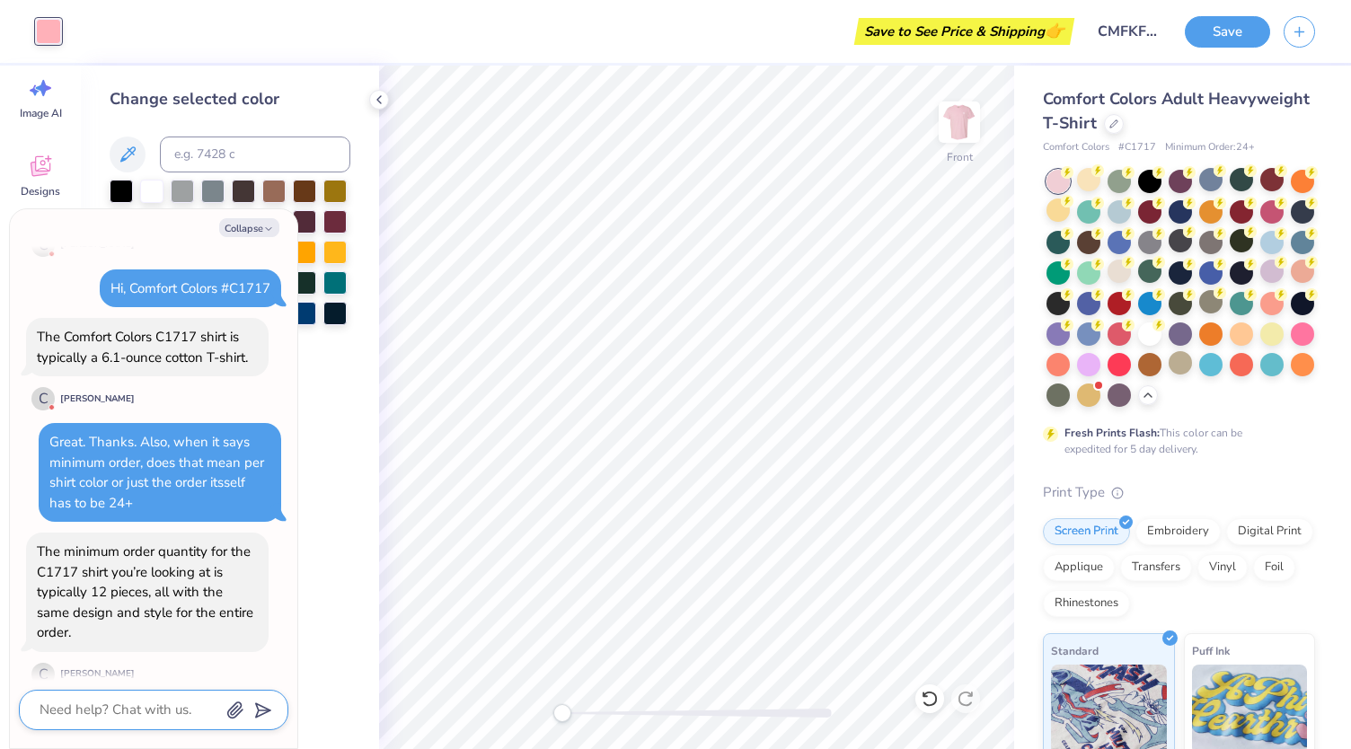
click at [134, 721] on textarea at bounding box center [129, 710] width 182 height 24
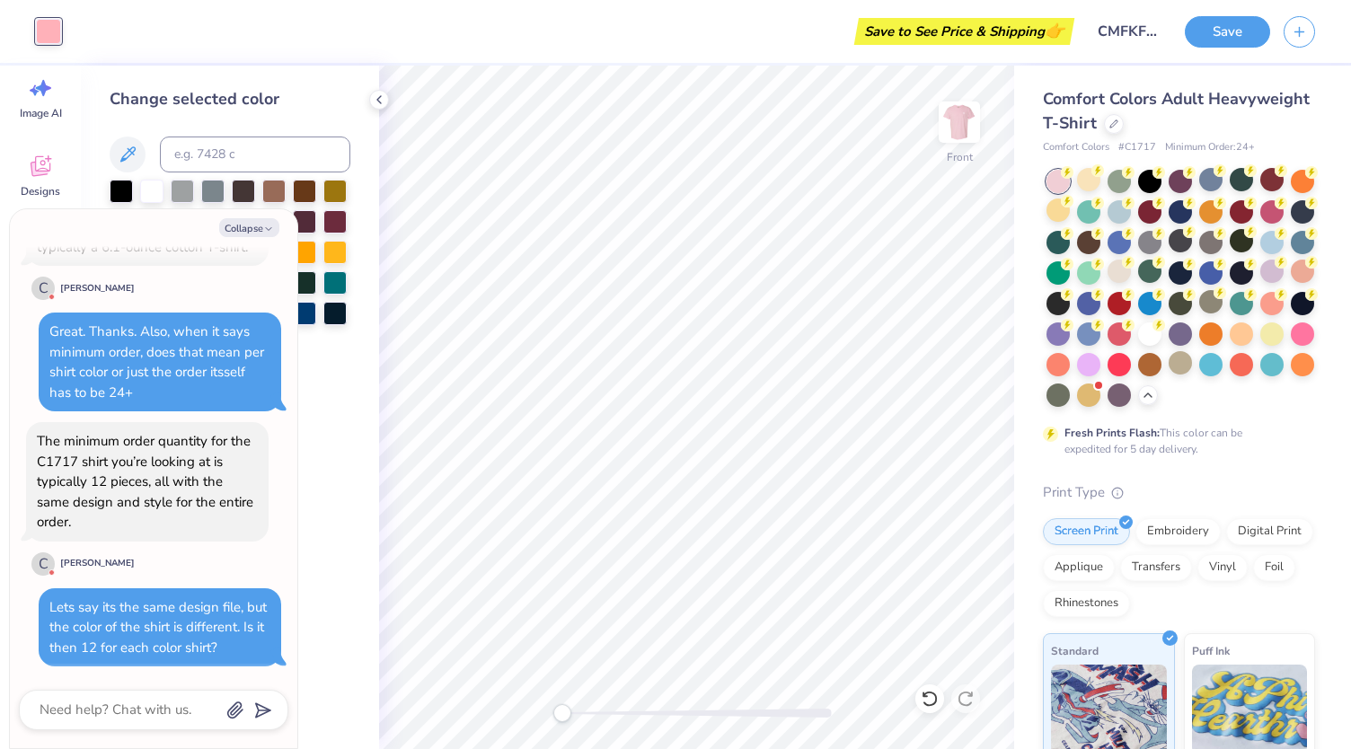
scroll to position [1083, 0]
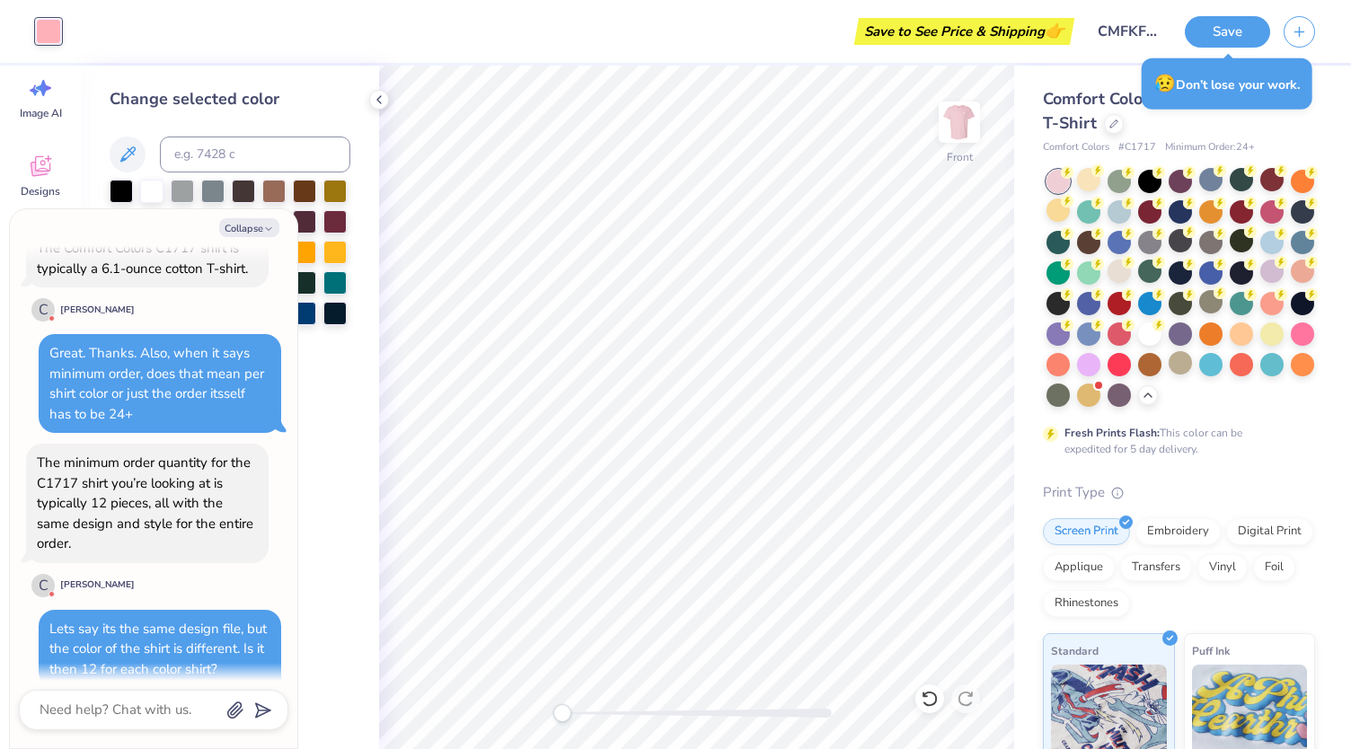
click at [215, 118] on div "Change selected color" at bounding box center [230, 221] width 241 height 268
click at [250, 224] on button "Collapse" at bounding box center [249, 227] width 60 height 19
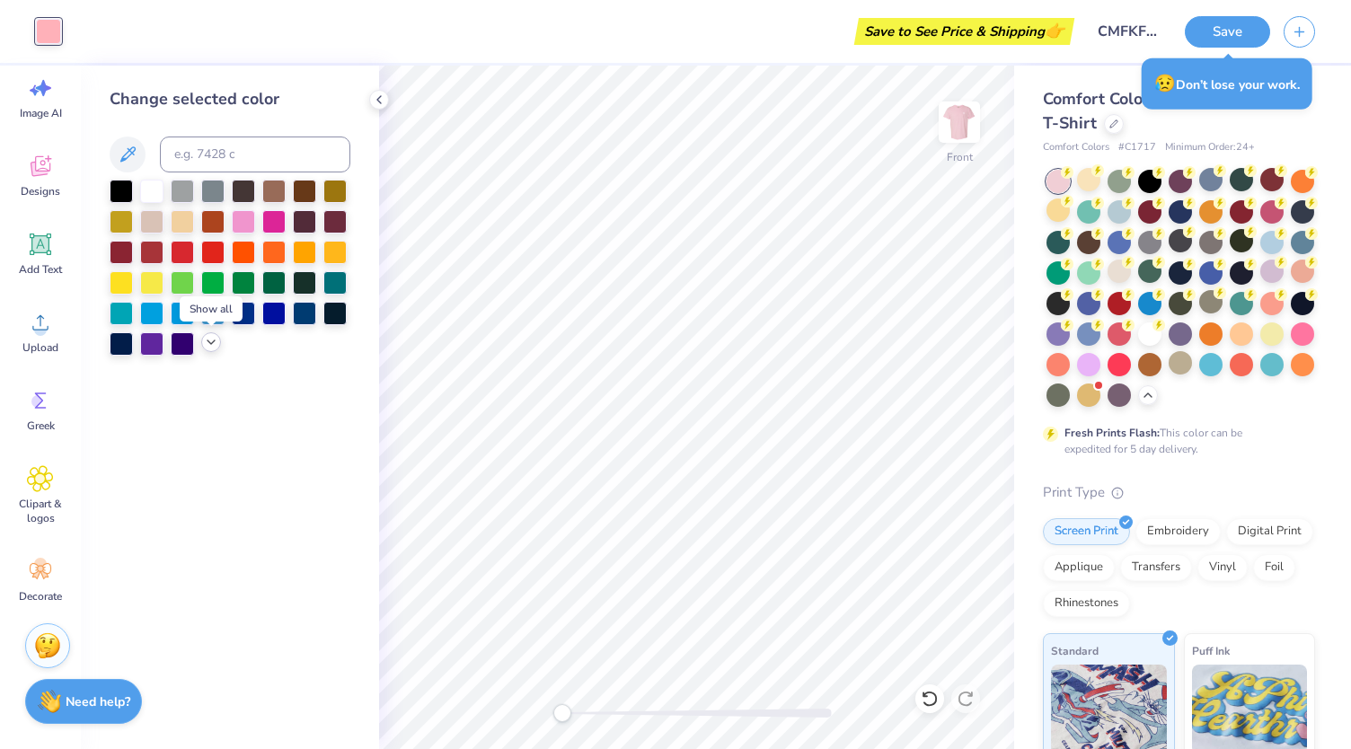
click at [211, 342] on icon at bounding box center [211, 342] width 14 height 14
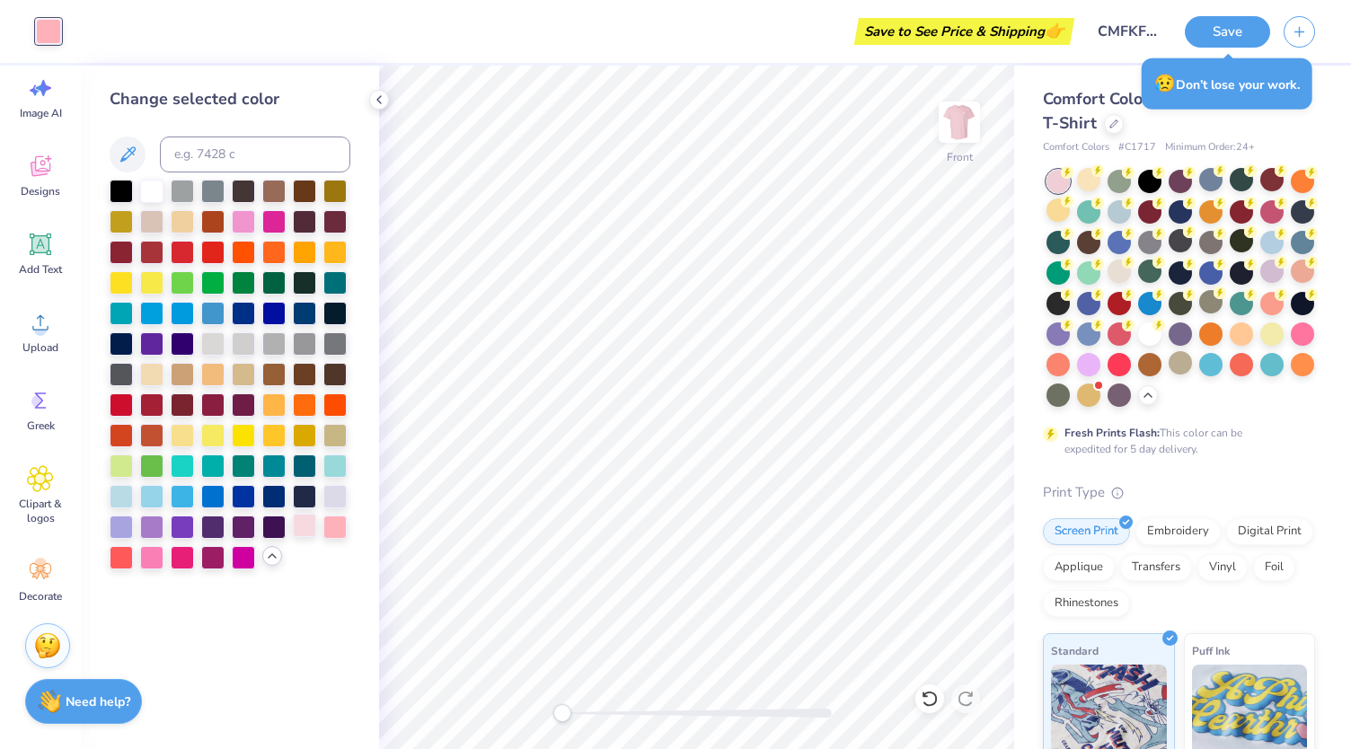
click at [304, 527] on div at bounding box center [304, 525] width 23 height 23
click at [332, 528] on div at bounding box center [334, 525] width 23 height 23
click at [155, 558] on div at bounding box center [151, 555] width 23 height 23
click at [119, 562] on div at bounding box center [121, 555] width 23 height 23
click at [248, 559] on div at bounding box center [243, 555] width 23 height 23
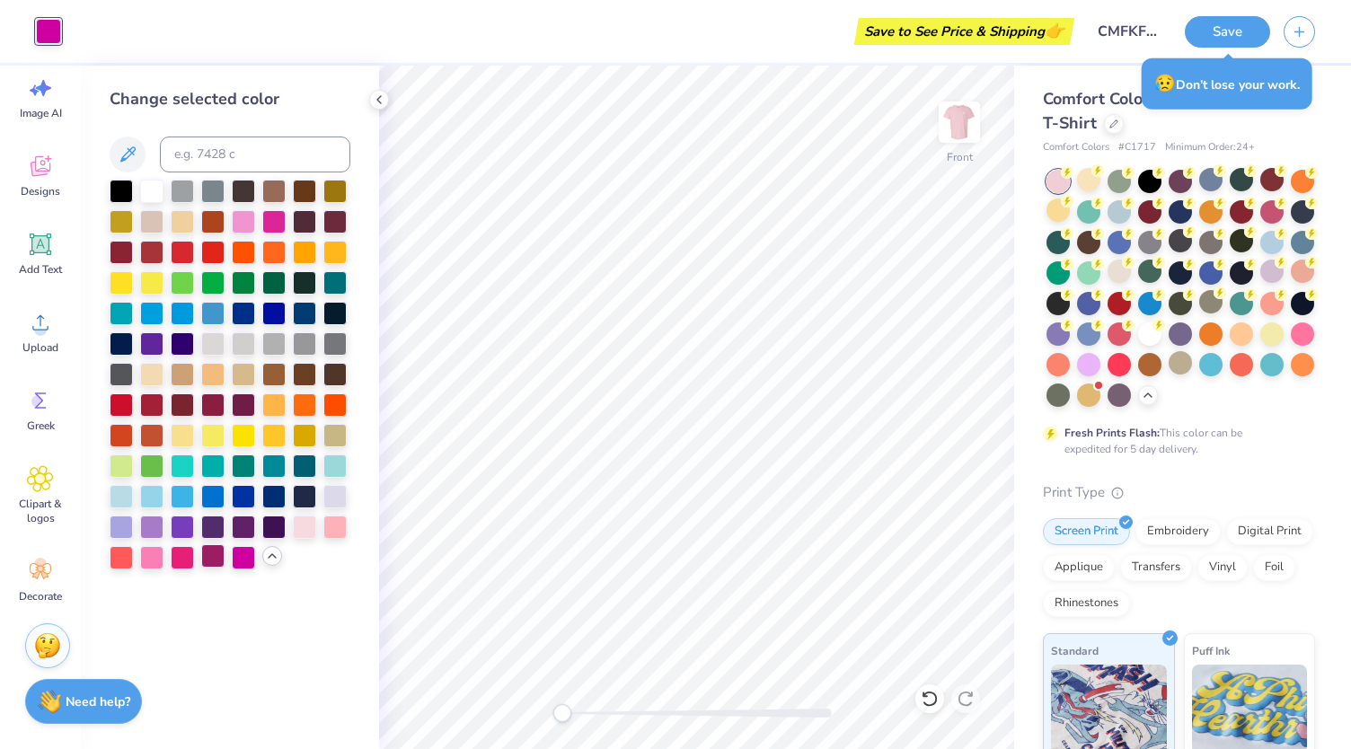
click at [217, 559] on div at bounding box center [212, 555] width 23 height 23
drag, startPoint x: 189, startPoint y: 559, endPoint x: 154, endPoint y: 558, distance: 35.1
click at [185, 559] on div at bounding box center [182, 557] width 23 height 23
drag, startPoint x: 145, startPoint y: 556, endPoint x: 122, endPoint y: 556, distance: 22.4
click at [140, 556] on div at bounding box center [151, 557] width 23 height 23
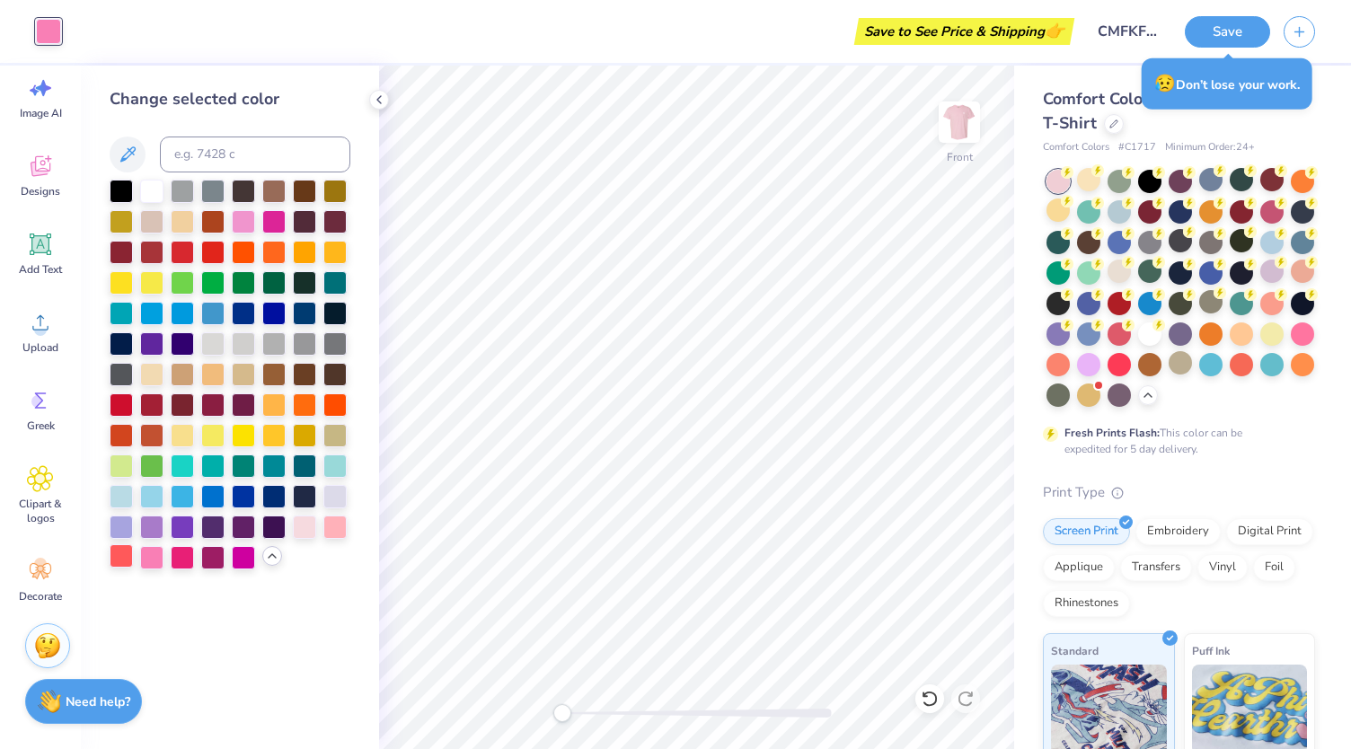
click at [115, 556] on div at bounding box center [121, 555] width 23 height 23
click at [320, 526] on div at bounding box center [230, 375] width 241 height 390
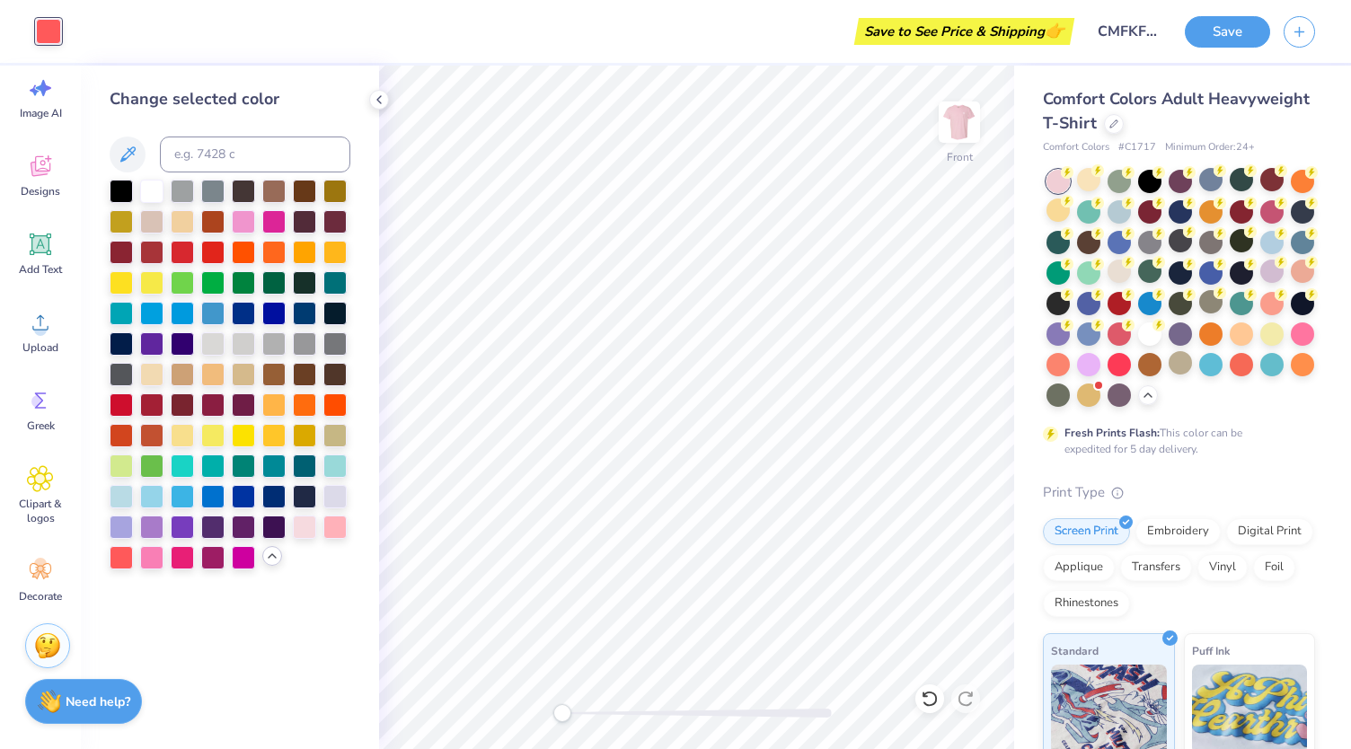
click at [336, 533] on div at bounding box center [334, 526] width 23 height 23
click at [300, 529] on div at bounding box center [304, 525] width 23 height 23
click at [336, 537] on div at bounding box center [334, 525] width 23 height 23
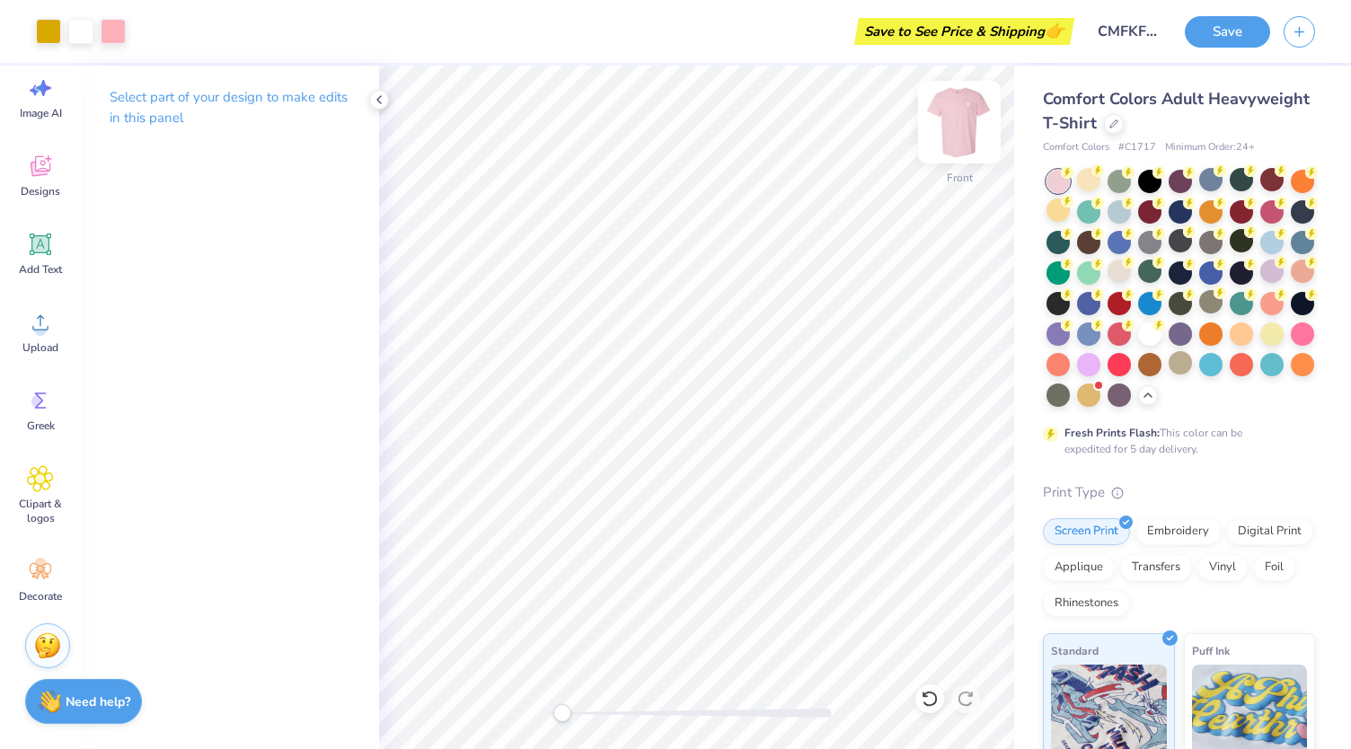
click at [958, 143] on img at bounding box center [959, 122] width 72 height 72
click at [952, 121] on img at bounding box center [959, 122] width 36 height 36
click at [122, 690] on div "Need help? Chat with us." at bounding box center [83, 698] width 117 height 45
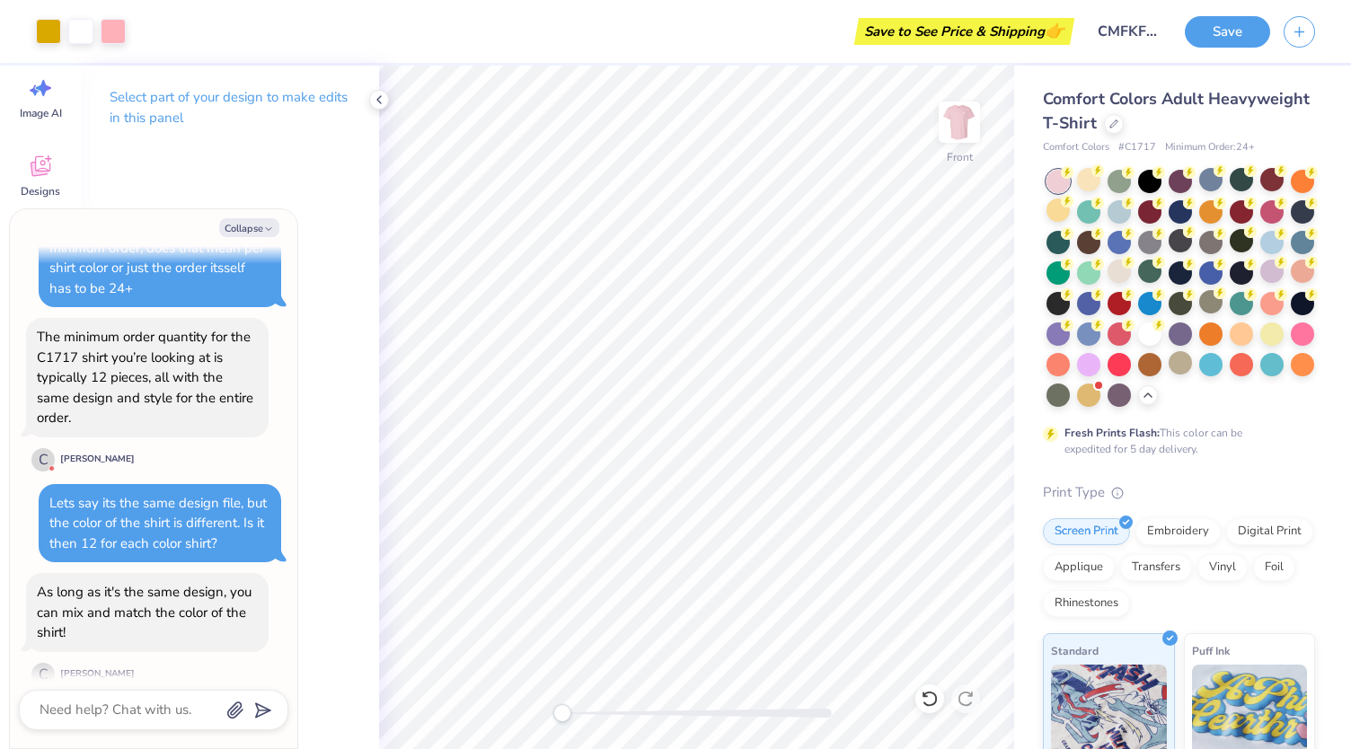
scroll to position [1209, 0]
click at [140, 701] on textarea at bounding box center [129, 710] width 182 height 24
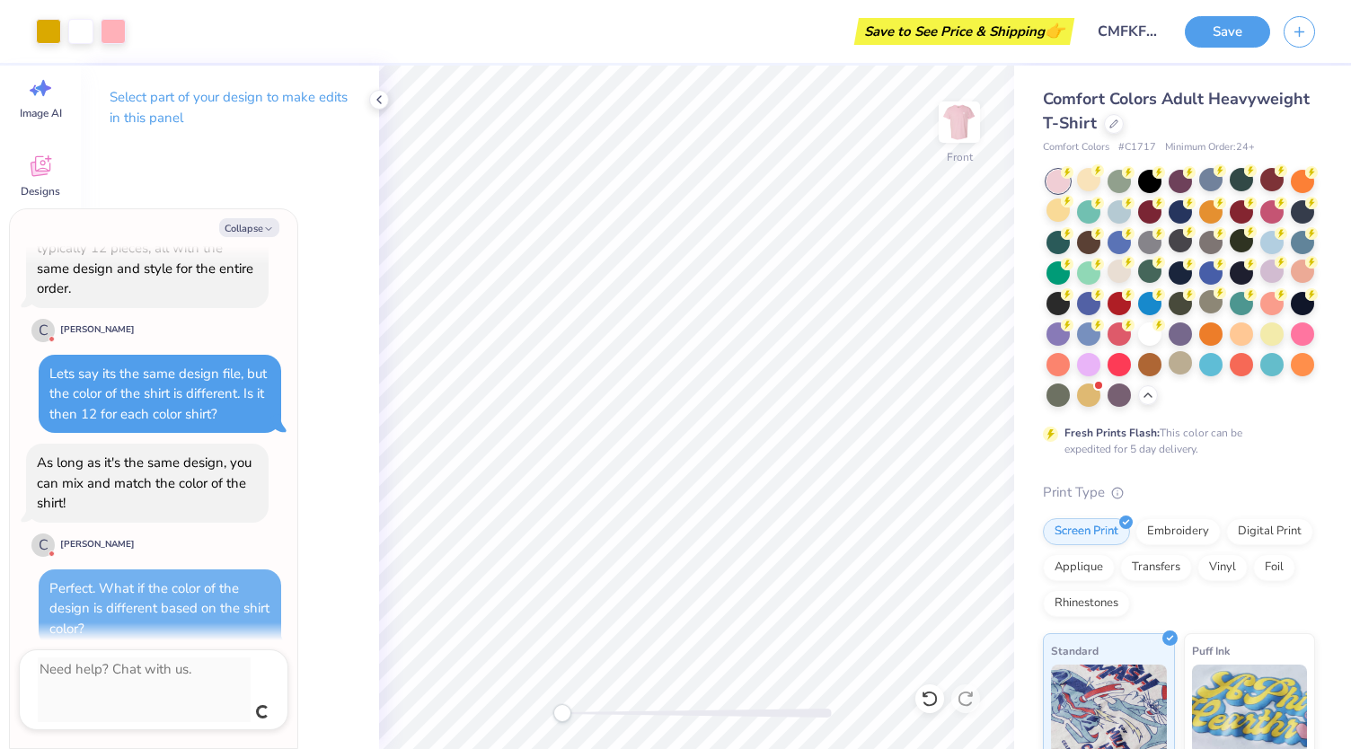
scroll to position [1423, 0]
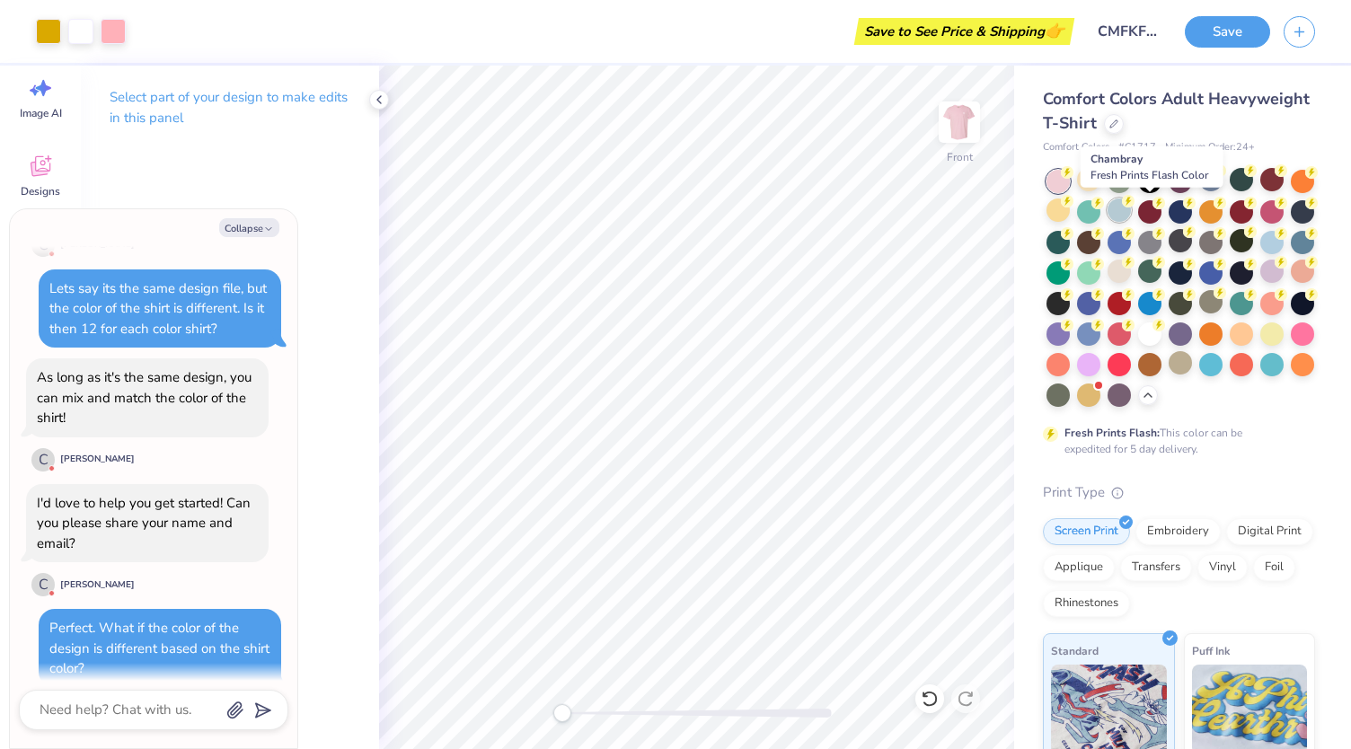
click at [1131, 211] on div at bounding box center [1118, 209] width 23 height 23
click at [1237, 172] on div at bounding box center [1240, 179] width 23 height 23
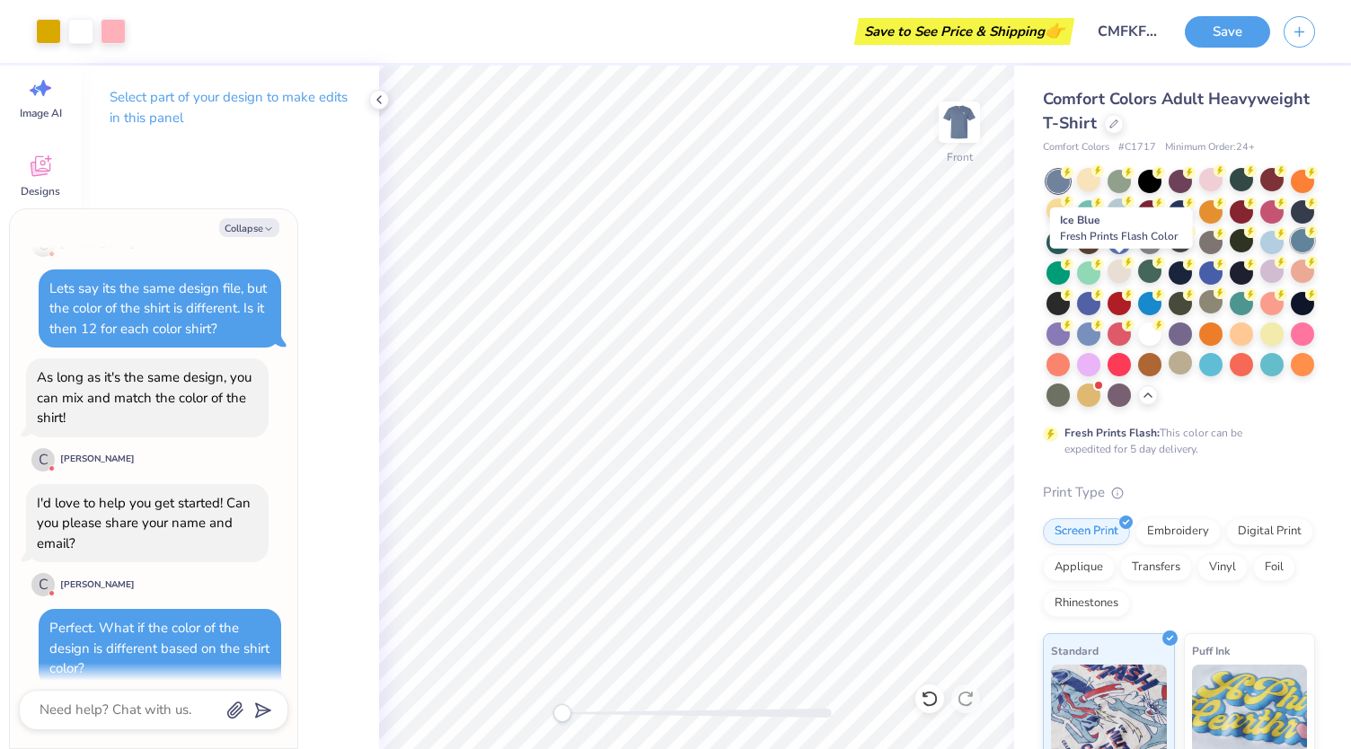
click at [1305, 238] on circle at bounding box center [1311, 231] width 13 height 13
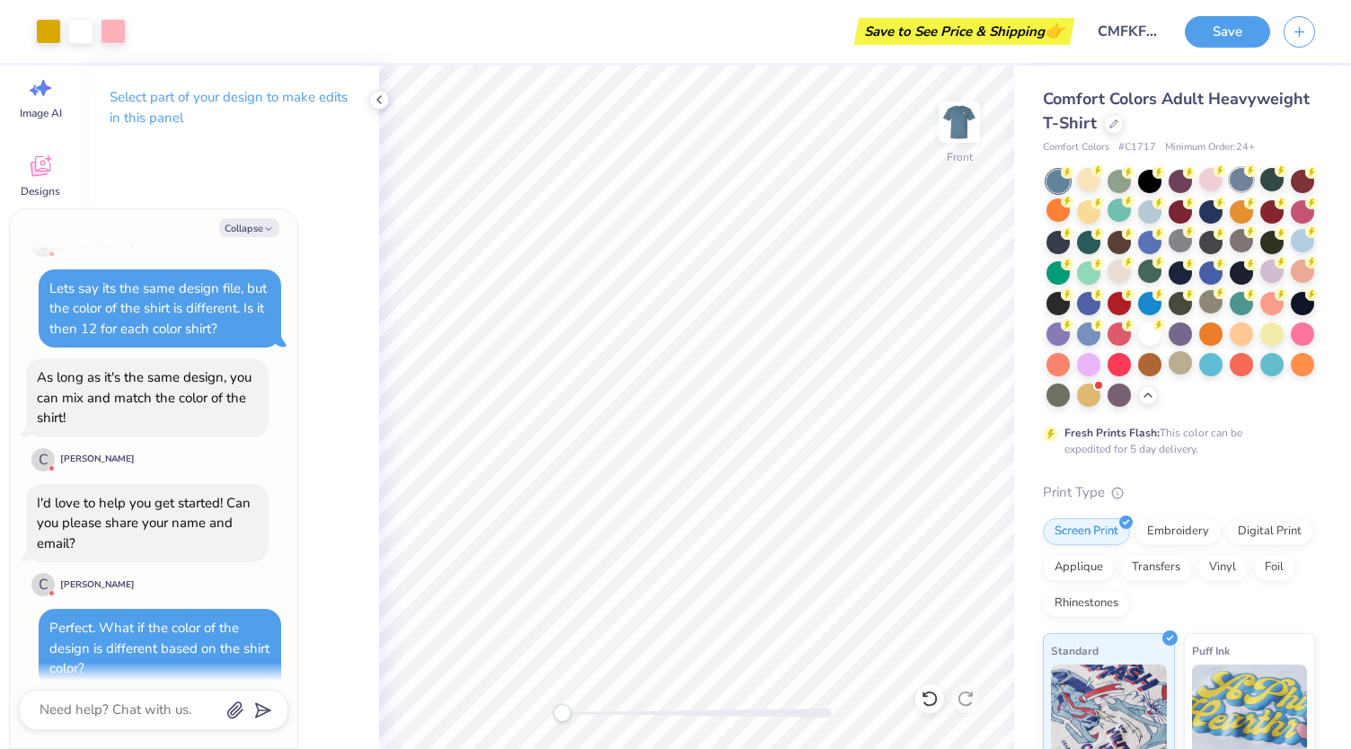
click at [1241, 182] on div at bounding box center [1240, 179] width 23 height 23
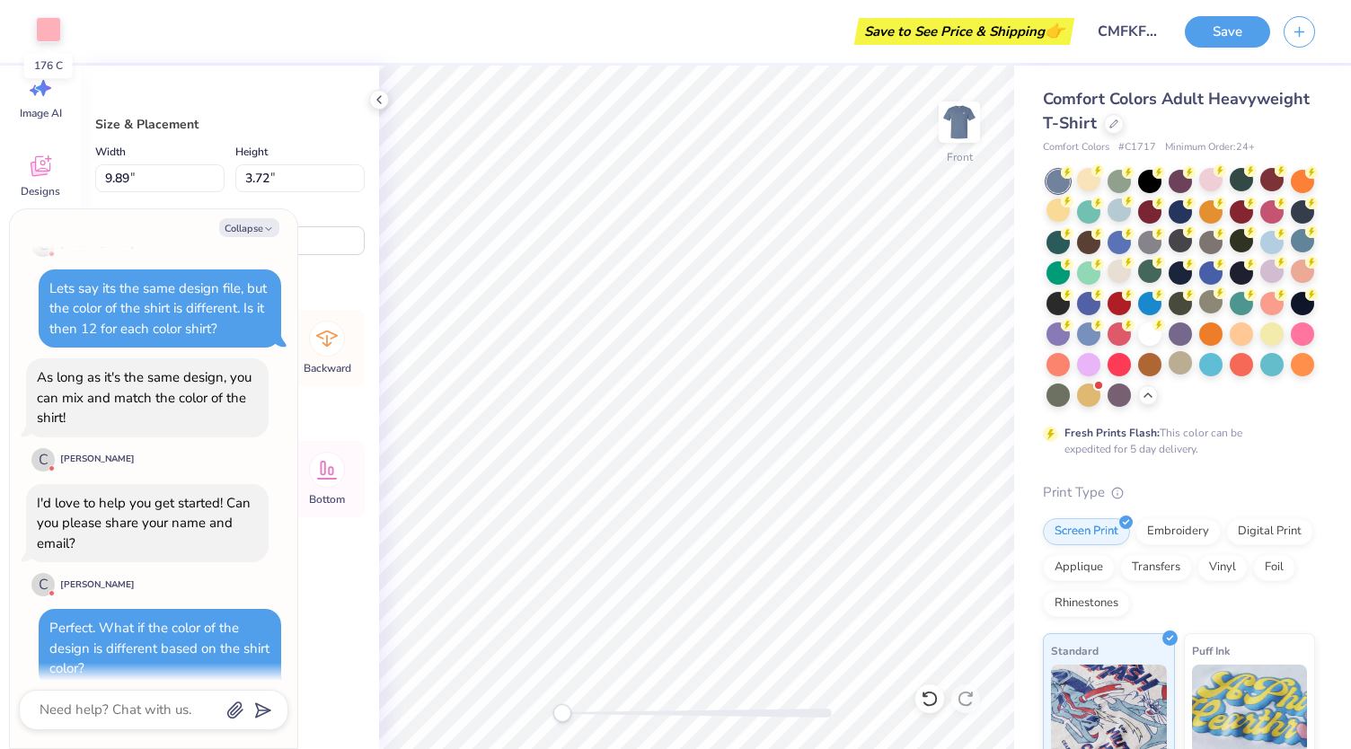
click at [58, 39] on div at bounding box center [48, 29] width 25 height 25
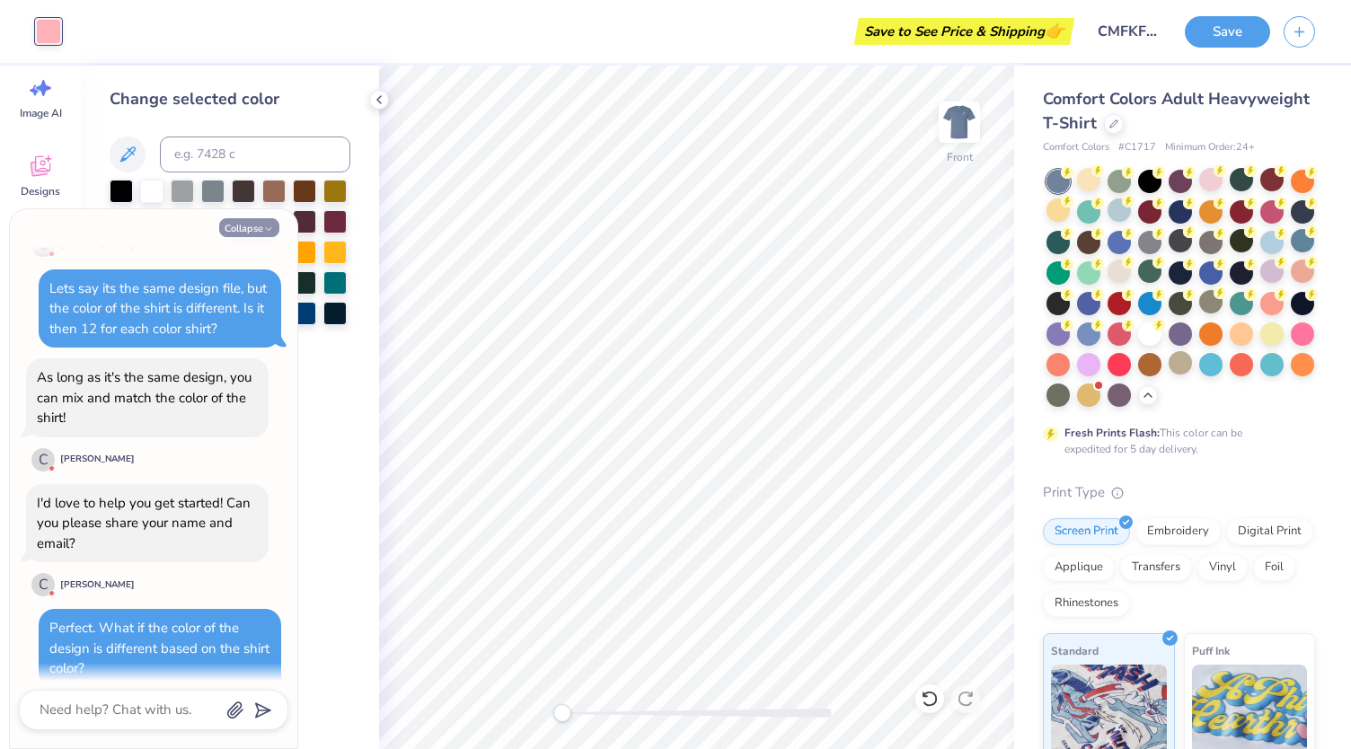
click at [271, 230] on icon "button" at bounding box center [268, 229] width 11 height 11
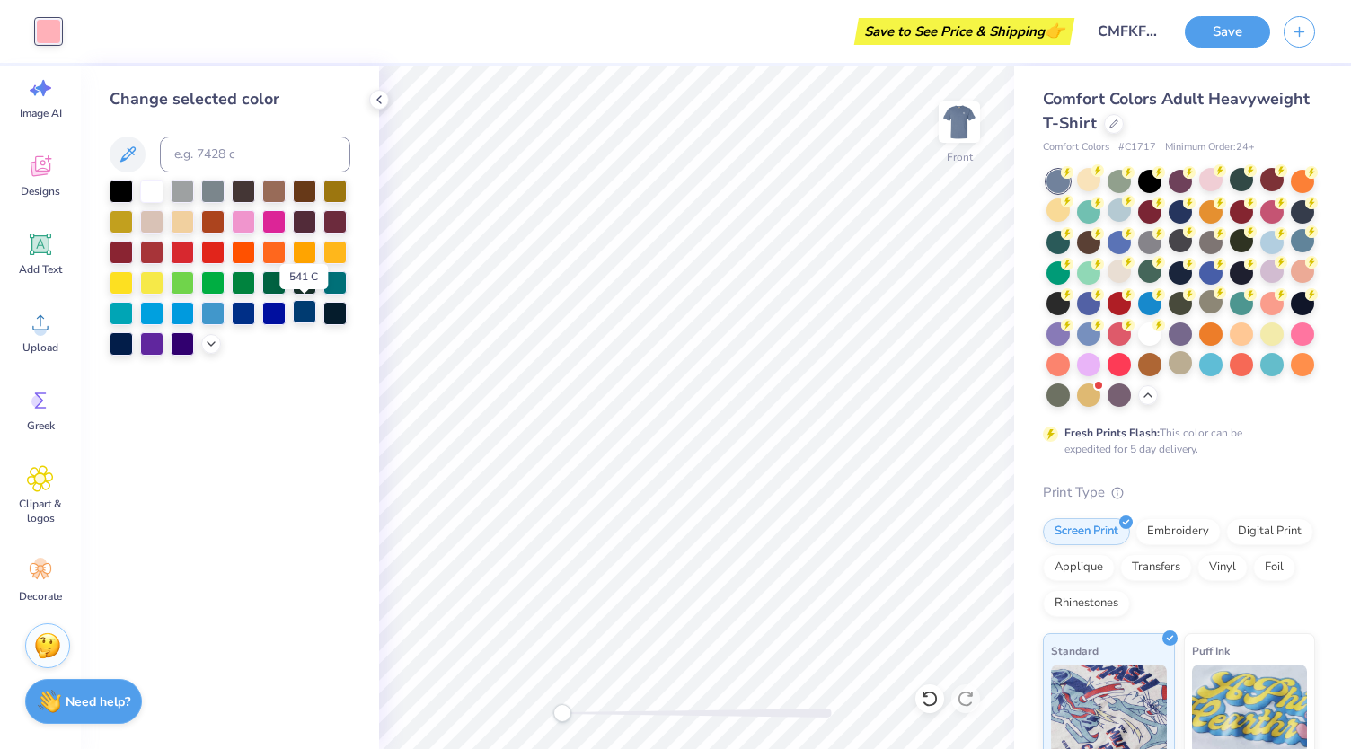
click at [305, 307] on div at bounding box center [304, 311] width 23 height 23
click at [341, 277] on div at bounding box center [334, 280] width 23 height 23
drag, startPoint x: 210, startPoint y: 337, endPoint x: 223, endPoint y: 322, distance: 19.1
click at [213, 337] on icon at bounding box center [211, 344] width 14 height 14
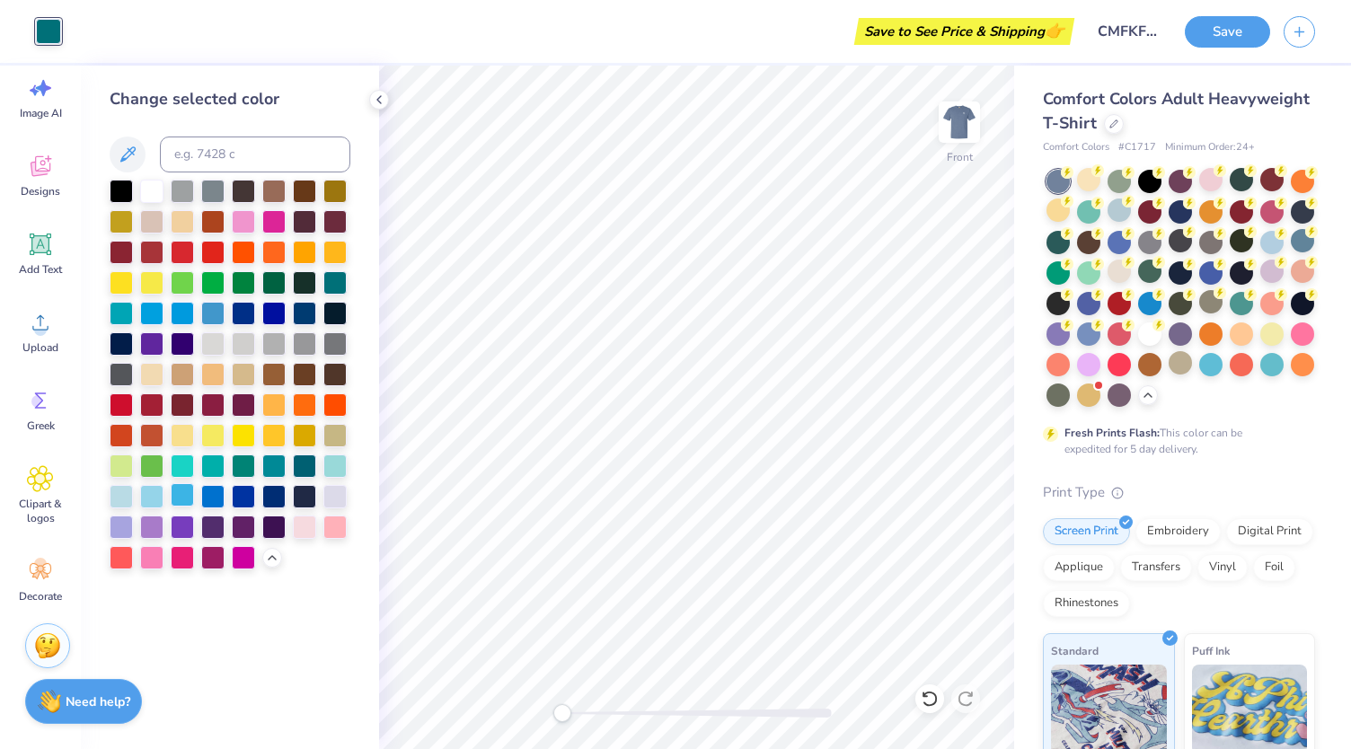
click at [179, 493] on div at bounding box center [182, 494] width 23 height 23
click at [318, 456] on div at bounding box center [230, 375] width 241 height 390
click at [245, 312] on div at bounding box center [243, 311] width 23 height 23
click at [293, 321] on div at bounding box center [304, 311] width 23 height 23
click at [309, 313] on div at bounding box center [304, 311] width 23 height 23
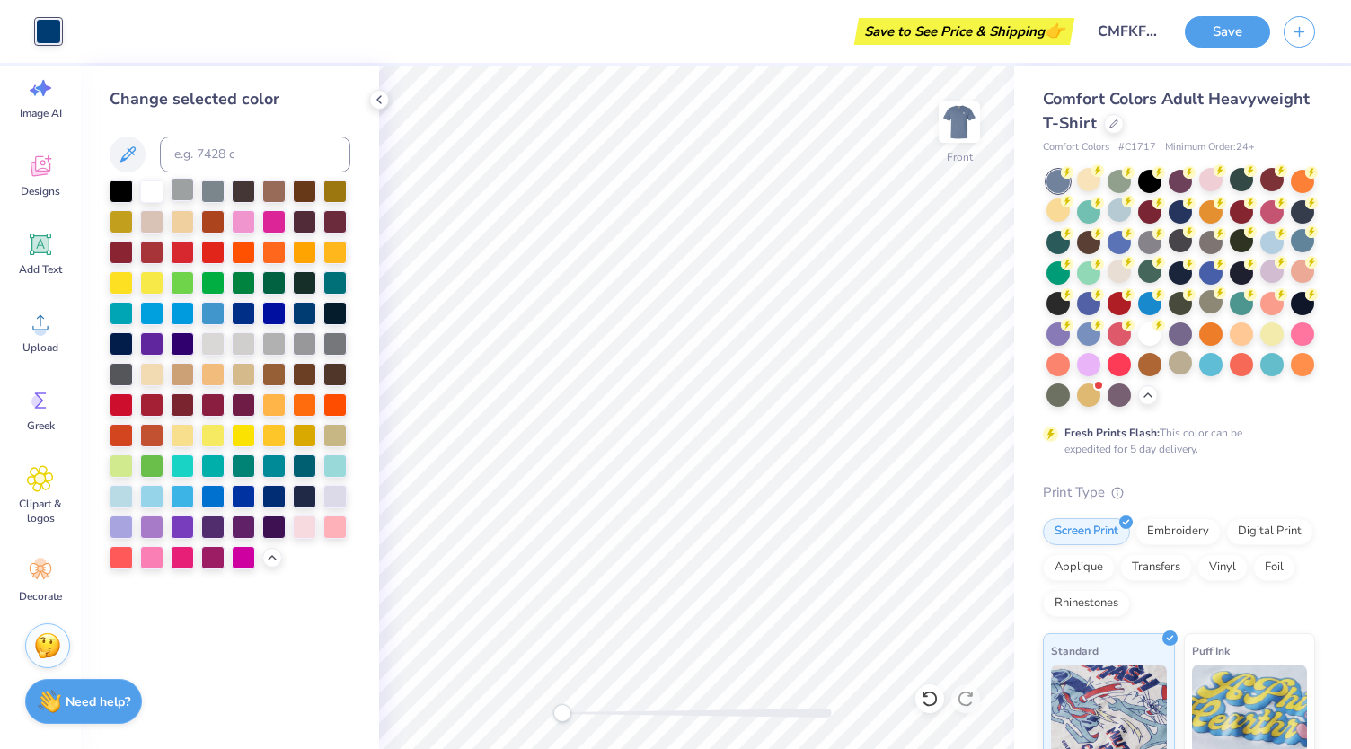
click at [176, 189] on div at bounding box center [182, 189] width 23 height 23
click at [246, 337] on div at bounding box center [243, 341] width 23 height 23
click at [209, 333] on div at bounding box center [212, 341] width 23 height 23
click at [254, 337] on div at bounding box center [243, 341] width 23 height 23
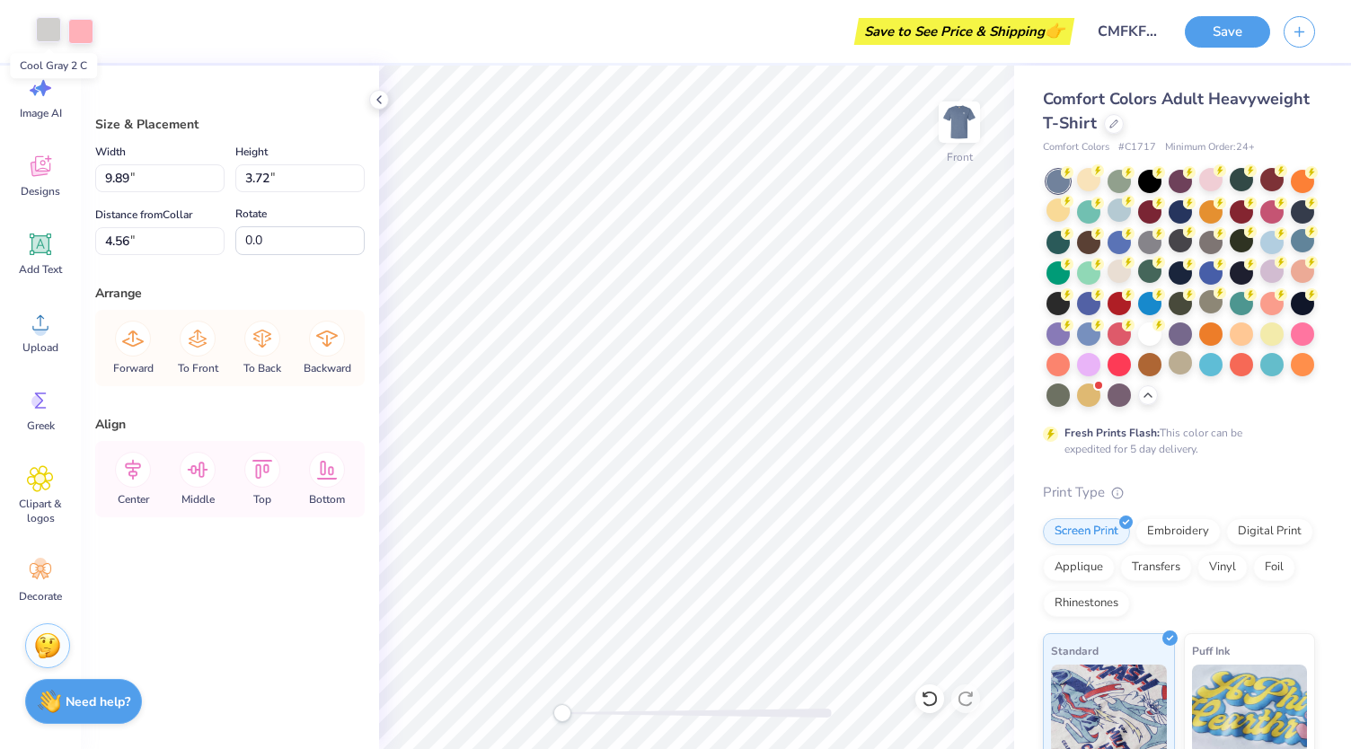
click at [52, 30] on div at bounding box center [48, 29] width 25 height 25
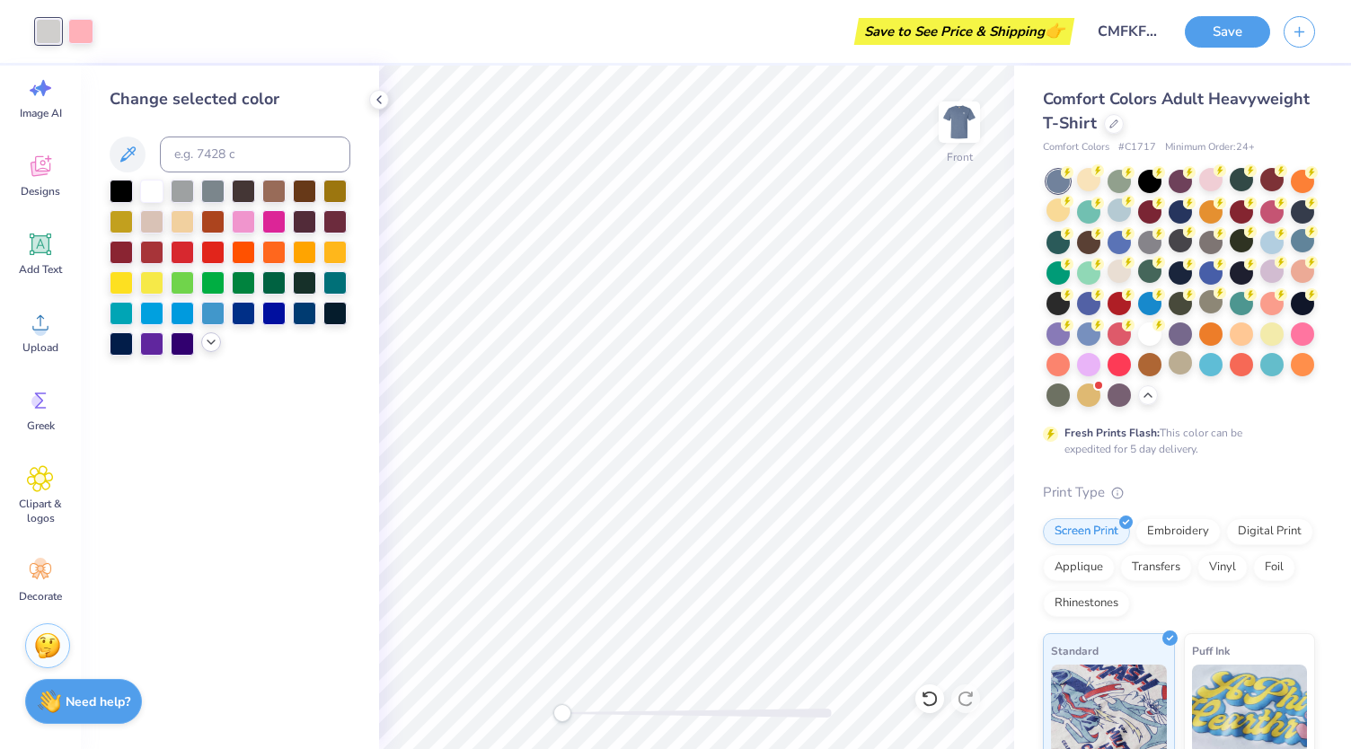
click at [212, 341] on icon at bounding box center [211, 342] width 14 height 14
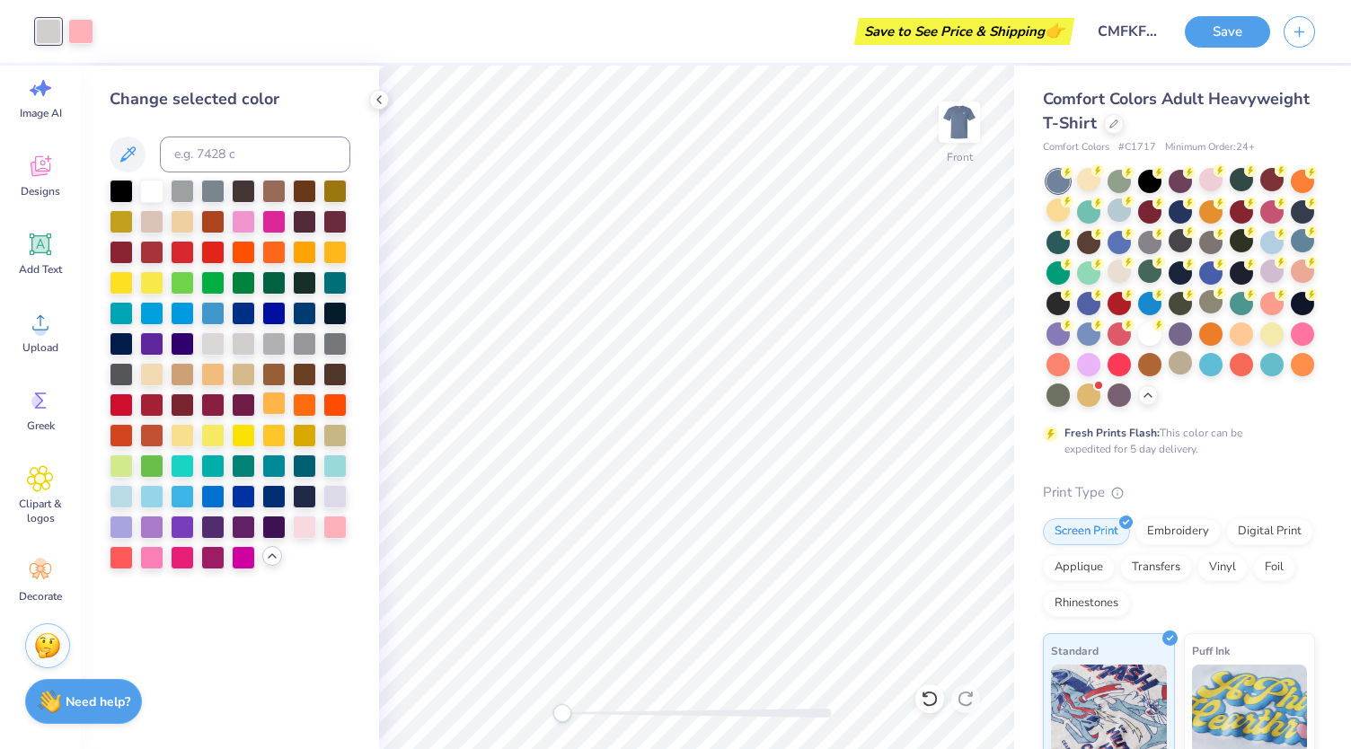
click at [275, 402] on div at bounding box center [273, 403] width 23 height 23
click at [271, 427] on div at bounding box center [273, 433] width 23 height 23
click at [312, 435] on div at bounding box center [304, 433] width 23 height 23
click at [272, 424] on div at bounding box center [273, 433] width 23 height 23
click at [84, 39] on div at bounding box center [80, 29] width 25 height 25
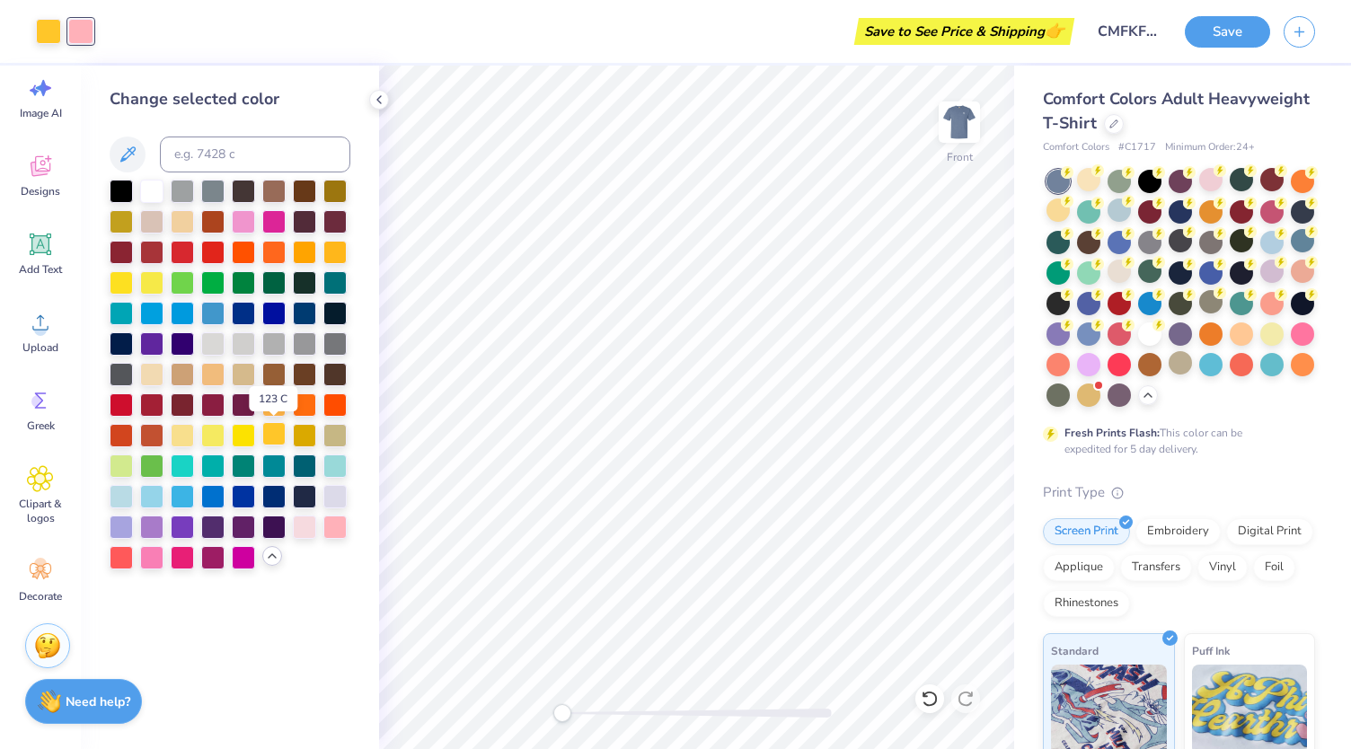
click at [278, 438] on div at bounding box center [273, 433] width 23 height 23
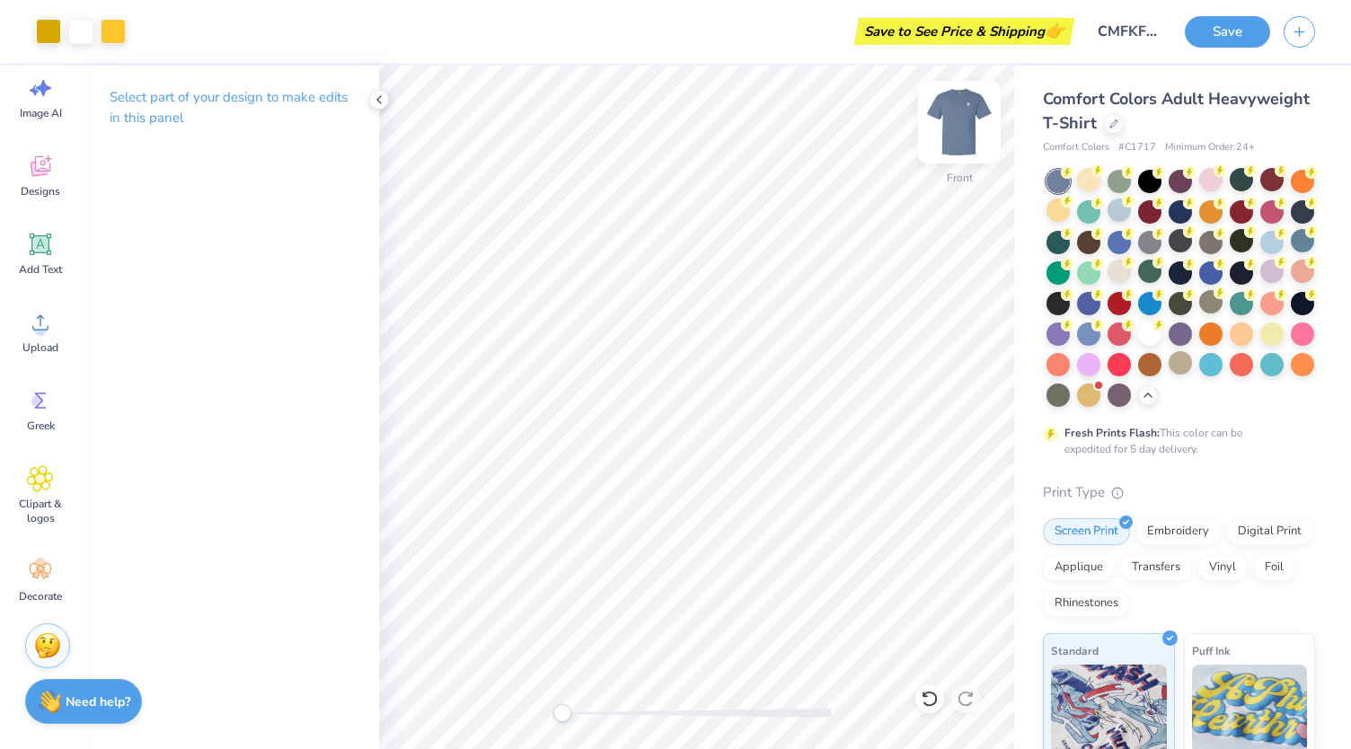
click at [948, 121] on img at bounding box center [959, 122] width 72 height 72
click at [964, 124] on img at bounding box center [959, 122] width 72 height 72
click at [110, 711] on div "Need help? Chat with us." at bounding box center [83, 698] width 117 height 45
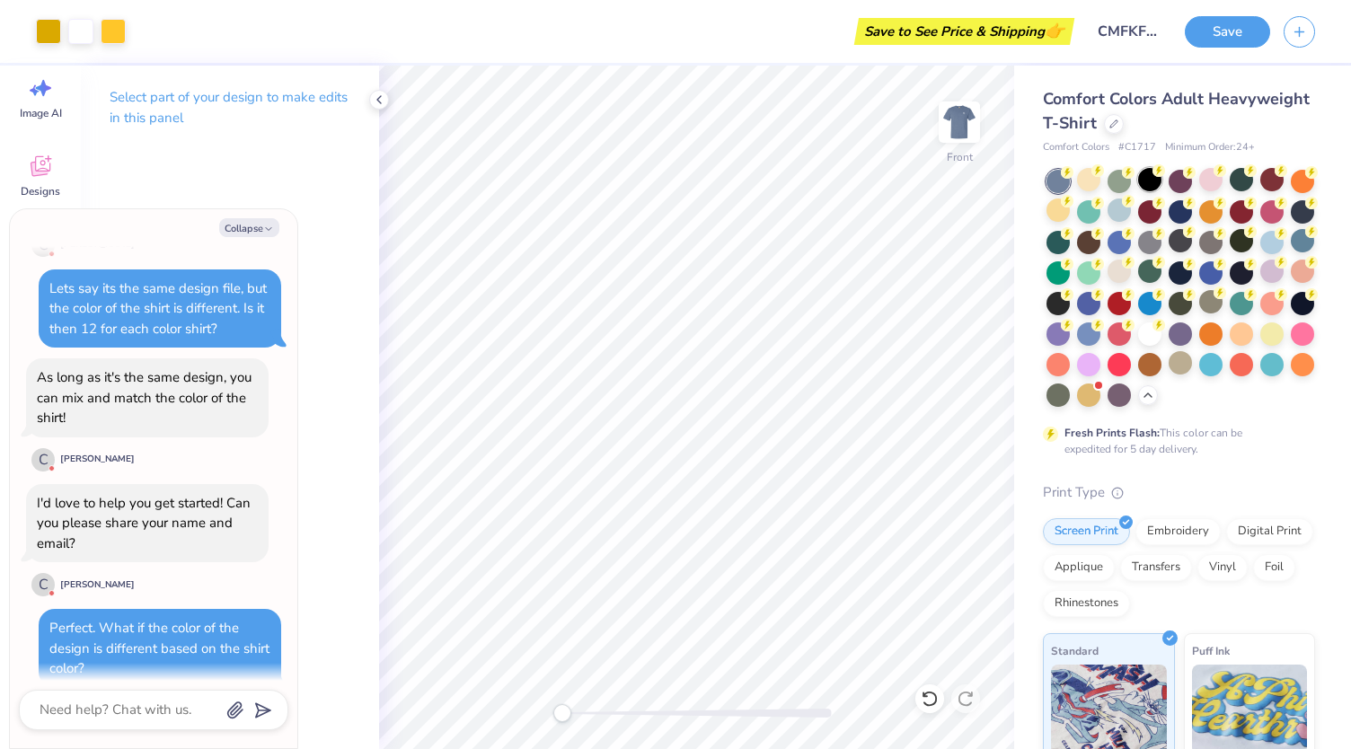
click at [1148, 179] on div at bounding box center [1149, 179] width 23 height 23
click at [957, 118] on img at bounding box center [959, 122] width 72 height 72
click at [952, 115] on img at bounding box center [959, 122] width 72 height 72
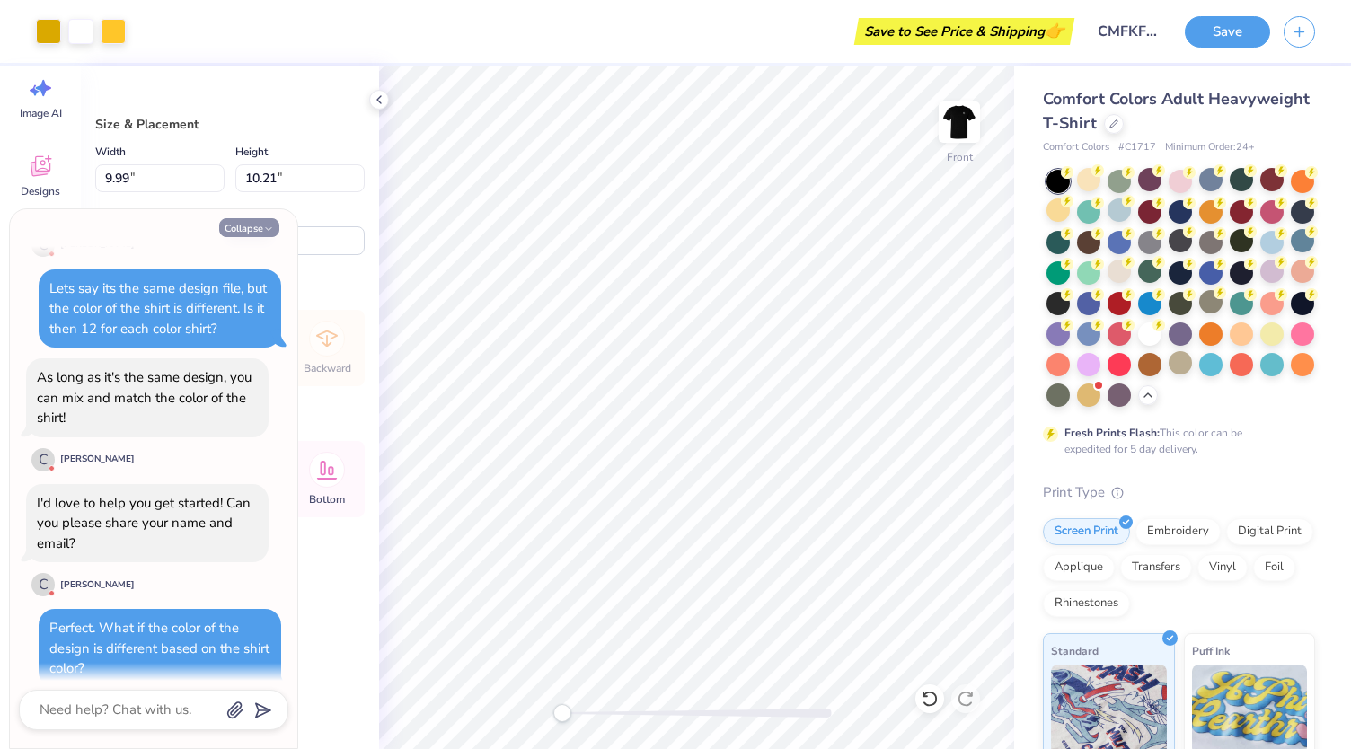
click at [262, 229] on button "Collapse" at bounding box center [249, 227] width 60 height 19
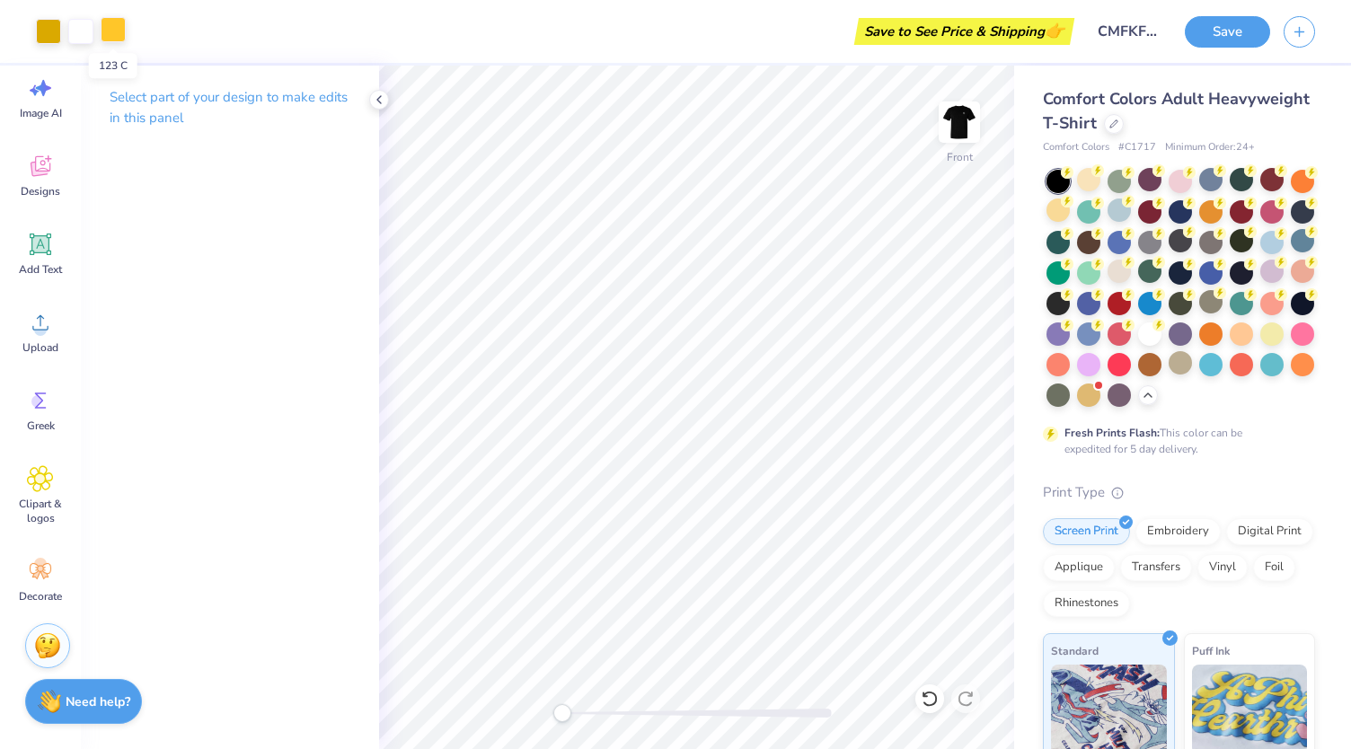
click at [115, 28] on div at bounding box center [113, 29] width 25 height 25
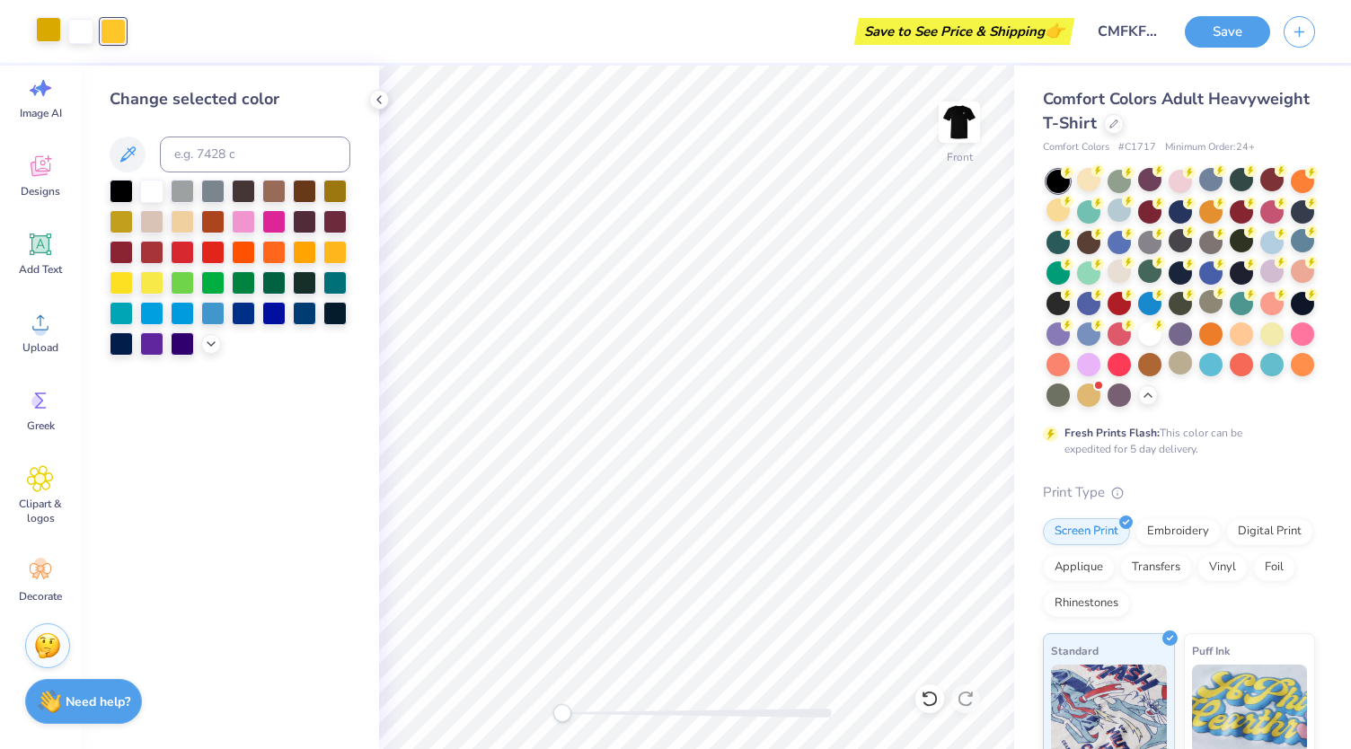
drag, startPoint x: 45, startPoint y: 28, endPoint x: 59, endPoint y: 39, distance: 18.0
click at [52, 32] on div at bounding box center [48, 29] width 25 height 25
click at [219, 353] on div at bounding box center [230, 268] width 241 height 176
click at [200, 339] on div at bounding box center [230, 268] width 241 height 176
click at [207, 342] on icon at bounding box center [211, 342] width 14 height 14
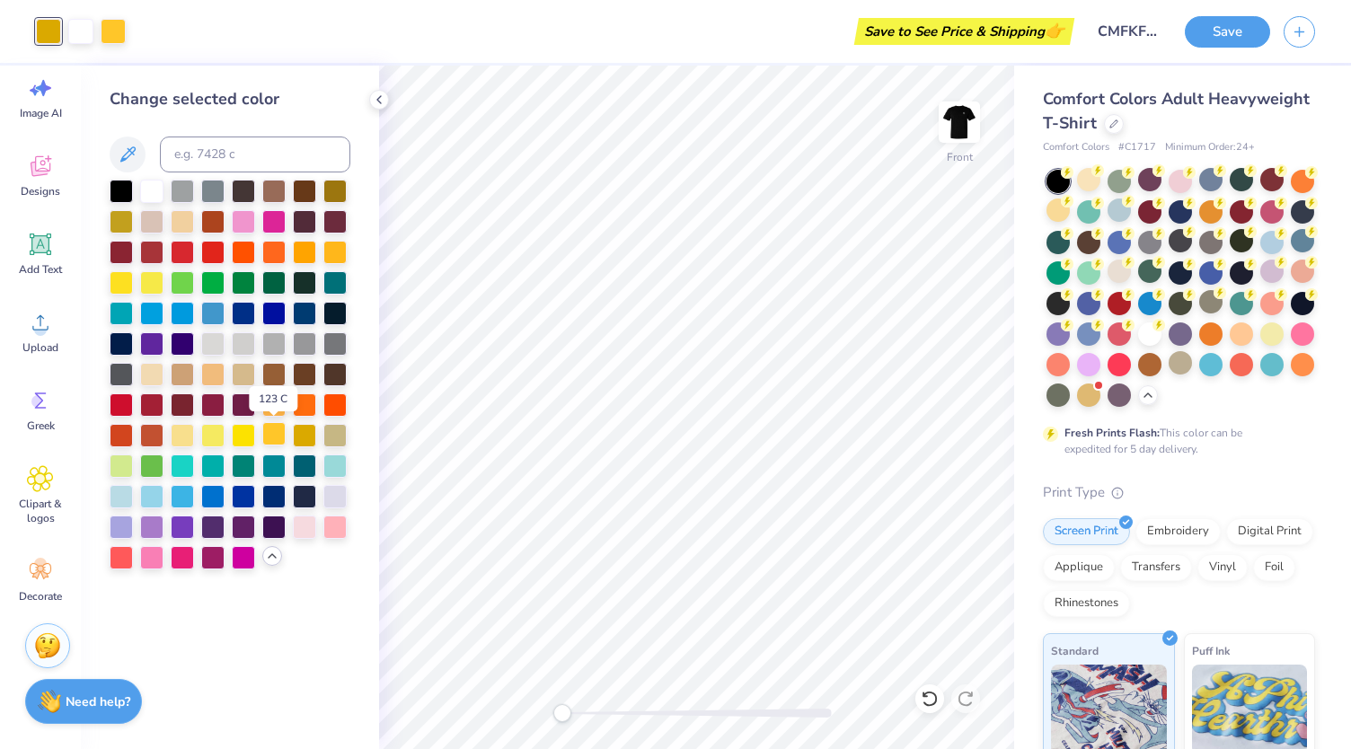
click at [277, 435] on div at bounding box center [273, 433] width 23 height 23
click at [278, 436] on div at bounding box center [273, 433] width 23 height 23
click at [1131, 276] on div at bounding box center [1118, 271] width 23 height 23
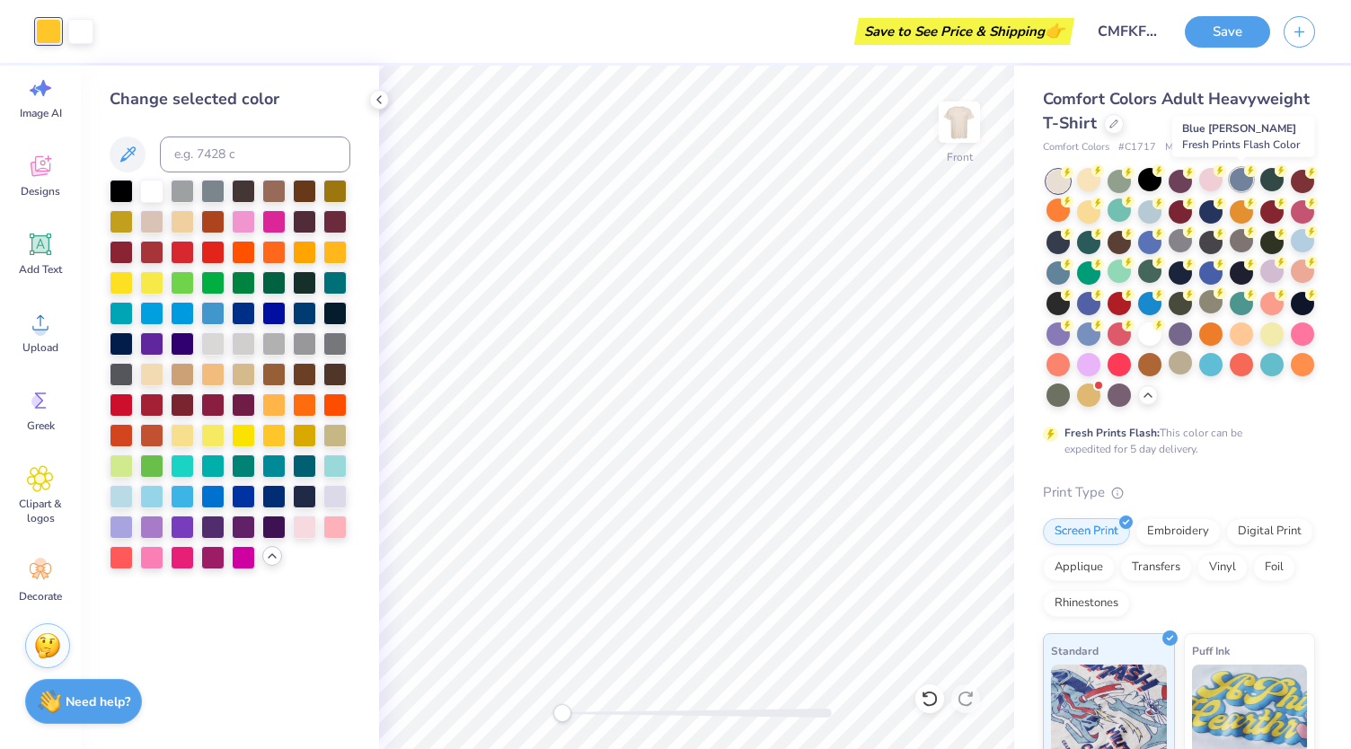
click at [1237, 180] on div at bounding box center [1240, 179] width 23 height 23
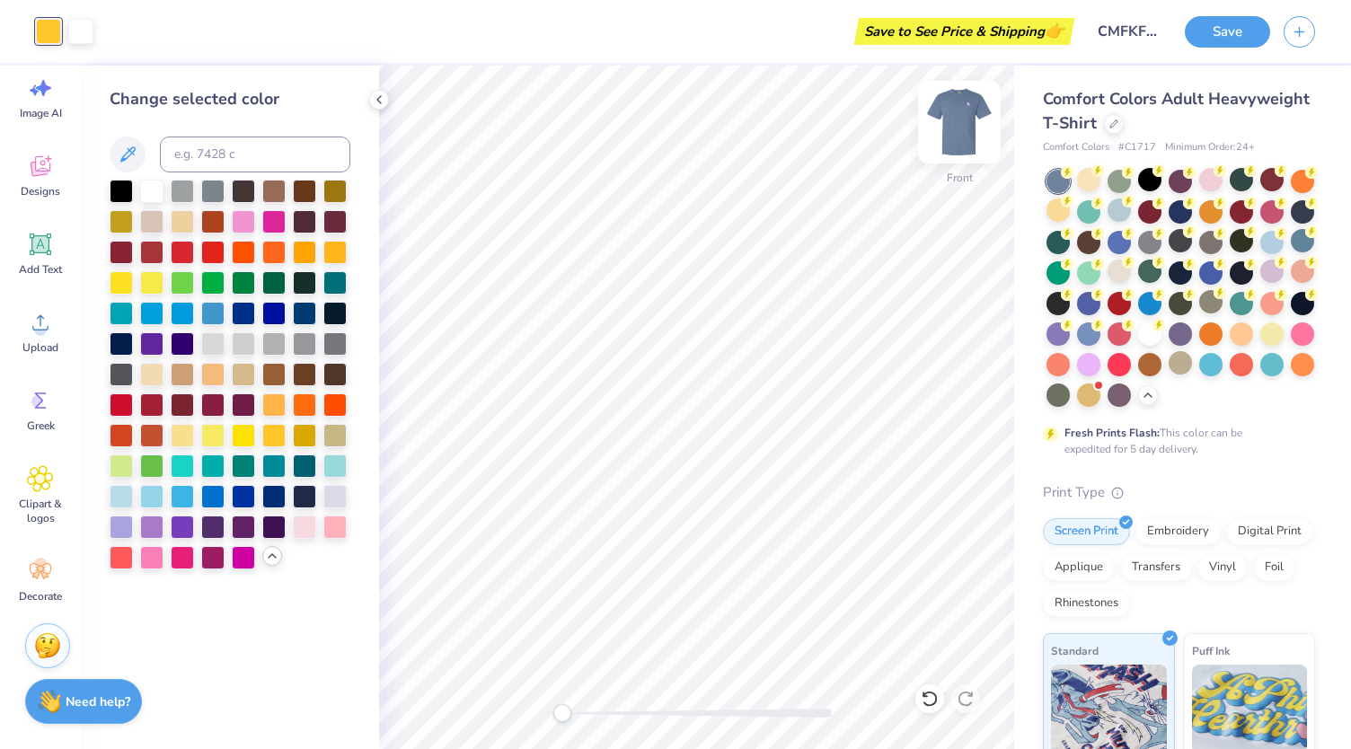
click at [958, 136] on img at bounding box center [959, 122] width 72 height 72
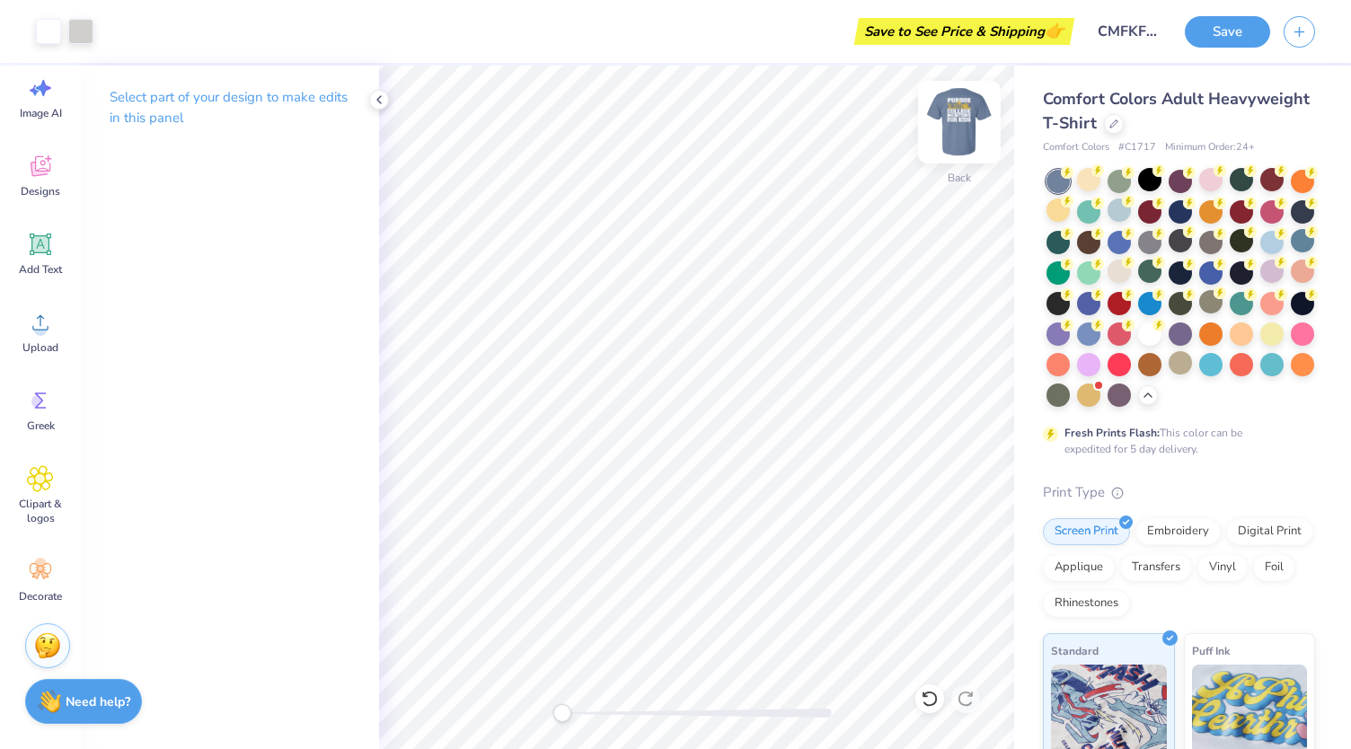
click at [962, 134] on img at bounding box center [959, 122] width 72 height 72
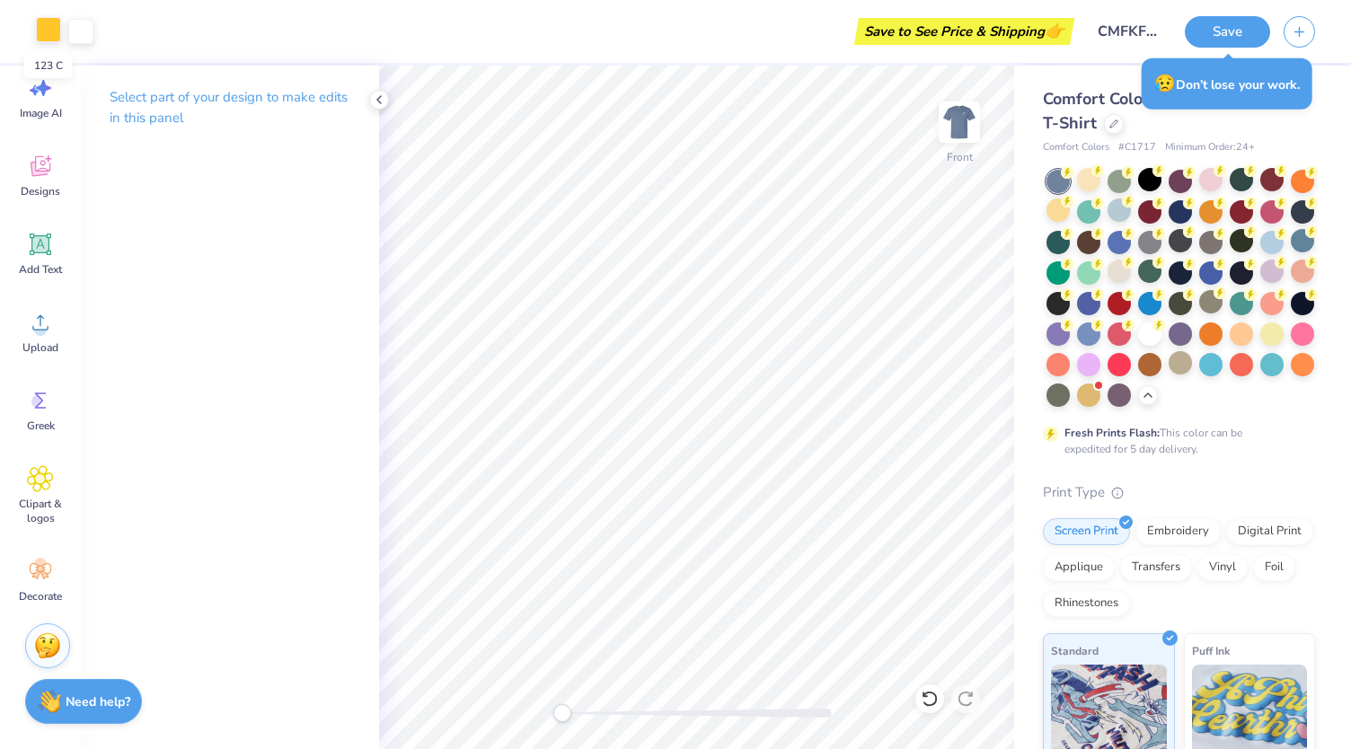
click at [54, 39] on div at bounding box center [48, 29] width 25 height 25
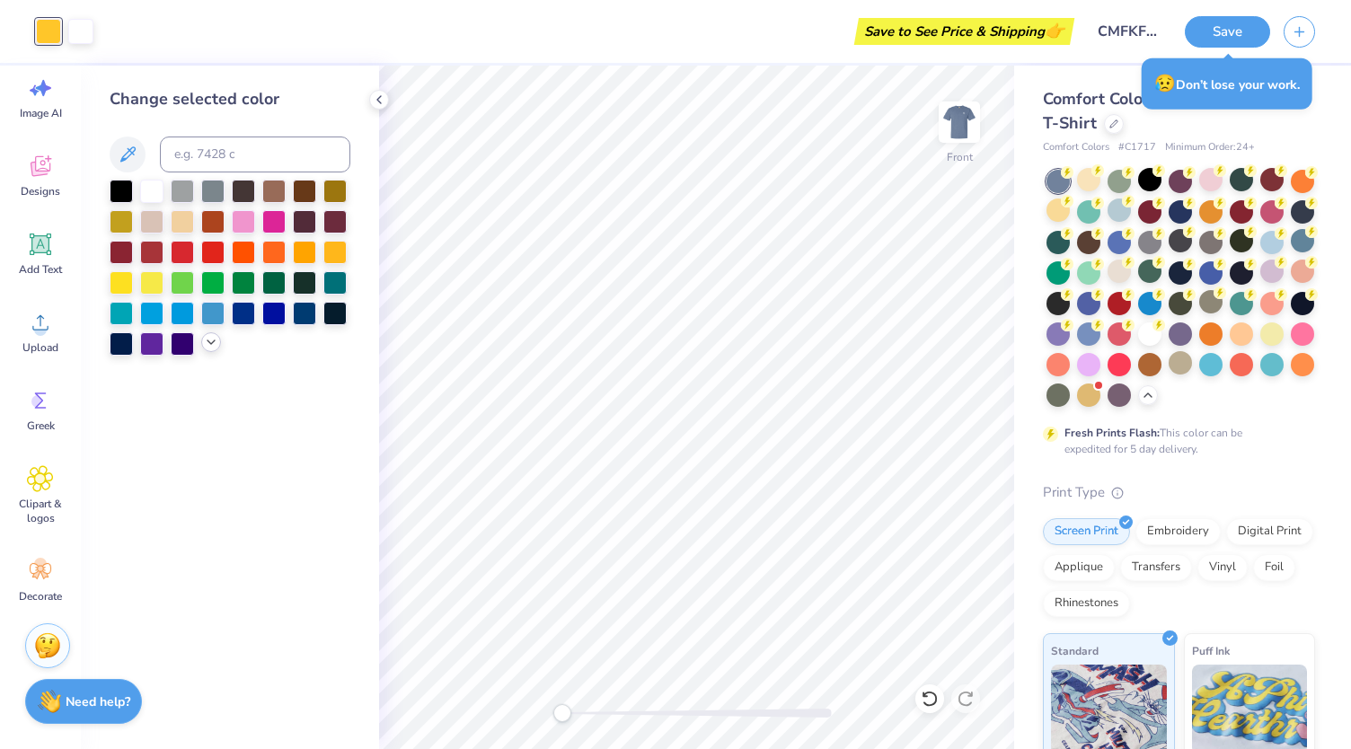
click at [217, 339] on div at bounding box center [230, 268] width 241 height 176
click at [215, 339] on icon at bounding box center [211, 342] width 14 height 14
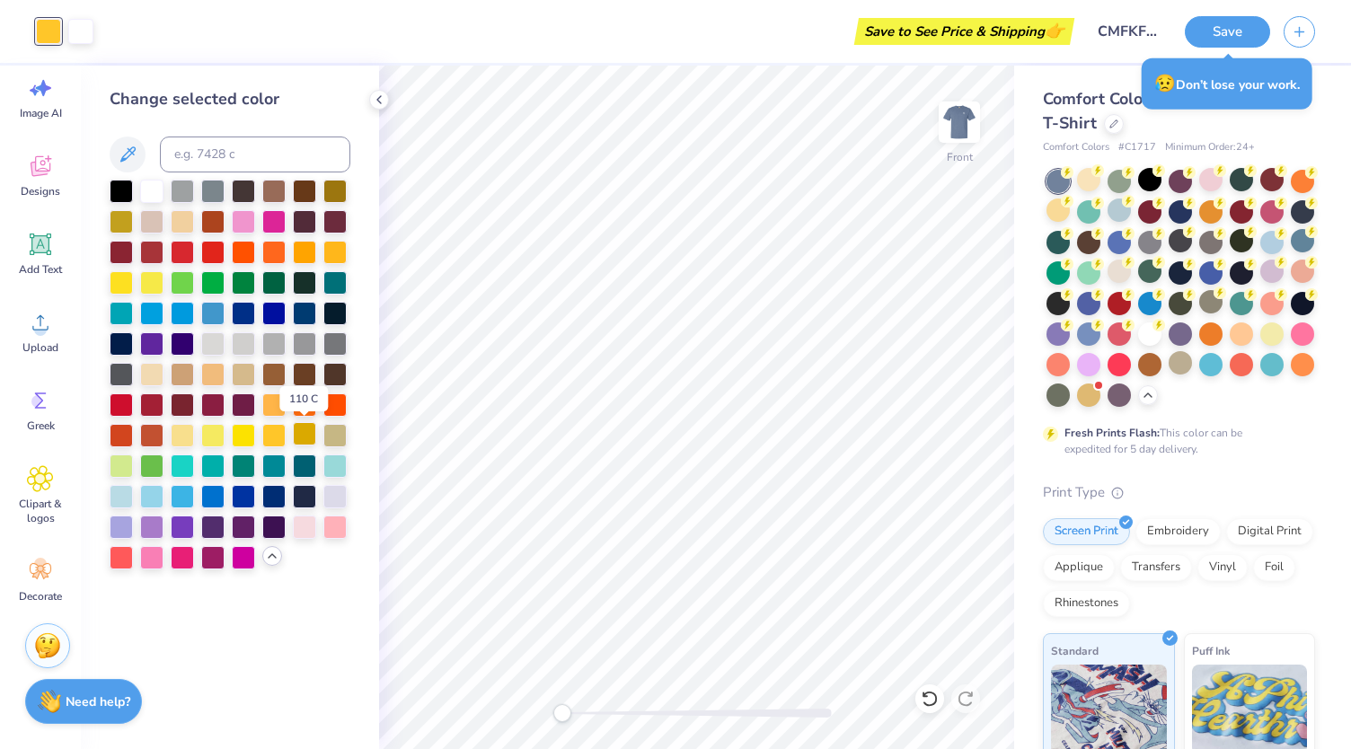
click at [306, 430] on div at bounding box center [304, 433] width 23 height 23
click at [286, 430] on div at bounding box center [273, 433] width 23 height 23
click at [305, 433] on div at bounding box center [304, 433] width 23 height 23
click at [1251, 186] on div at bounding box center [1240, 179] width 23 height 23
click at [1146, 180] on div at bounding box center [1149, 179] width 23 height 23
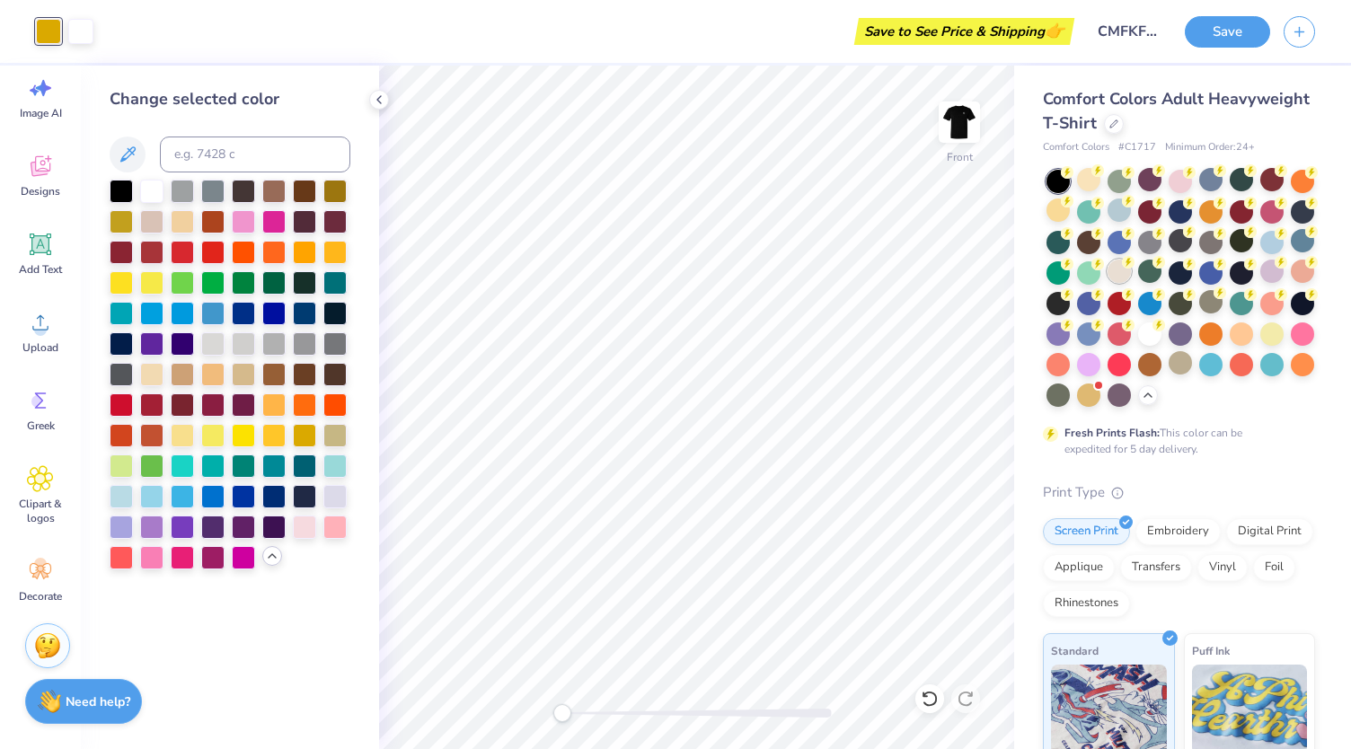
click at [1131, 268] on div at bounding box center [1118, 271] width 23 height 23
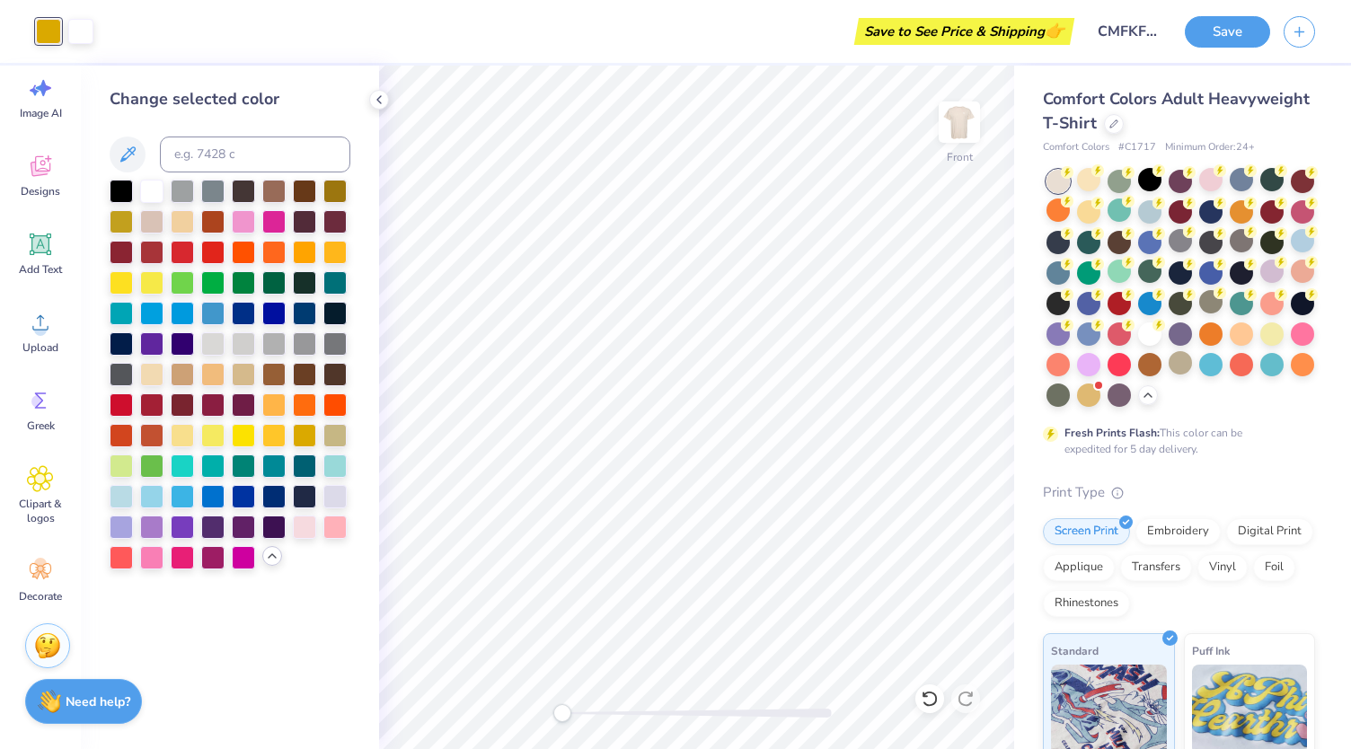
click at [39, 25] on div at bounding box center [48, 31] width 25 height 25
click at [242, 365] on div at bounding box center [243, 372] width 23 height 23
click at [1260, 344] on div at bounding box center [1271, 332] width 23 height 23
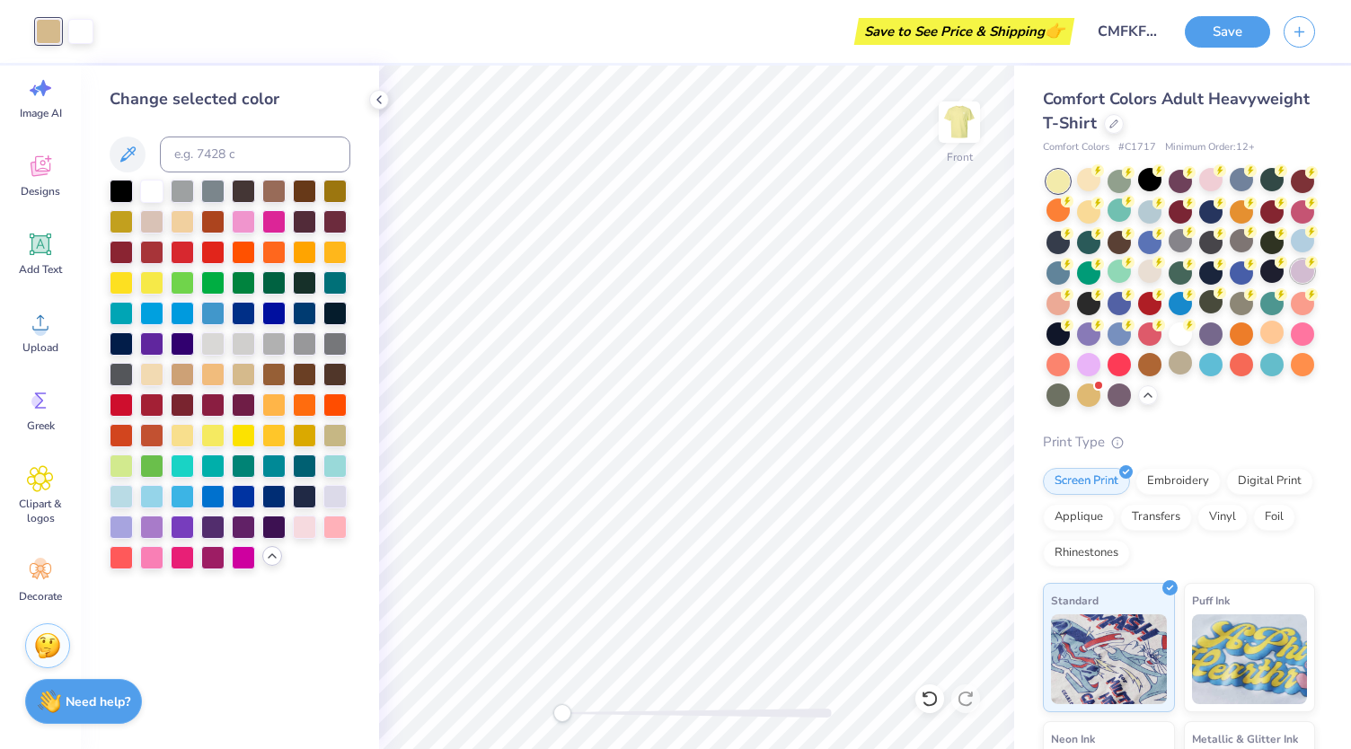
click at [1290, 283] on div at bounding box center [1301, 271] width 23 height 23
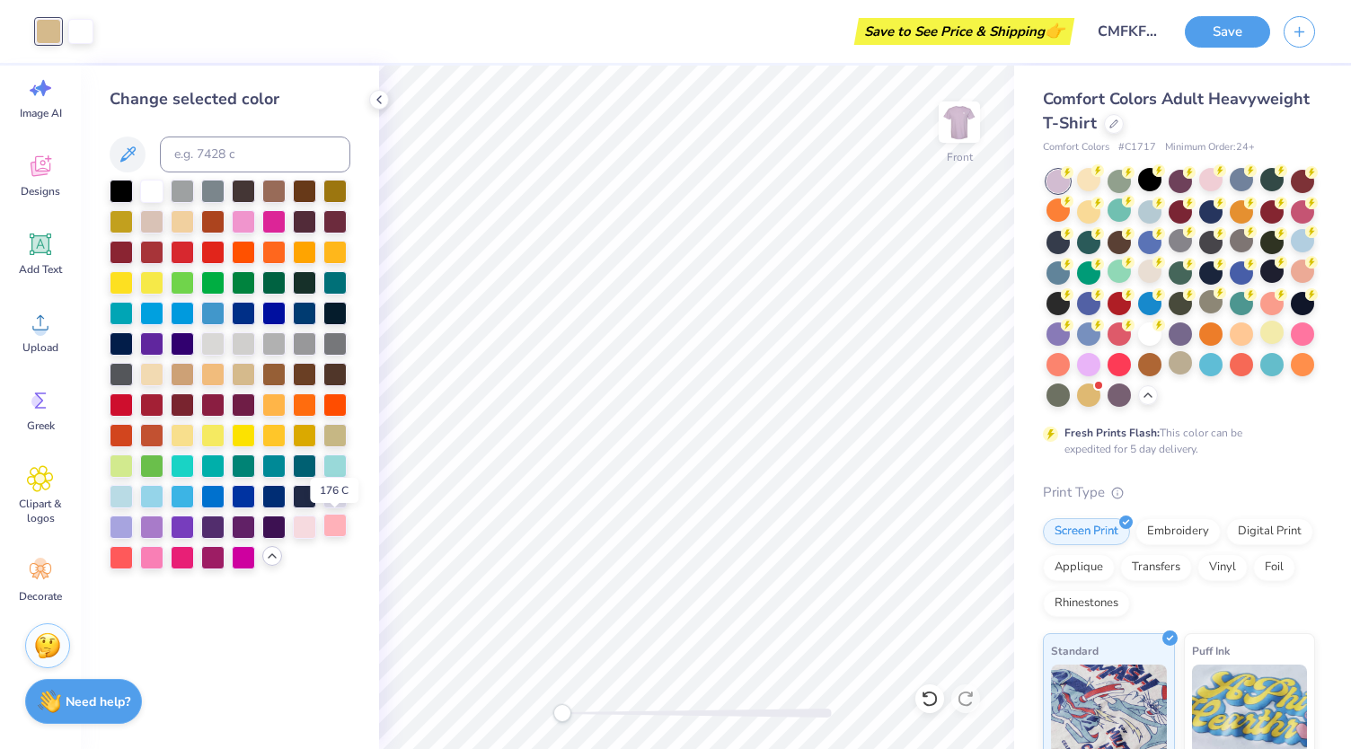
click at [338, 525] on div at bounding box center [334, 525] width 23 height 23
click at [274, 224] on div at bounding box center [273, 219] width 23 height 23
click at [149, 524] on div at bounding box center [151, 525] width 23 height 23
click at [117, 524] on div at bounding box center [121, 525] width 23 height 23
click at [1149, 317] on div at bounding box center [1180, 288] width 268 height 237
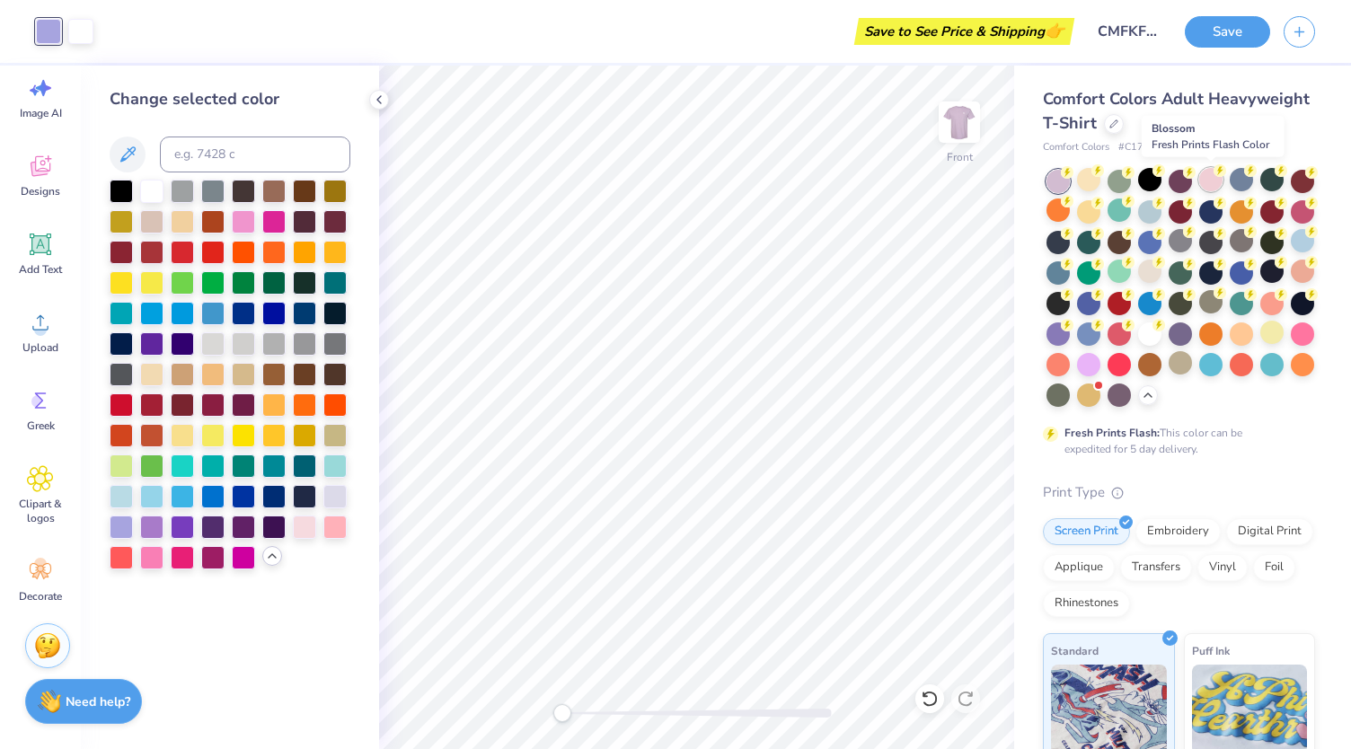
click at [1211, 174] on div at bounding box center [1210, 179] width 23 height 23
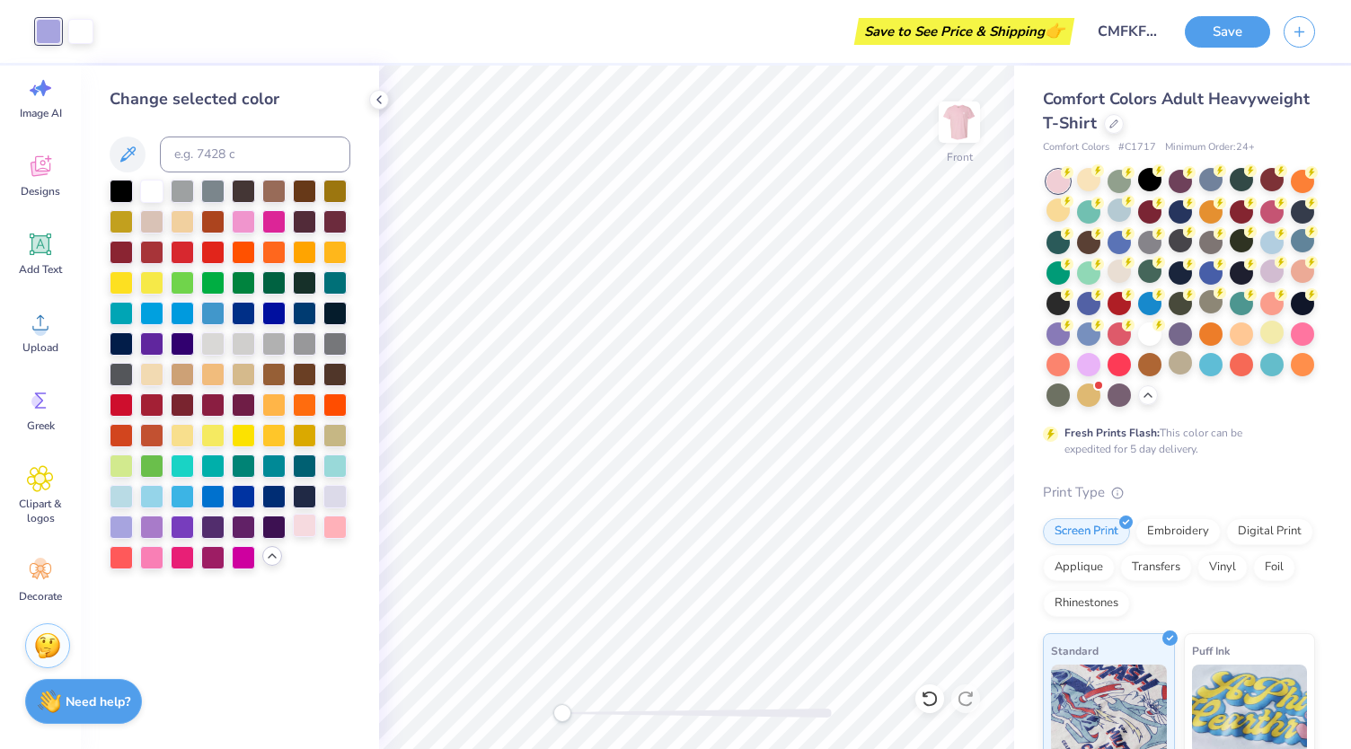
drag, startPoint x: 300, startPoint y: 524, endPoint x: 316, endPoint y: 523, distance: 16.3
click at [303, 524] on div at bounding box center [304, 525] width 23 height 23
click at [339, 526] on div at bounding box center [334, 525] width 23 height 23
click at [186, 181] on div at bounding box center [182, 189] width 23 height 23
click at [214, 340] on div at bounding box center [212, 341] width 23 height 23
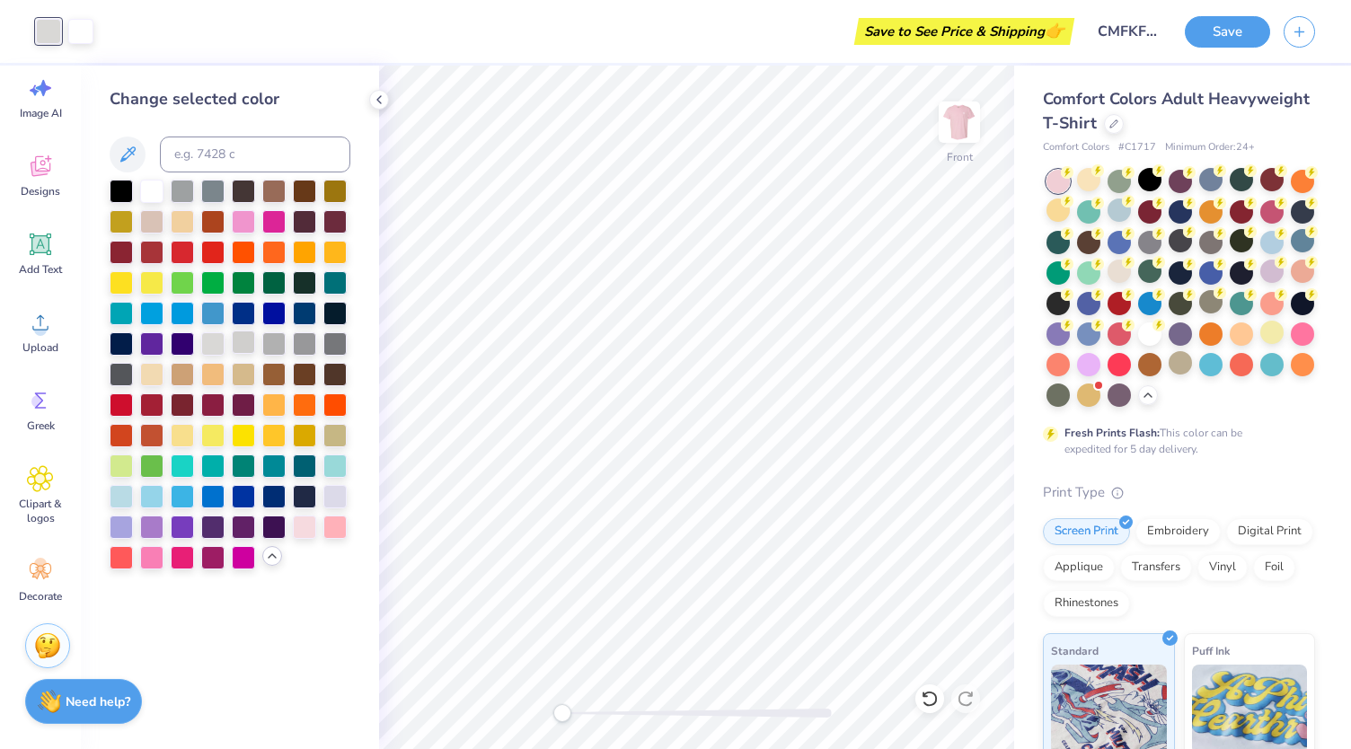
click at [248, 350] on div at bounding box center [243, 341] width 23 height 23
click at [122, 351] on div at bounding box center [121, 341] width 23 height 23
click at [251, 197] on div at bounding box center [243, 189] width 23 height 23
click at [123, 186] on div at bounding box center [121, 189] width 23 height 23
click at [1153, 179] on div at bounding box center [1149, 179] width 23 height 23
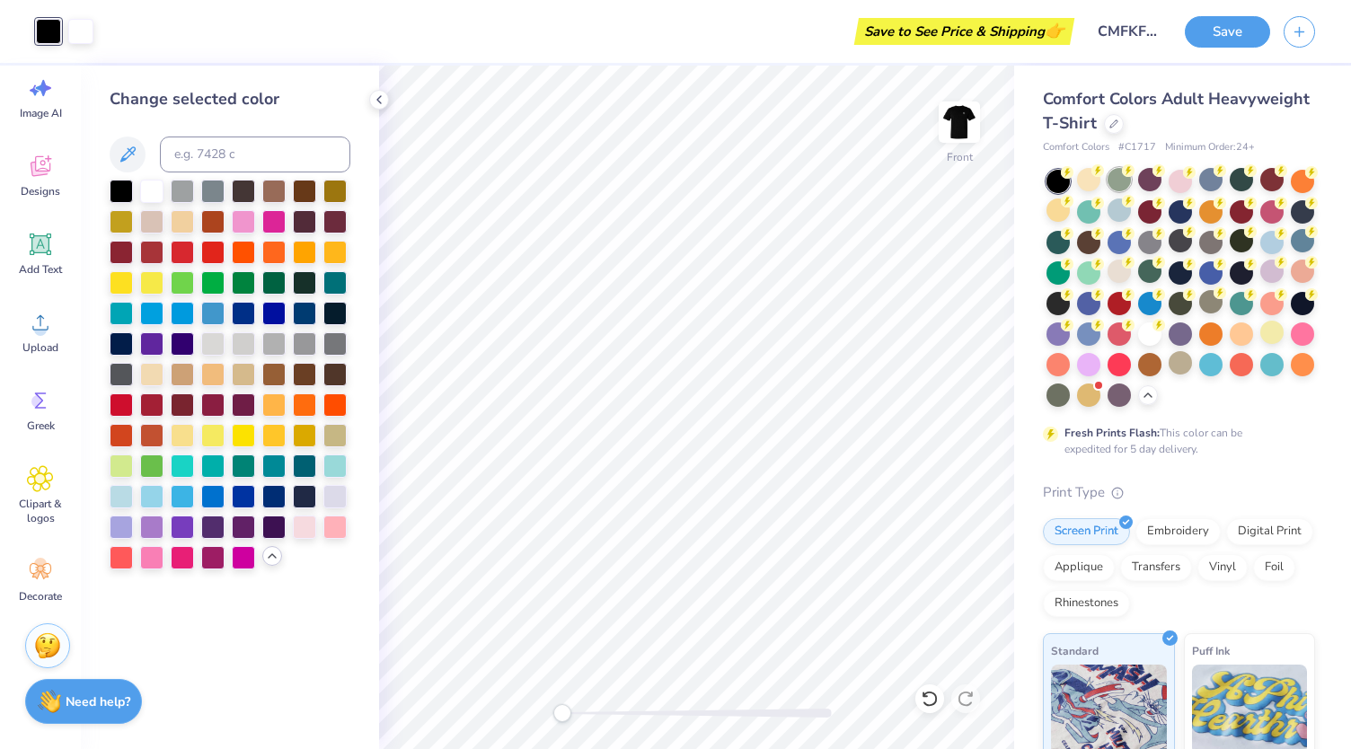
click at [1122, 171] on circle at bounding box center [1128, 170] width 13 height 13
click at [286, 436] on div at bounding box center [273, 433] width 23 height 23
click at [304, 436] on div at bounding box center [304, 433] width 23 height 23
click at [1212, 186] on div at bounding box center [1210, 179] width 23 height 23
click at [120, 691] on strong "Need help?" at bounding box center [98, 699] width 65 height 17
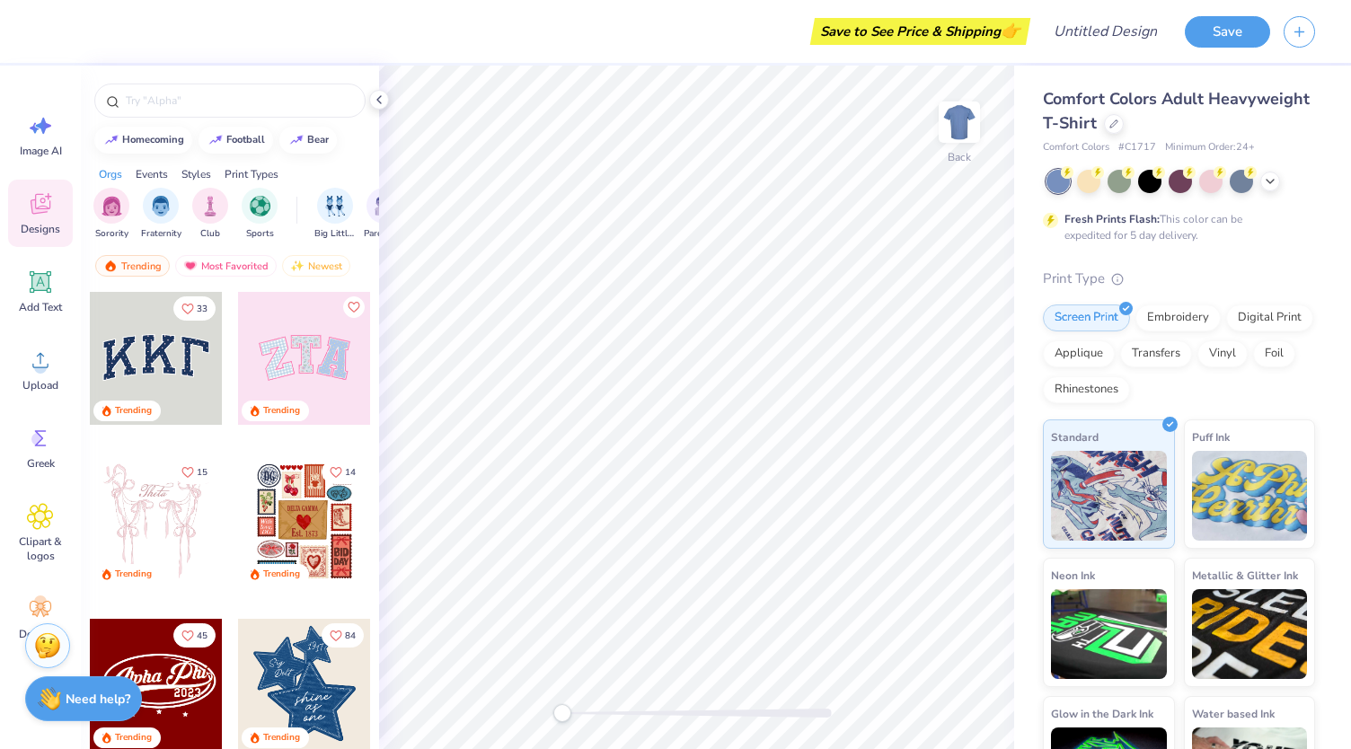
click at [106, 716] on div "Need help? Chat with us." at bounding box center [83, 698] width 117 height 45
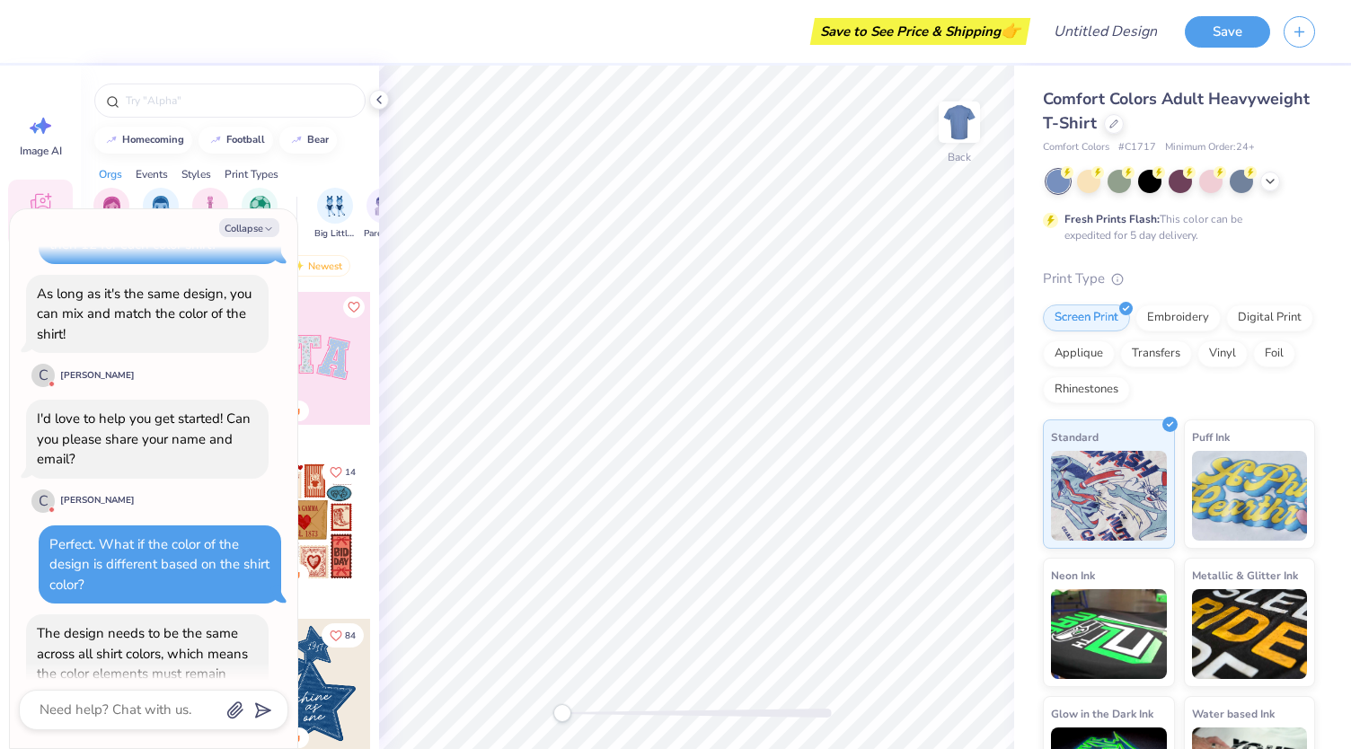
scroll to position [935, 0]
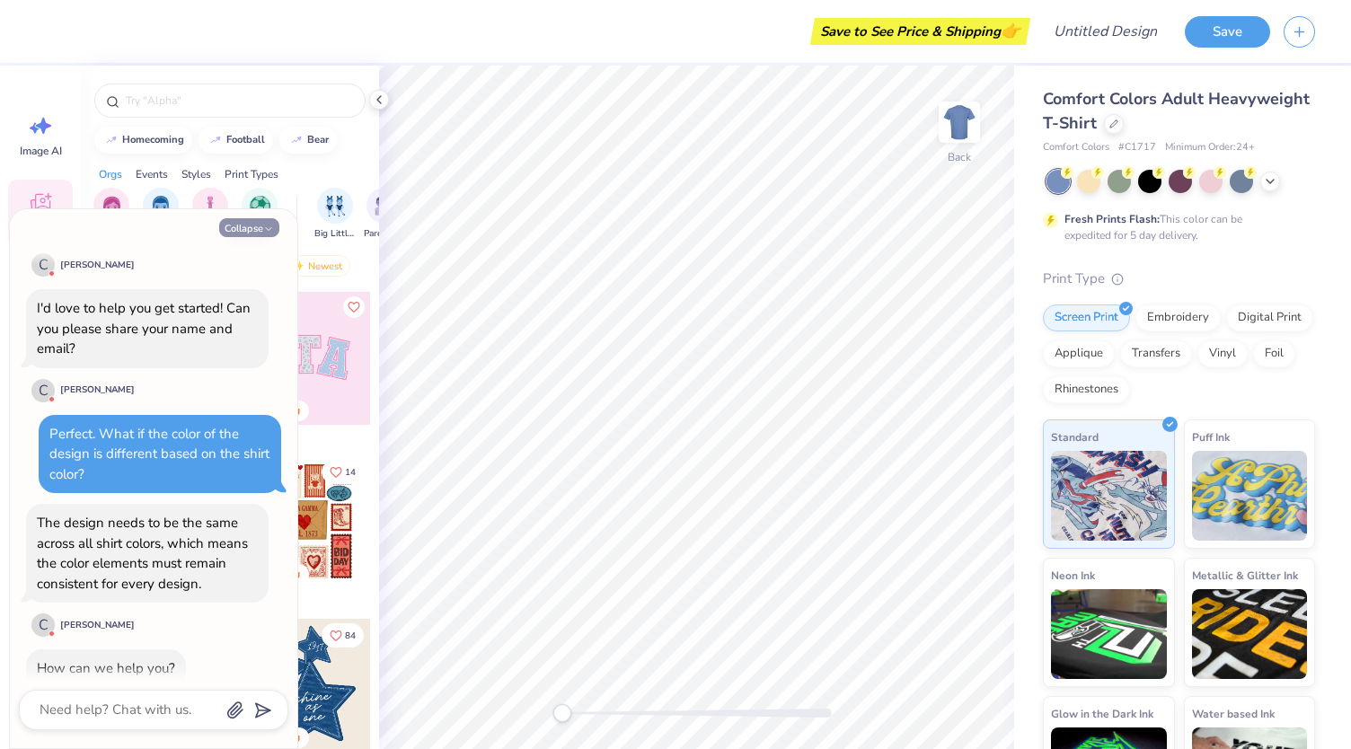
click at [257, 234] on button "Collapse" at bounding box center [249, 227] width 60 height 19
type textarea "x"
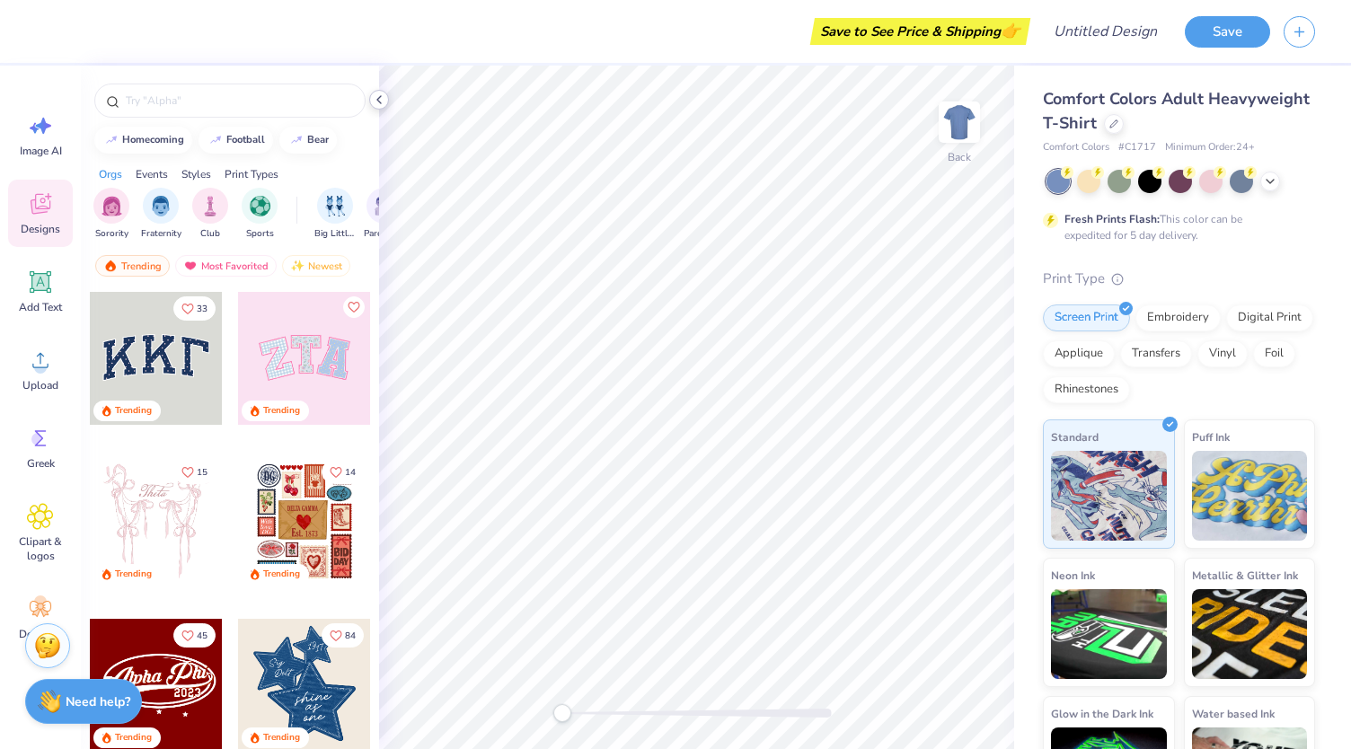
click at [376, 107] on div at bounding box center [379, 100] width 20 height 20
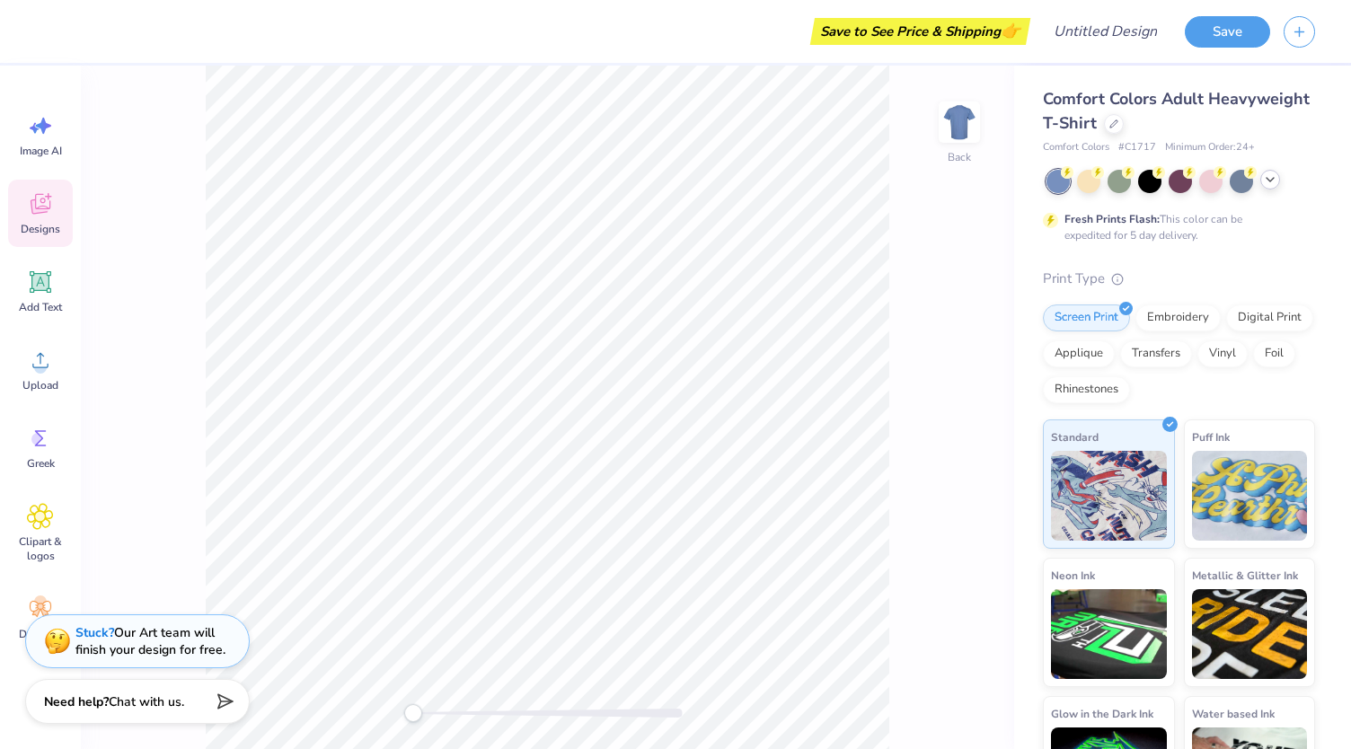
click at [1263, 178] on div at bounding box center [1270, 180] width 20 height 20
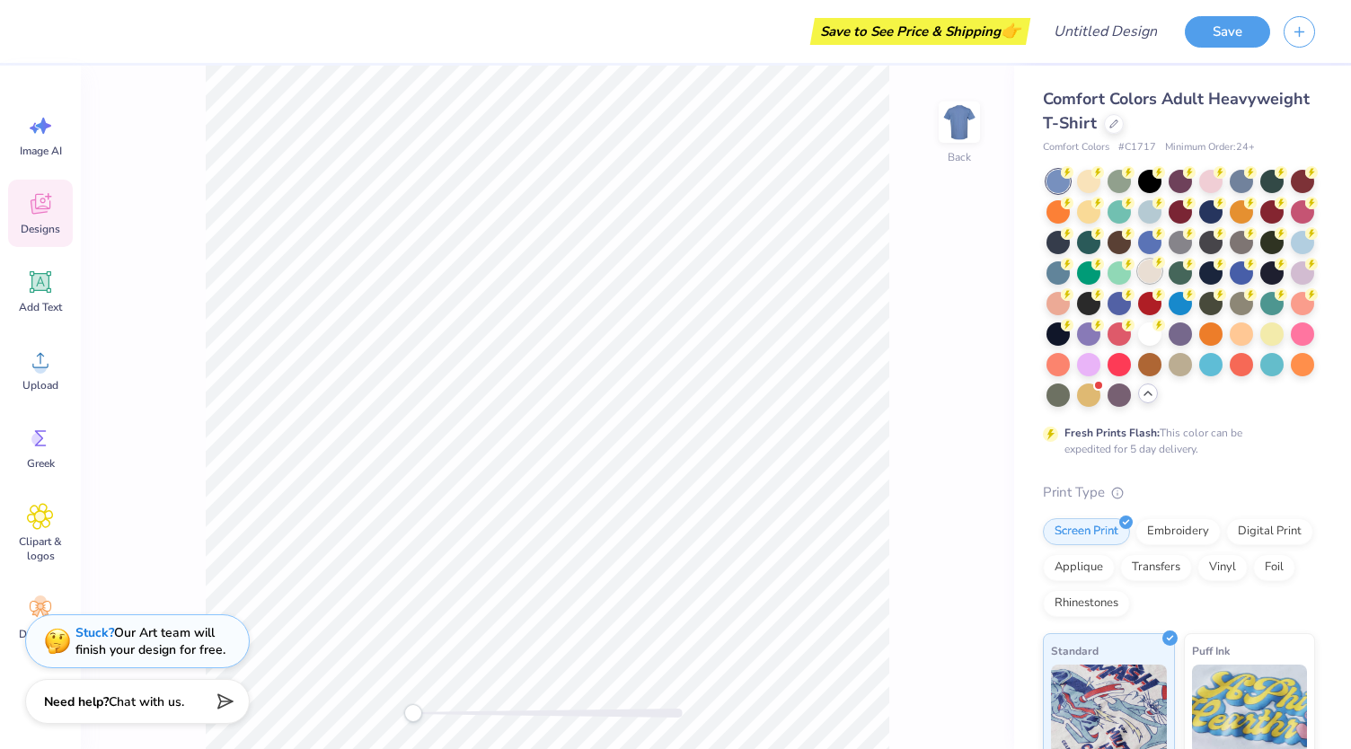
click at [1161, 270] on div at bounding box center [1149, 271] width 23 height 23
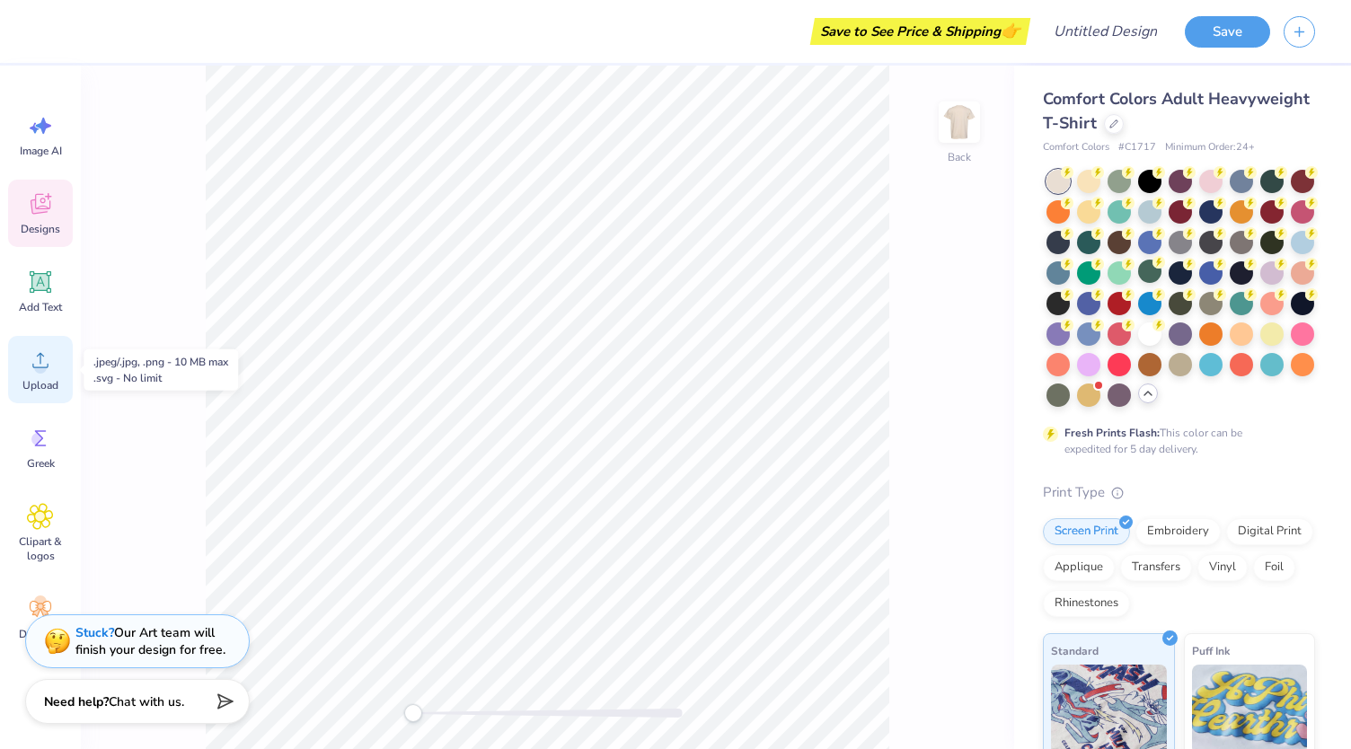
click at [53, 369] on icon at bounding box center [40, 360] width 27 height 27
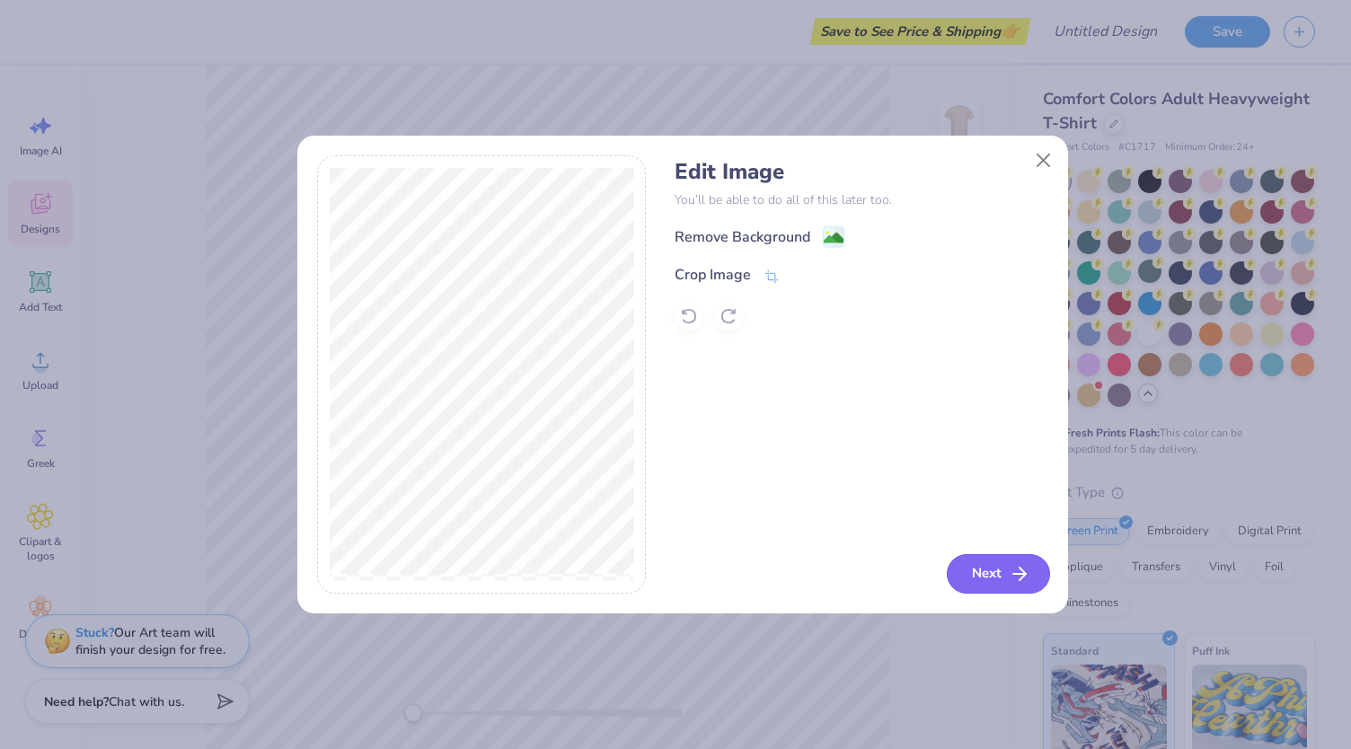
click at [991, 575] on button "Next" at bounding box center [997, 574] width 103 height 40
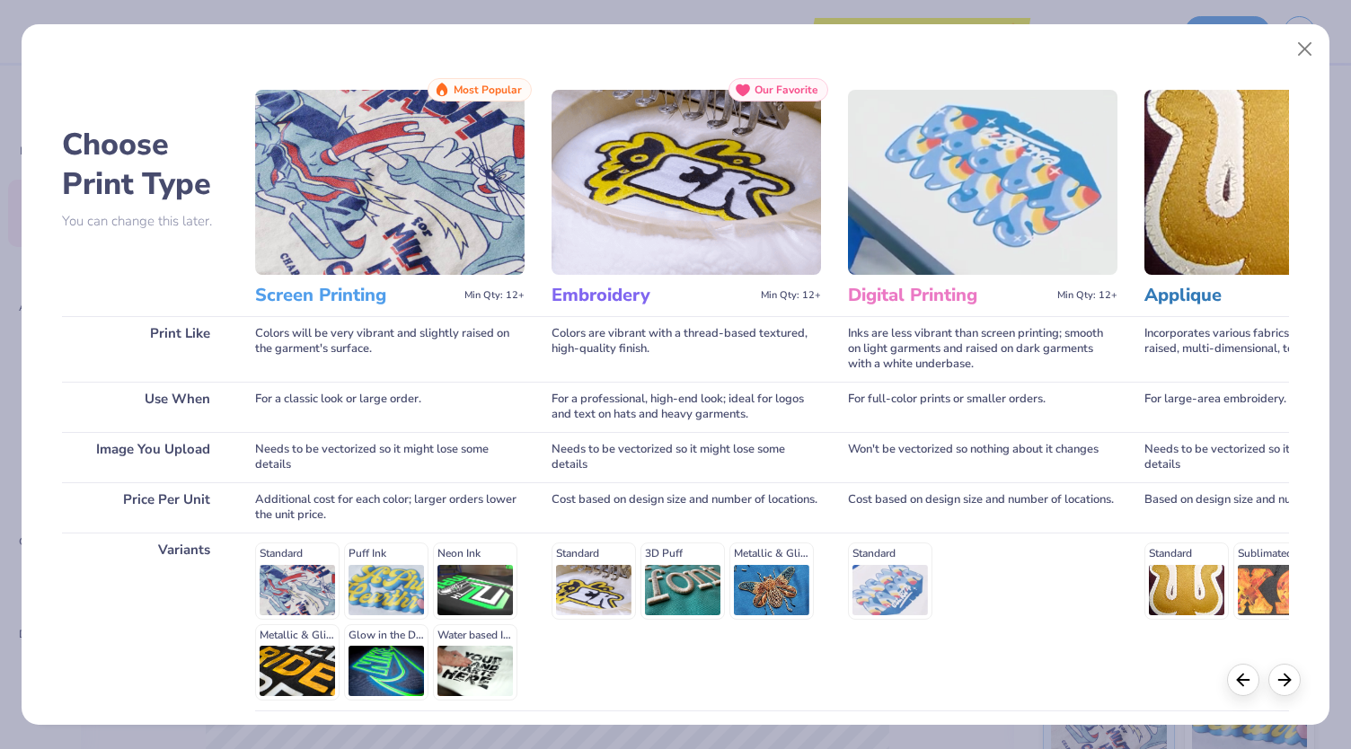
scroll to position [145, 0]
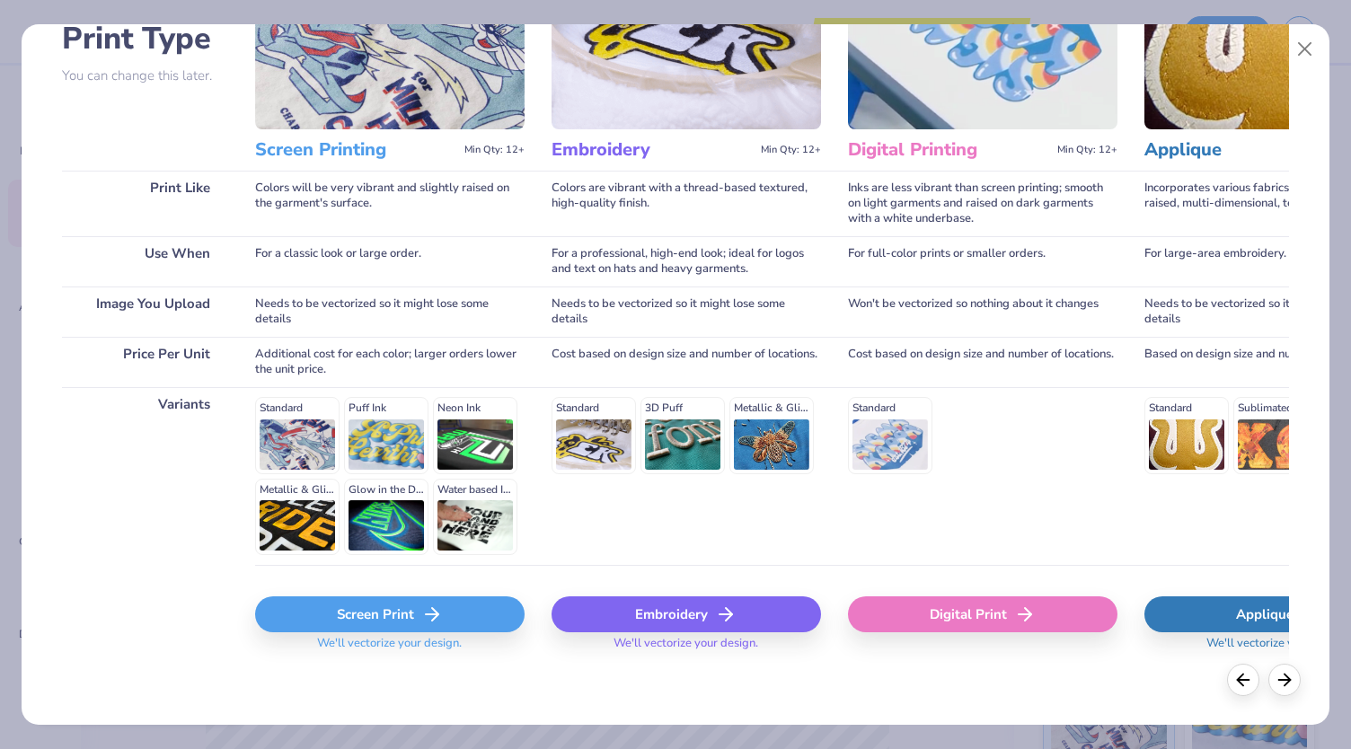
click at [400, 606] on div "Screen Print" at bounding box center [389, 614] width 269 height 36
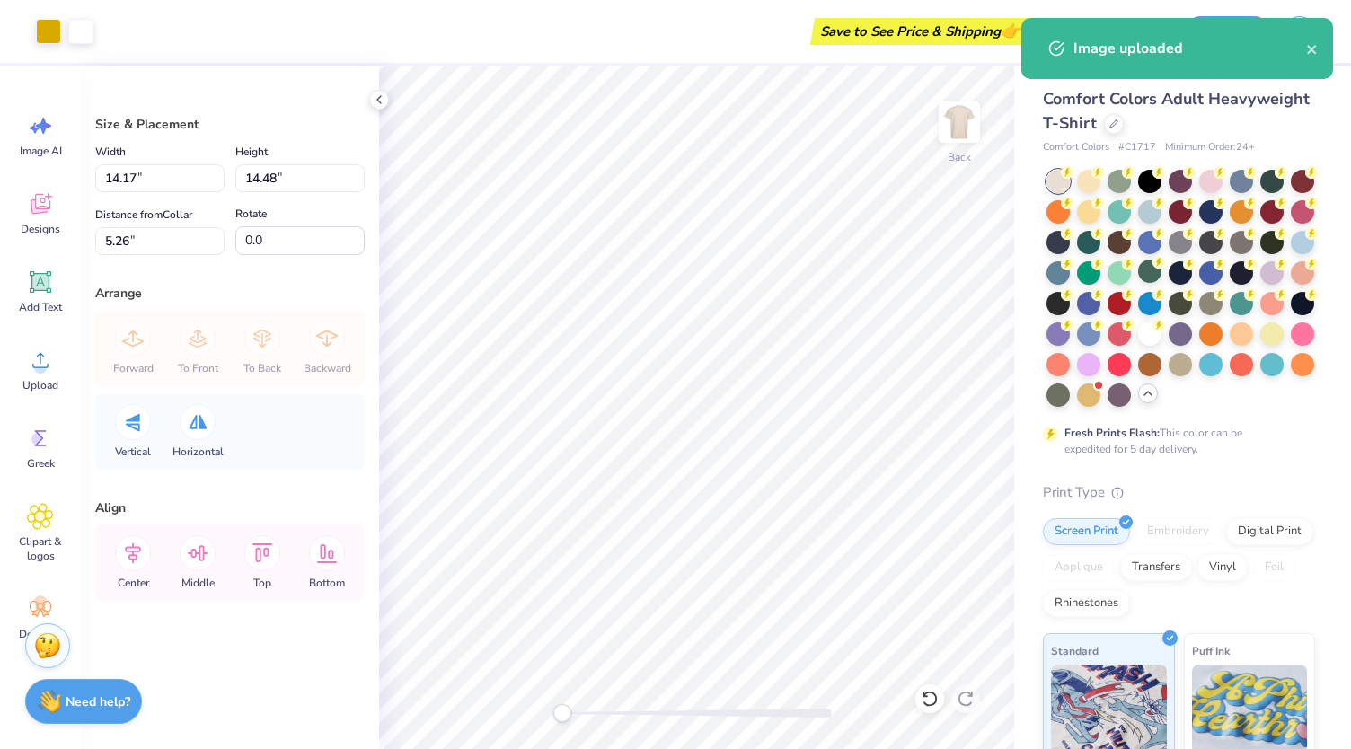
click at [727, 503] on body "Art colors Save to See Price & Shipping 👉 Design Title Save Image AI Designs Ad…" at bounding box center [675, 374] width 1351 height 749
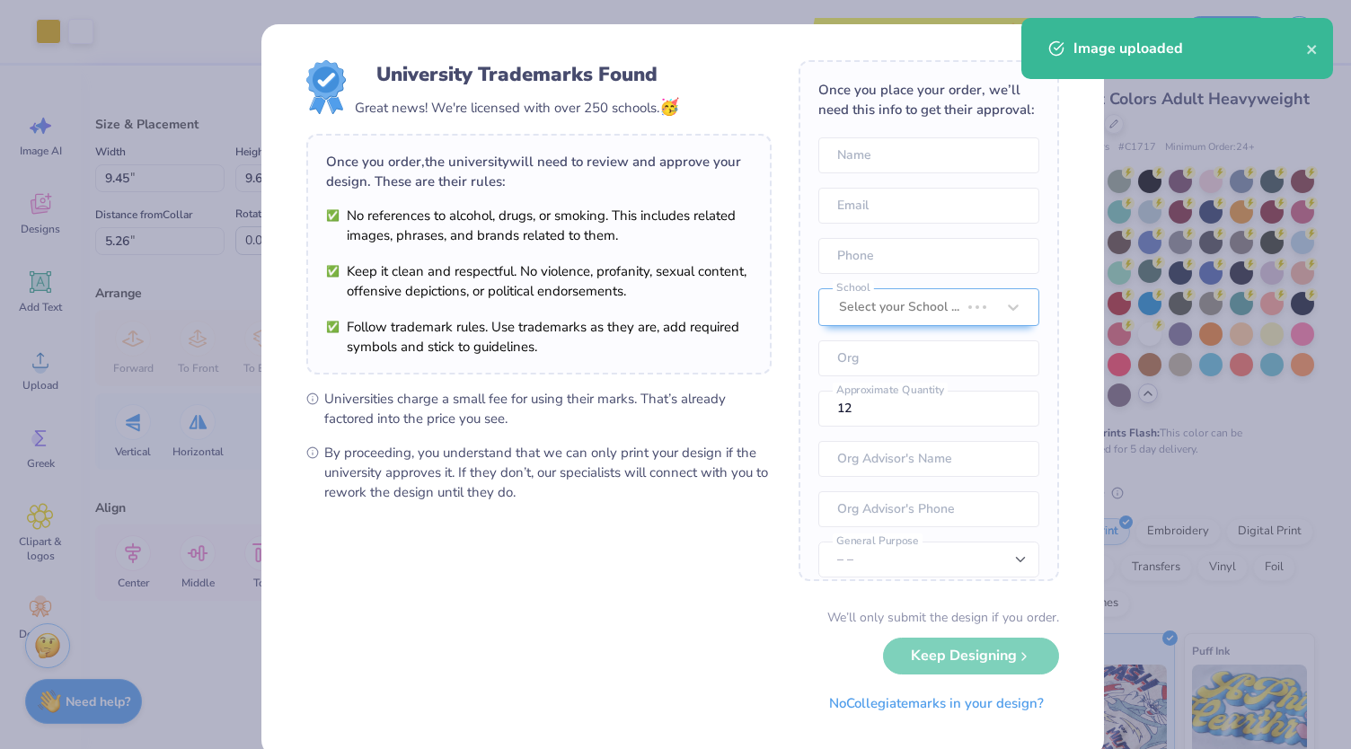
type input "9.45"
type input "9.66"
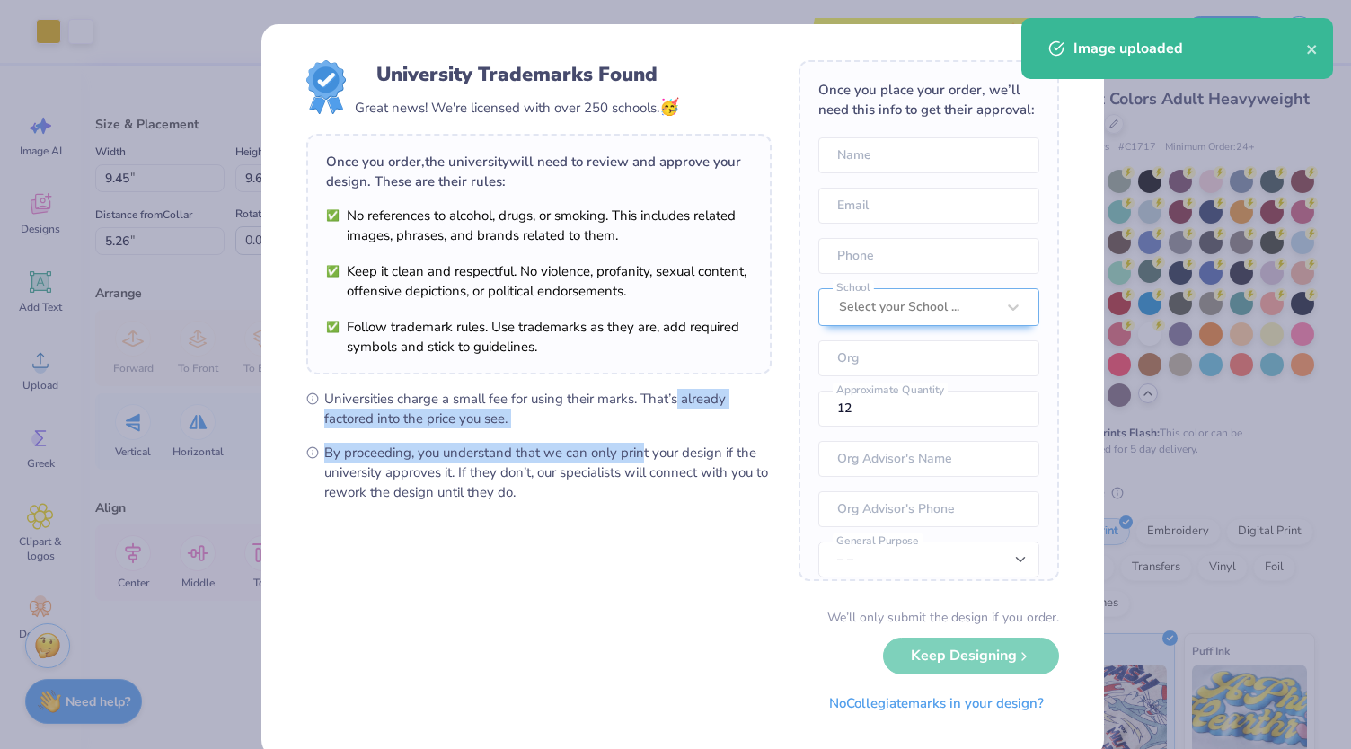
drag, startPoint x: 634, startPoint y: 427, endPoint x: 668, endPoint y: 384, distance: 55.0
click at [668, 384] on div "University Trademarks Found Great news! We're licensed with over 250 schools. 🥳…" at bounding box center [538, 281] width 465 height 442
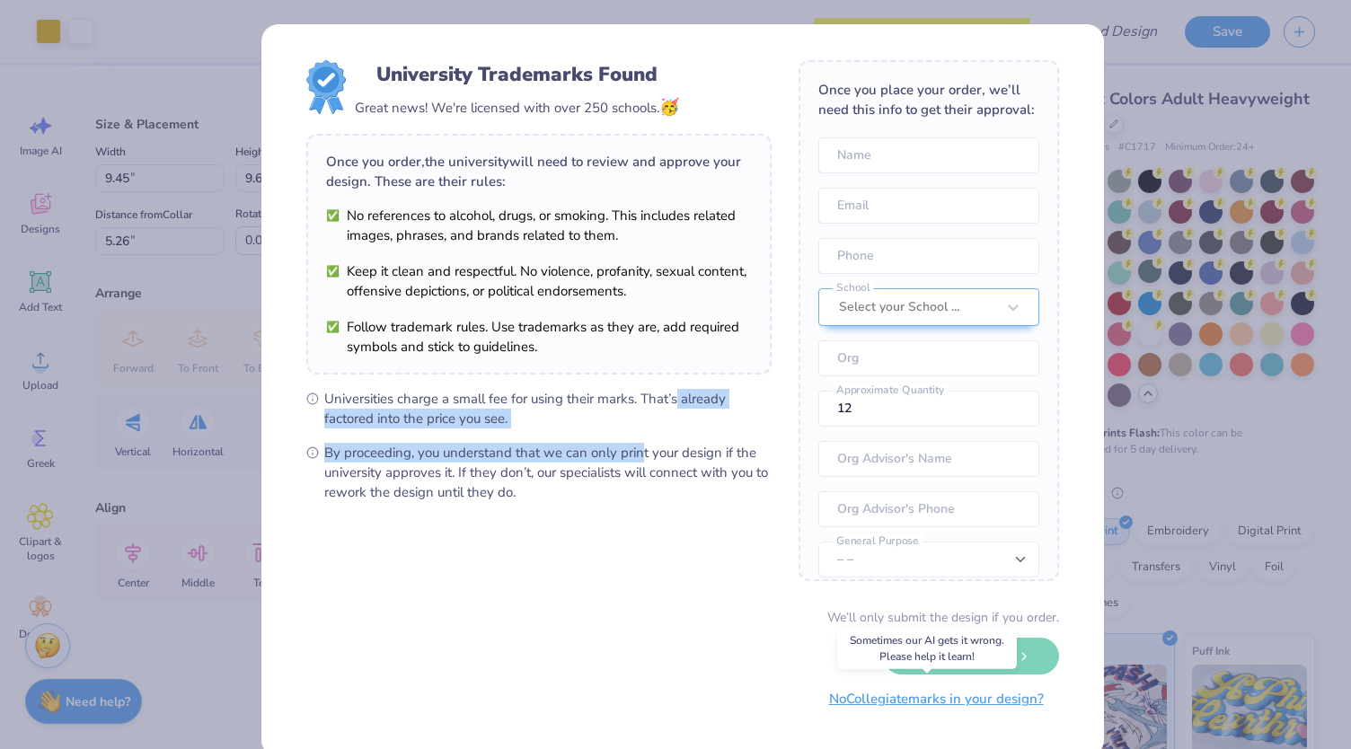
click at [964, 705] on button "No Collegiate marks in your design?" at bounding box center [936, 699] width 245 height 37
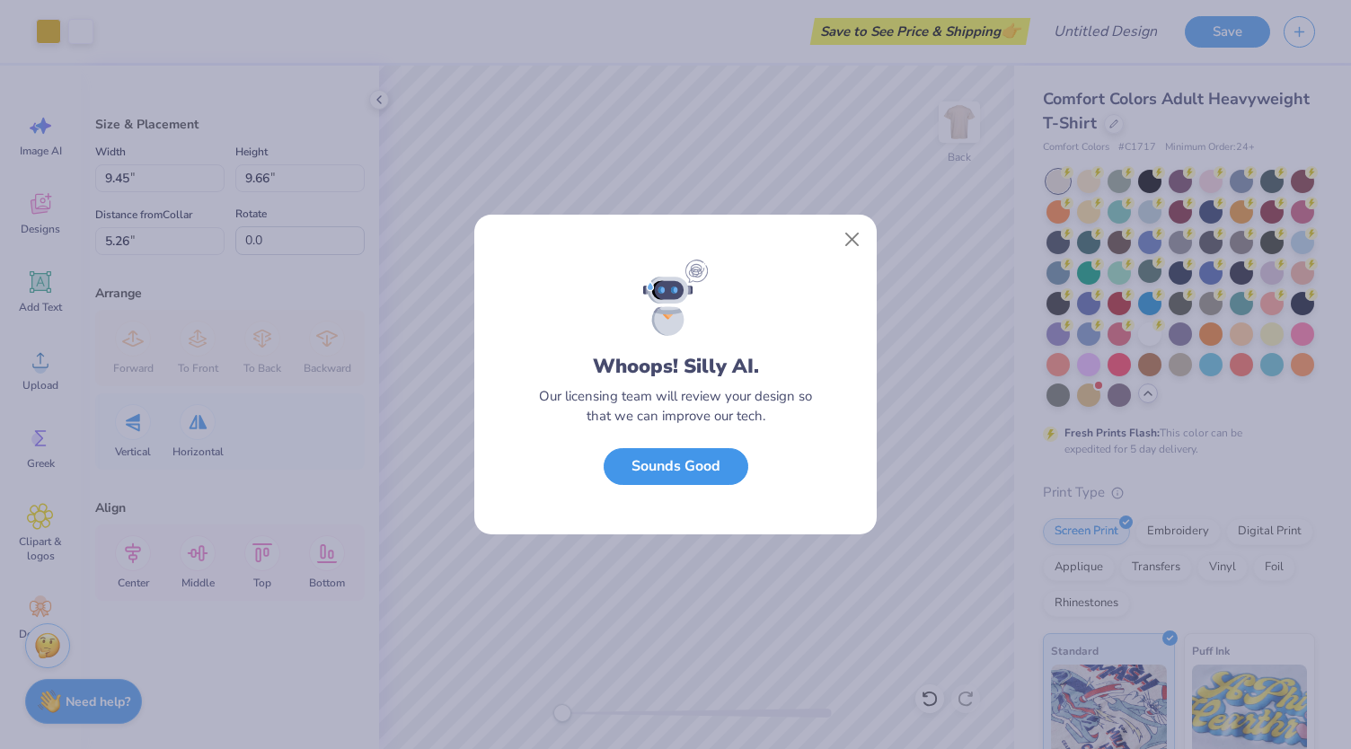
click at [699, 465] on button "Sounds Good" at bounding box center [675, 466] width 145 height 37
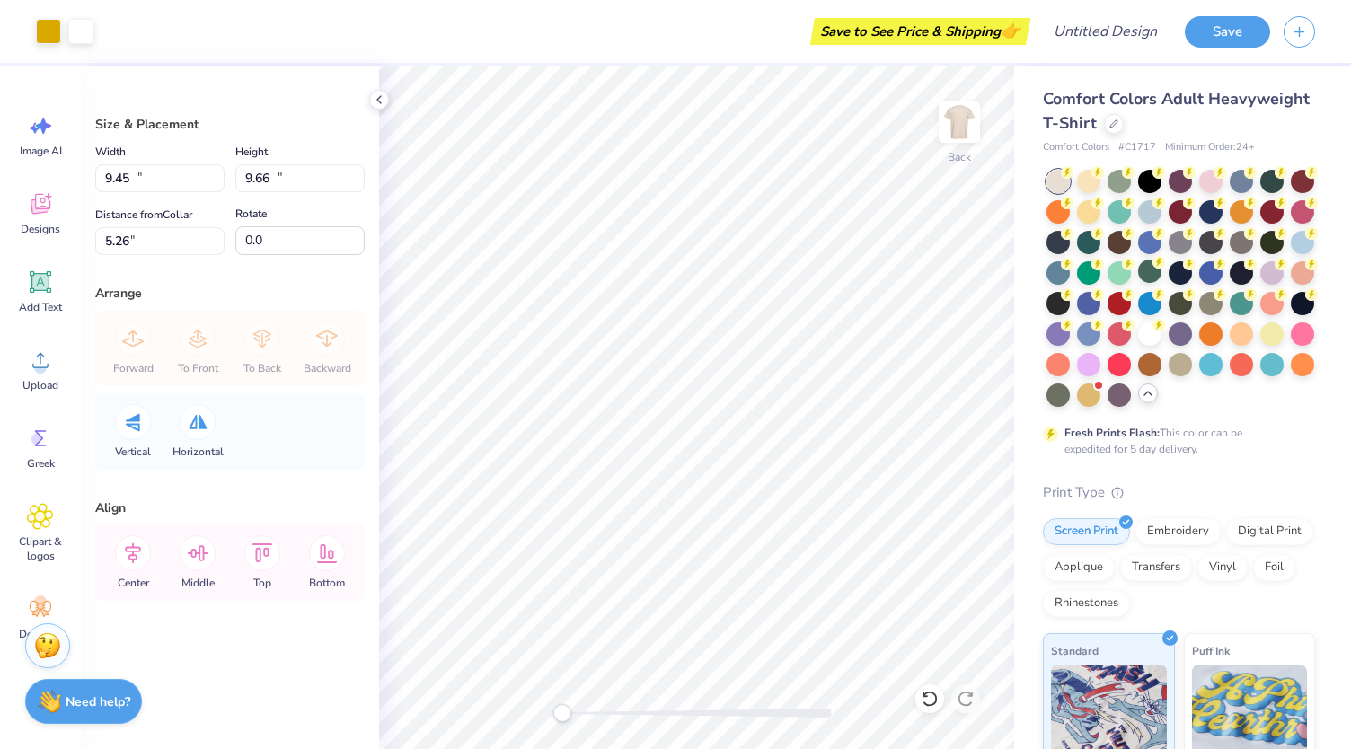
type input "10.09"
type input "10.30"
click at [56, 38] on div at bounding box center [48, 29] width 25 height 25
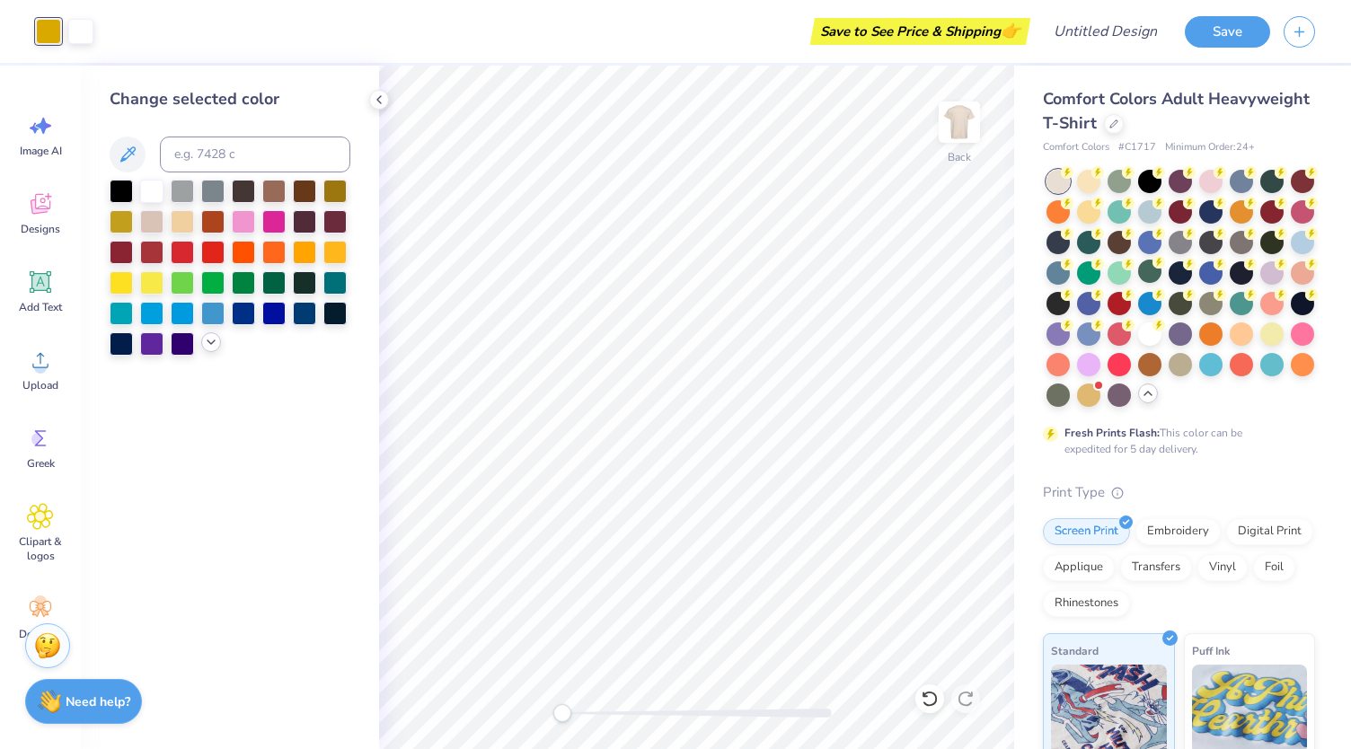
click at [209, 336] on icon at bounding box center [211, 342] width 14 height 14
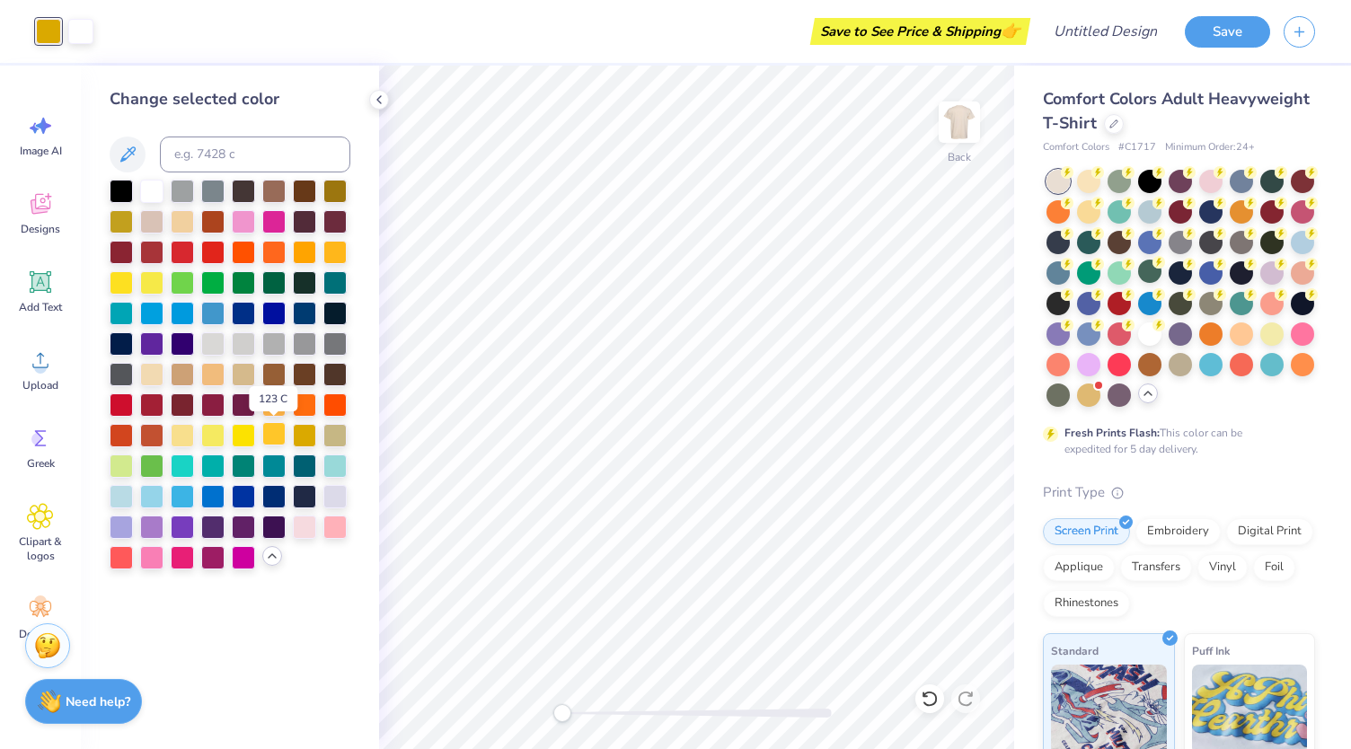
click at [285, 428] on div at bounding box center [273, 433] width 23 height 23
click at [245, 432] on div at bounding box center [243, 433] width 23 height 23
click at [258, 427] on div at bounding box center [230, 375] width 241 height 390
click at [269, 429] on div at bounding box center [273, 433] width 23 height 23
click at [277, 405] on div at bounding box center [273, 403] width 23 height 23
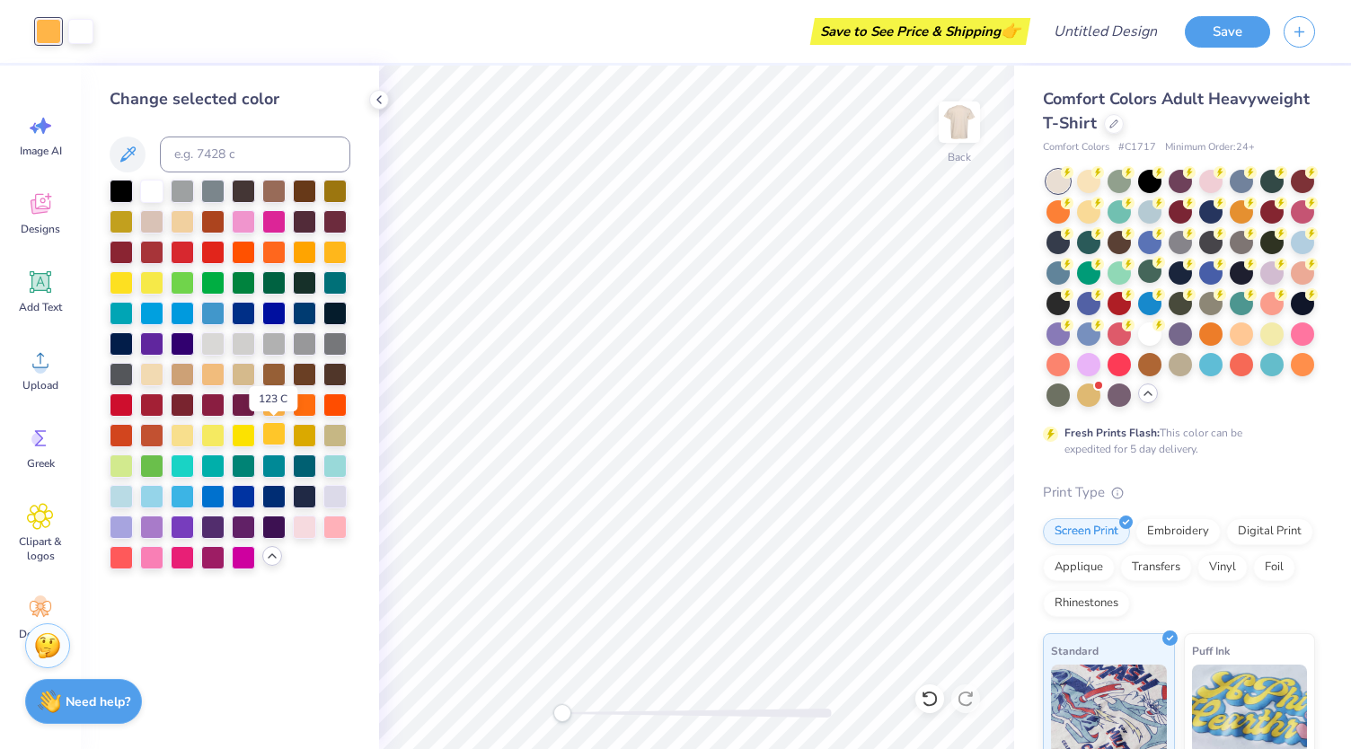
click at [273, 432] on div at bounding box center [273, 433] width 23 height 23
click at [269, 400] on div at bounding box center [273, 403] width 23 height 23
click at [198, 367] on div at bounding box center [230, 375] width 241 height 390
drag, startPoint x: 172, startPoint y: 370, endPoint x: 156, endPoint y: 376, distance: 17.3
click at [171, 371] on div at bounding box center [182, 374] width 23 height 23
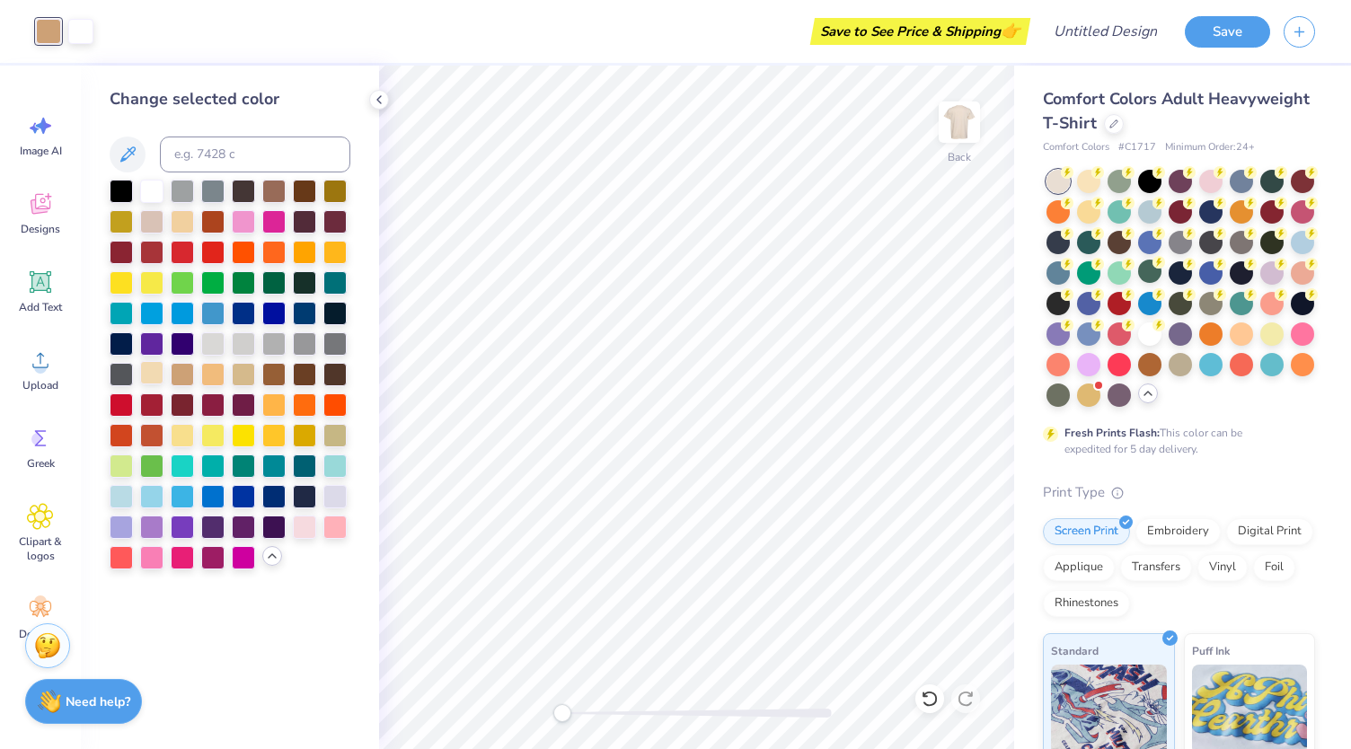
click at [153, 376] on div at bounding box center [151, 372] width 23 height 23
click at [184, 384] on div at bounding box center [182, 372] width 23 height 23
click at [242, 379] on div at bounding box center [243, 372] width 23 height 23
